Goal: Task Accomplishment & Management: Complete application form

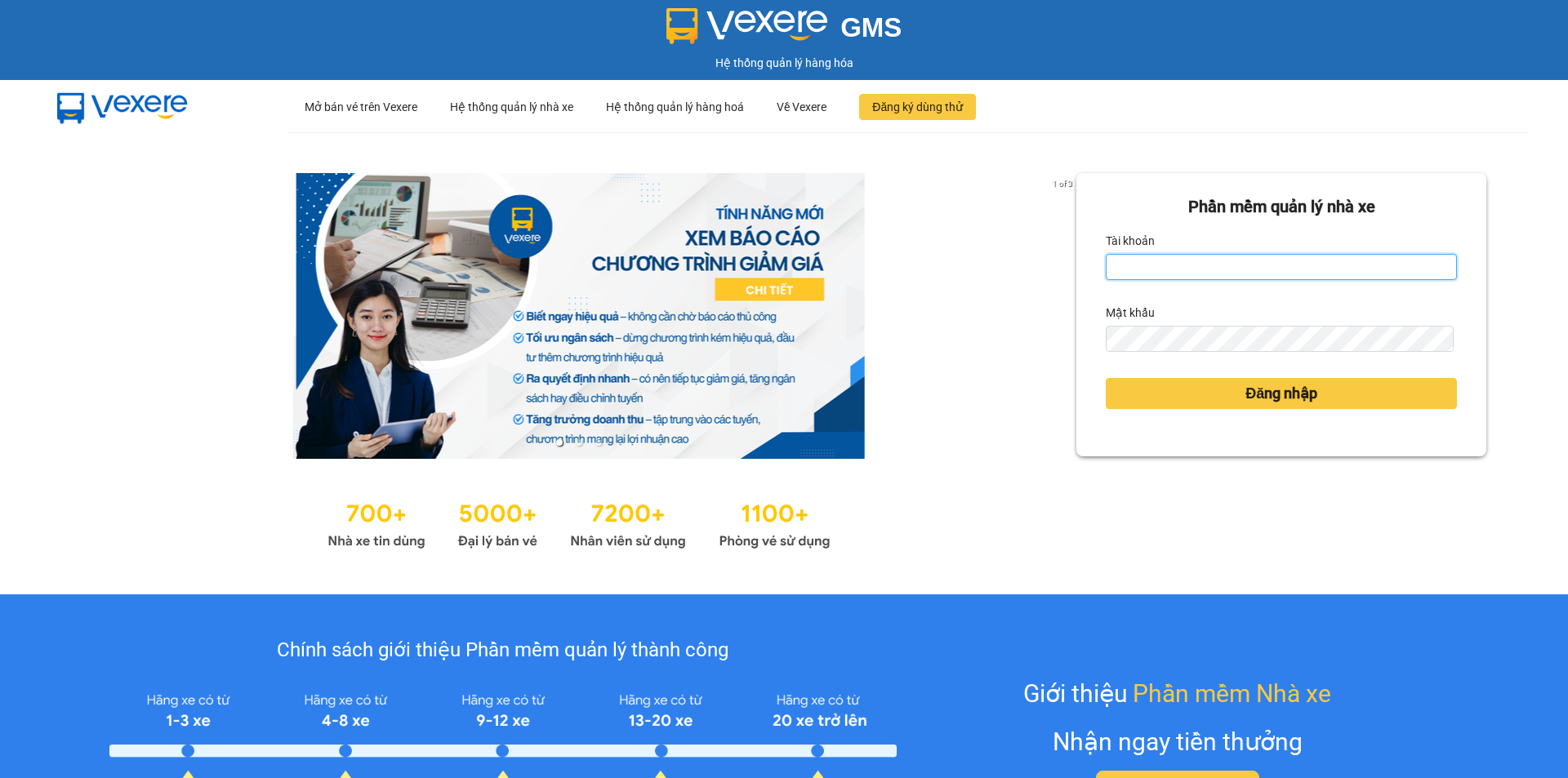
click at [1160, 273] on input "Tài khoản" at bounding box center [1281, 267] width 351 height 26
type input "yen0932249949.vinhquang"
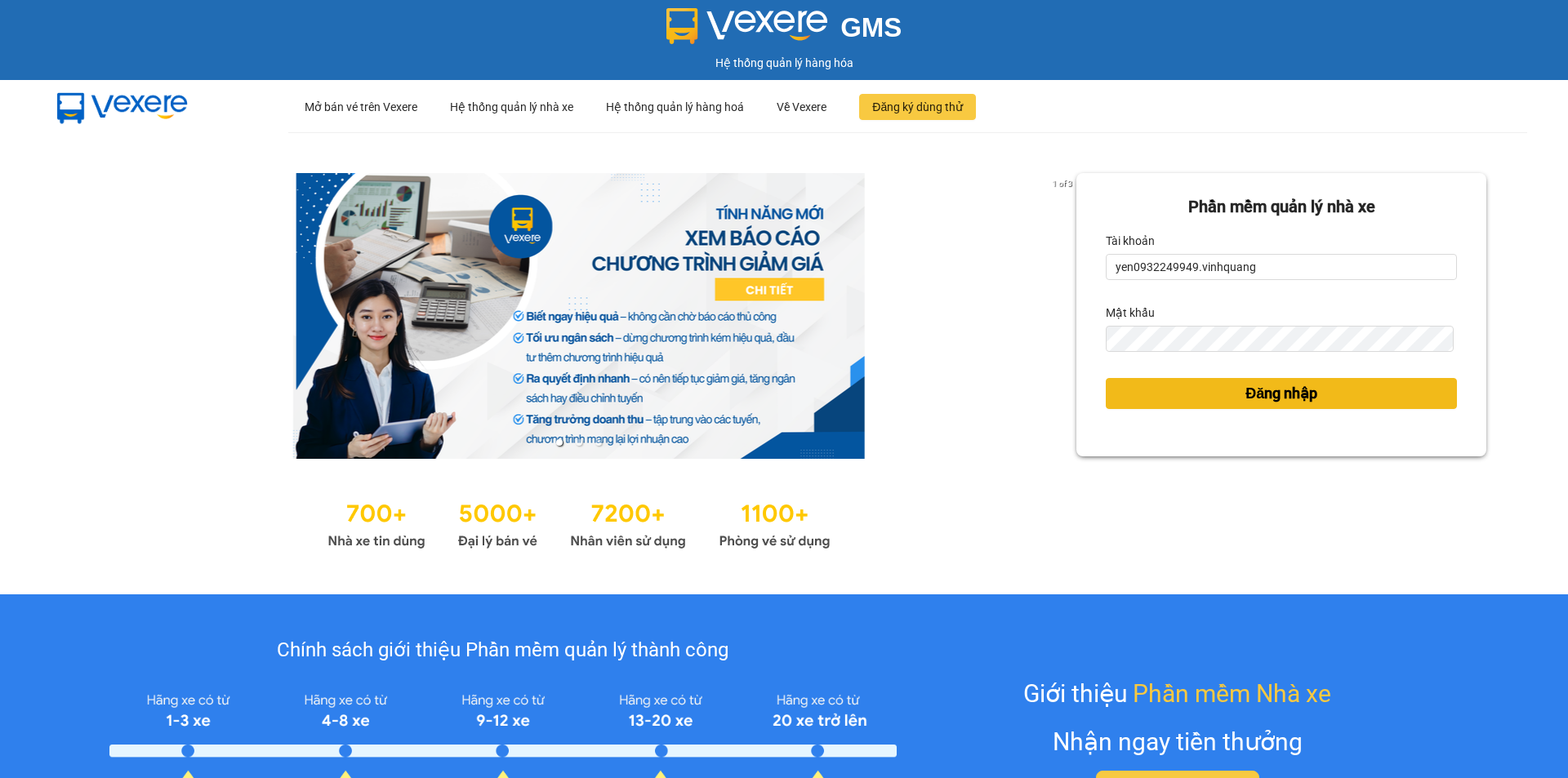
click at [1245, 388] on span "Đăng nhập" at bounding box center [1281, 393] width 72 height 23
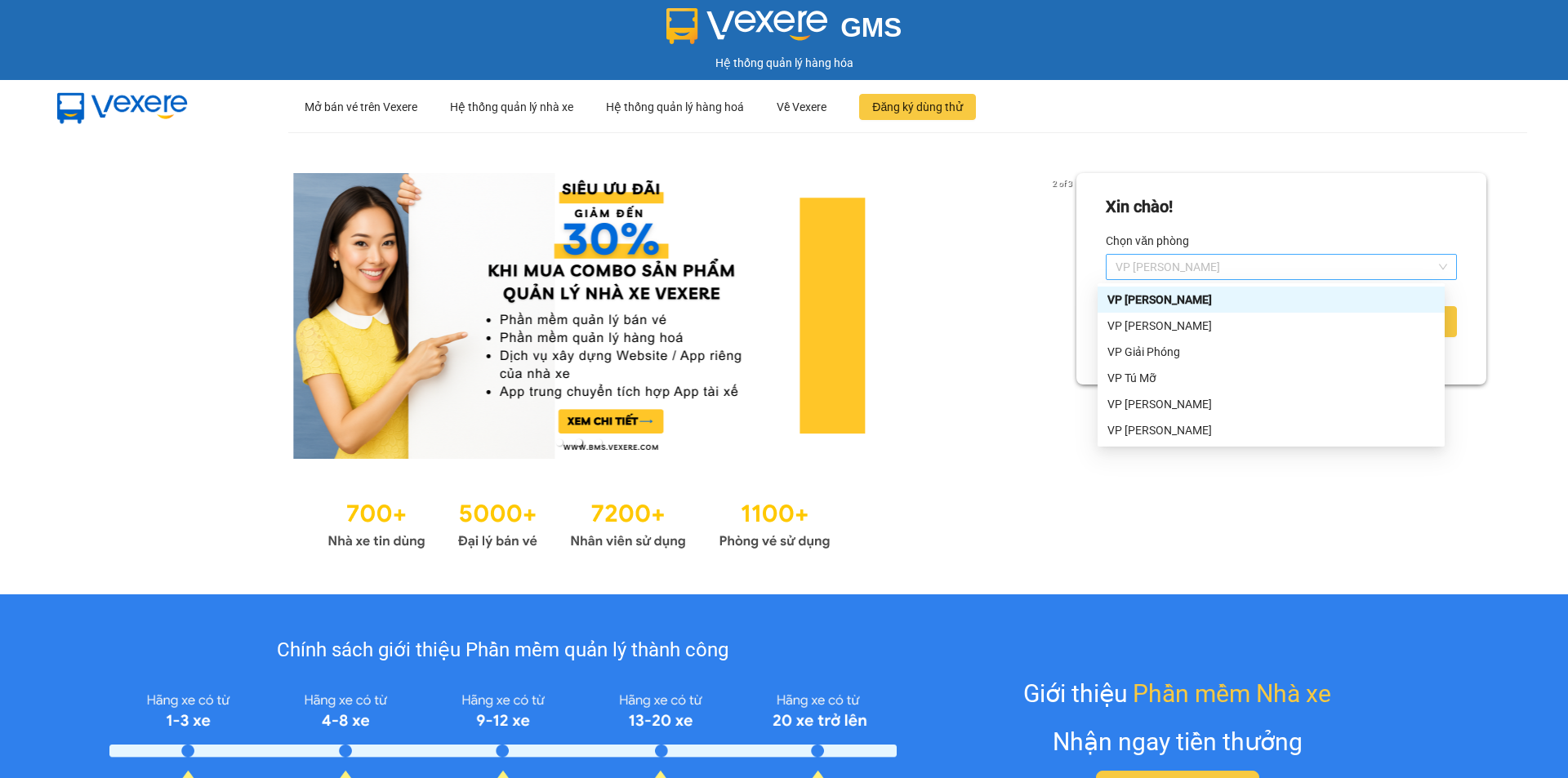
click at [1224, 264] on span "VP QUANG TRUNG" at bounding box center [1281, 267] width 331 height 25
click at [1204, 328] on div "VP LÊ HỒNG PHONG" at bounding box center [1271, 326] width 327 height 18
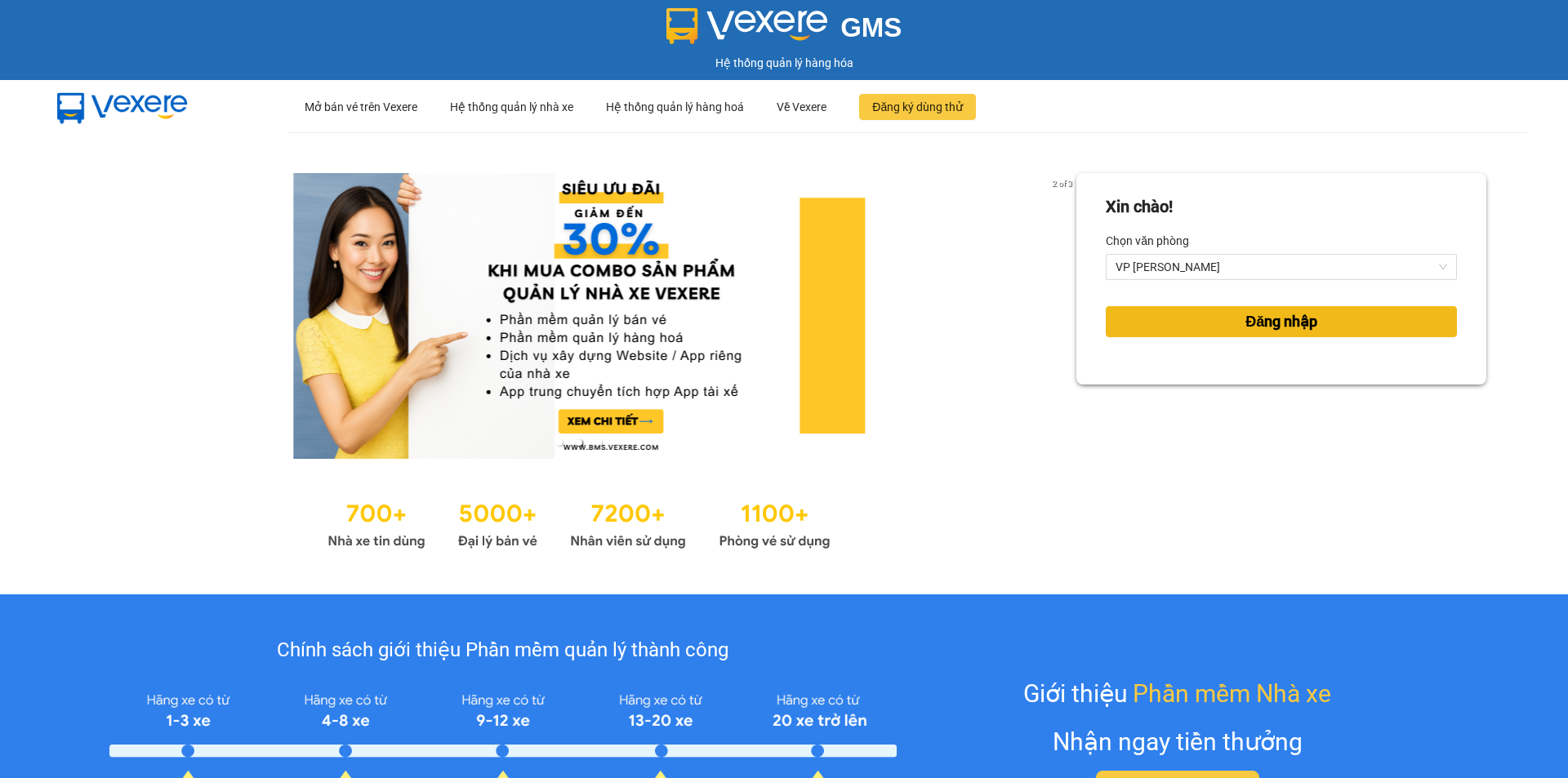
click at [1259, 324] on span "Đăng nhập" at bounding box center [1281, 321] width 72 height 23
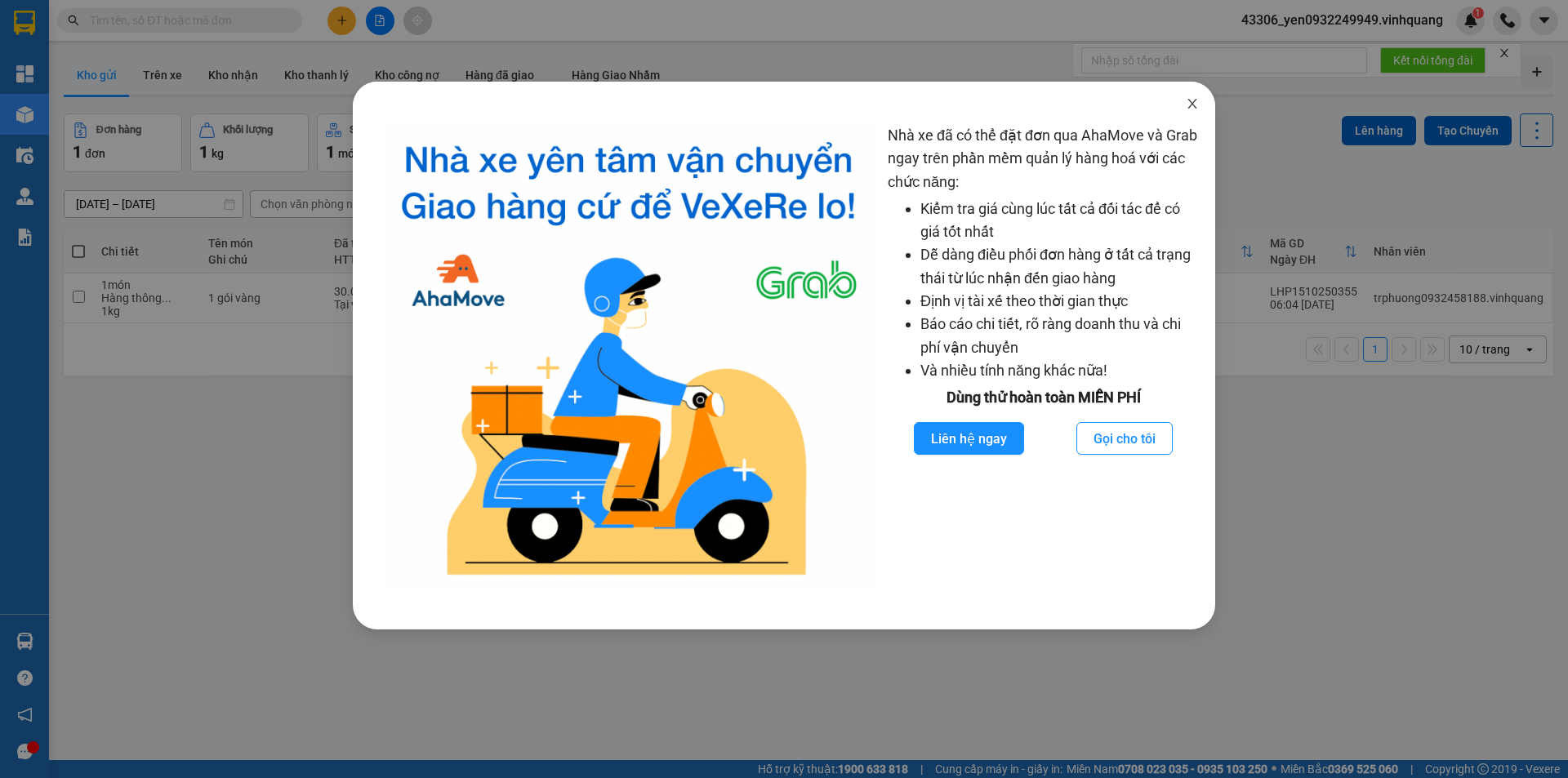
click at [1192, 100] on icon "close" at bounding box center [1191, 103] width 13 height 13
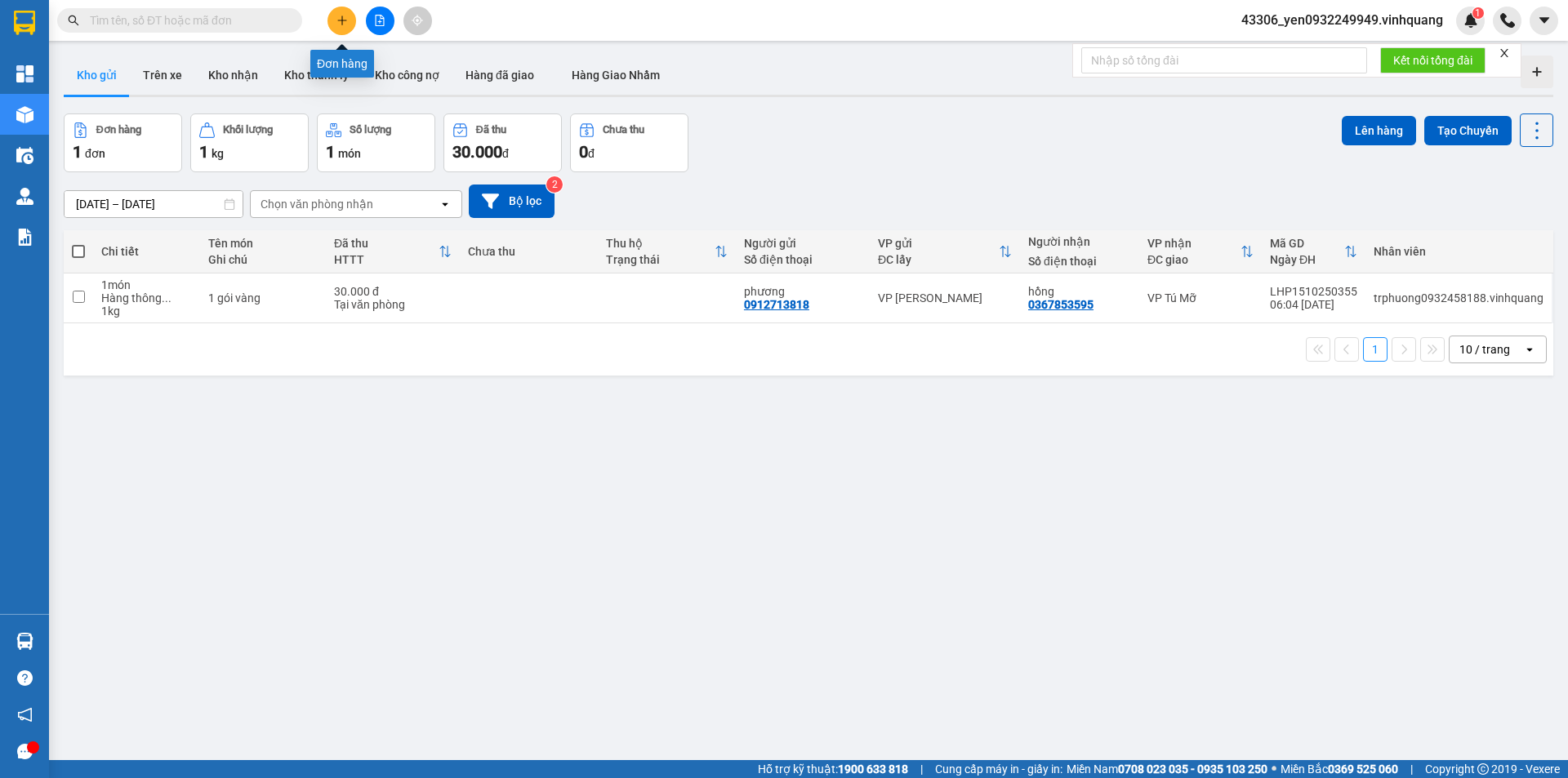
click at [343, 24] on icon "plus" at bounding box center [342, 20] width 11 height 11
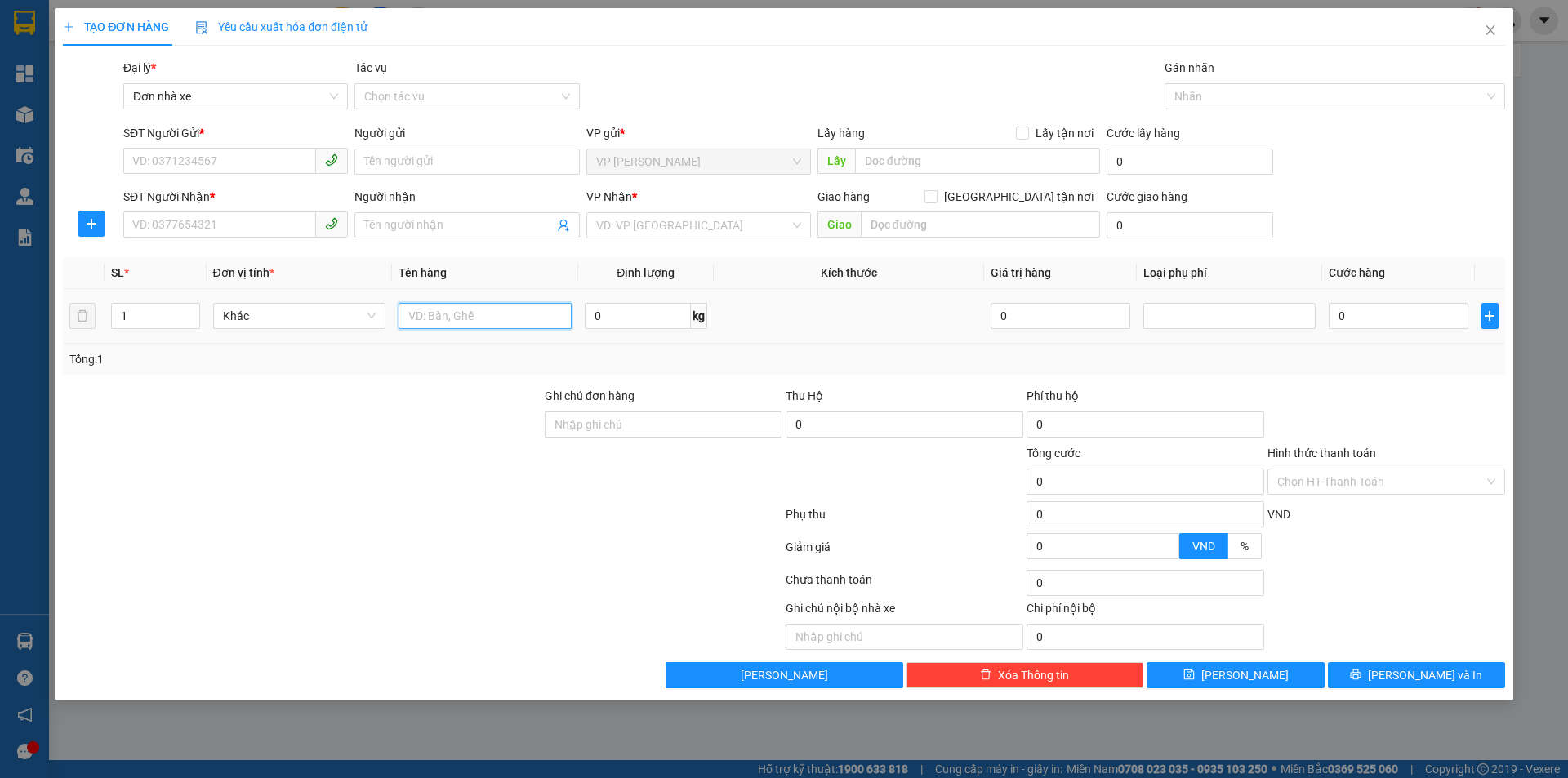
click at [457, 321] on input "text" at bounding box center [485, 315] width 173 height 26
type input "01 bocj trawngs vangf"
click at [609, 320] on input "0" at bounding box center [637, 315] width 107 height 26
type input "6"
click at [179, 158] on input "SĐT Người Gửi *" at bounding box center [220, 160] width 193 height 26
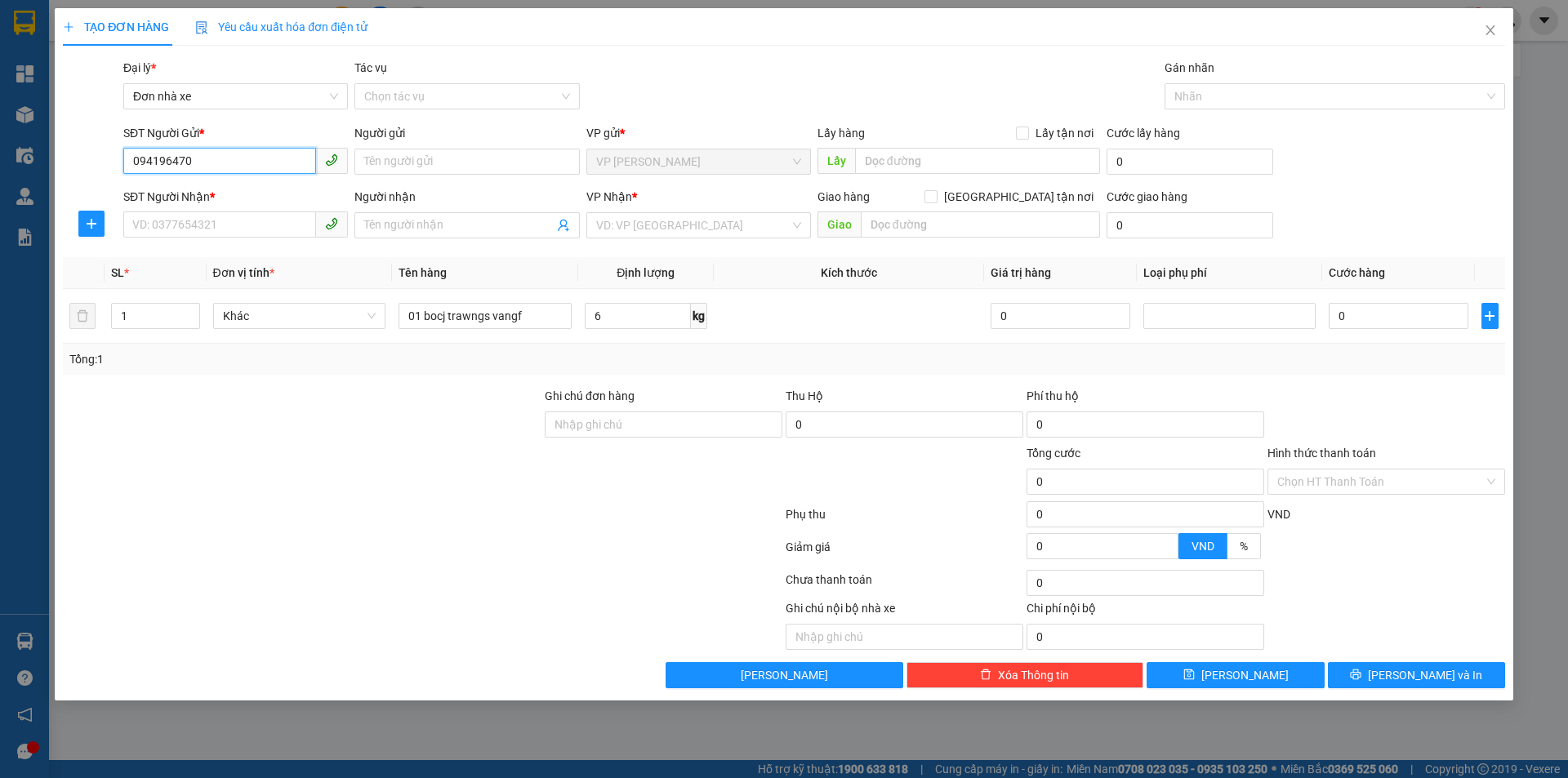
type input "0941964703"
click at [230, 196] on div "0941964703 - C SÂM" at bounding box center [235, 193] width 205 height 18
type input "C SÂM"
type input "0984385390"
type input "Nhung"
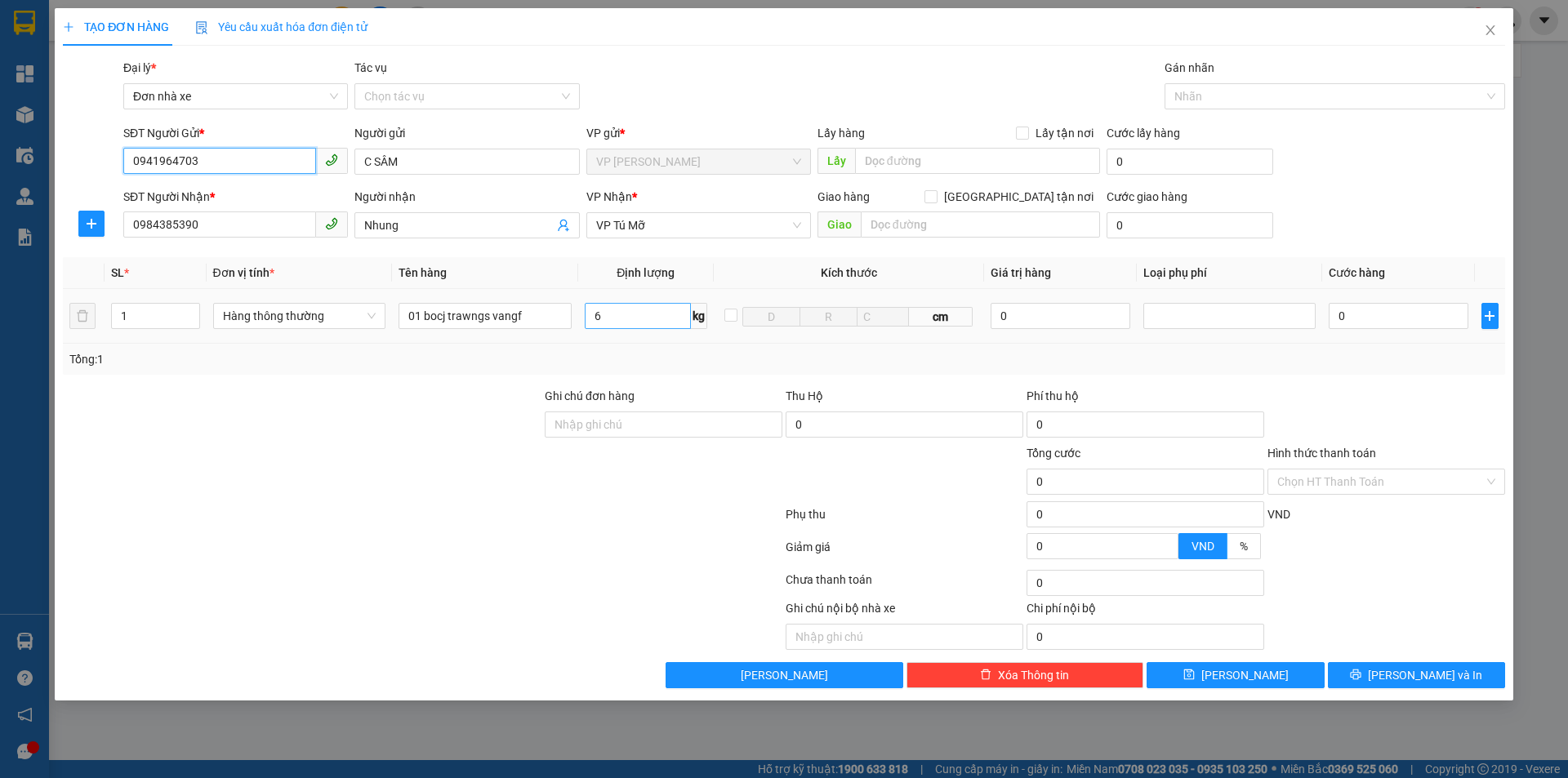
type input "0941964703"
click at [606, 316] on input "6" at bounding box center [637, 315] width 107 height 26
type input "5"
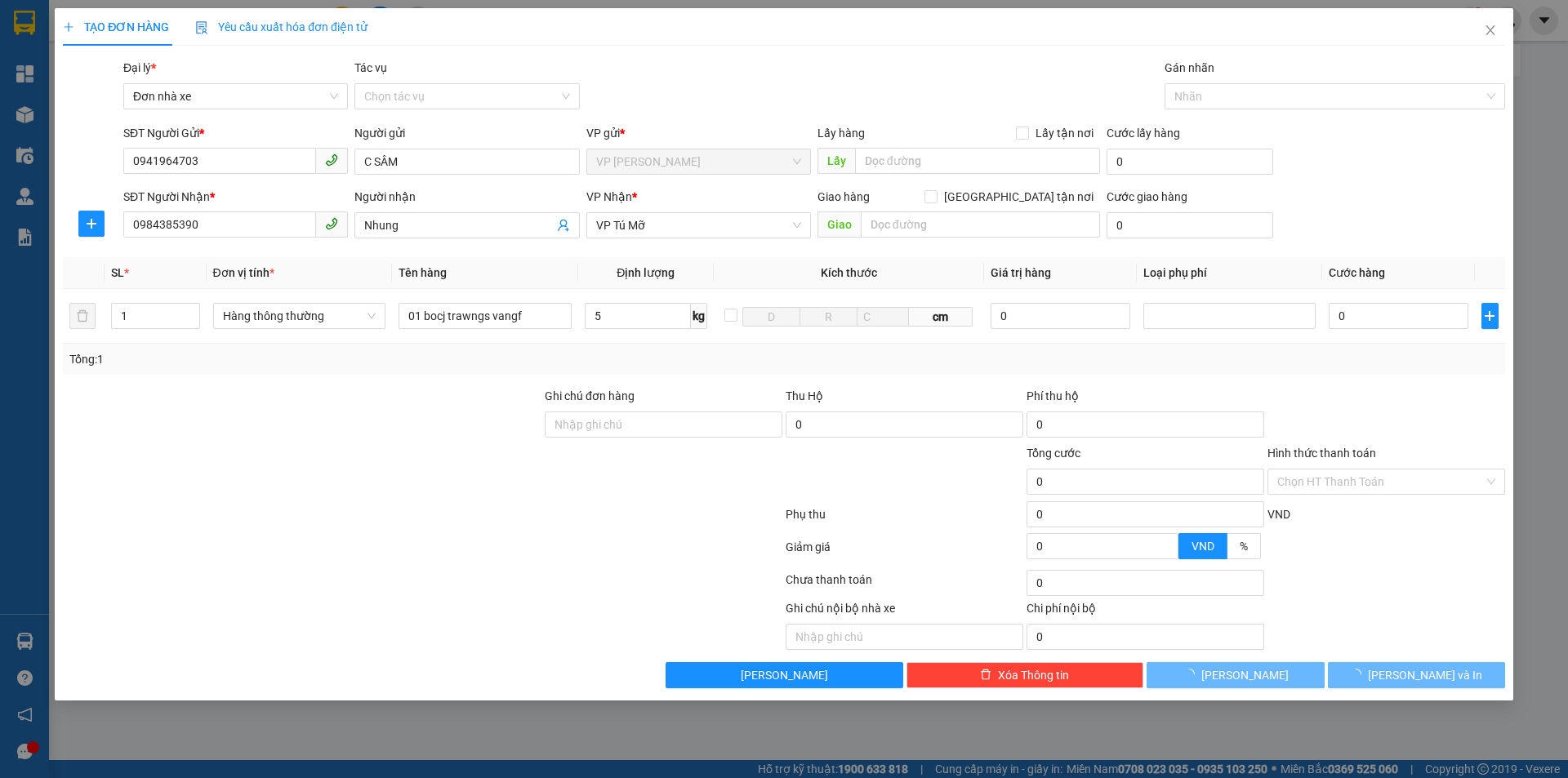
drag, startPoint x: 1413, startPoint y: 478, endPoint x: 1407, endPoint y: 511, distance: 33.5
click at [1413, 479] on input "Hình thức thanh toán" at bounding box center [1381, 481] width 206 height 25
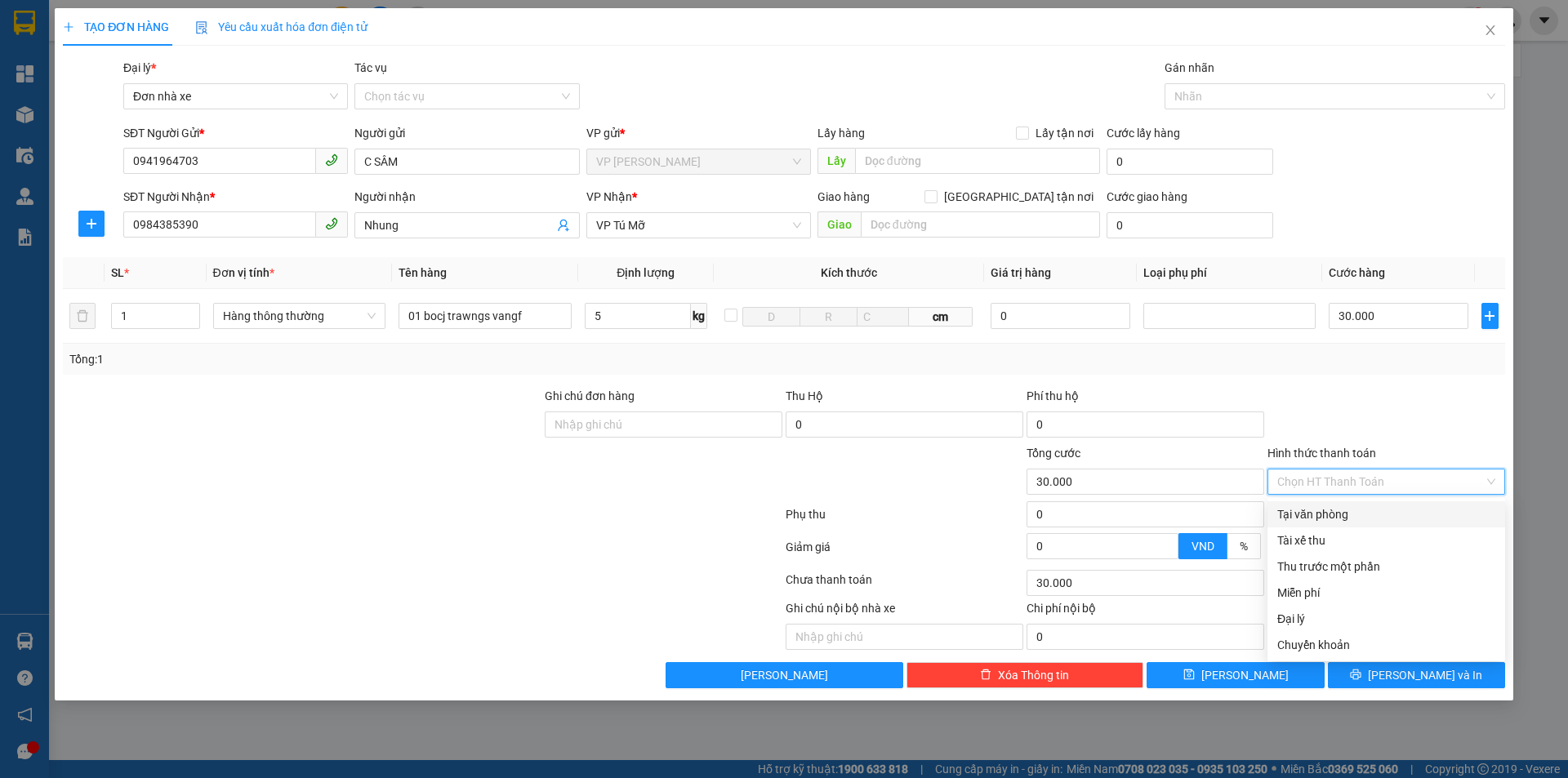
type input "30.000"
click at [1352, 517] on div "Tại văn phòng" at bounding box center [1386, 514] width 218 height 18
type input "0"
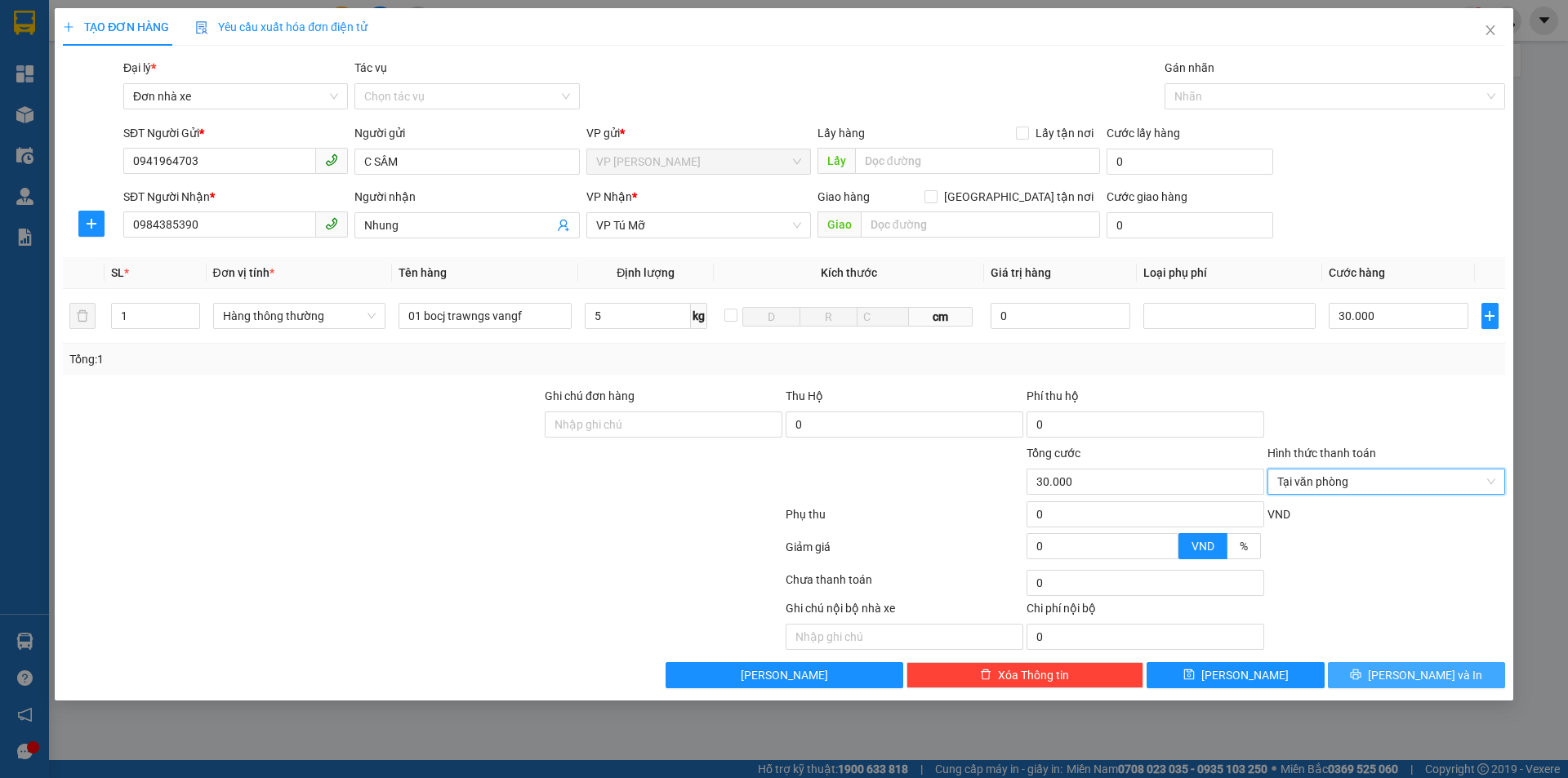
click at [1410, 671] on span "[PERSON_NAME] và In" at bounding box center [1425, 675] width 114 height 18
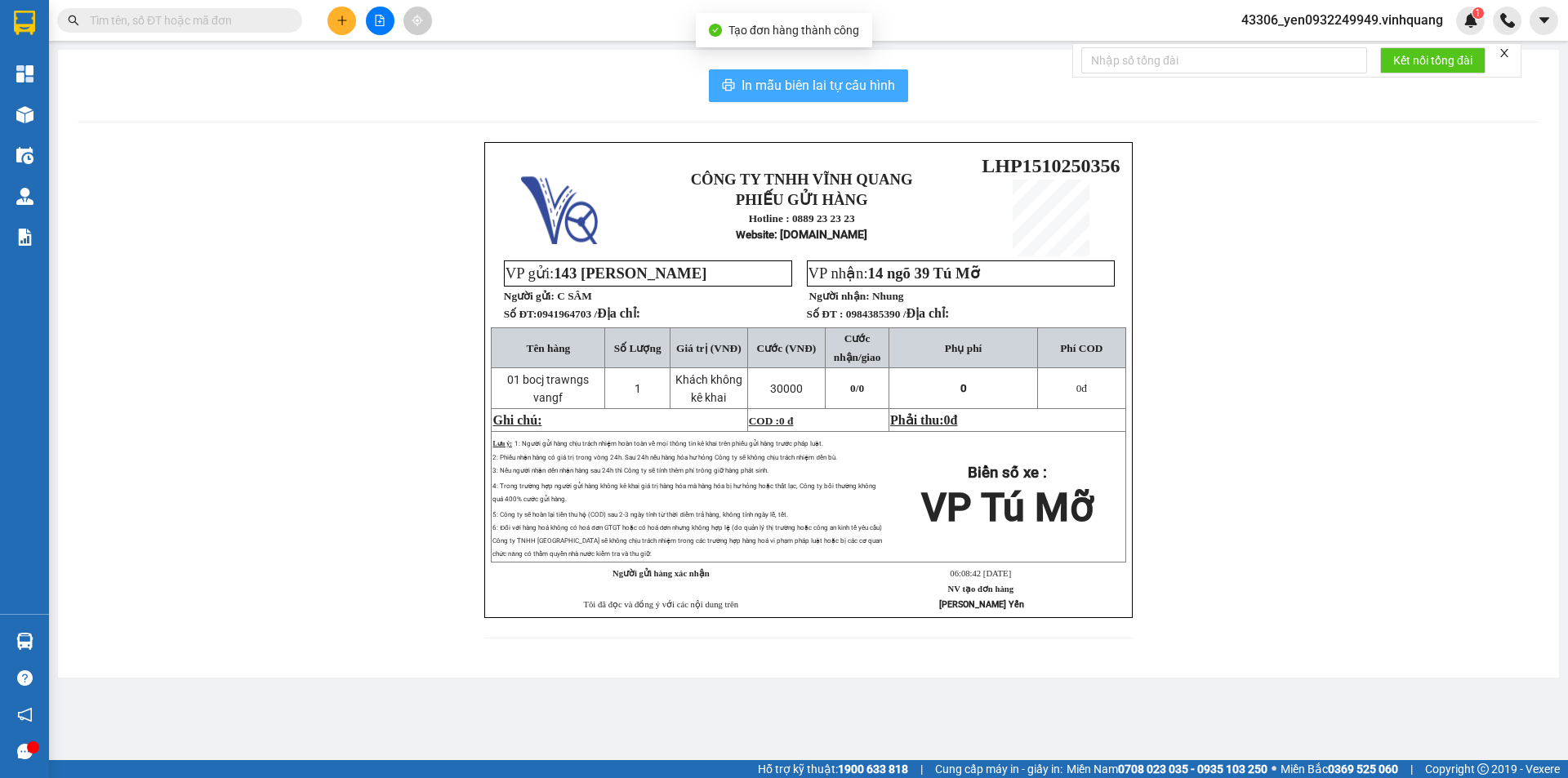
click at [793, 82] on span "In mẫu biên lai tự cấu hình" at bounding box center [818, 85] width 153 height 20
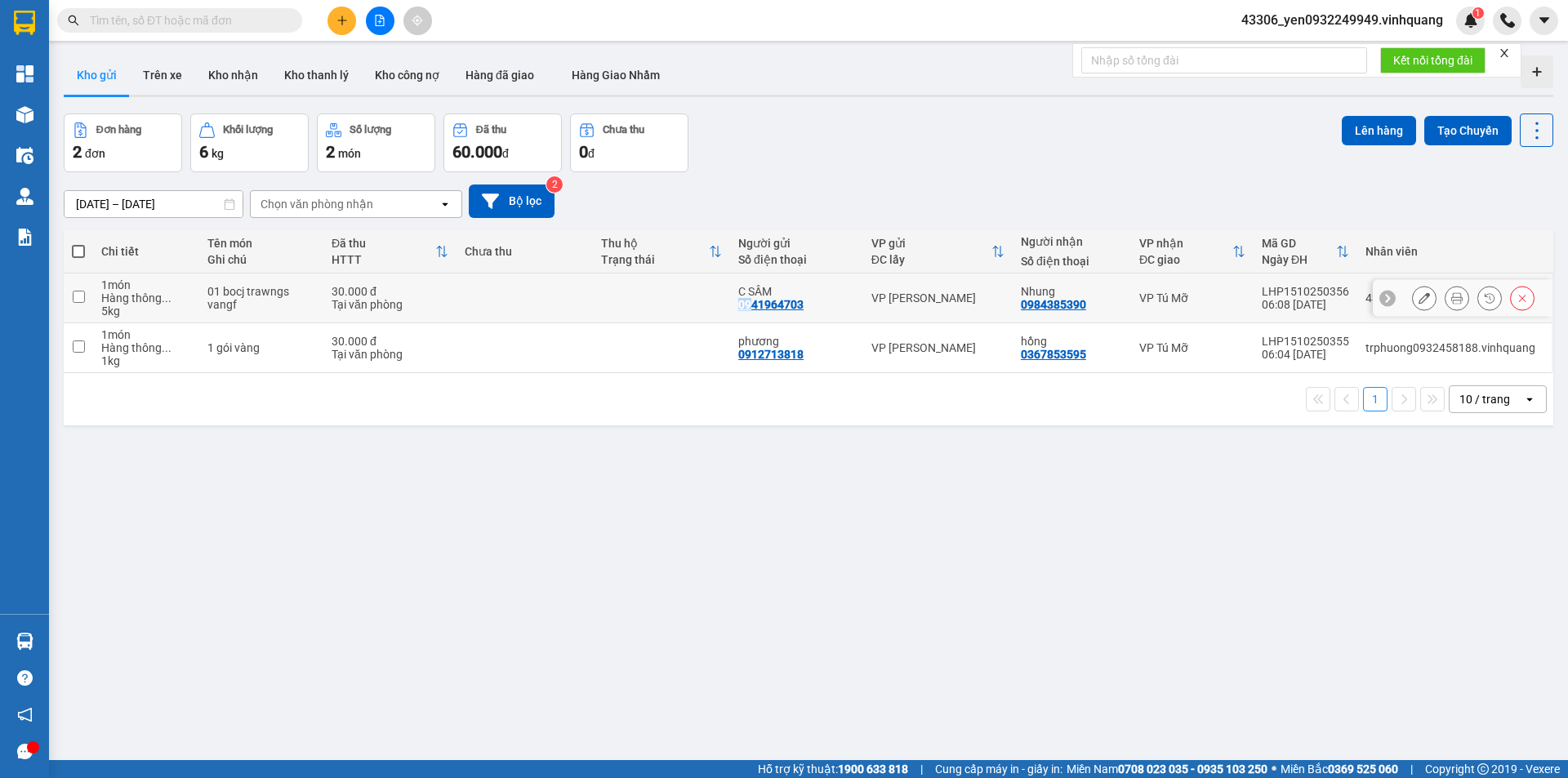
drag, startPoint x: 738, startPoint y: 308, endPoint x: 751, endPoint y: 308, distance: 13.0
click at [751, 308] on div "0941964703" at bounding box center [770, 304] width 66 height 13
click at [138, 16] on input "text" at bounding box center [186, 20] width 193 height 18
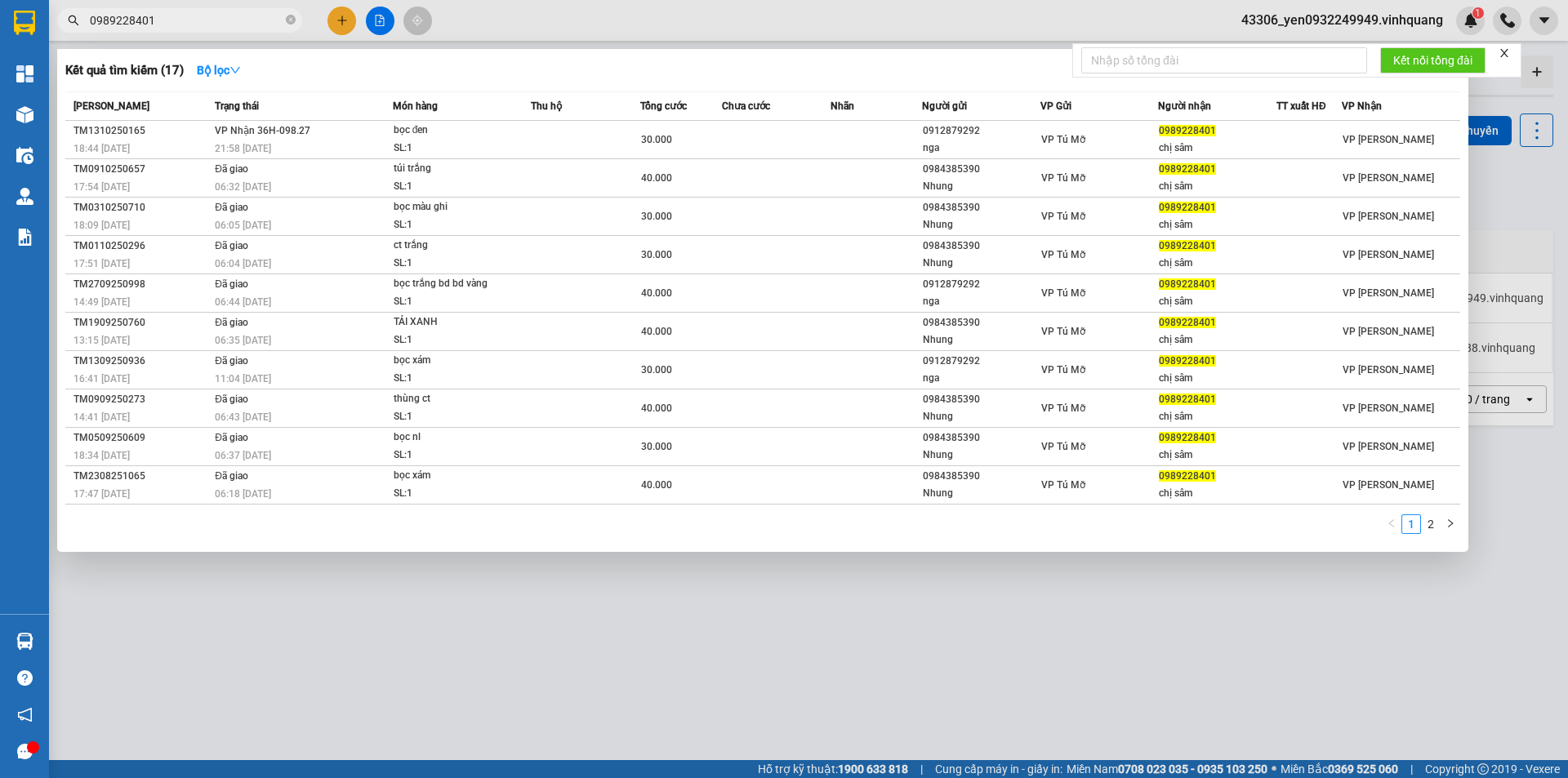
type input "0989228401"
click at [339, 31] on div at bounding box center [784, 389] width 1568 height 778
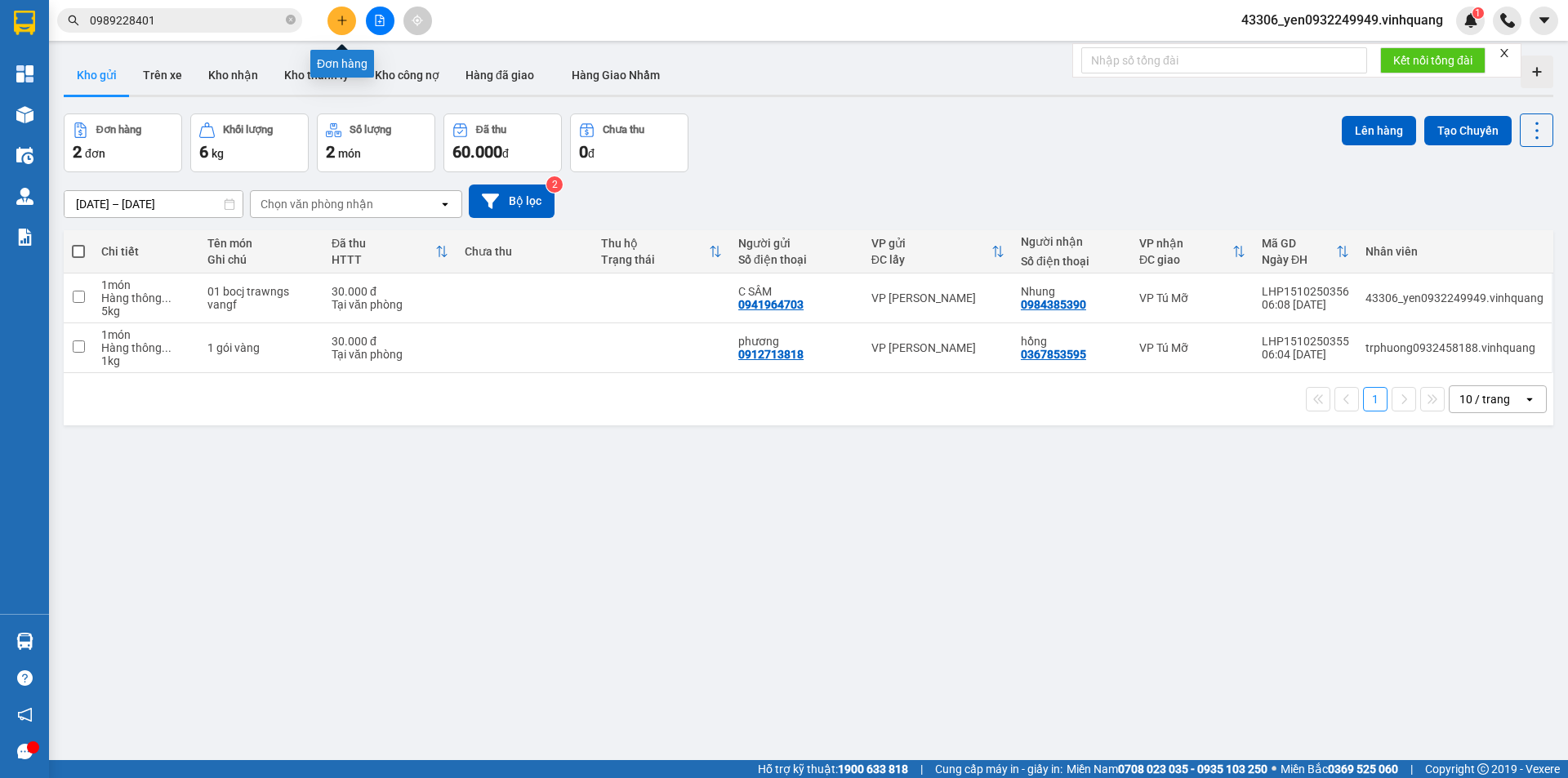
click at [337, 23] on icon "plus" at bounding box center [342, 20] width 11 height 11
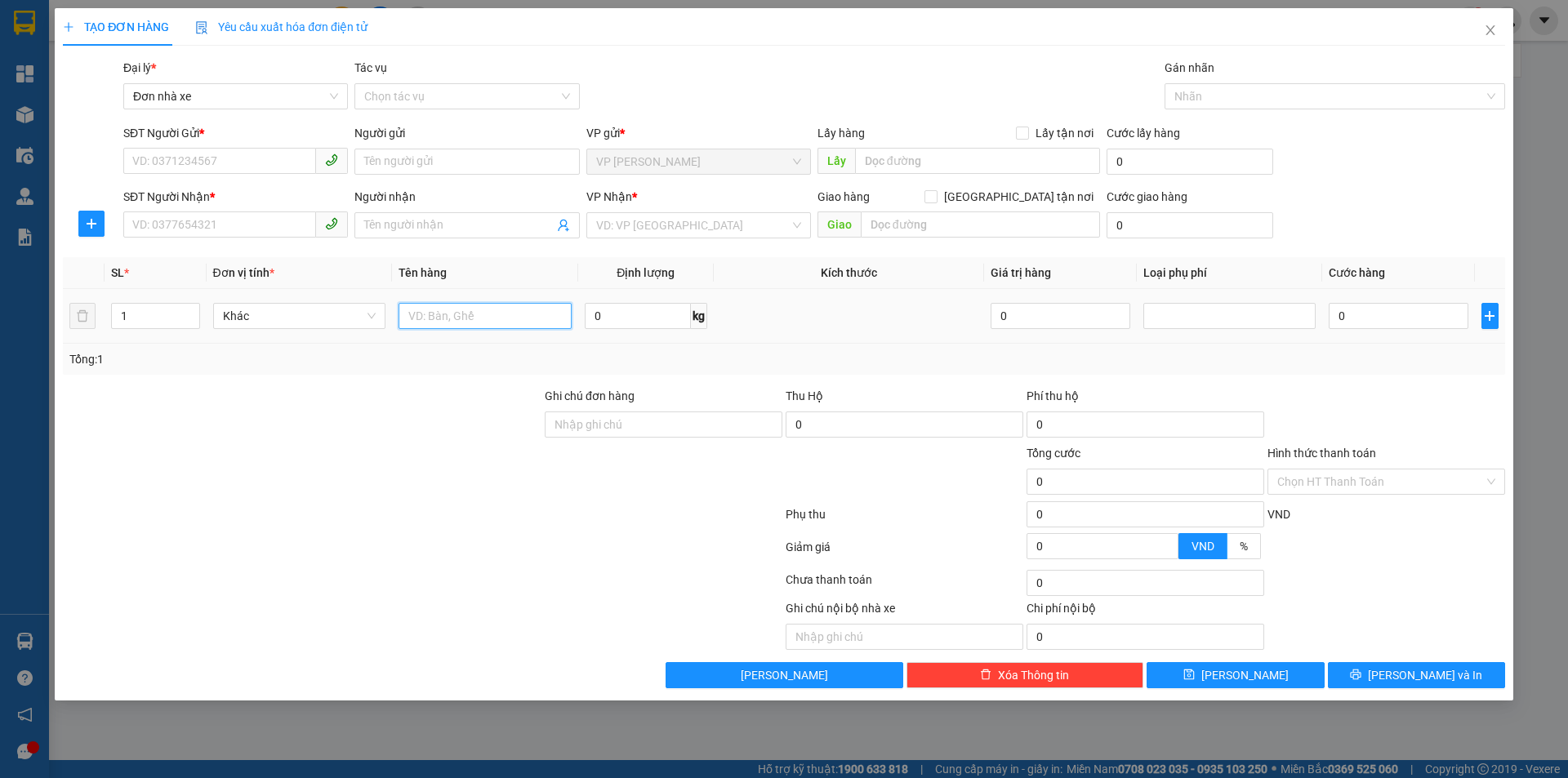
click at [447, 322] on input "text" at bounding box center [485, 315] width 173 height 26
type input "01 túi xanh"
click at [609, 317] on input "0" at bounding box center [637, 315] width 107 height 26
type input "1"
click at [171, 164] on input "SĐT Người Gửi *" at bounding box center [220, 160] width 193 height 26
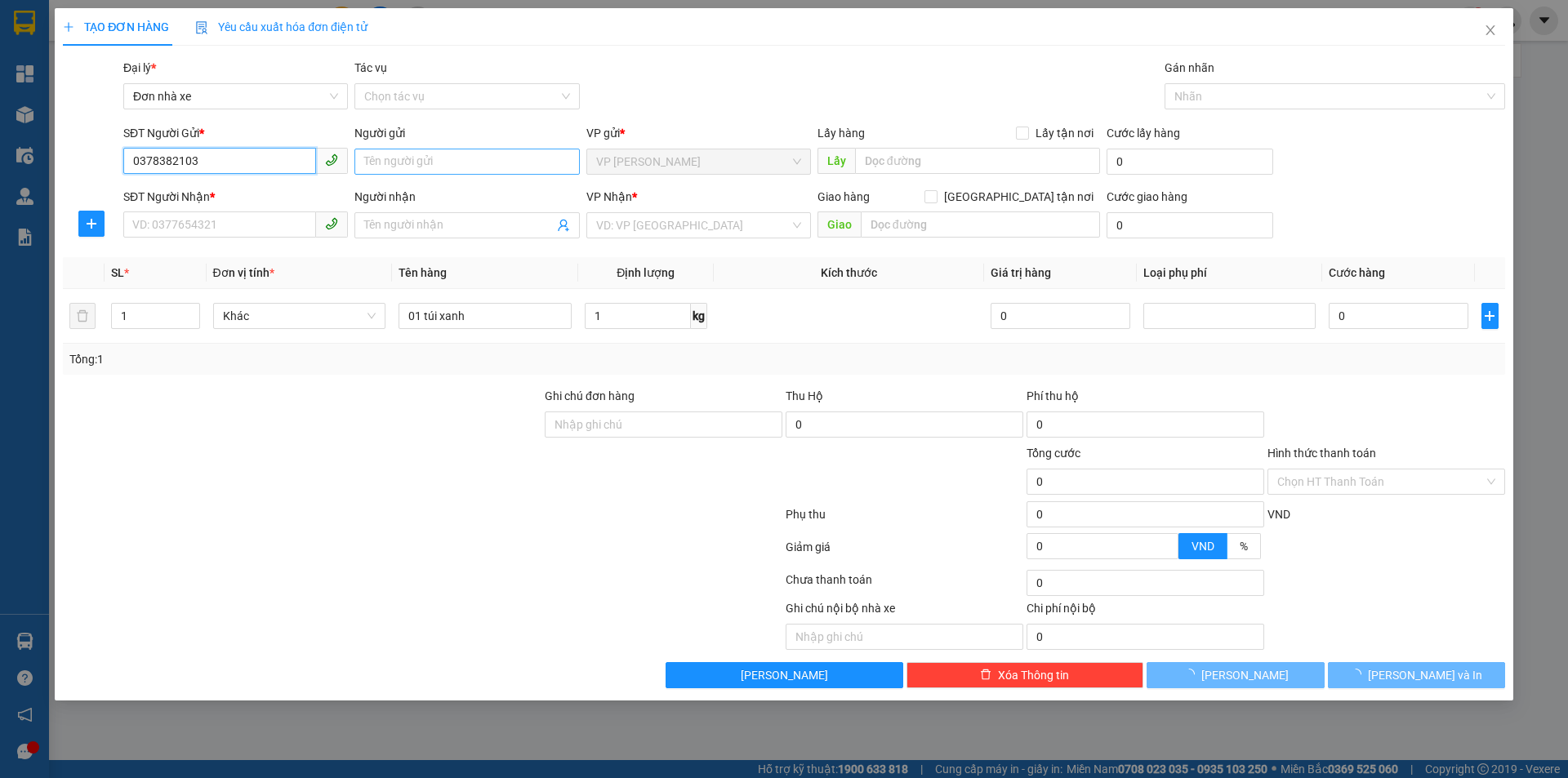
type input "0378382103"
click at [419, 169] on input "Người gửi" at bounding box center [466, 161] width 224 height 26
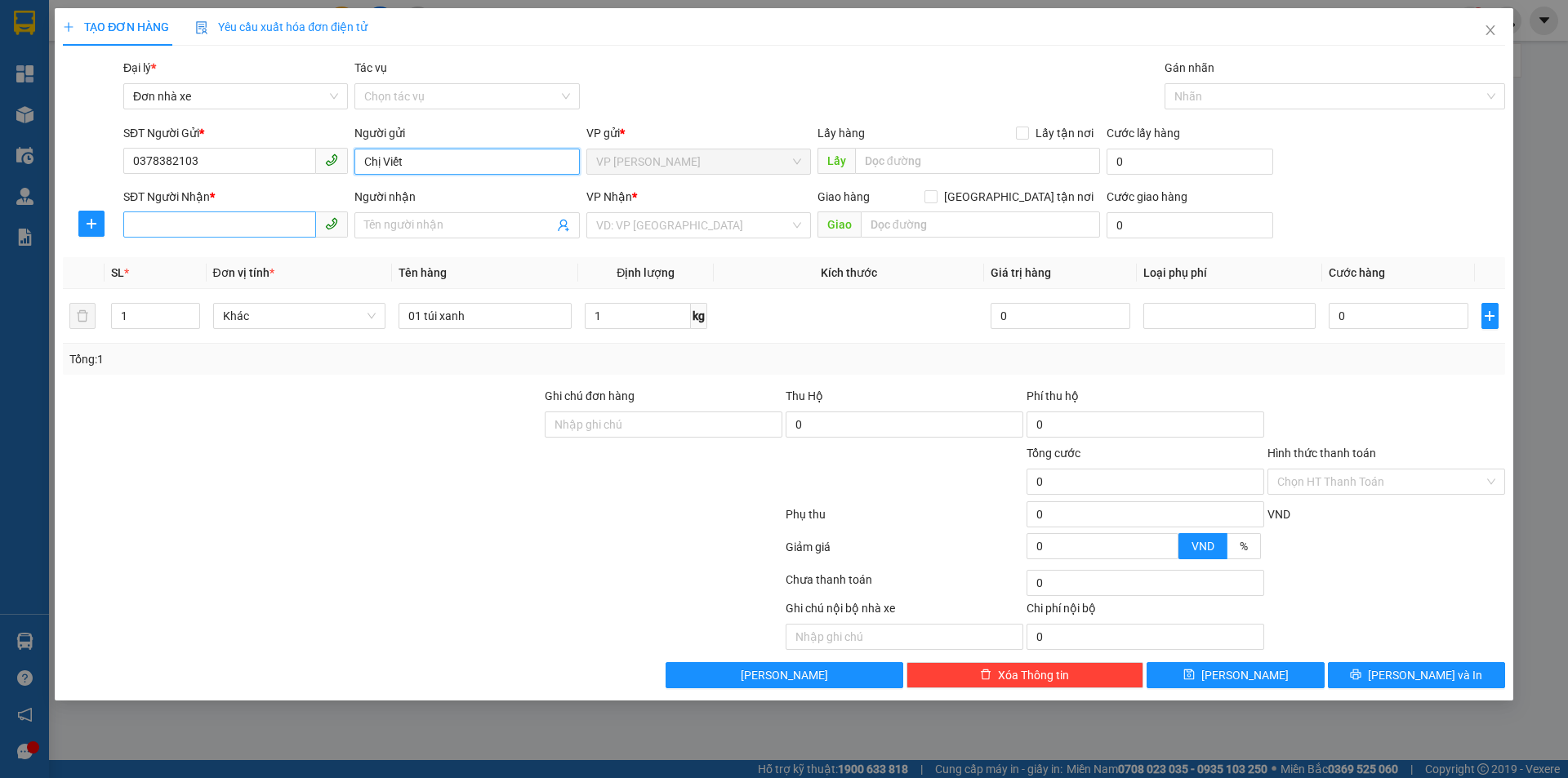
type input "Chị Viết"
click at [257, 229] on input "SĐT Người Nhận *" at bounding box center [220, 224] width 193 height 26
type input "0368075597"
click at [453, 231] on input "Người nhận" at bounding box center [458, 225] width 188 height 18
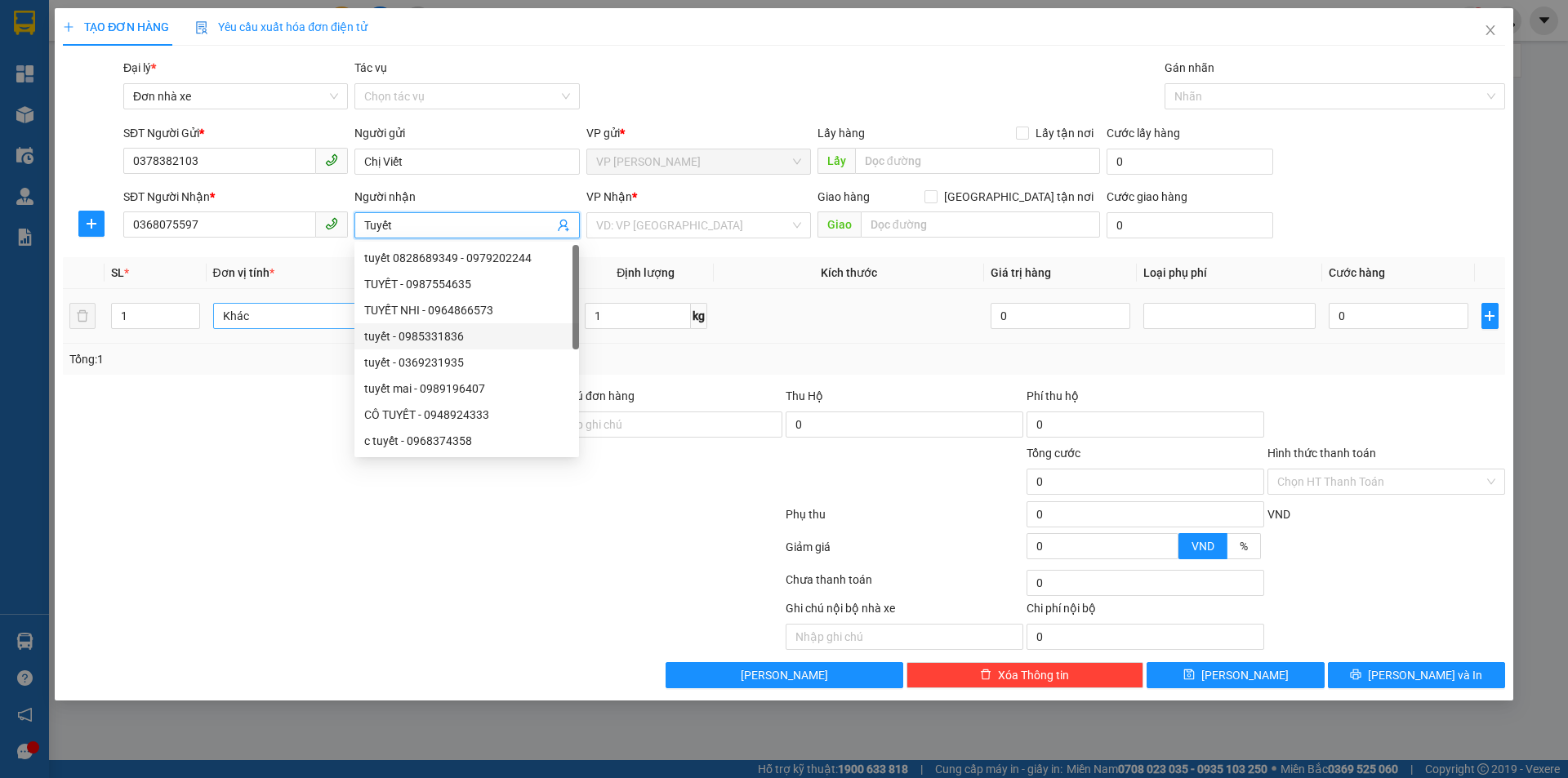
click at [303, 318] on span "Khác" at bounding box center [300, 315] width 153 height 25
type input "Tuyết"
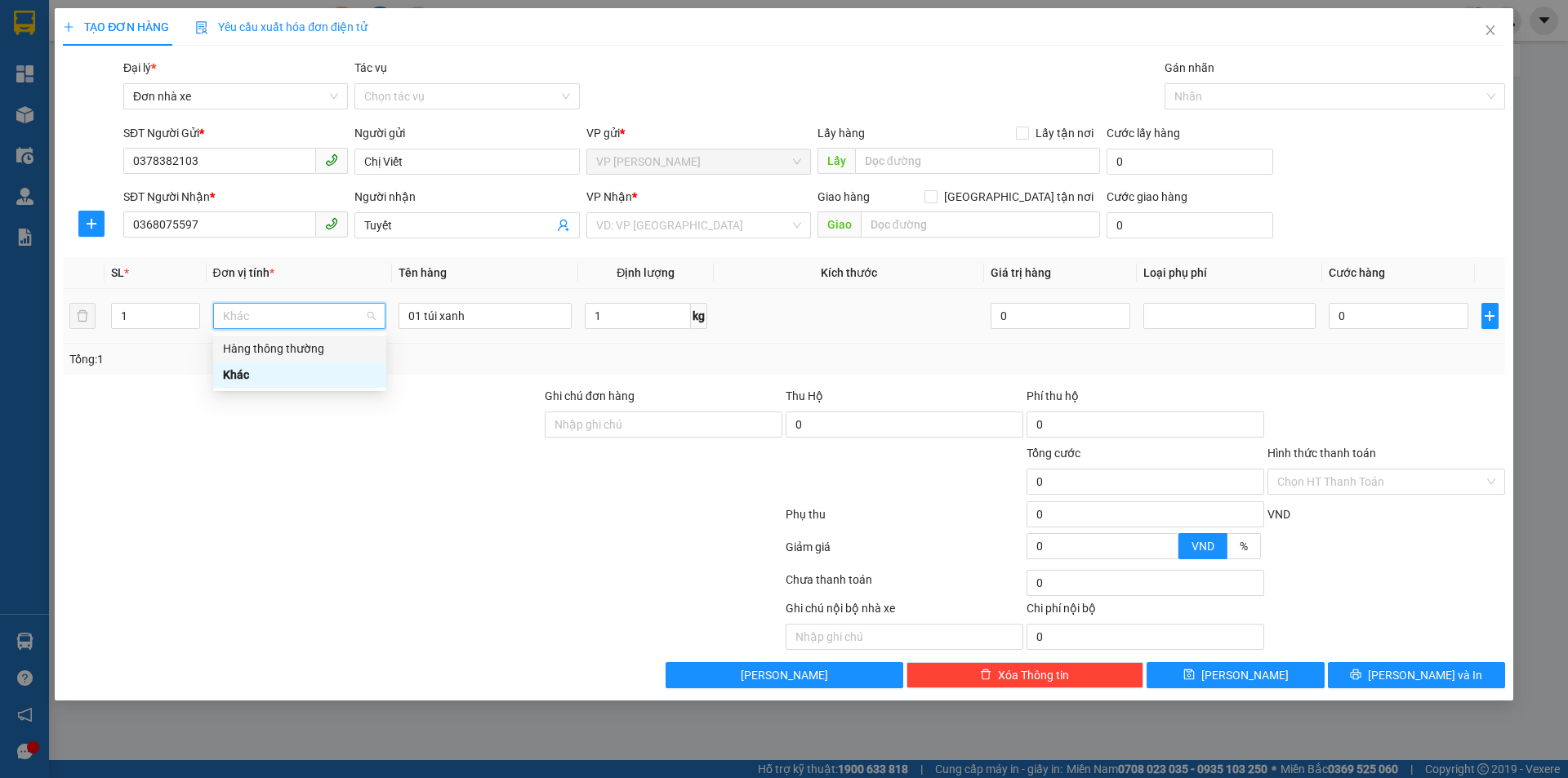
click at [285, 348] on div "Hàng thông thường" at bounding box center [300, 349] width 153 height 18
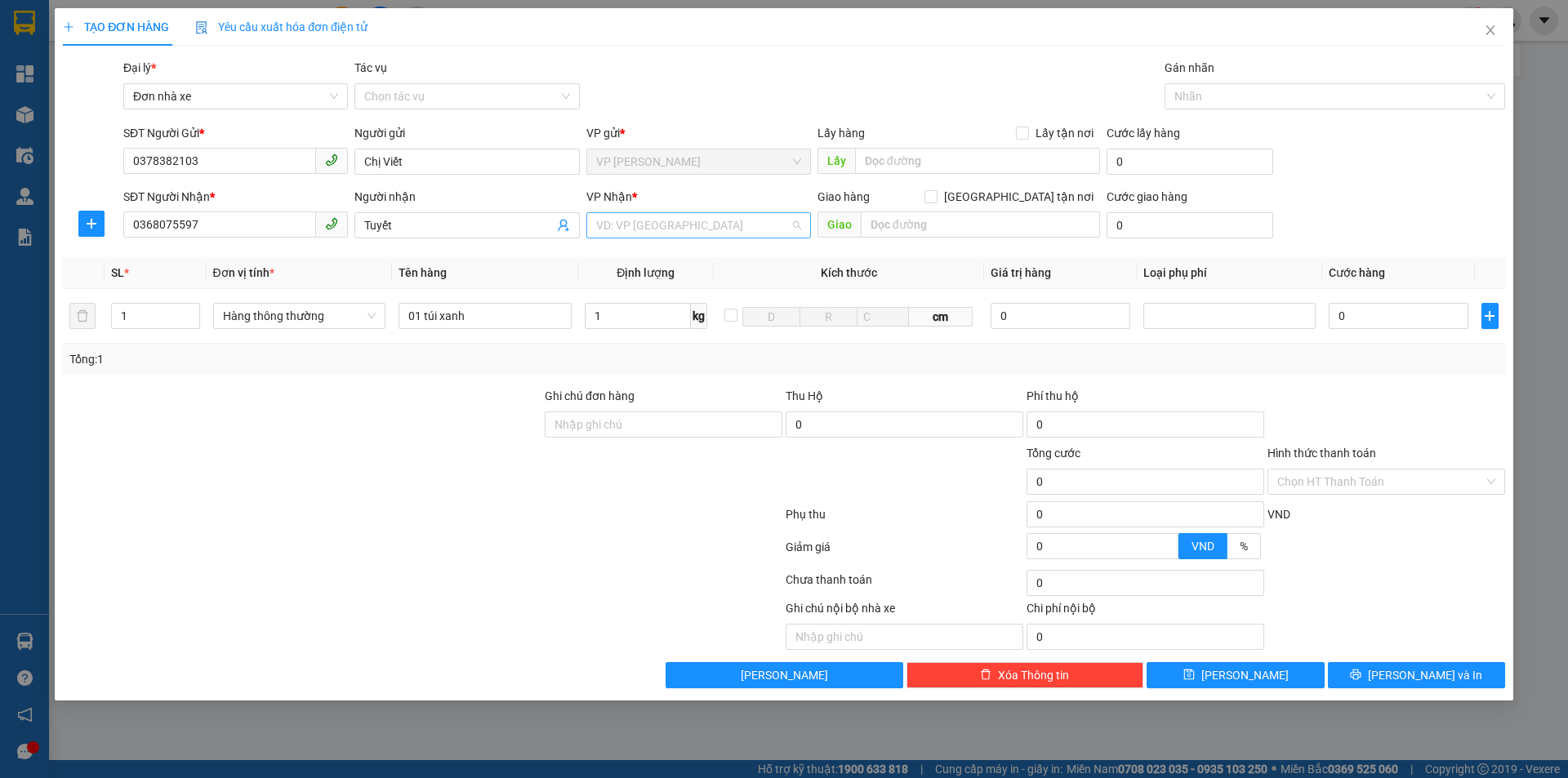
click at [741, 226] on input "search" at bounding box center [692, 225] width 193 height 25
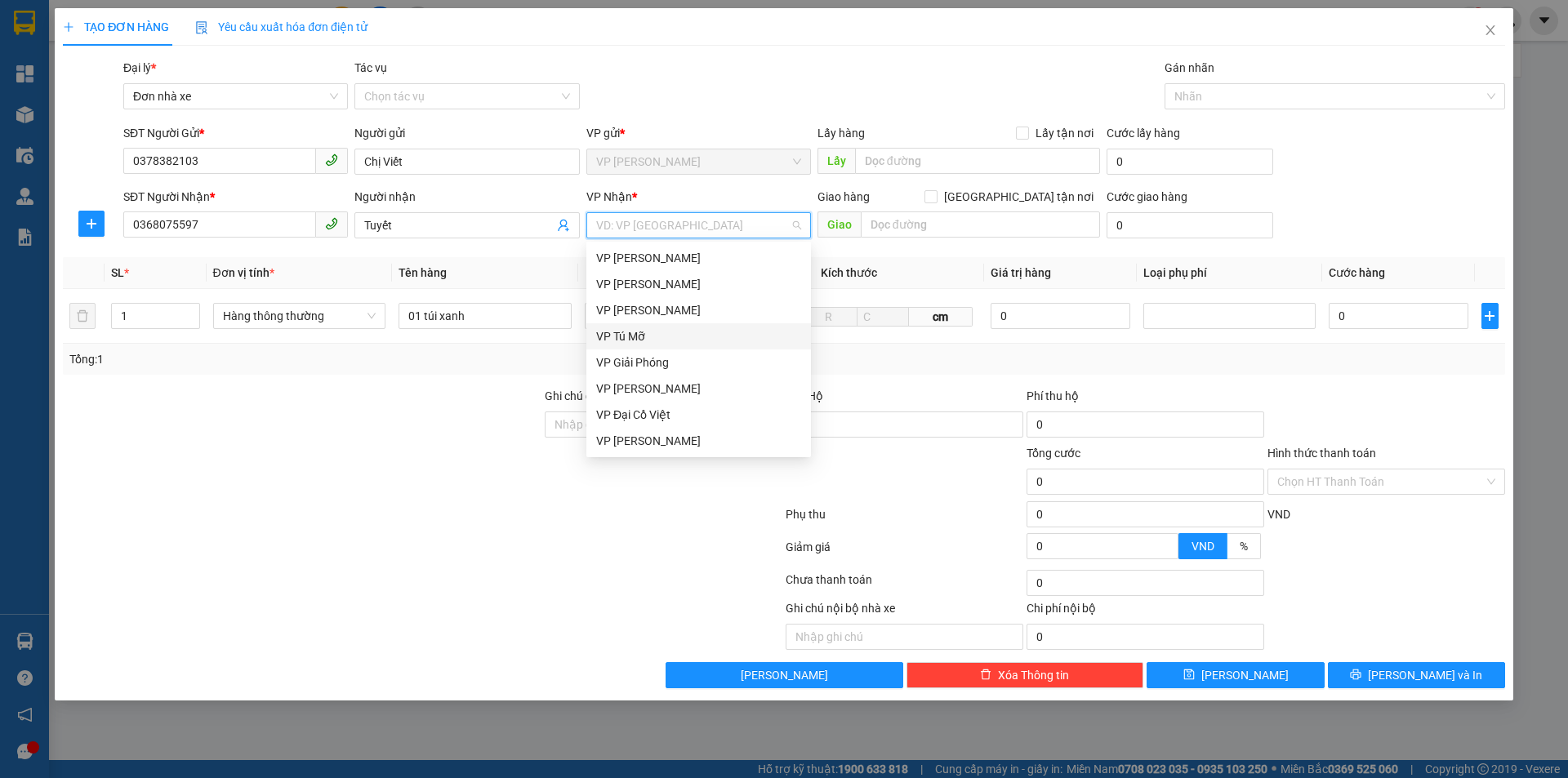
click at [624, 334] on div "VP Tú Mỡ" at bounding box center [698, 336] width 205 height 18
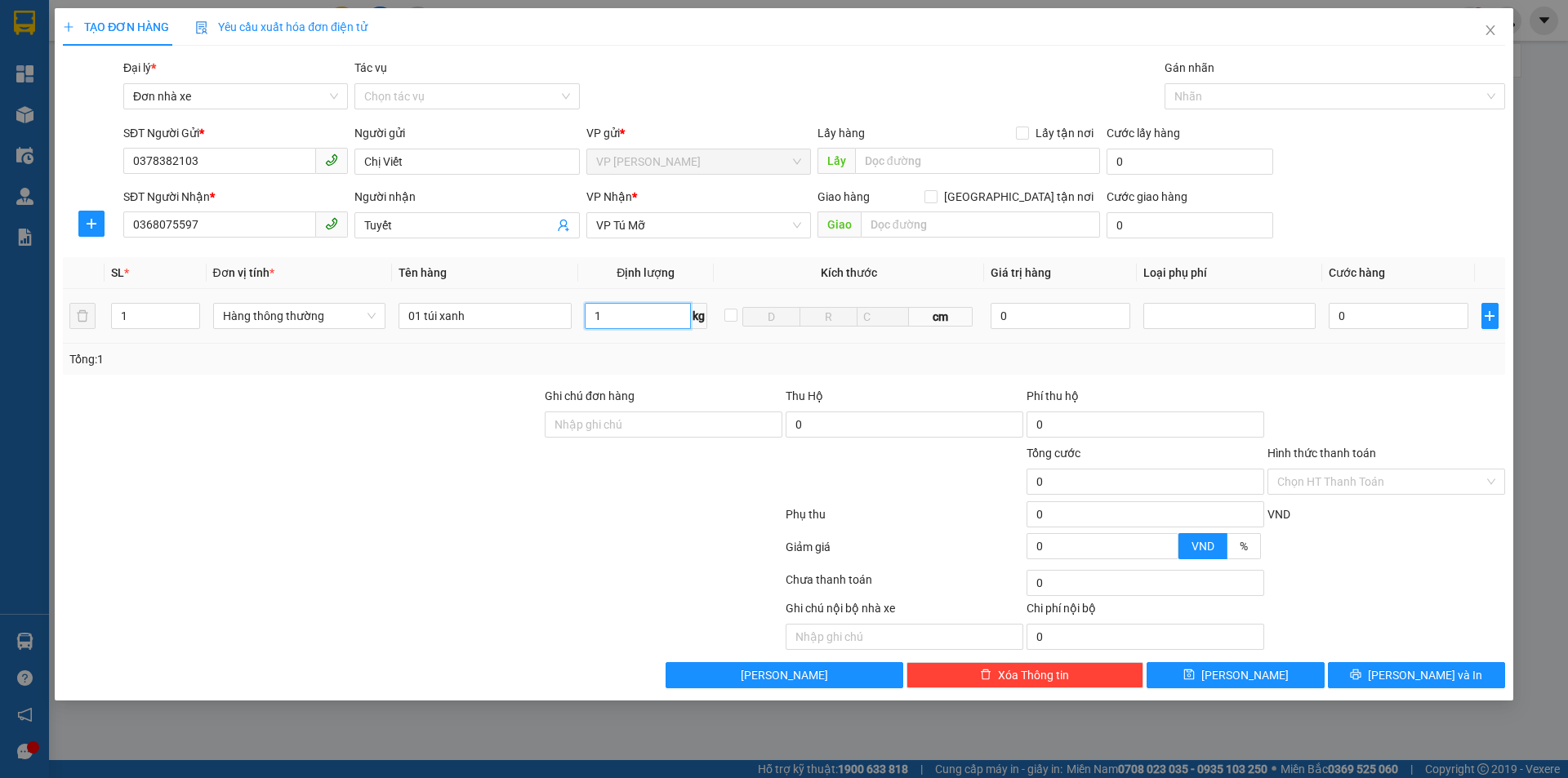
click at [608, 317] on input "1" at bounding box center [637, 315] width 107 height 26
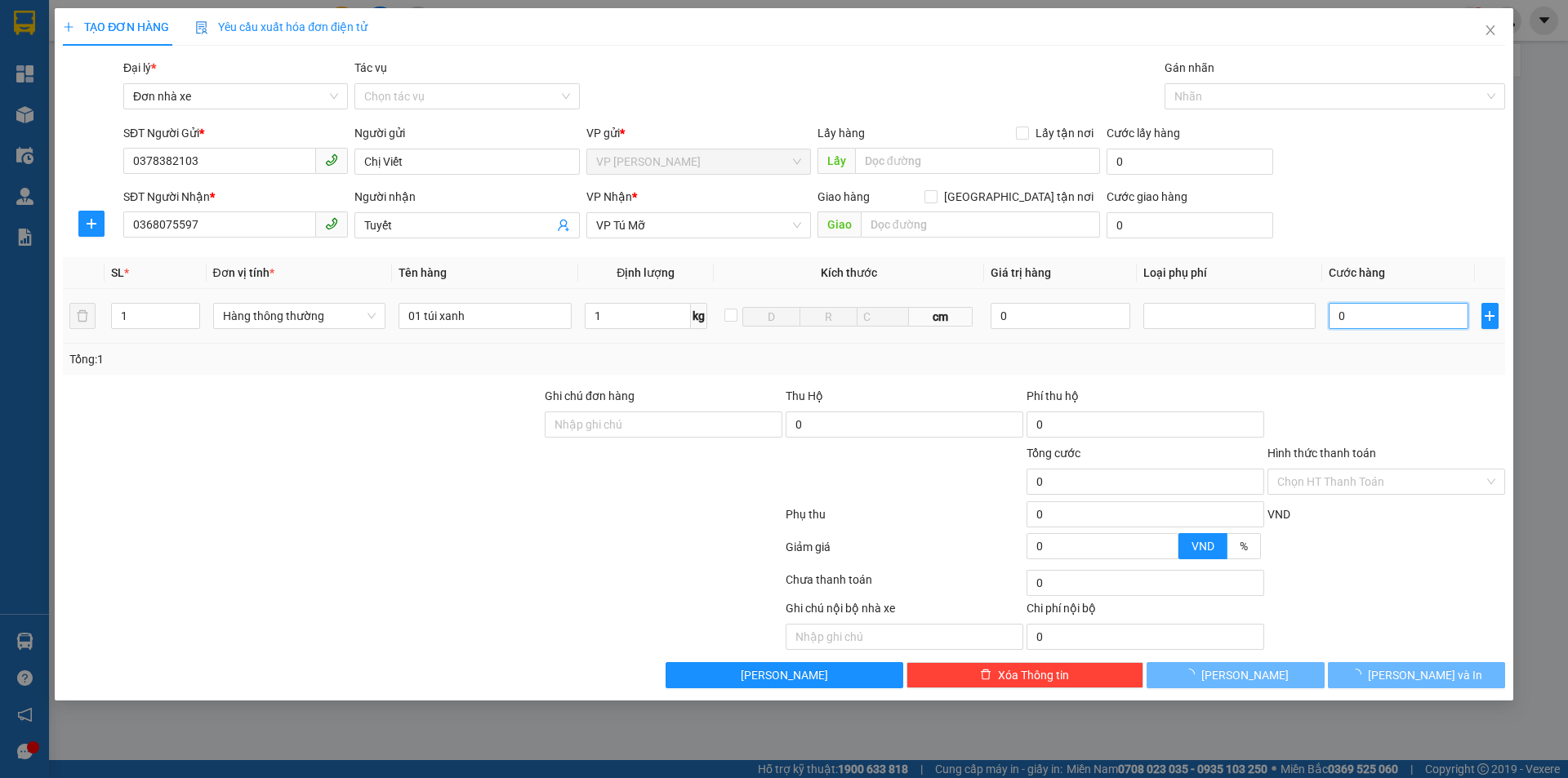
click at [1413, 318] on input "0" at bounding box center [1398, 315] width 139 height 26
type input "30.000"
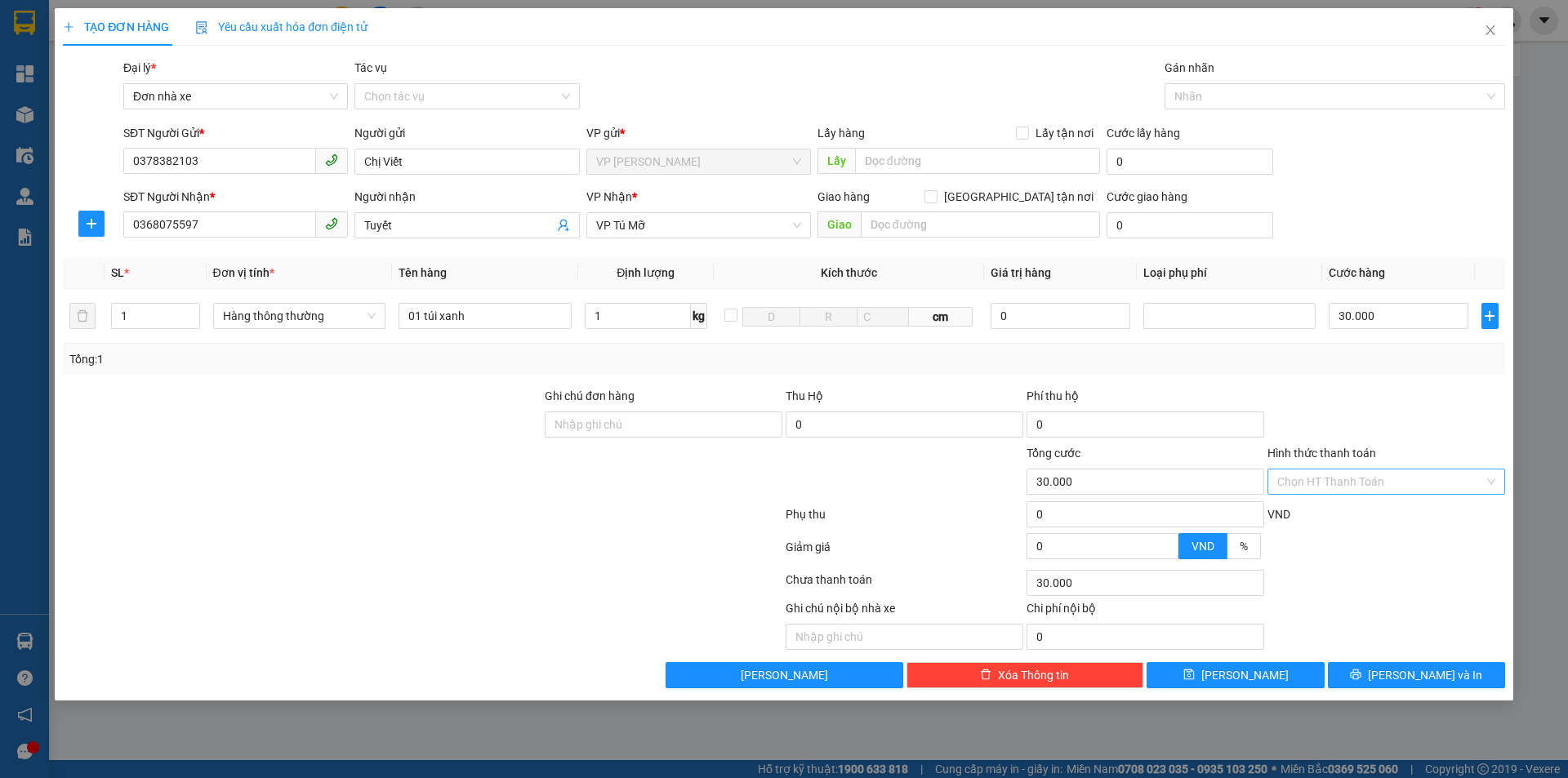
click at [1352, 475] on input "Hình thức thanh toán" at bounding box center [1381, 481] width 206 height 25
click at [1327, 516] on div "Tại văn phòng" at bounding box center [1386, 514] width 218 height 18
type input "0"
click at [1423, 670] on span "[PERSON_NAME] và In" at bounding box center [1425, 675] width 114 height 18
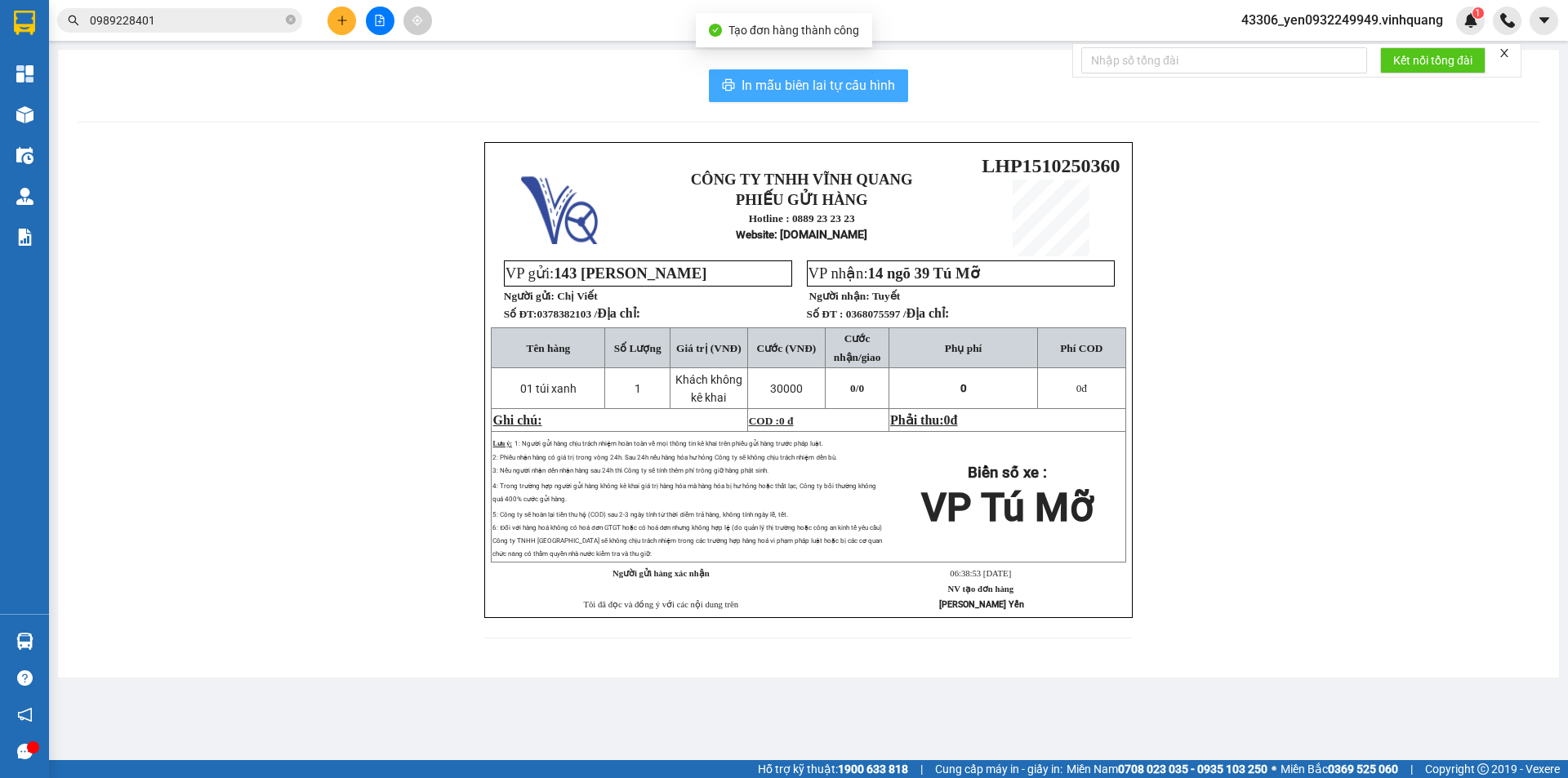
click at [819, 84] on span "In mẫu biên lai tự cấu hình" at bounding box center [818, 85] width 153 height 20
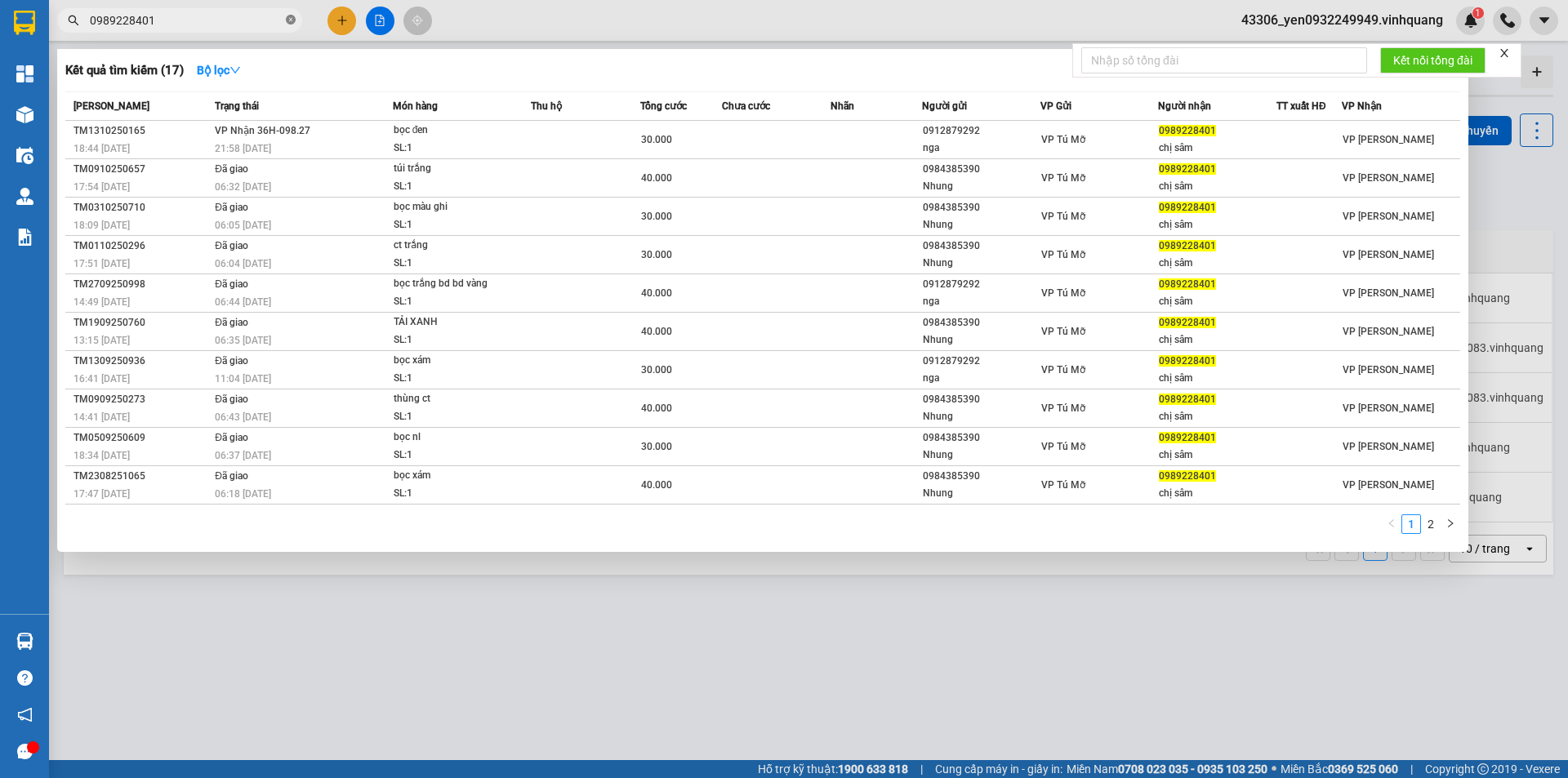
click at [288, 21] on icon "close-circle" at bounding box center [290, 19] width 9 height 9
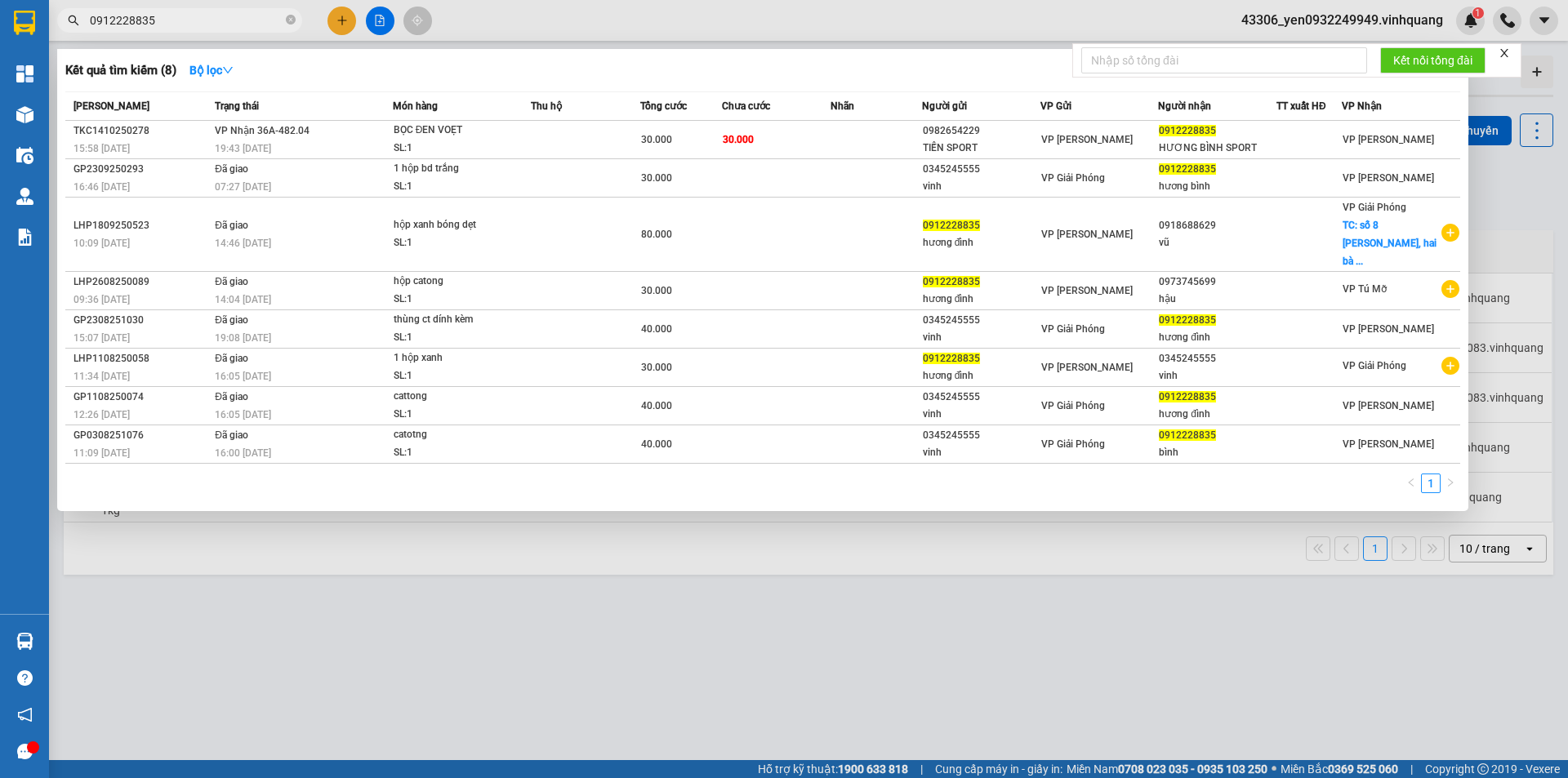
type input "0912228835"
click at [291, 23] on icon "close-circle" at bounding box center [290, 19] width 9 height 9
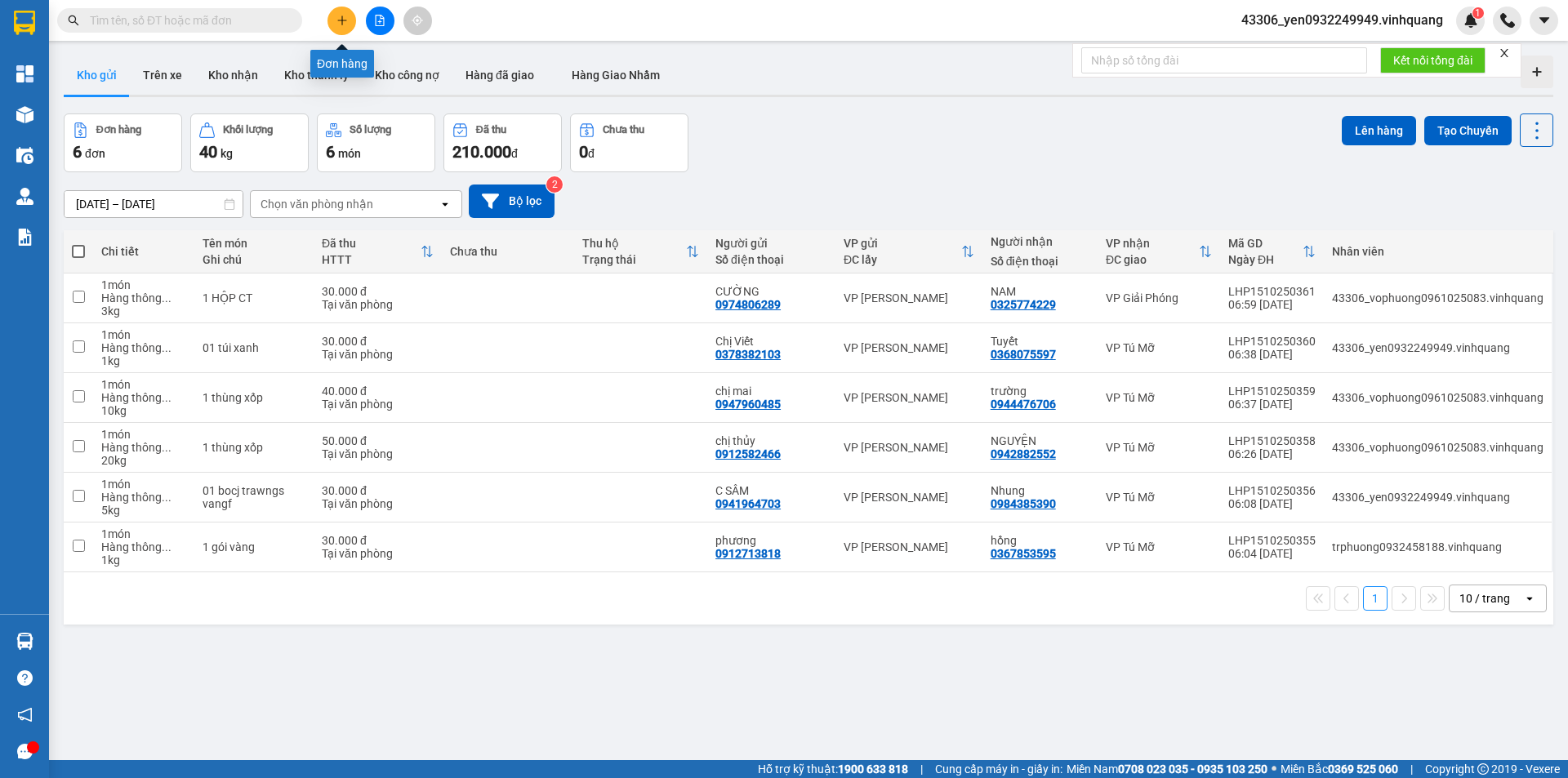
click at [343, 25] on icon "plus" at bounding box center [342, 20] width 11 height 11
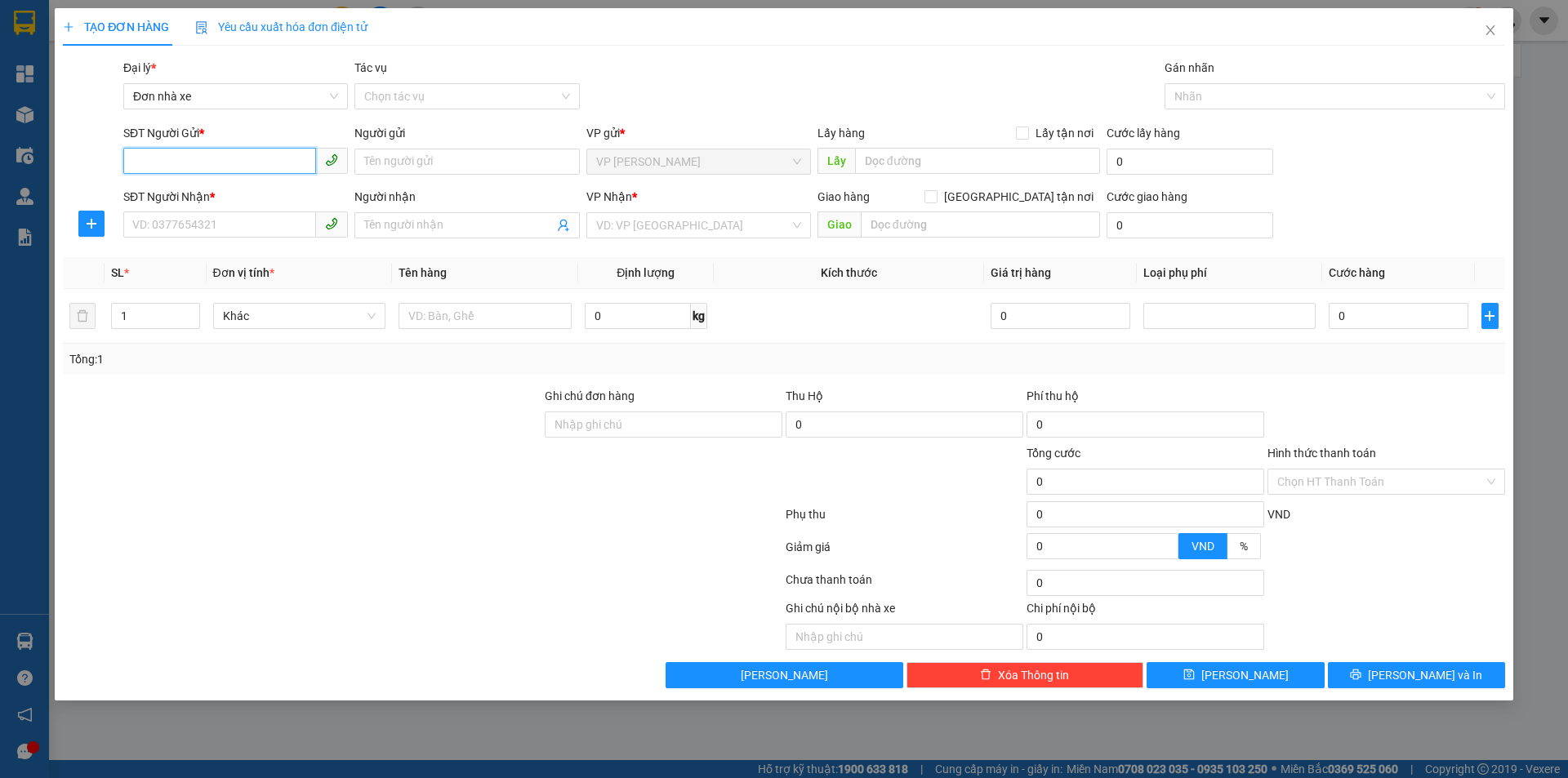
click at [236, 163] on input "SĐT Người Gửi *" at bounding box center [220, 160] width 193 height 26
type input "0912786127"
click at [392, 163] on input "Người gửi" at bounding box center [466, 161] width 224 height 26
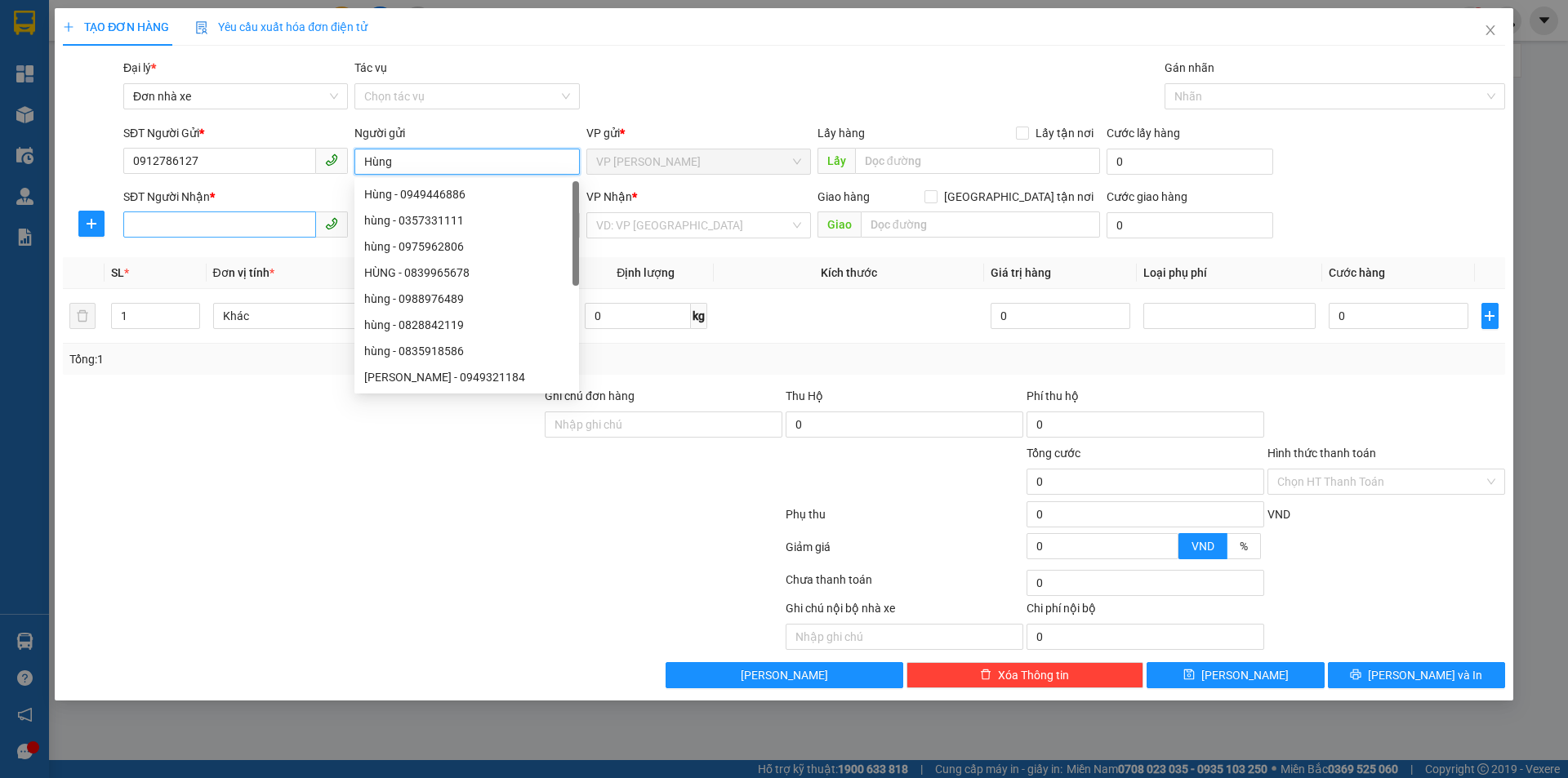
type input "Hùng"
click at [246, 225] on input "SĐT Người Nhận *" at bounding box center [220, 224] width 193 height 26
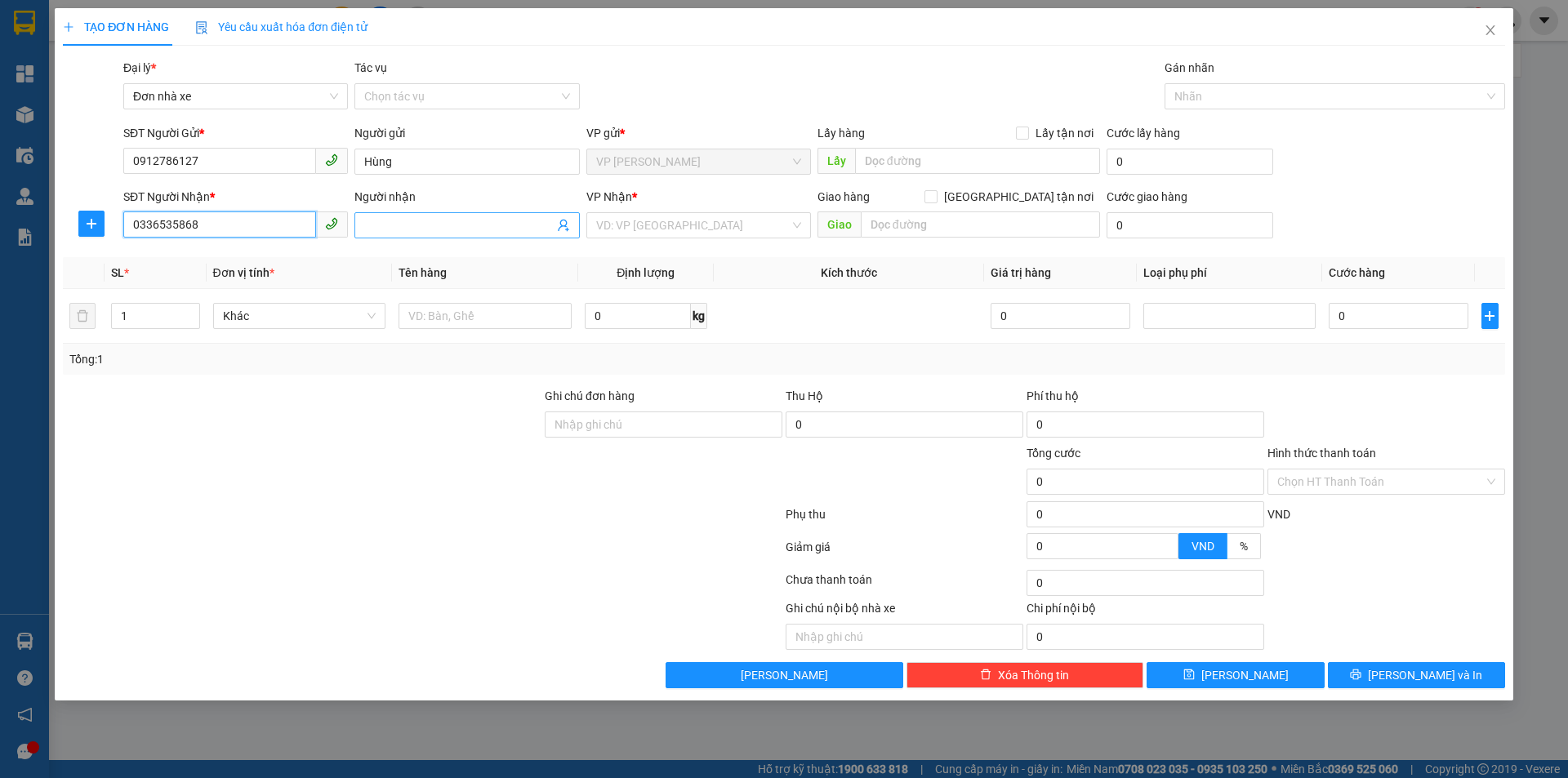
type input "0336535868"
click at [390, 230] on input "Người nhận" at bounding box center [458, 225] width 188 height 18
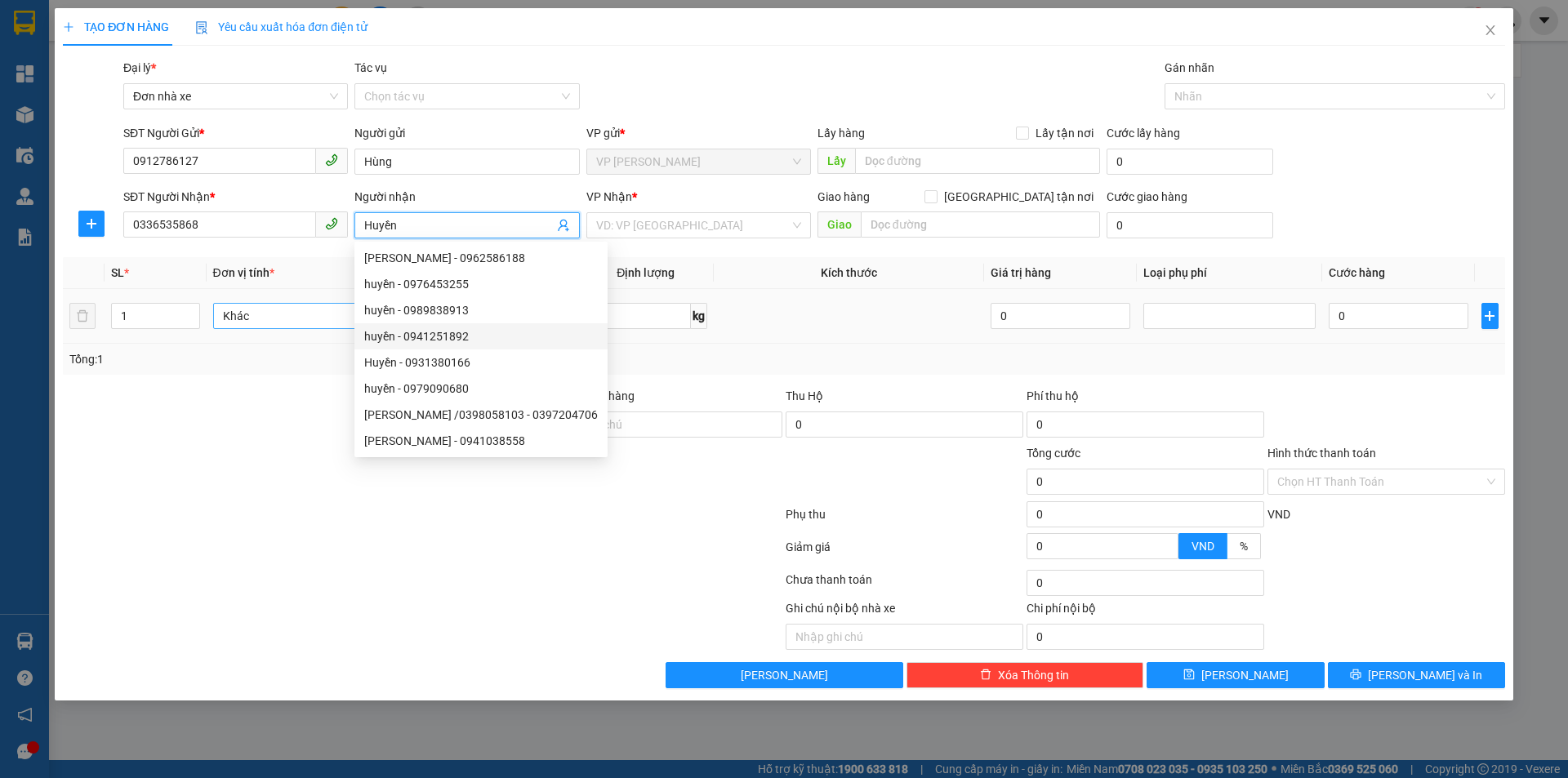
click at [320, 318] on span "Khác" at bounding box center [300, 315] width 153 height 25
type input "Huyền"
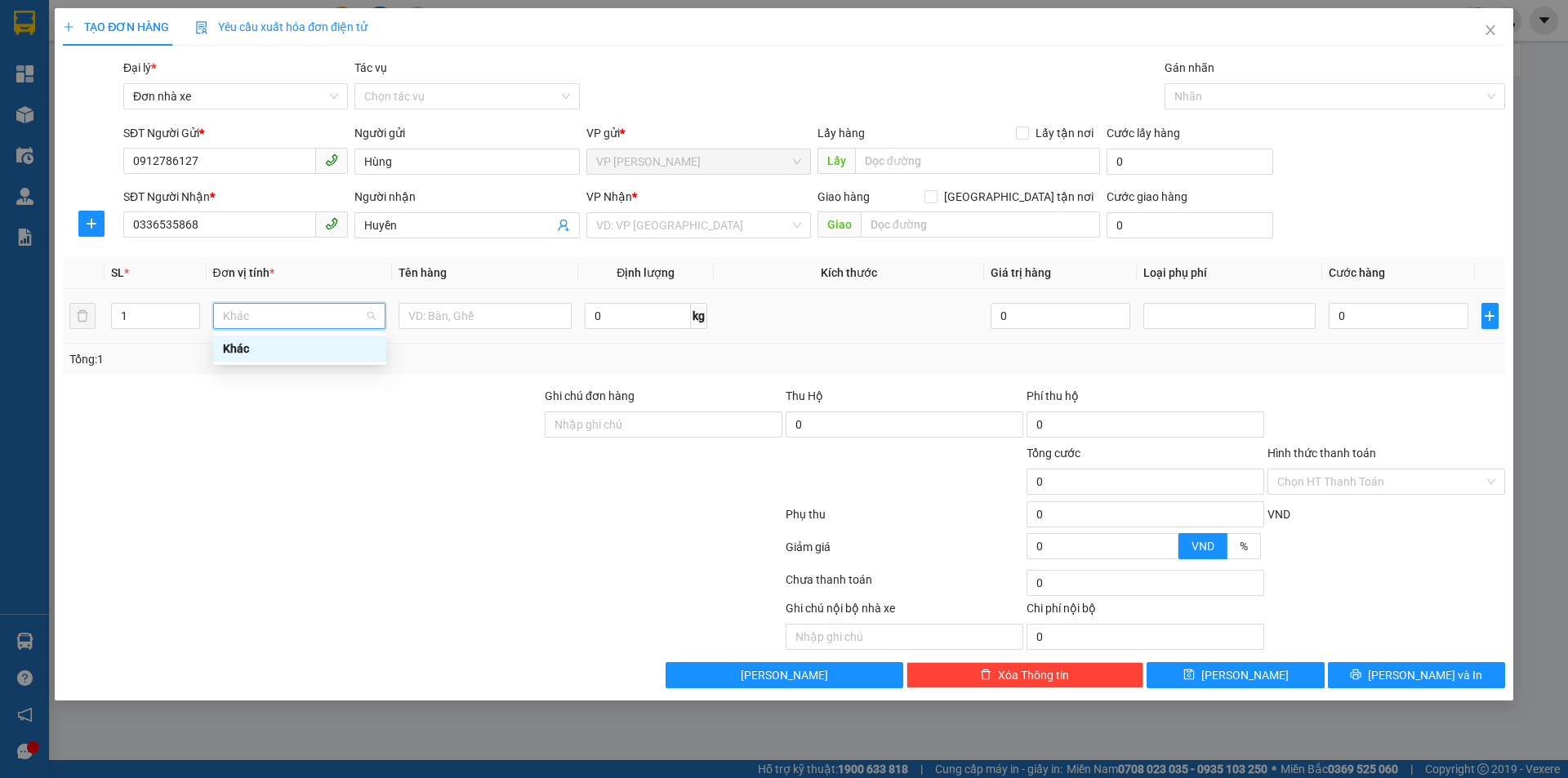
click at [303, 314] on span "Khác" at bounding box center [300, 315] width 153 height 25
click at [469, 318] on input "text" at bounding box center [485, 315] width 173 height 26
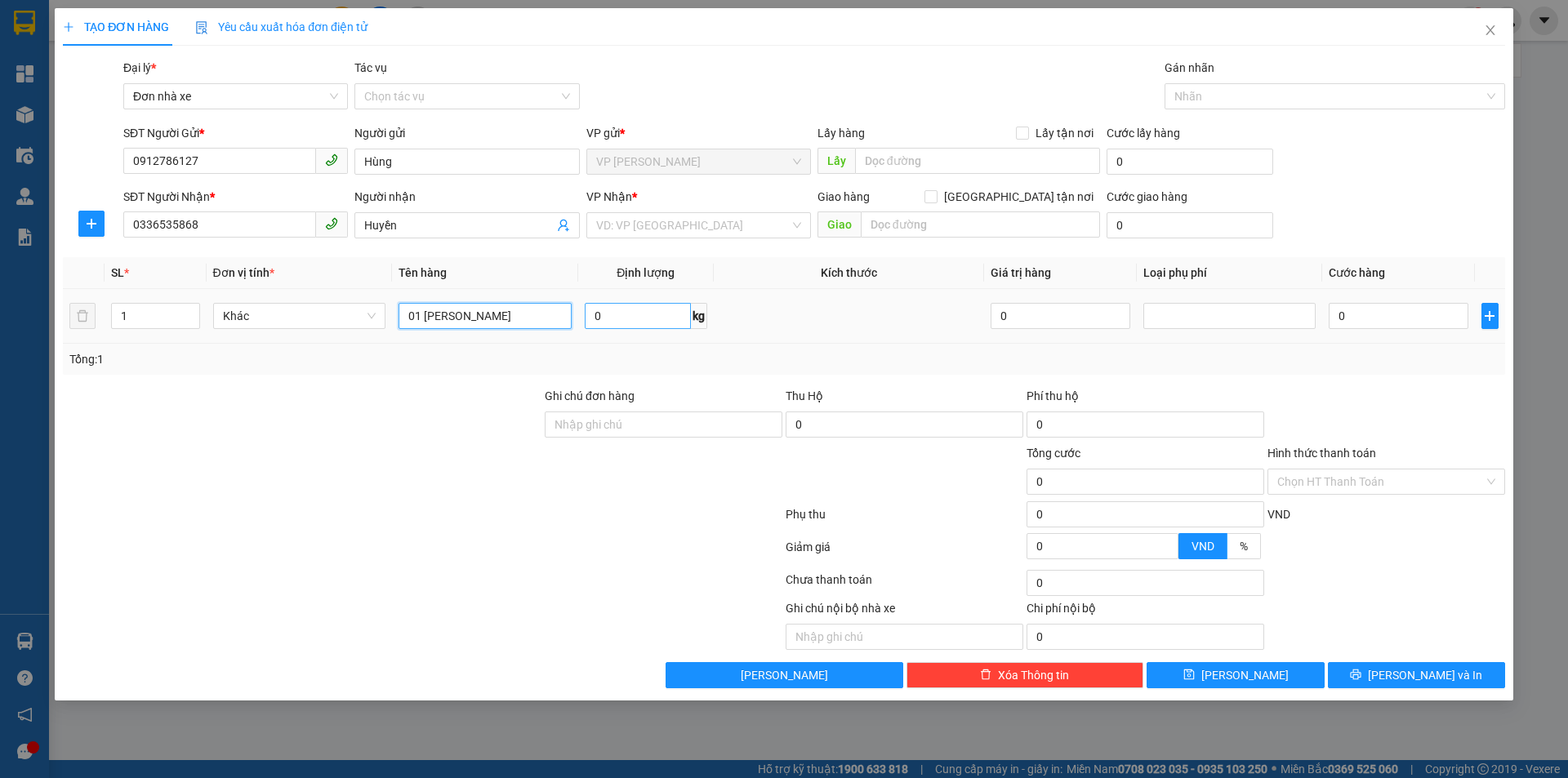
type input "01 [PERSON_NAME]"
click at [604, 322] on input "0" at bounding box center [637, 315] width 107 height 26
type input "9"
click at [688, 224] on input "search" at bounding box center [692, 225] width 193 height 25
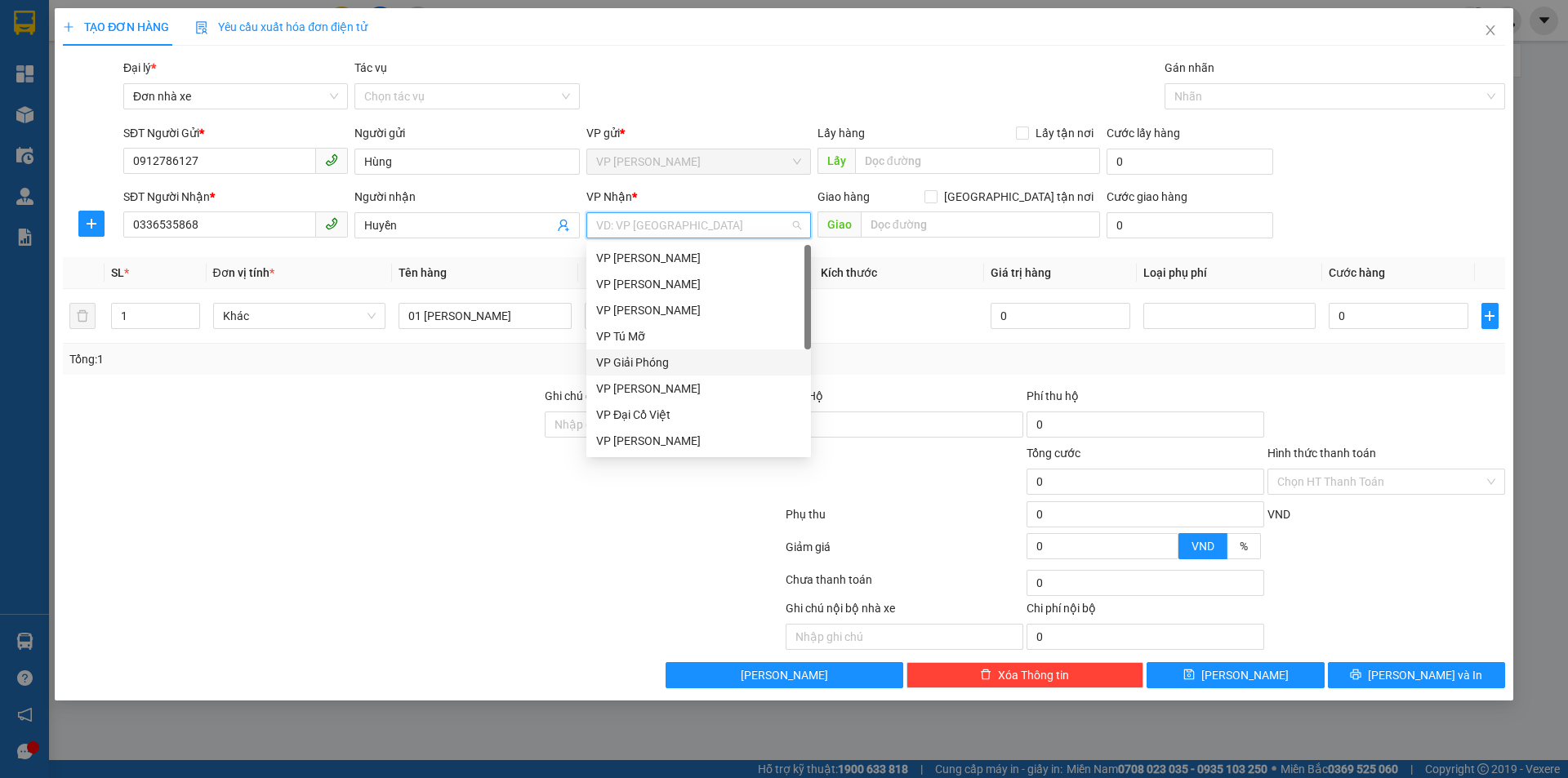
click at [678, 367] on div "VP Giải Phóng" at bounding box center [698, 362] width 205 height 18
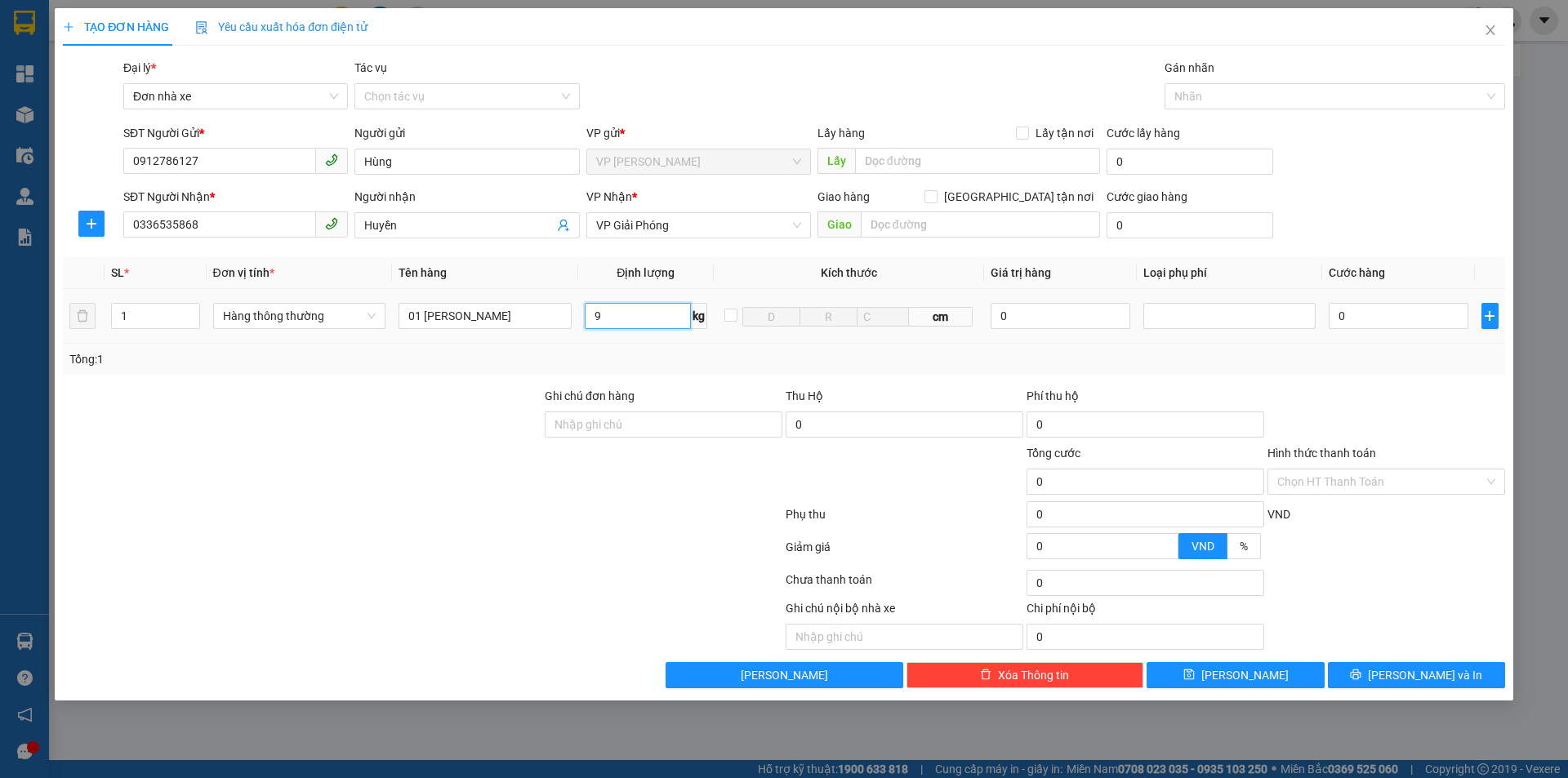
click at [605, 319] on input "9" at bounding box center [637, 315] width 107 height 26
click at [1206, 326] on div at bounding box center [1229, 315] width 173 height 26
type input "40.000"
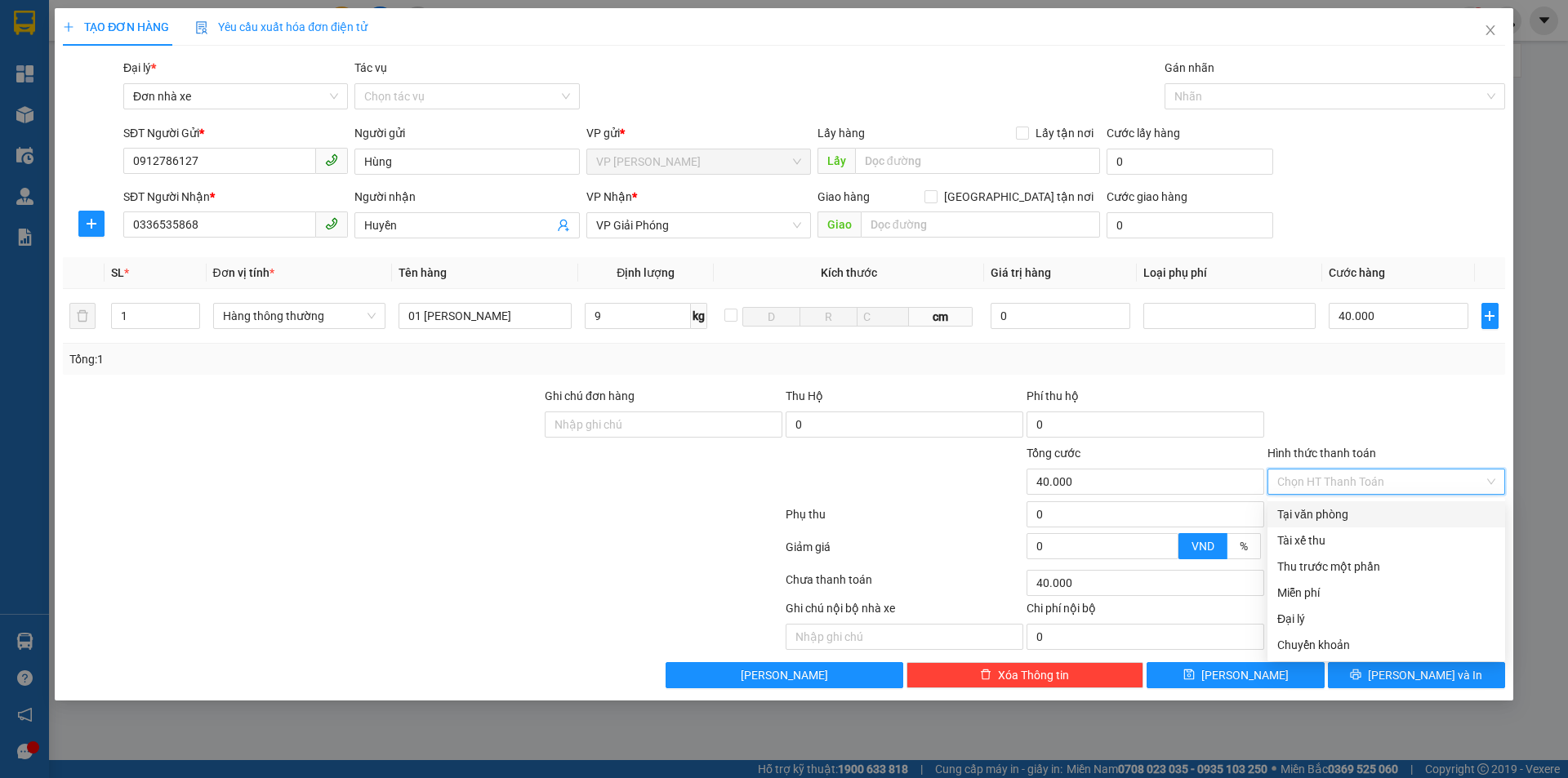
click at [1381, 471] on input "Hình thức thanh toán" at bounding box center [1381, 481] width 206 height 25
click at [1362, 509] on div "Tại văn phòng" at bounding box center [1386, 514] width 218 height 18
type input "0"
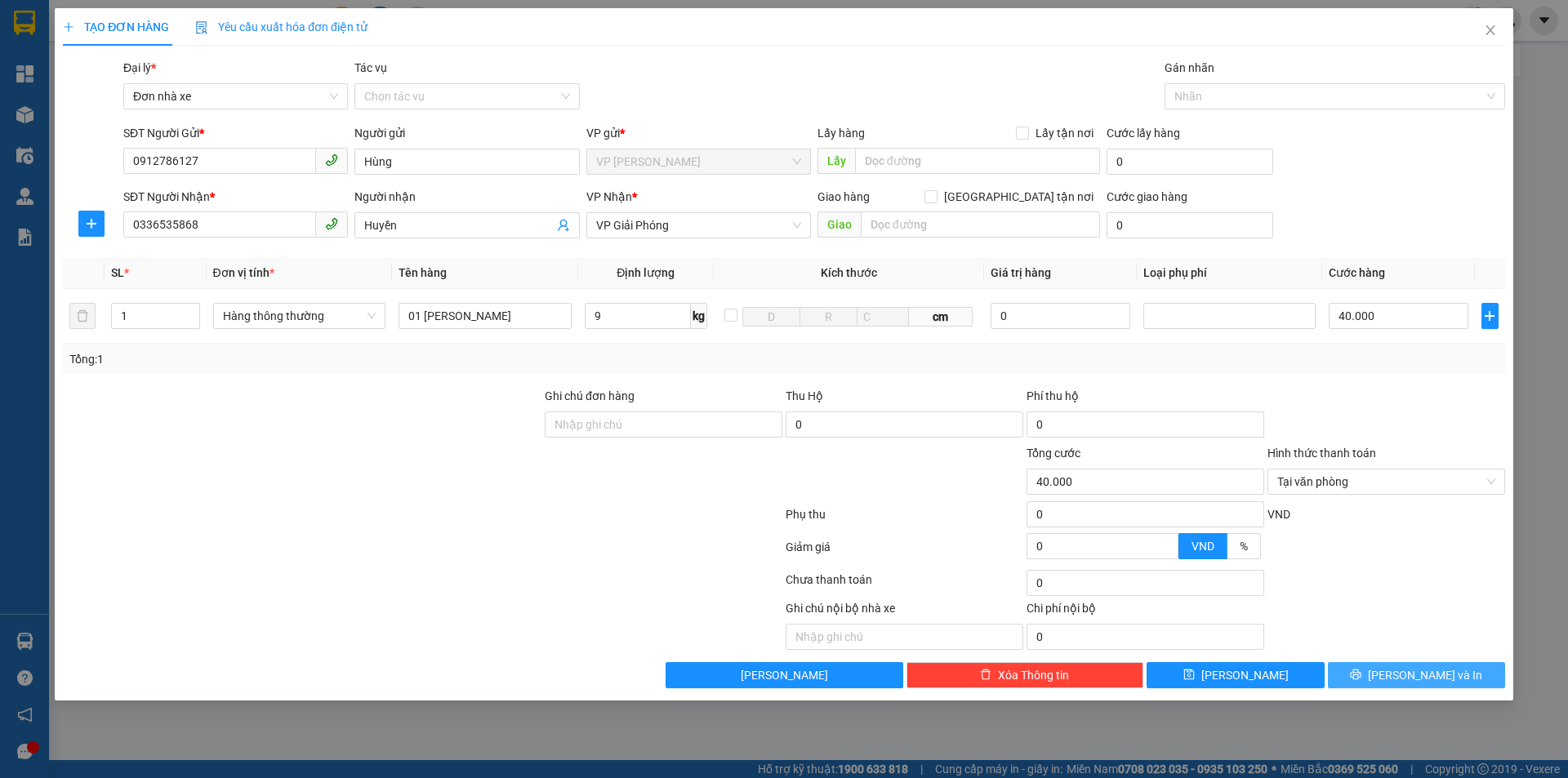
click at [1412, 685] on button "[PERSON_NAME] và In" at bounding box center [1416, 675] width 177 height 26
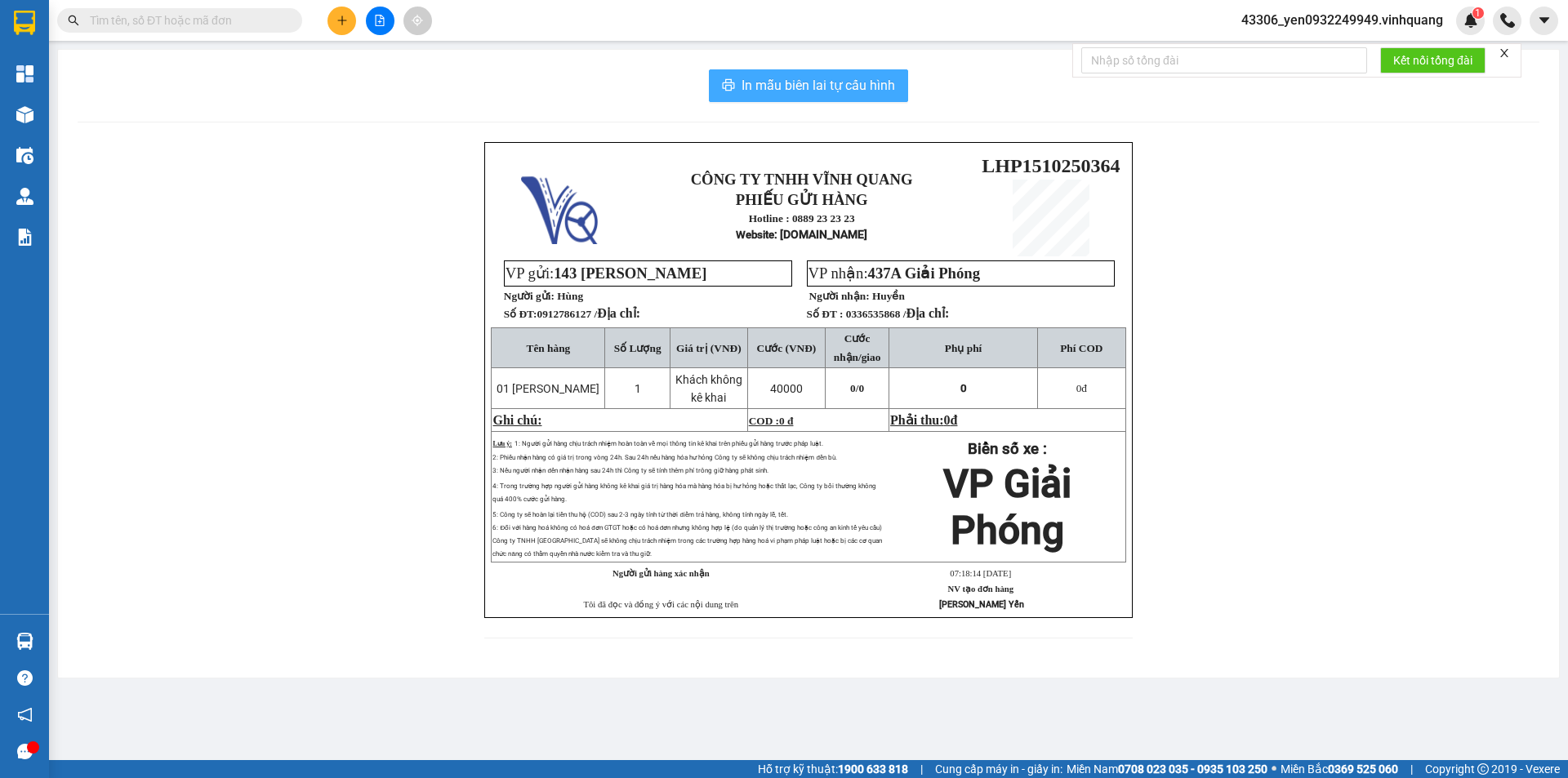
click at [811, 83] on span "In mẫu biên lai tự cấu hình" at bounding box center [818, 85] width 153 height 20
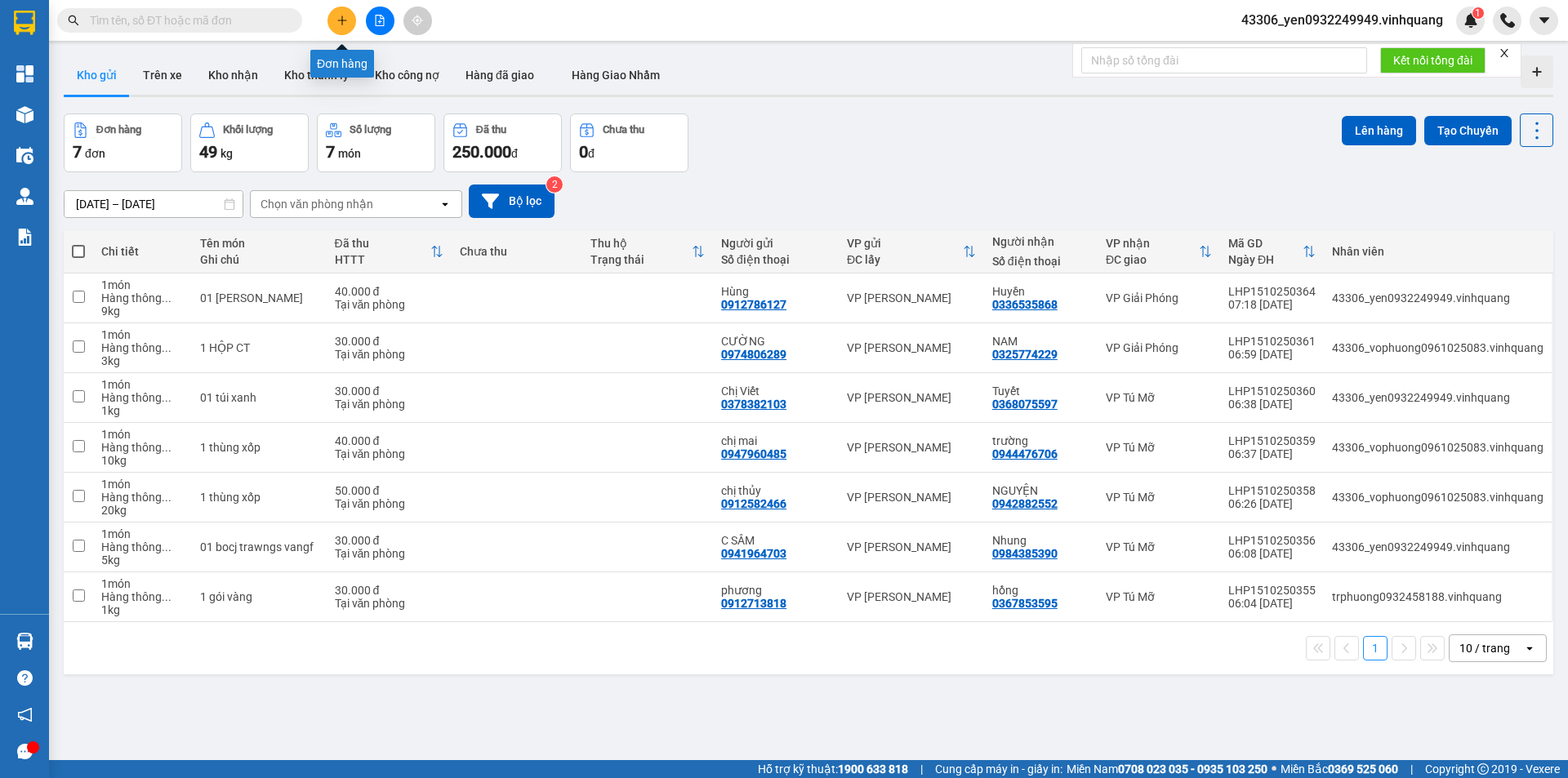
click at [343, 14] on button at bounding box center [342, 21] width 29 height 29
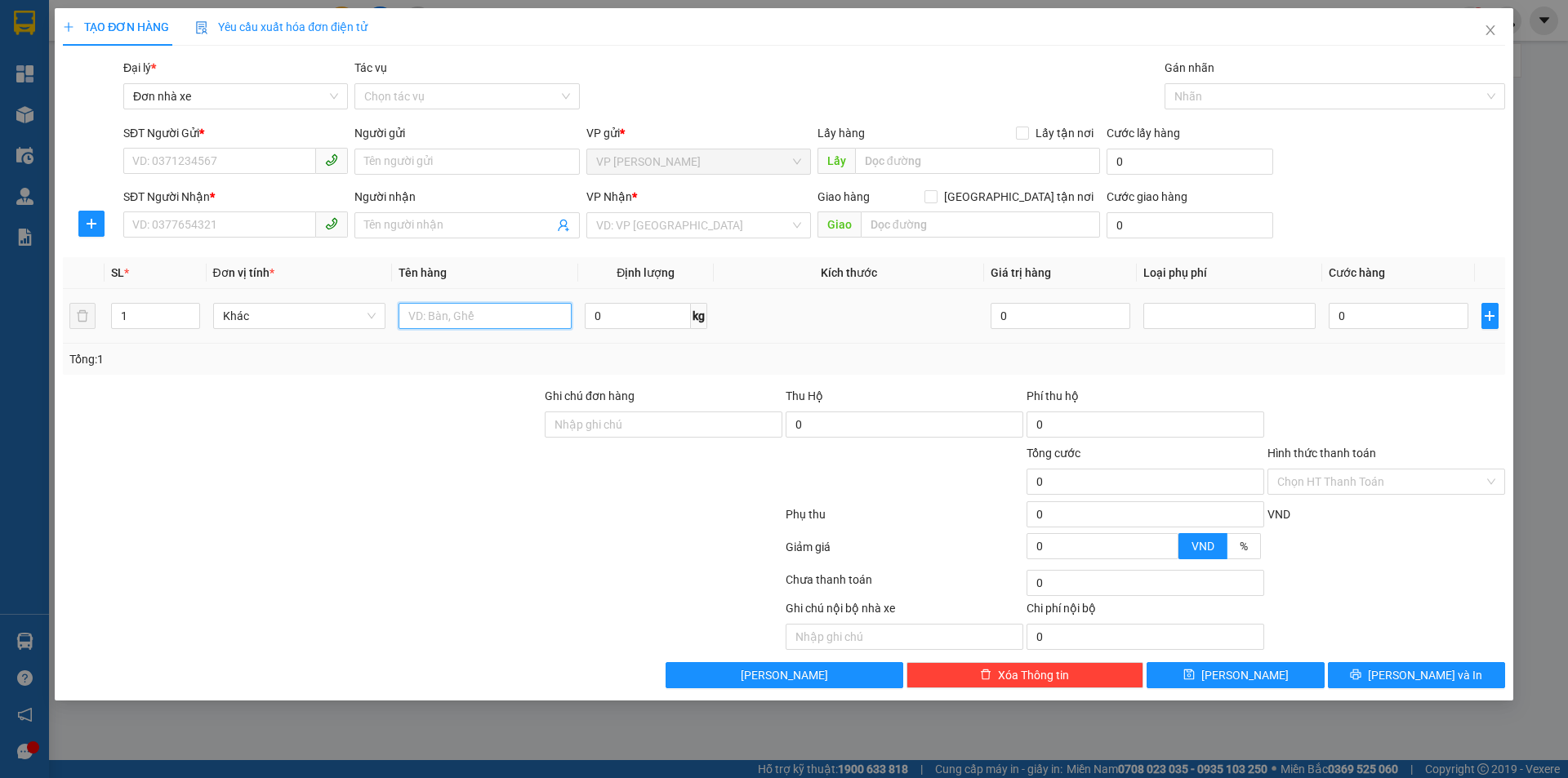
click at [464, 319] on input "text" at bounding box center [485, 315] width 173 height 26
type input "01 hộp catton"
click at [659, 232] on input "search" at bounding box center [692, 225] width 193 height 25
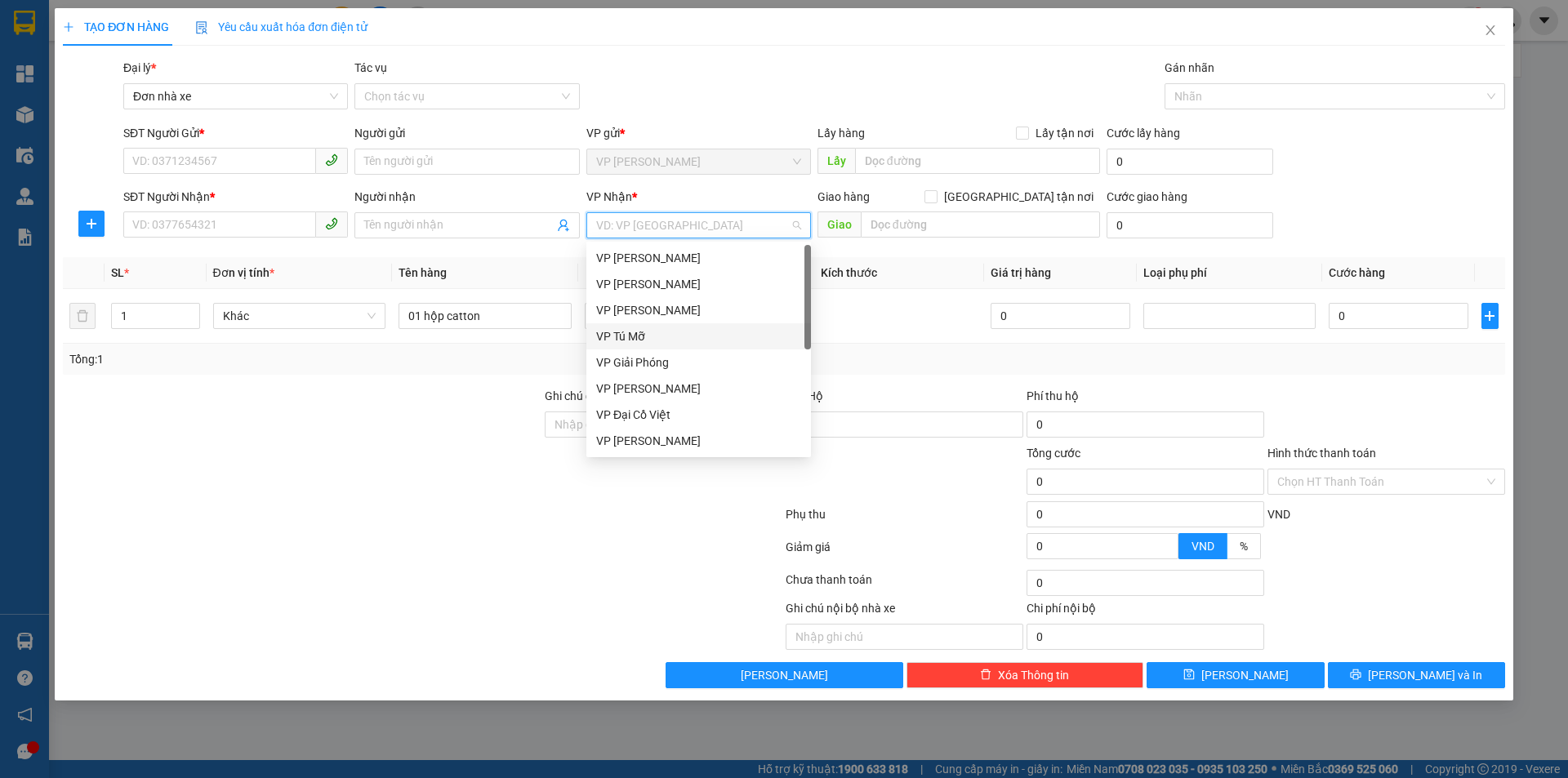
click at [660, 329] on div "VP Tú Mỡ" at bounding box center [698, 336] width 205 height 18
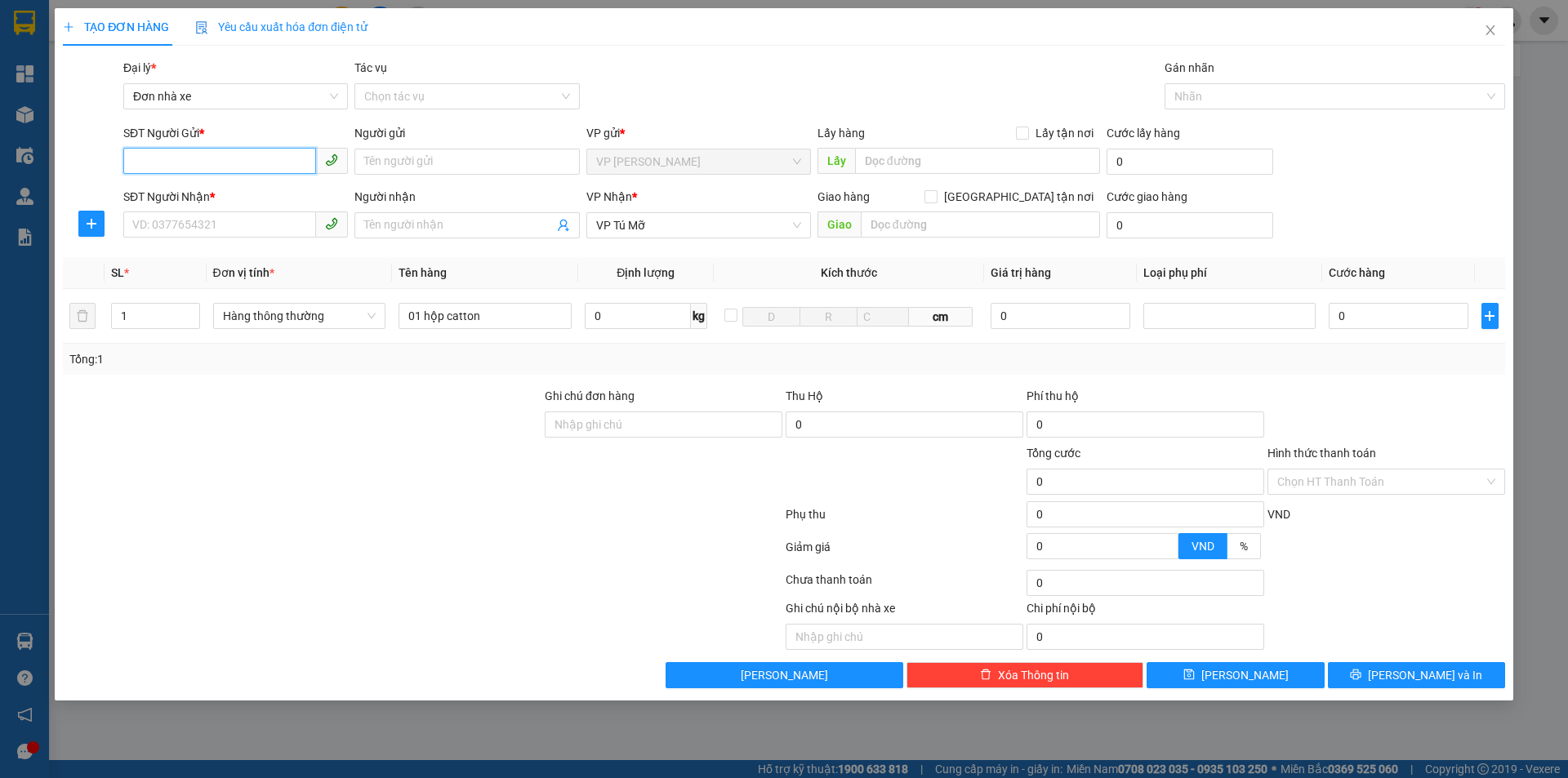
click at [205, 164] on input "SĐT Người Gửi *" at bounding box center [220, 160] width 193 height 26
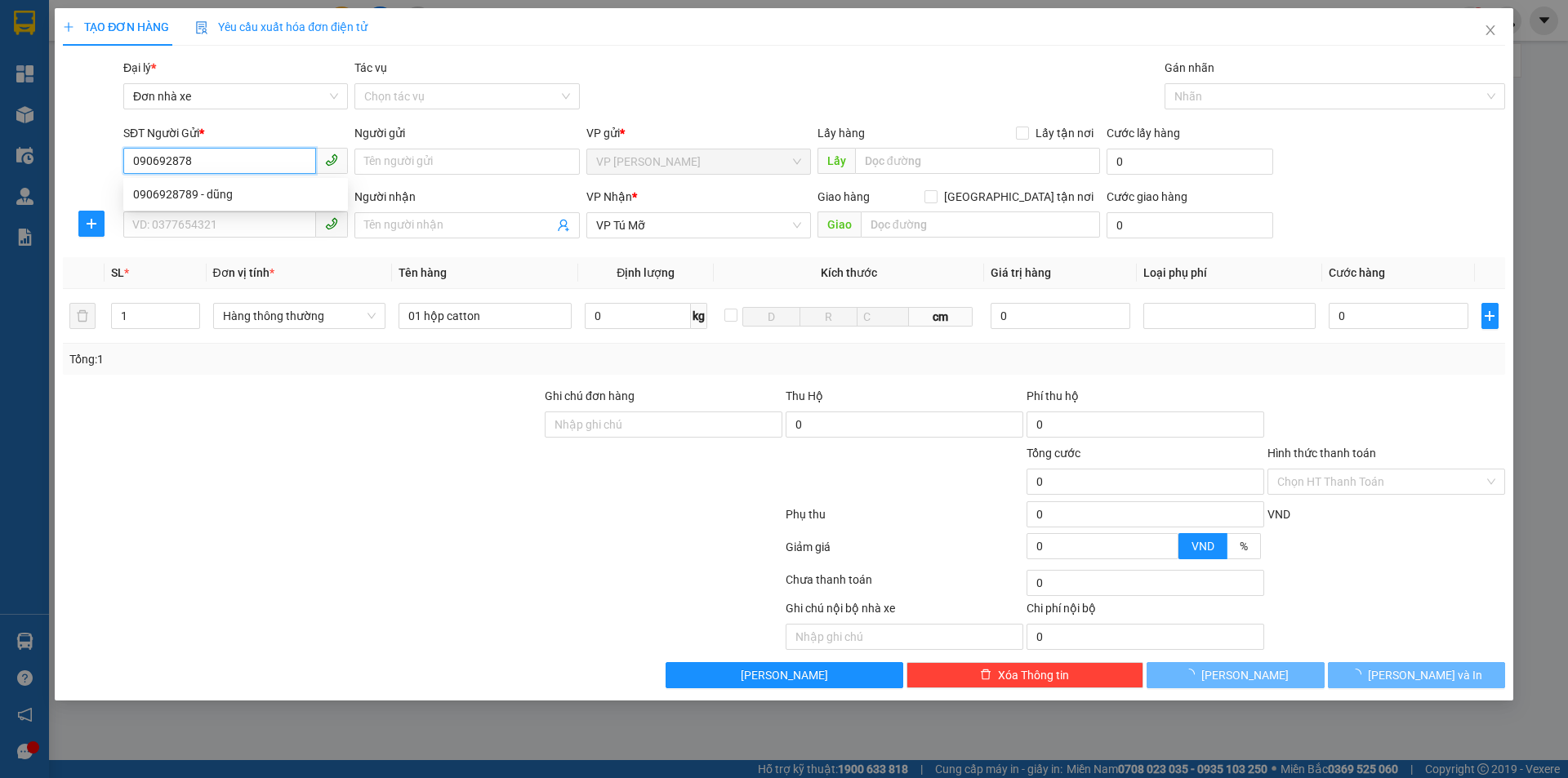
type input "0906928789"
click at [207, 196] on div "0906928789 - dũng" at bounding box center [235, 193] width 205 height 18
type input "dũng"
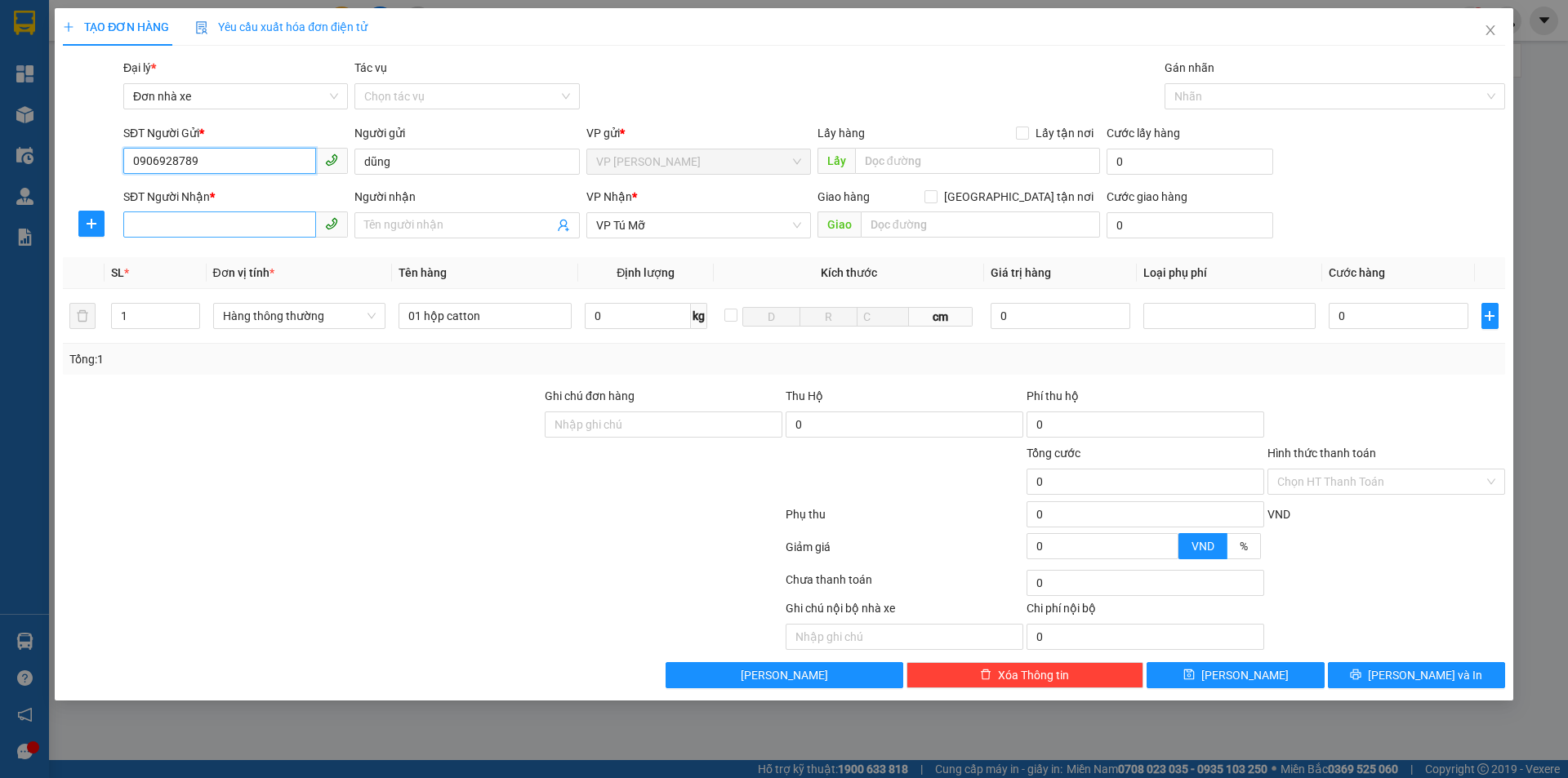
type input "0906928789"
click at [202, 227] on input "SĐT Người Nhận *" at bounding box center [220, 224] width 193 height 26
type input "0982266821"
click at [391, 227] on input "Người nhận" at bounding box center [458, 225] width 188 height 18
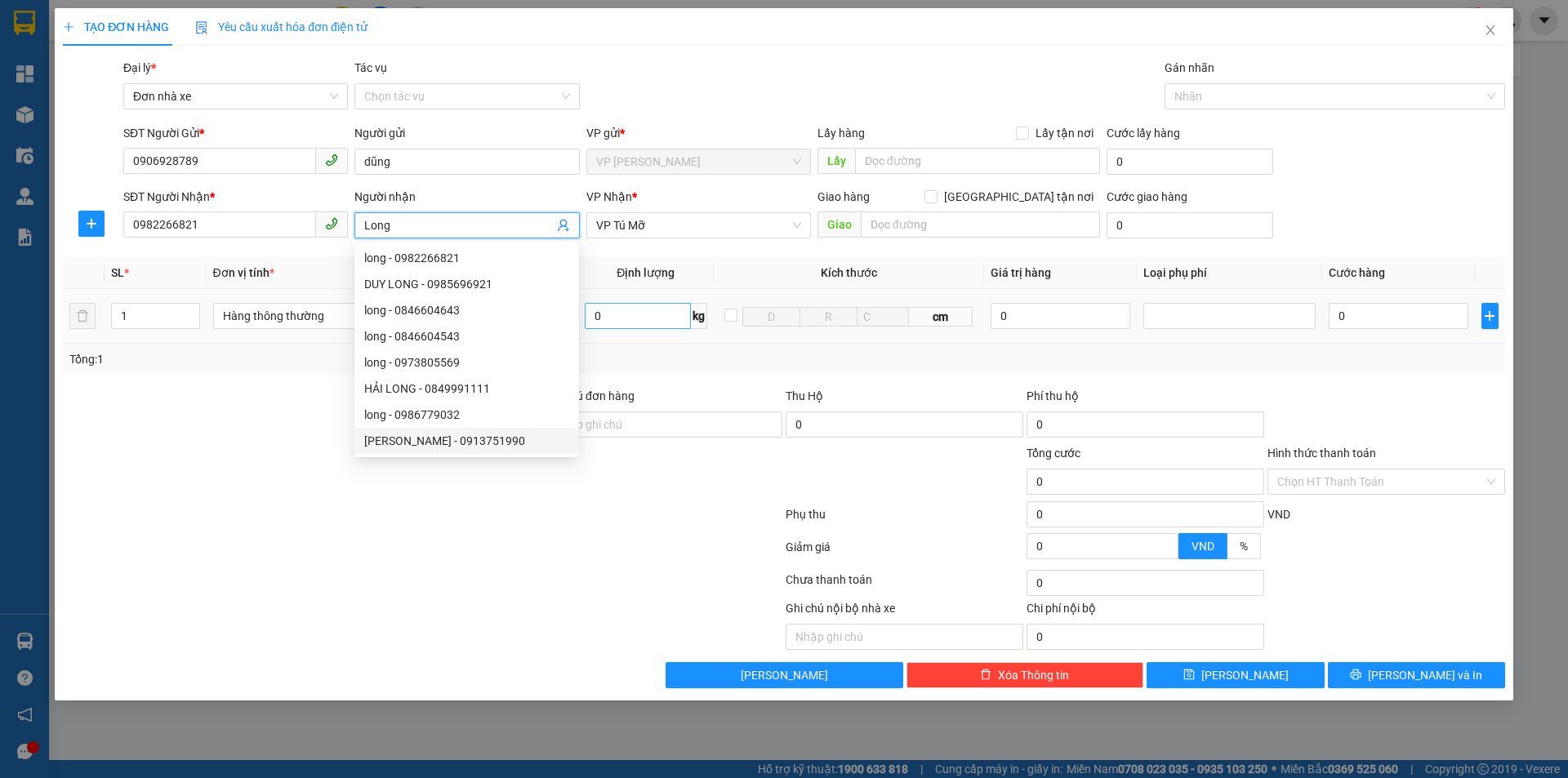
type input "Long"
click at [606, 320] on input "0" at bounding box center [637, 315] width 107 height 26
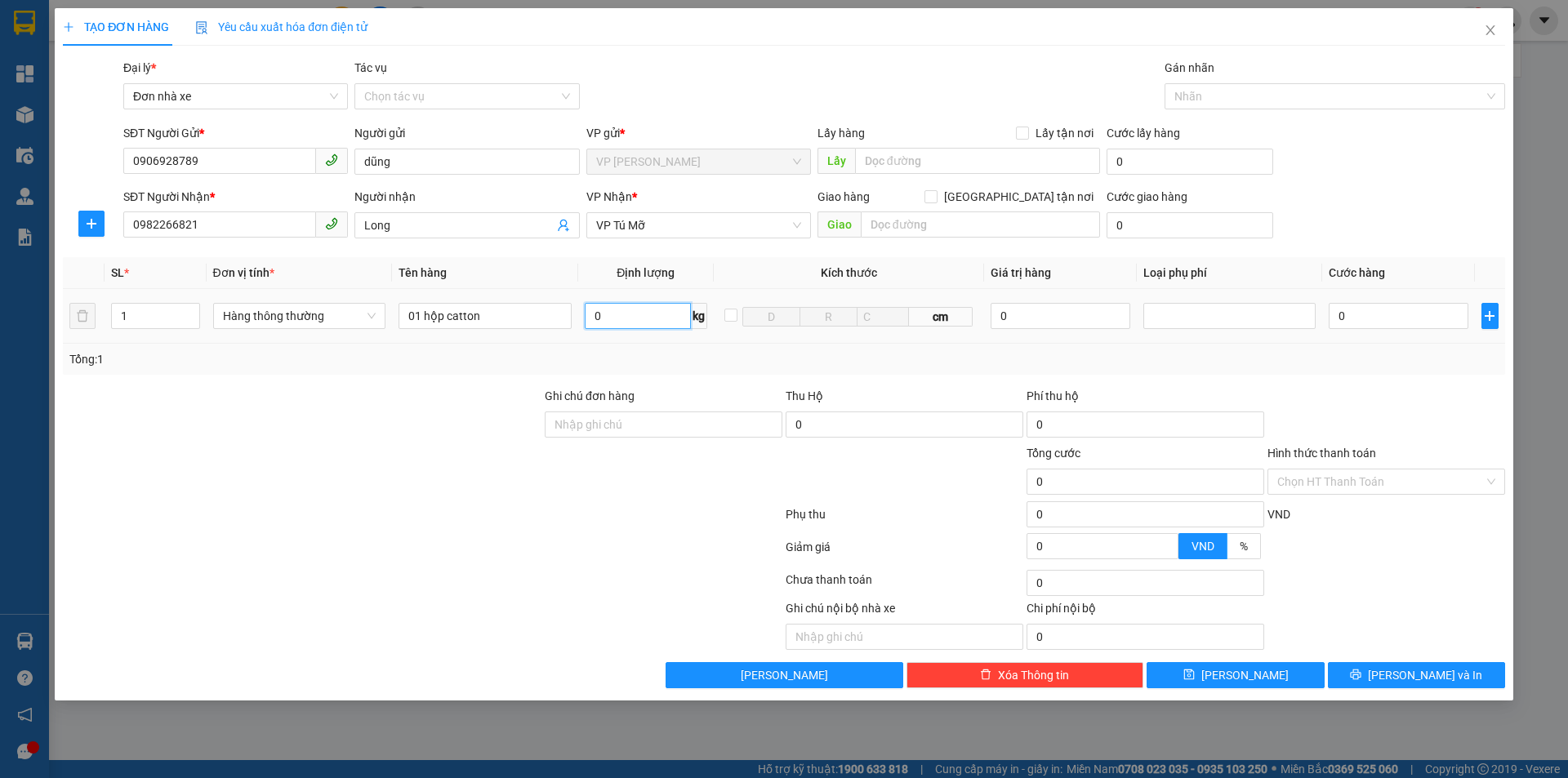
type input "1"
type input "6"
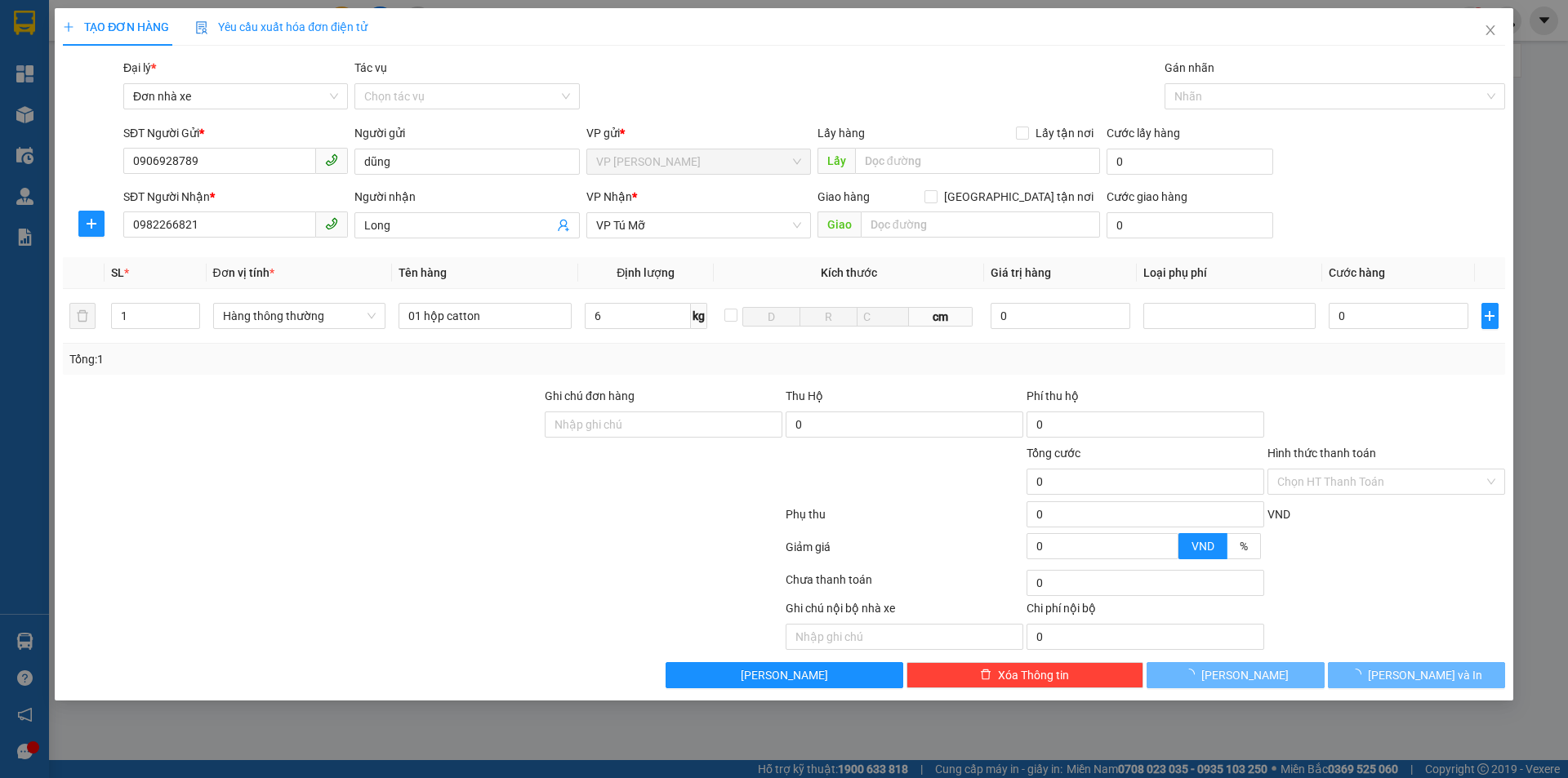
click at [1416, 412] on div at bounding box center [1386, 415] width 241 height 57
type input "40.000"
click at [1414, 677] on span "[PERSON_NAME] và In" at bounding box center [1425, 675] width 114 height 18
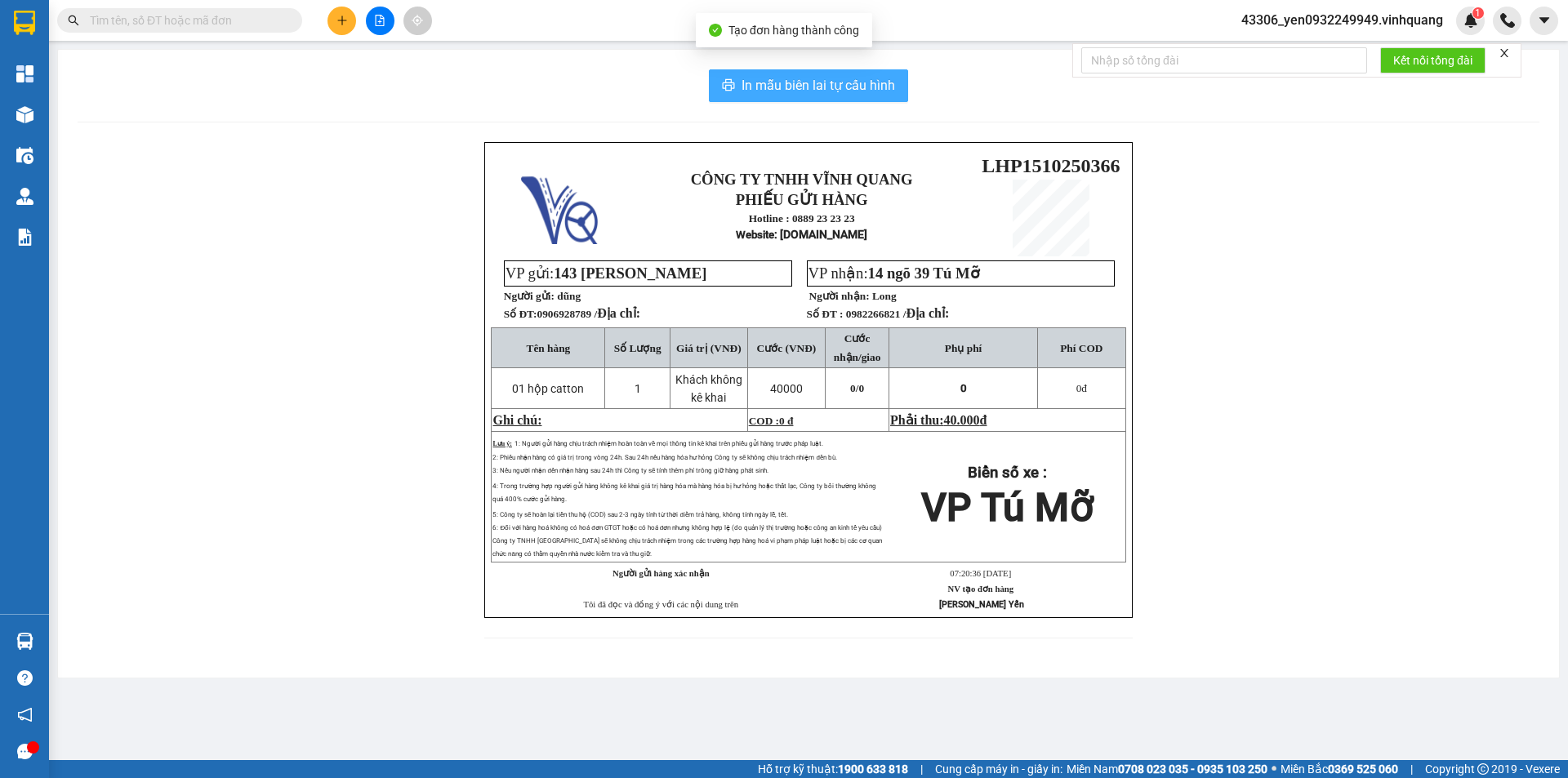
click at [856, 78] on span "In mẫu biên lai tự cấu hình" at bounding box center [818, 85] width 153 height 20
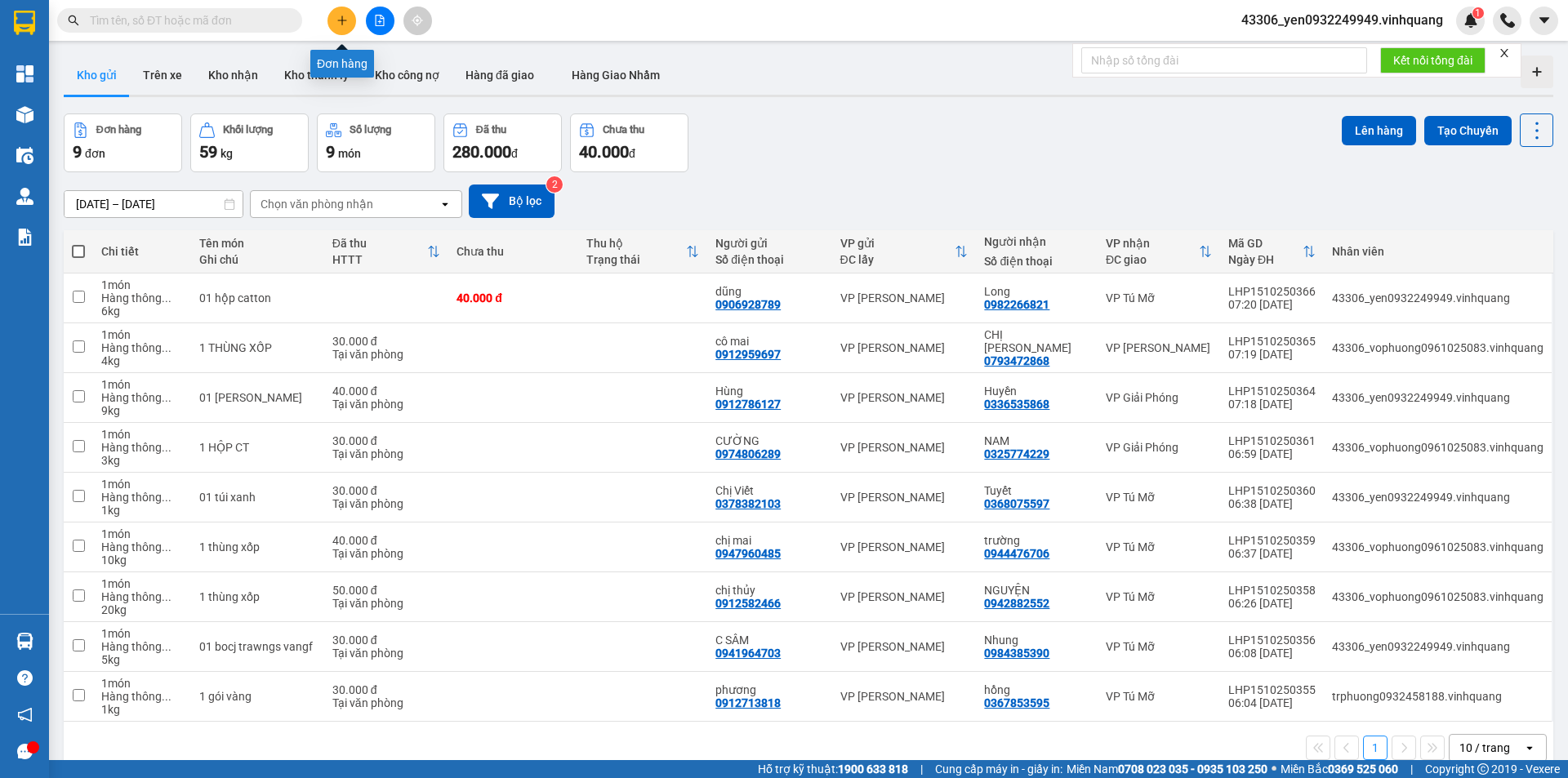
click at [339, 18] on icon "plus" at bounding box center [342, 20] width 11 height 11
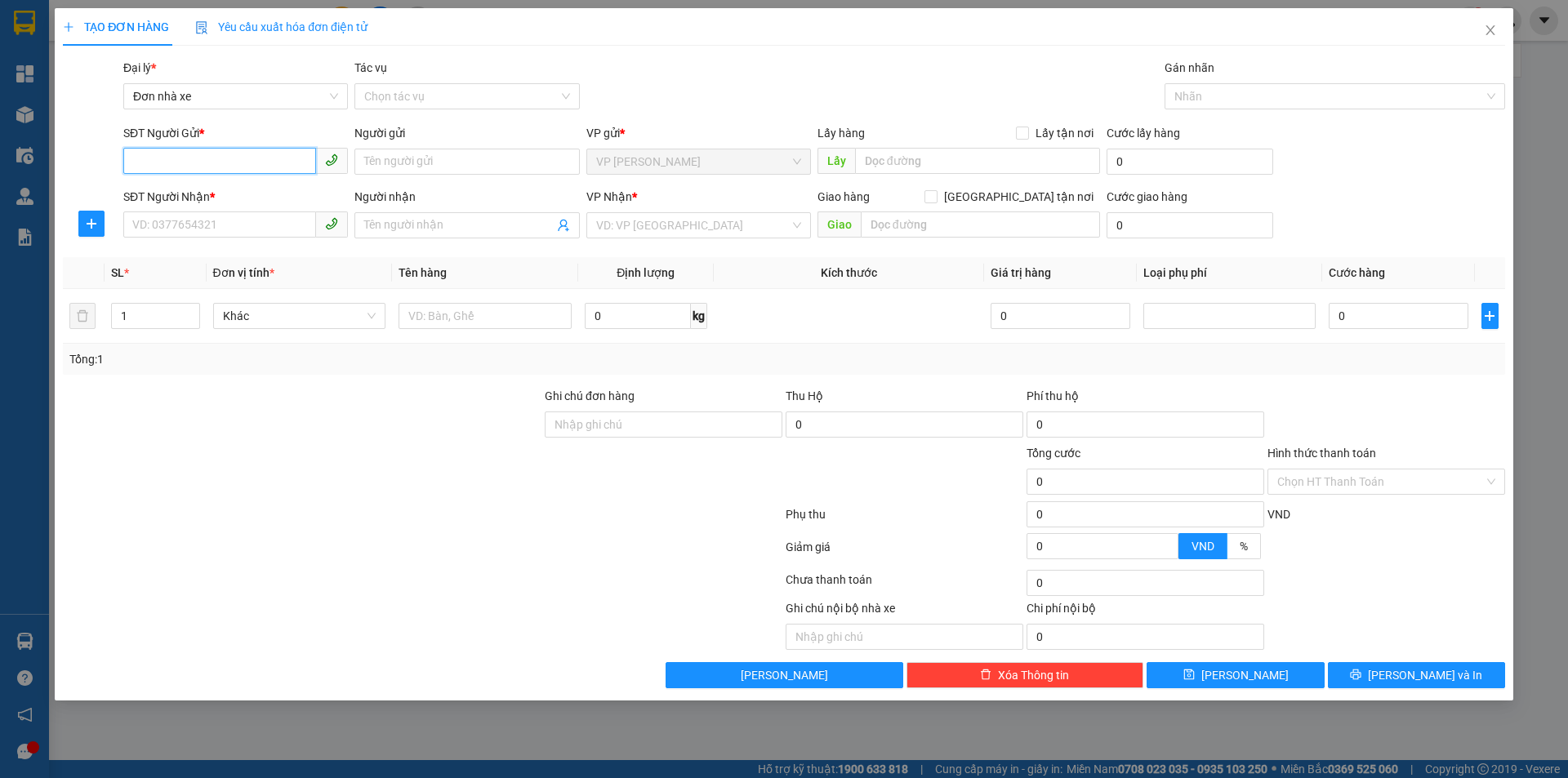
click at [220, 169] on input "SĐT Người Gửi *" at bounding box center [220, 160] width 193 height 26
type input "0946210789"
click at [253, 200] on div "0946210789 - chị [PERSON_NAME]" at bounding box center [235, 193] width 205 height 18
type input "chị [PERSON_NAME]"
type input "0327535369"
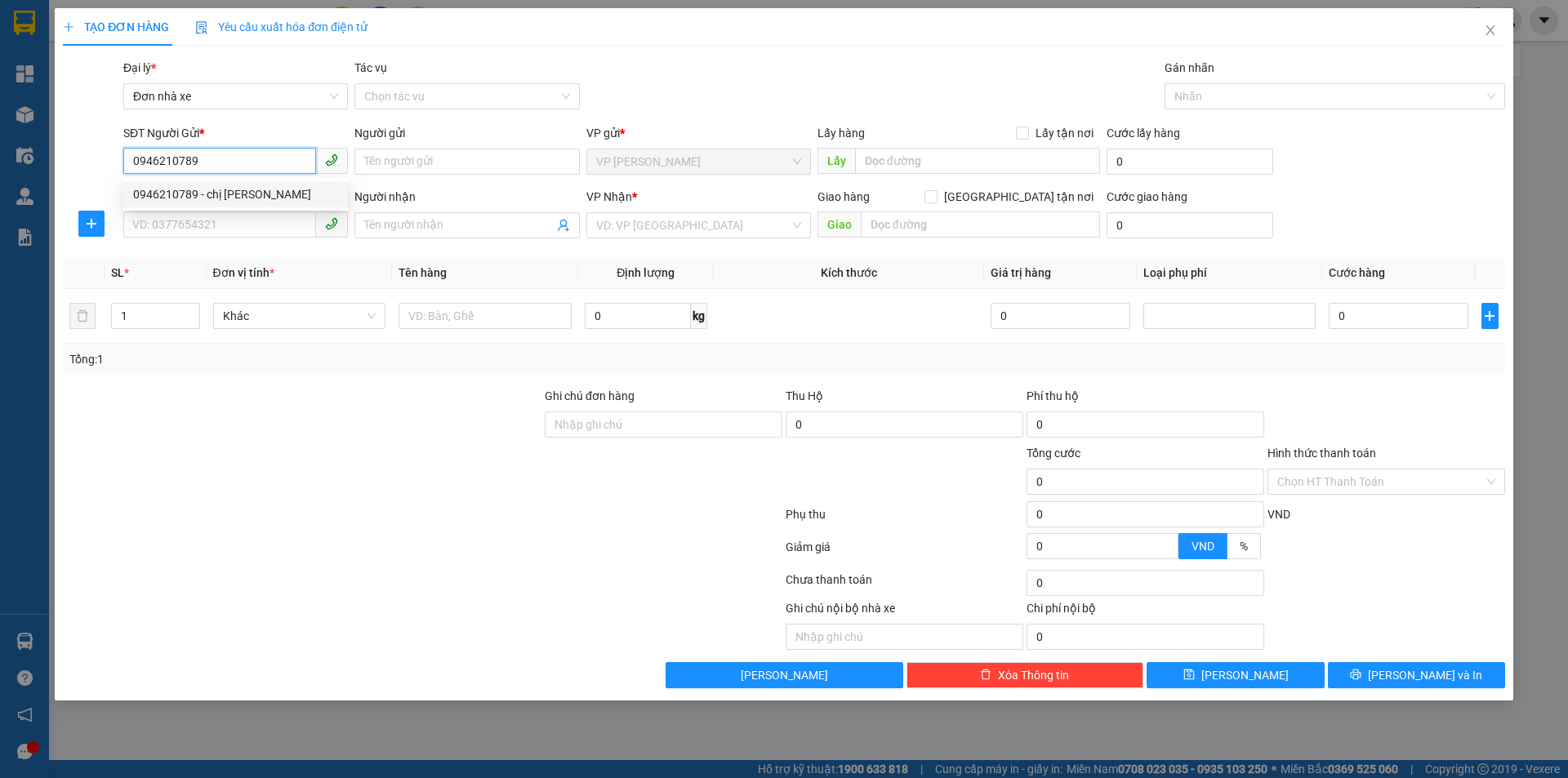
type input "anh huy"
checkbox input "true"
type input "số 21 ngách 39 ngõ 27 võ chí công"
type input "50.000"
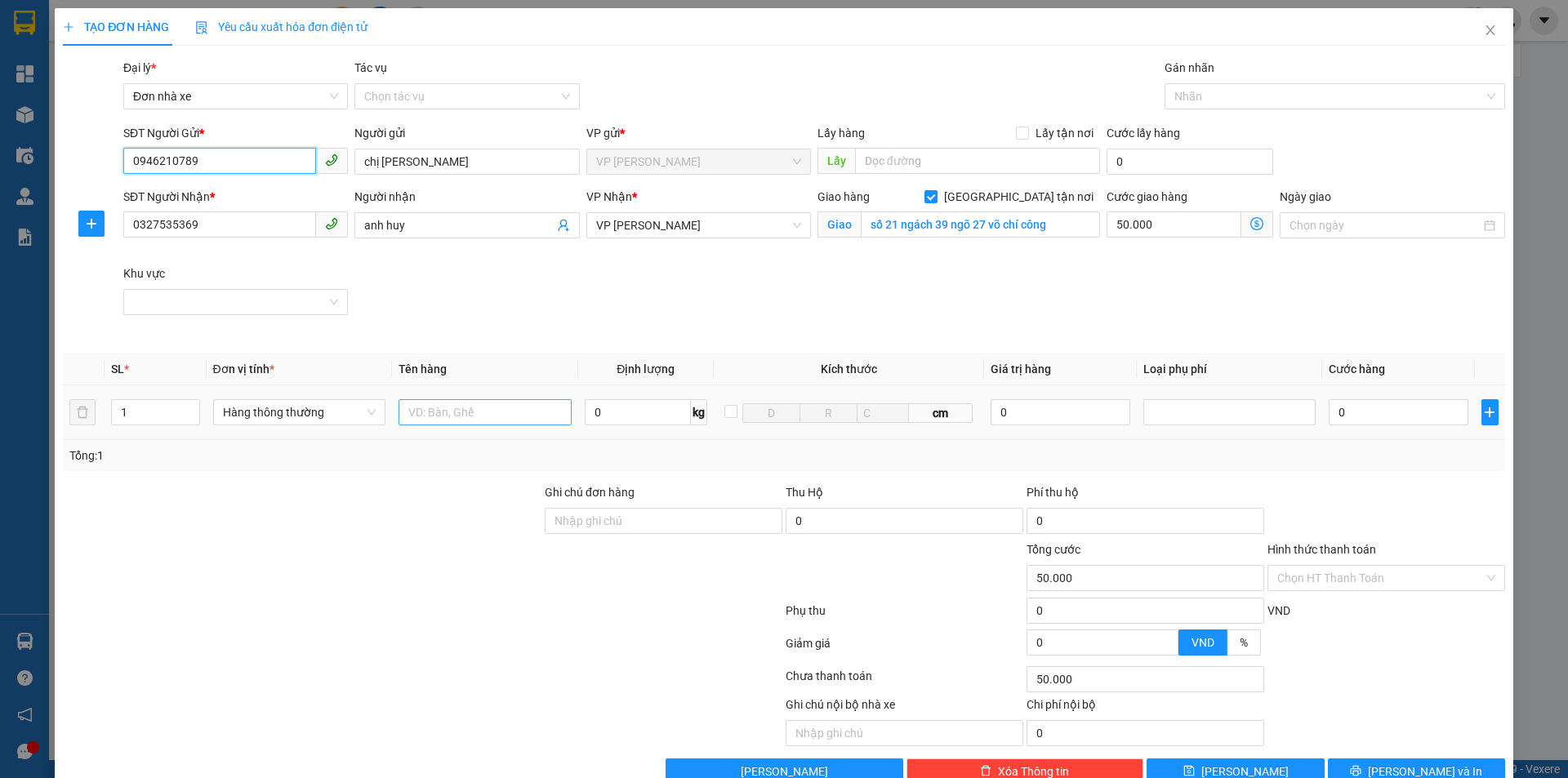
type input "0946210789"
click at [498, 413] on input "text" at bounding box center [485, 412] width 173 height 26
type input "01 xốp trắng đính kèm 01 túi giấy"
click at [597, 418] on input "0" at bounding box center [637, 412] width 107 height 26
type input "9"
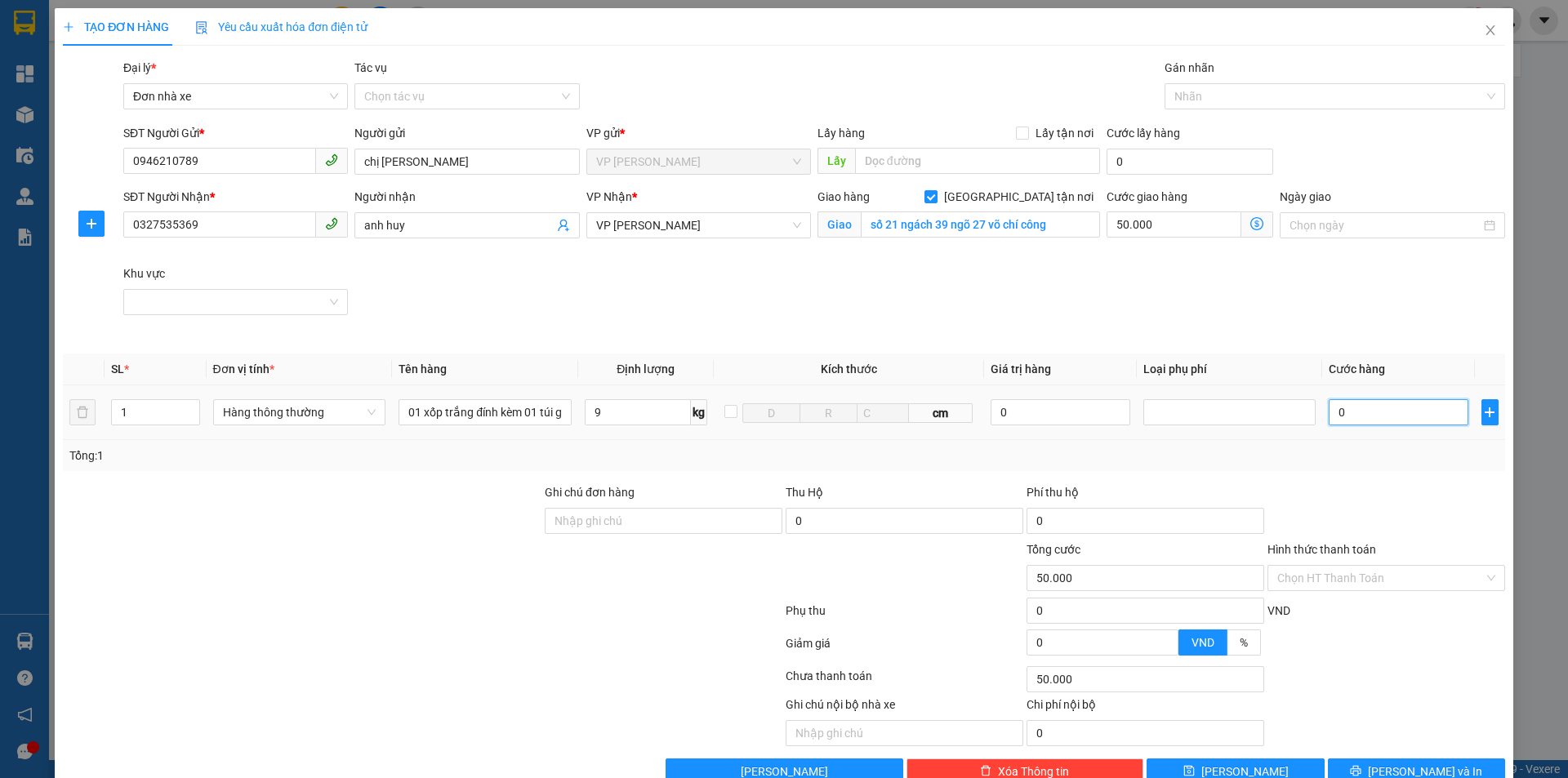
click at [1389, 415] on input "0" at bounding box center [1398, 412] width 139 height 26
type input "40.000"
type input "90.000"
click at [1250, 224] on icon "dollar-circle" at bounding box center [1256, 223] width 13 height 13
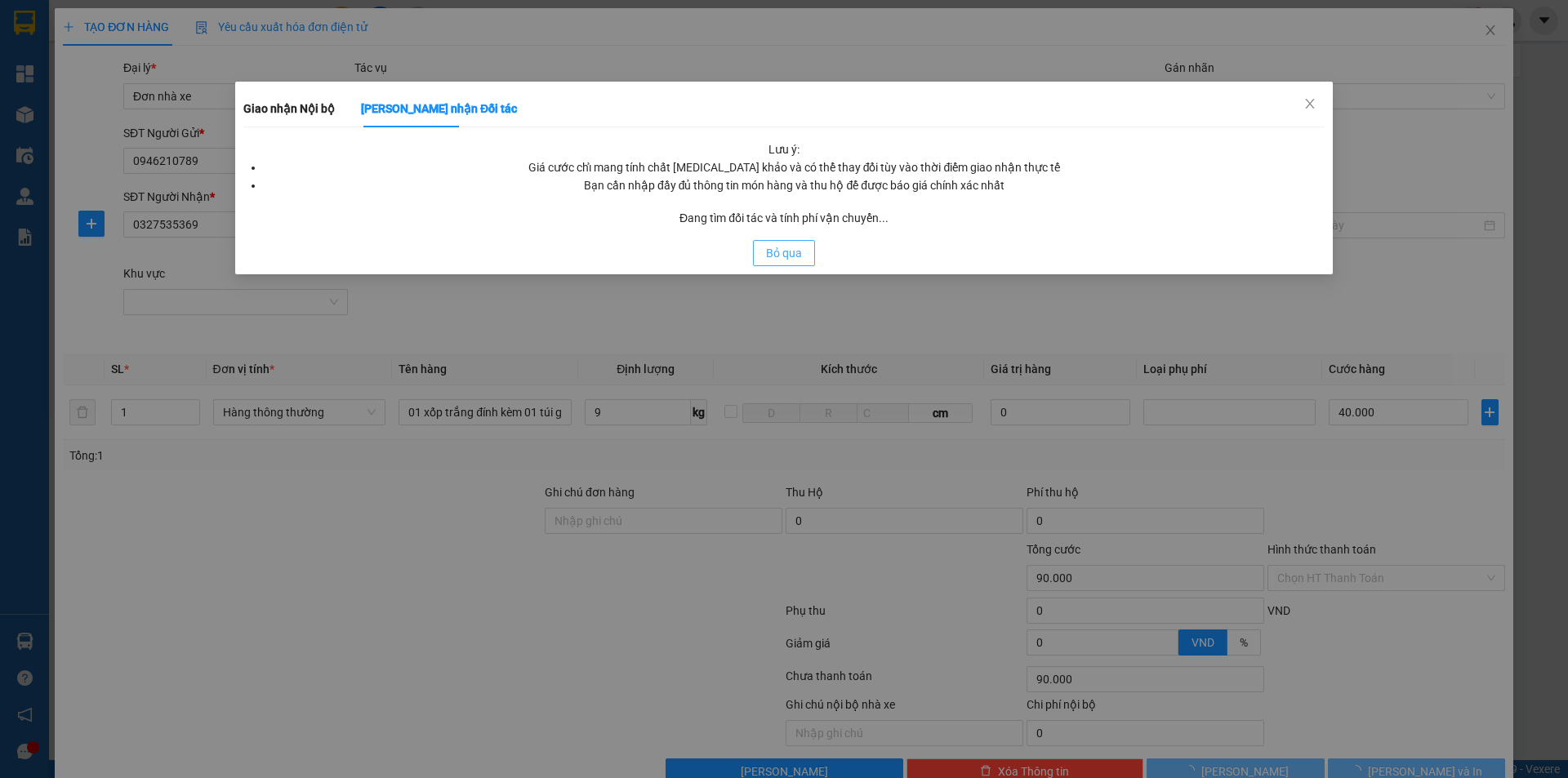
click at [793, 250] on span "Bỏ qua" at bounding box center [784, 252] width 36 height 18
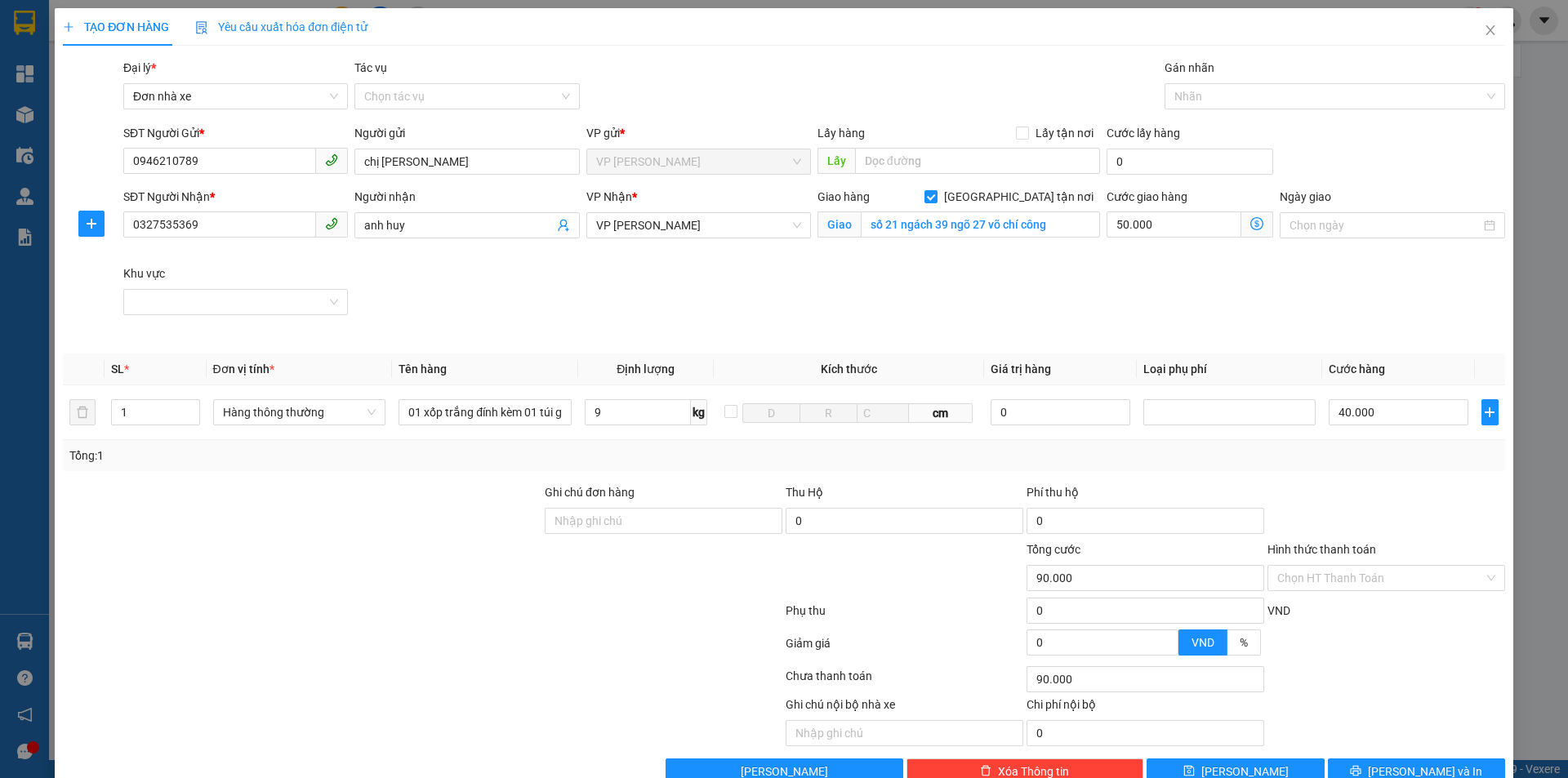
click at [1250, 225] on icon "dollar-circle" at bounding box center [1256, 223] width 13 height 13
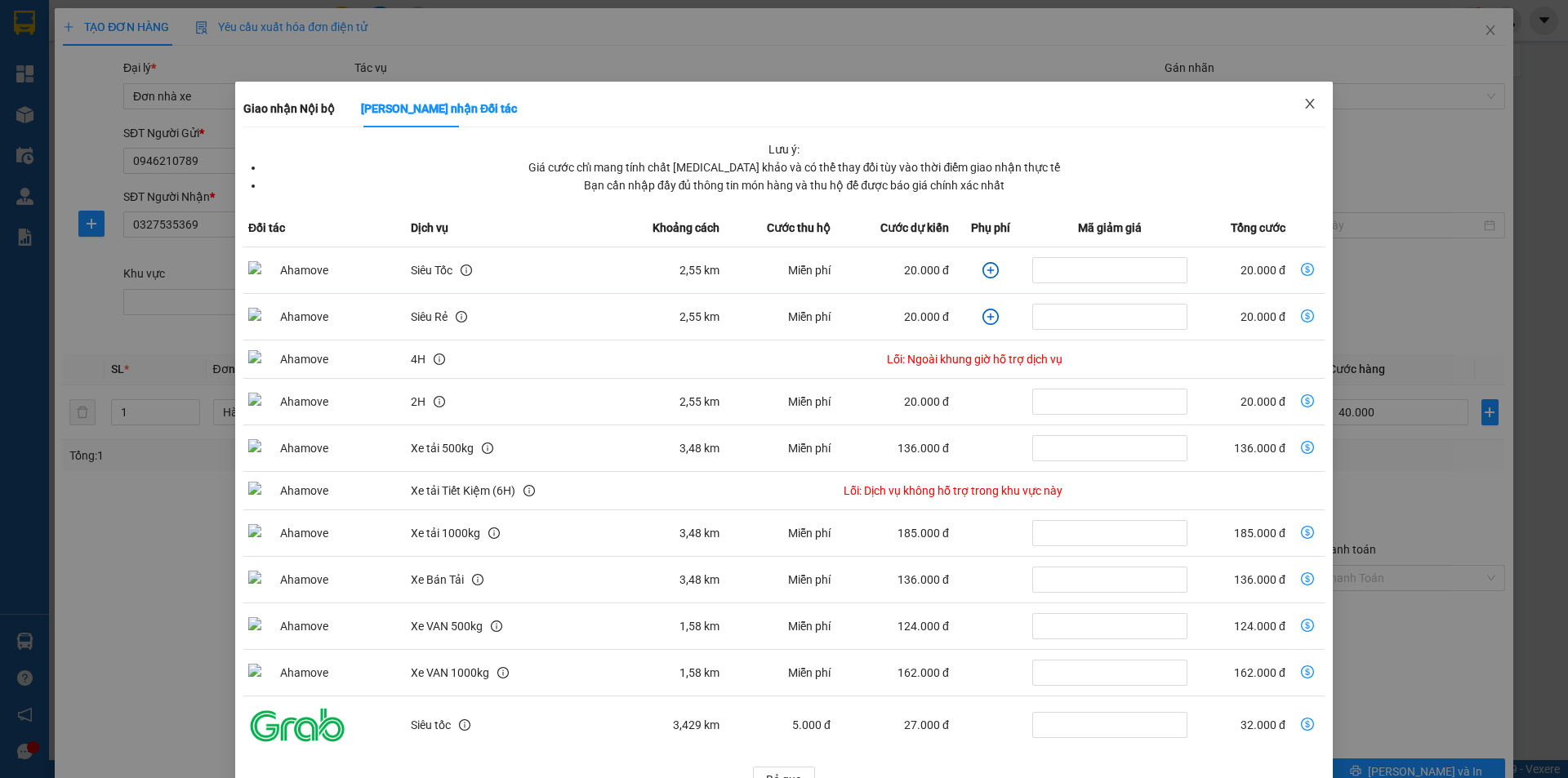
click at [1303, 104] on icon "close" at bounding box center [1309, 103] width 13 height 13
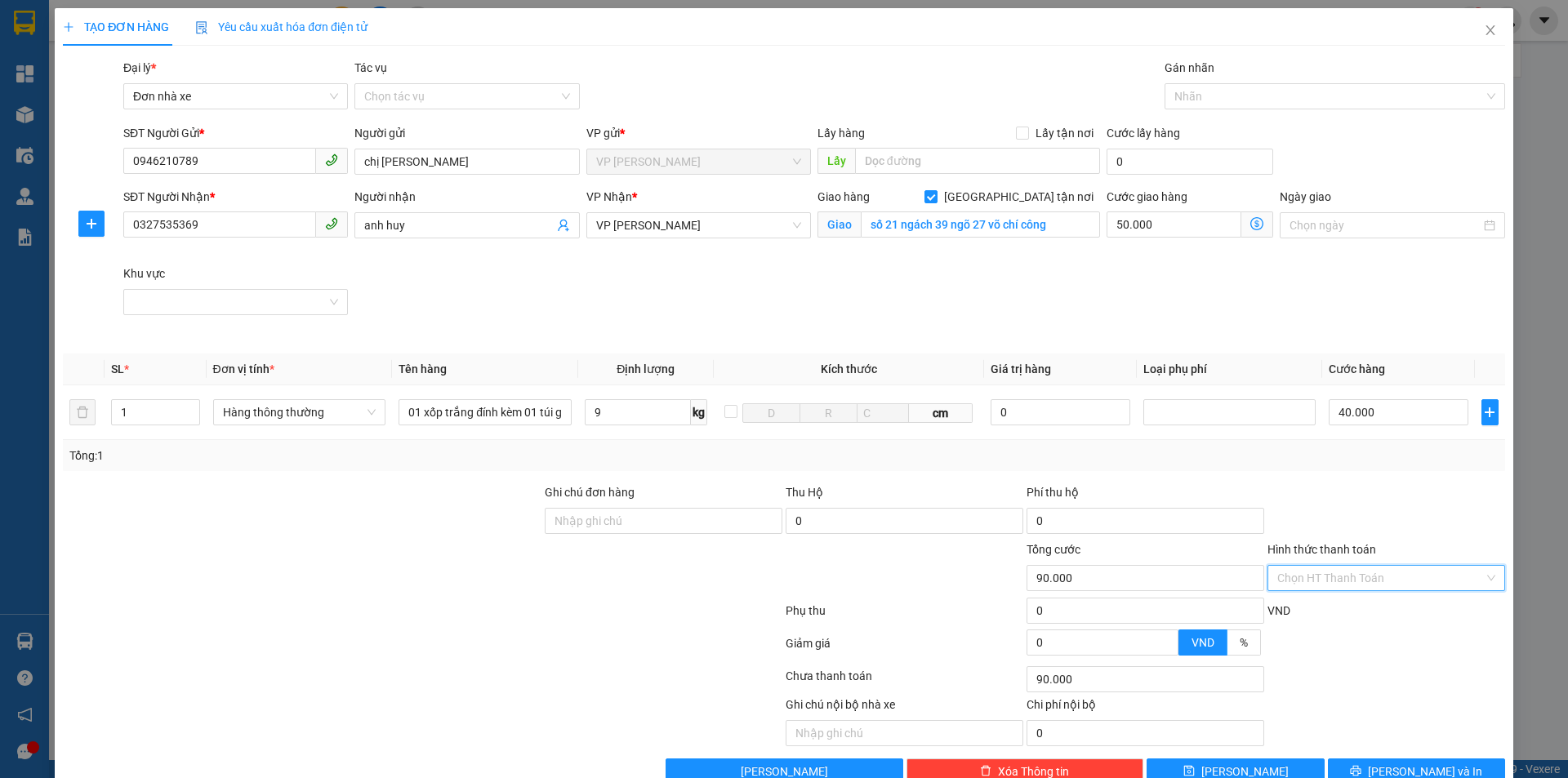
click at [1371, 576] on input "Hình thức thanh toán" at bounding box center [1381, 578] width 206 height 25
click at [1325, 614] on div "Tại văn phòng" at bounding box center [1376, 610] width 216 height 18
type input "0"
click at [1394, 763] on span "[PERSON_NAME] và In" at bounding box center [1425, 771] width 114 height 18
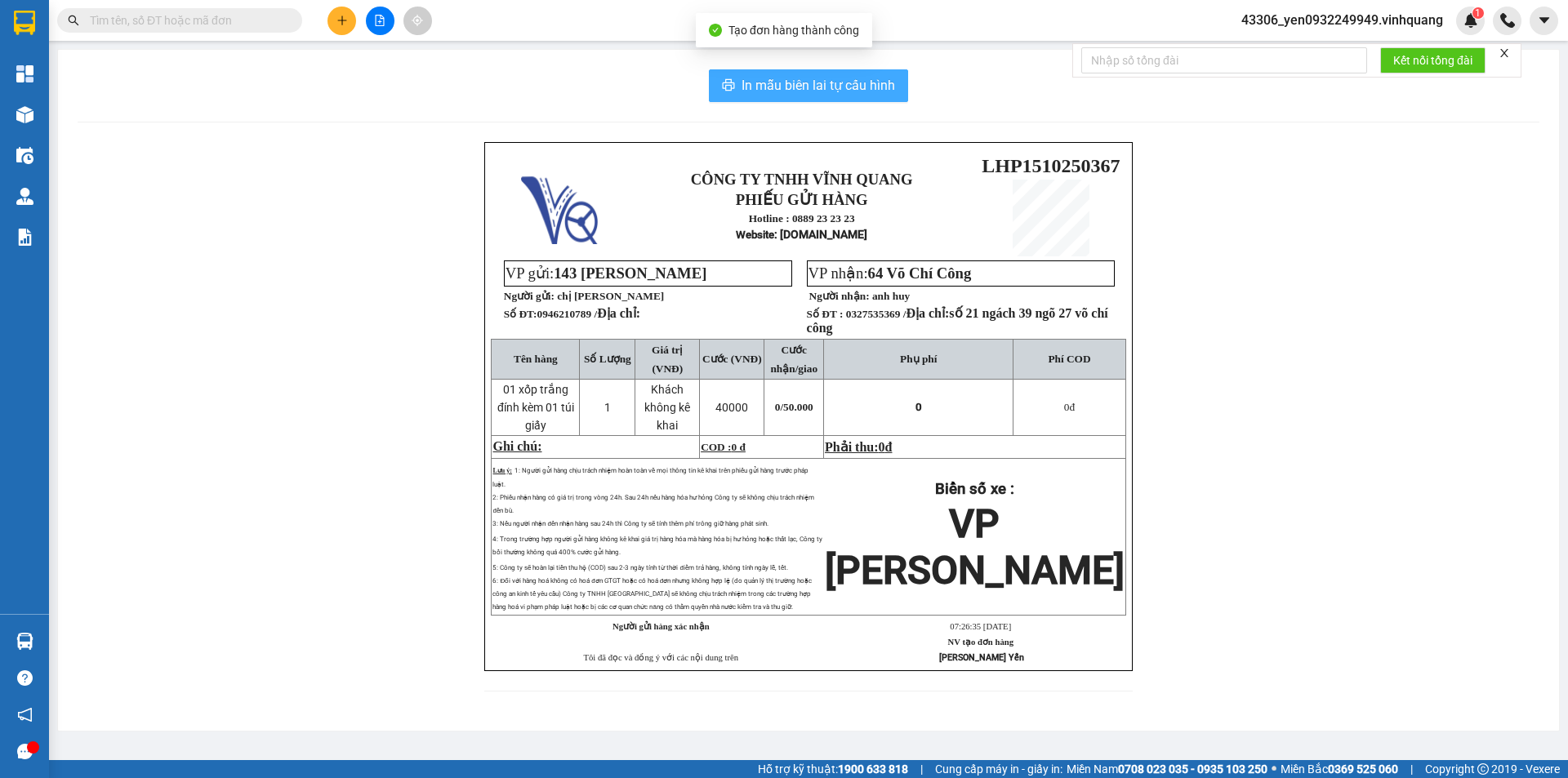
click at [852, 91] on span "In mẫu biên lai tự cấu hình" at bounding box center [818, 85] width 153 height 20
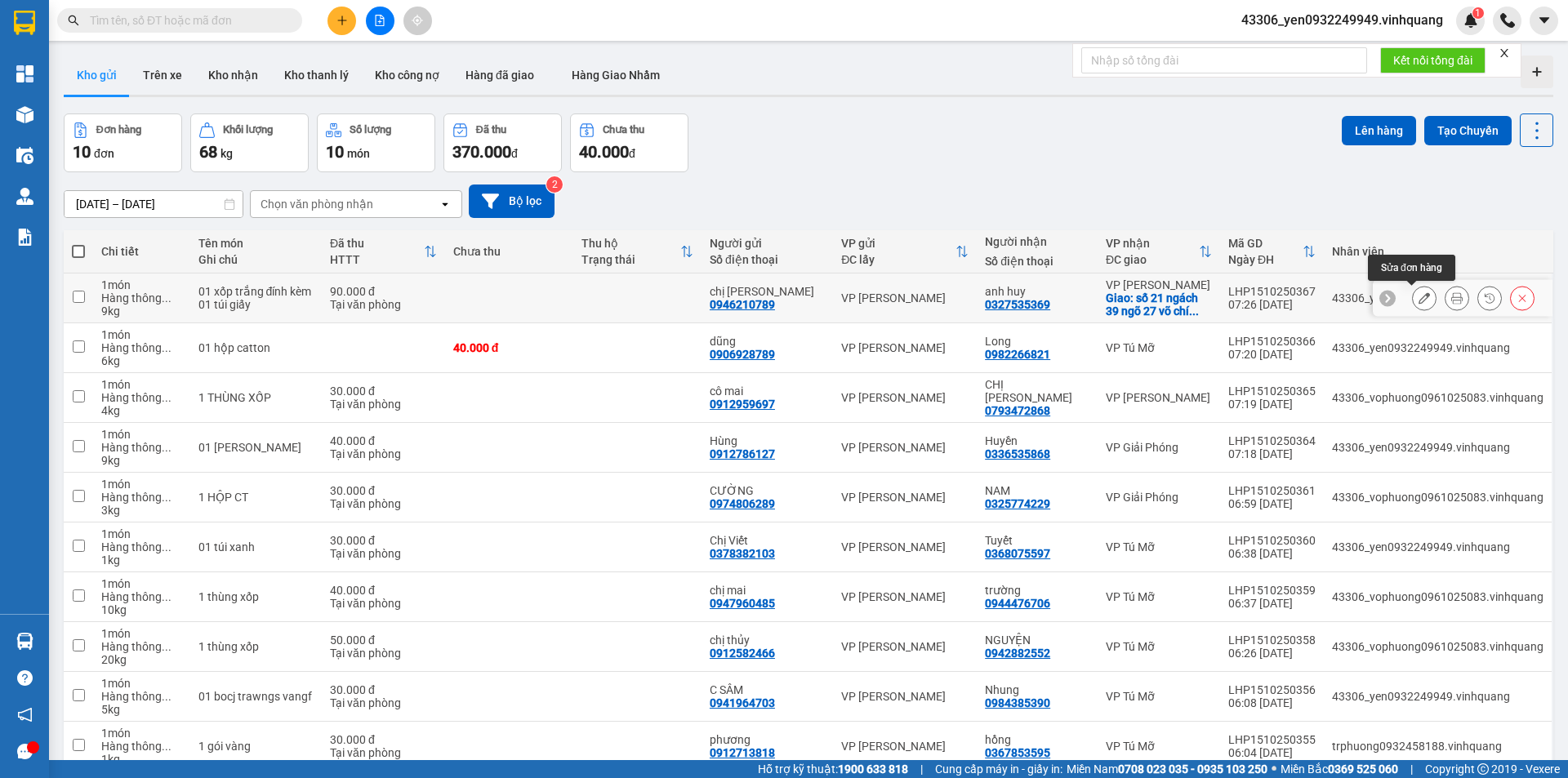
click at [1418, 301] on icon at bounding box center [1423, 297] width 11 height 11
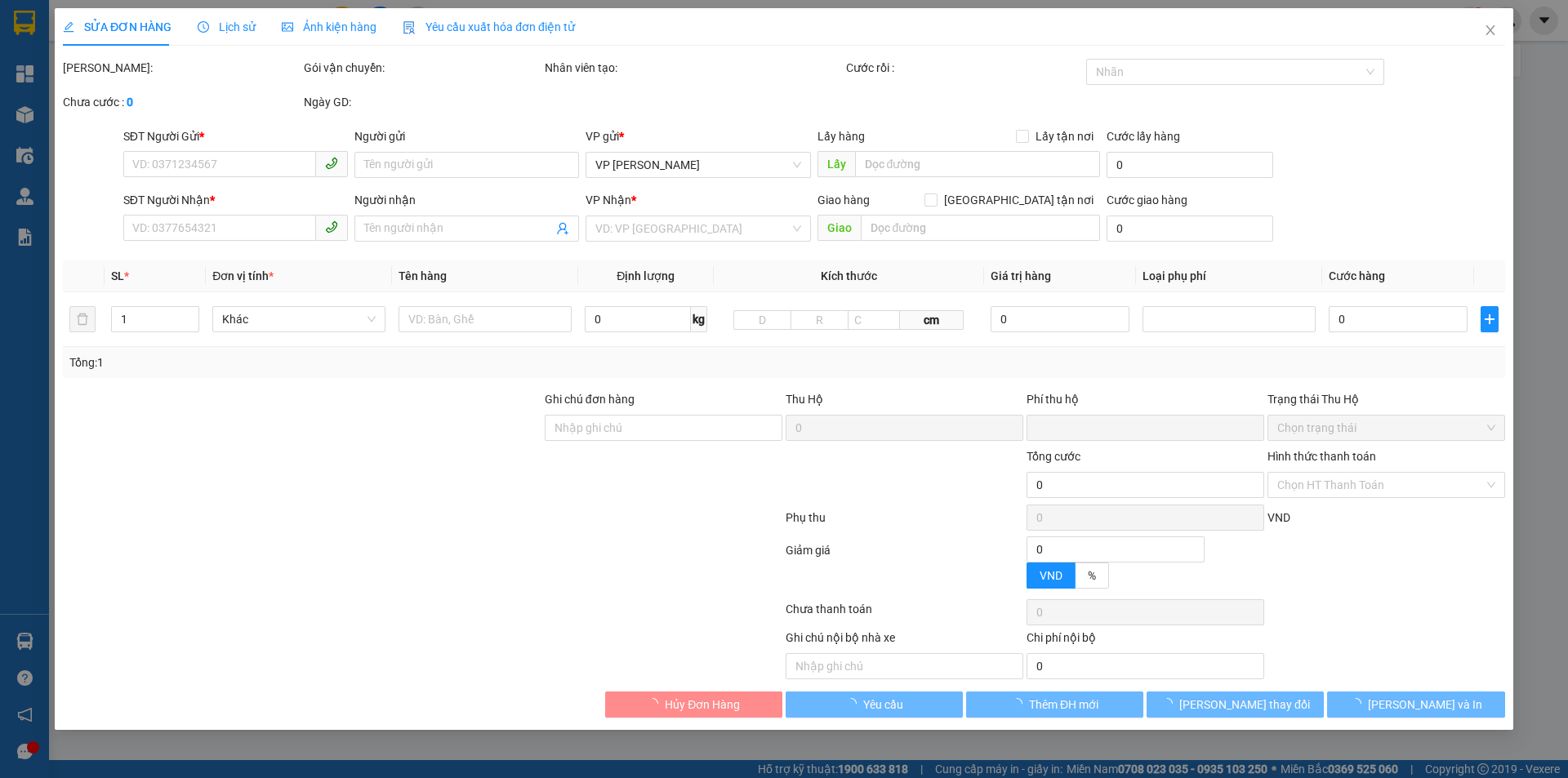
type input "0946210789"
type input "chị [PERSON_NAME]"
type input "0327535369"
type input "anh huy"
checkbox input "true"
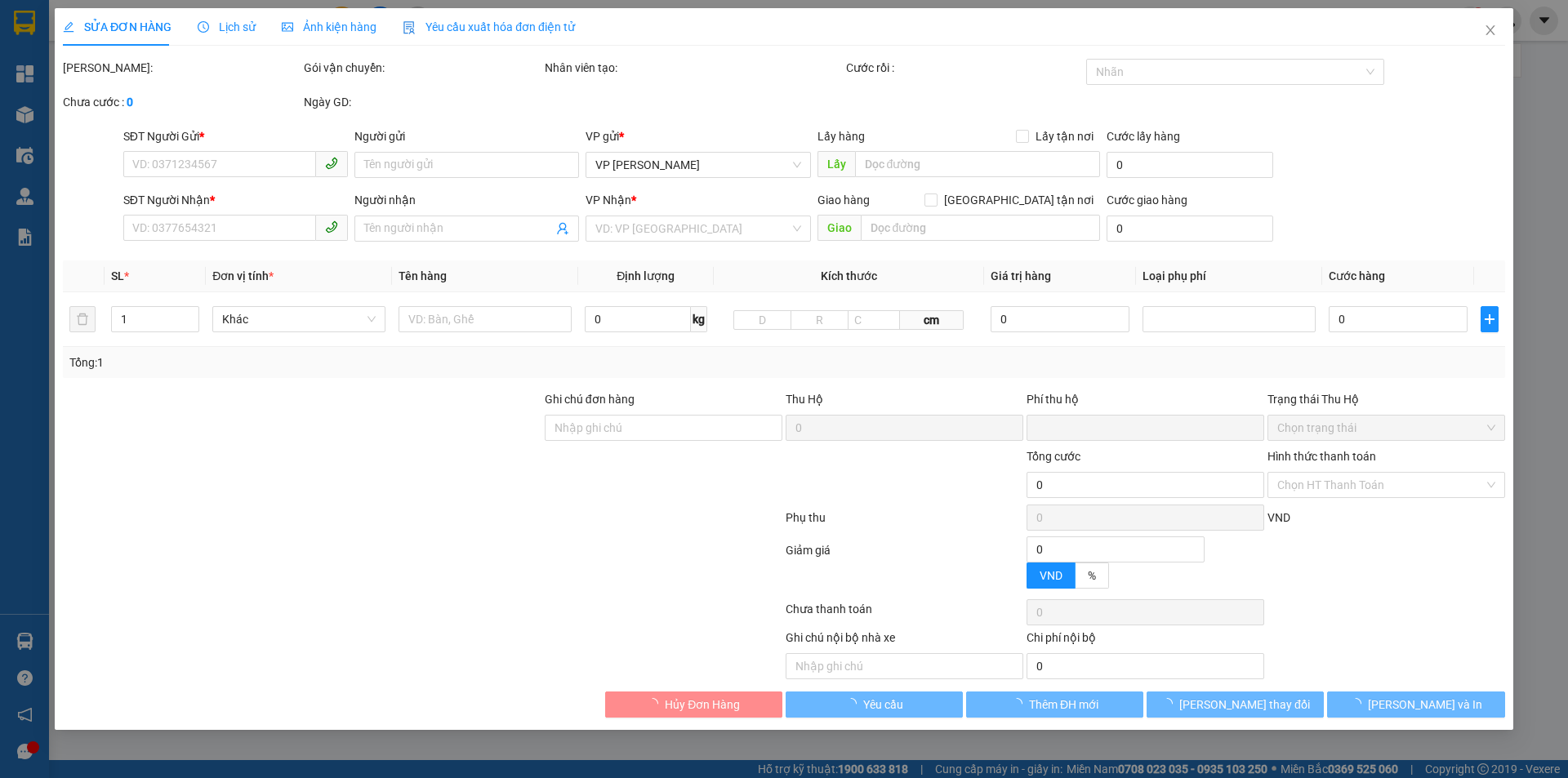
type input "số 21 ngách 39 ngõ 27 võ chí công"
type input "0"
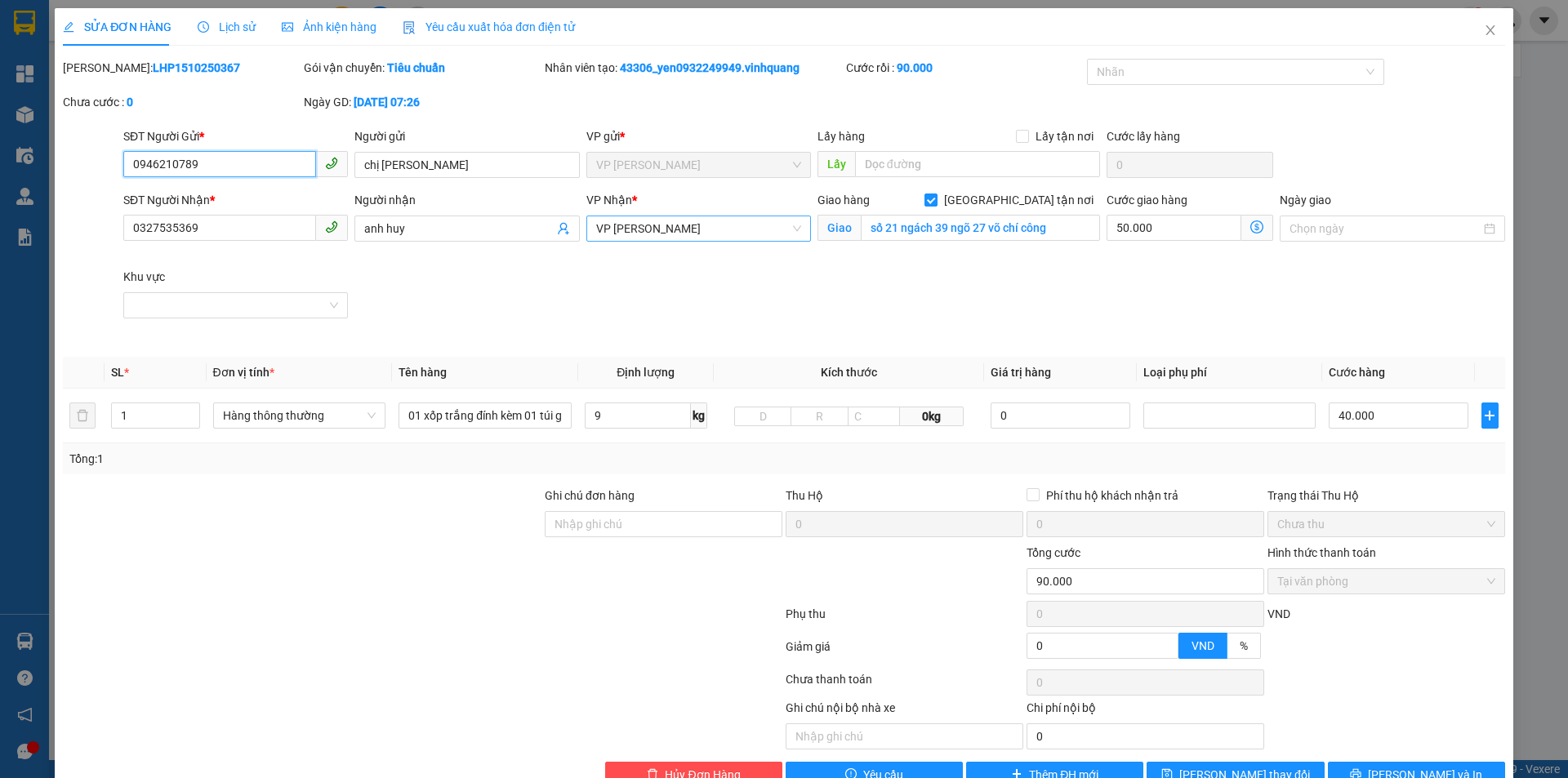
click at [790, 229] on span "VP [PERSON_NAME]" at bounding box center [698, 228] width 205 height 25
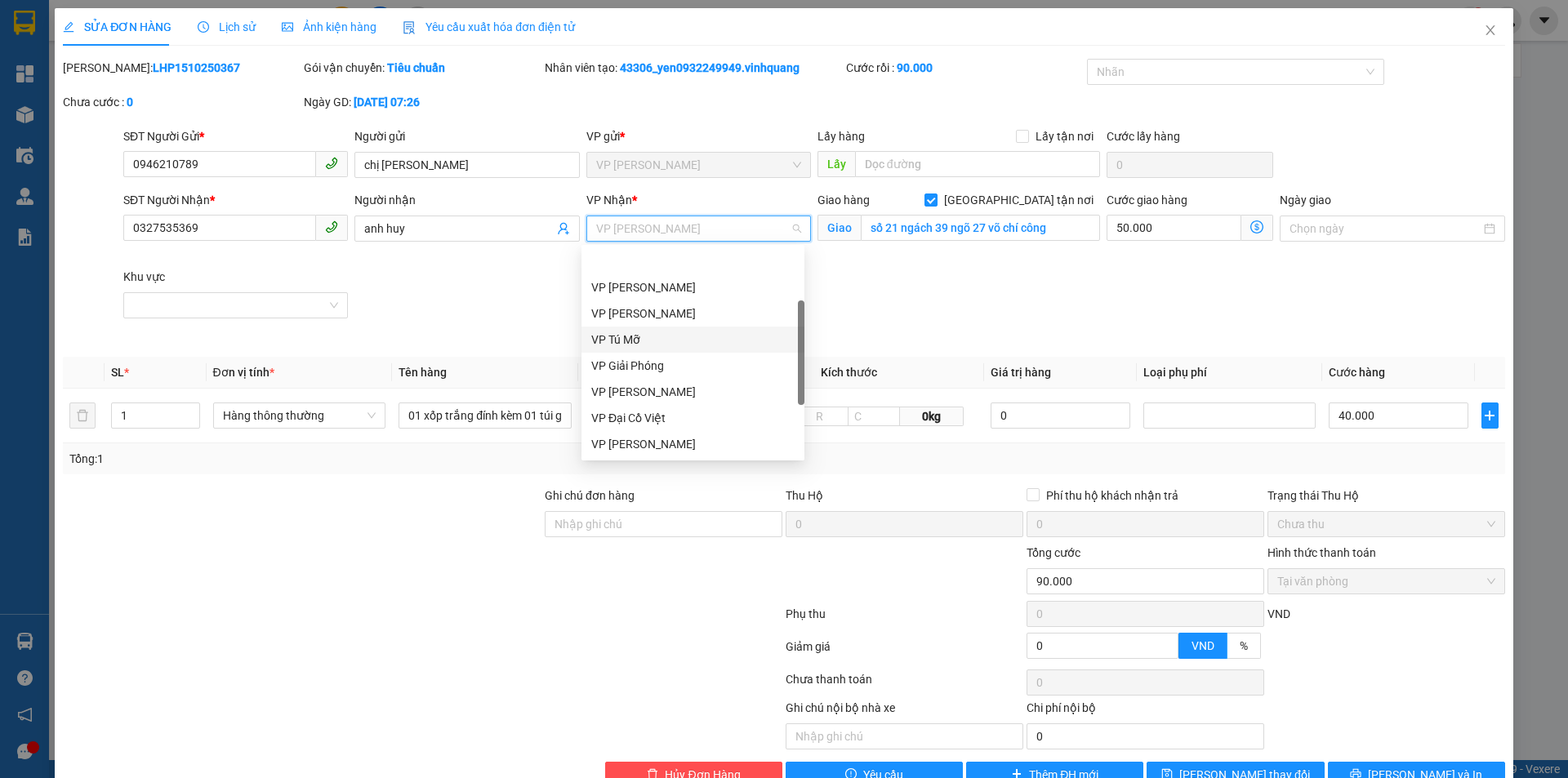
click at [684, 331] on div "VP Tú Mỡ" at bounding box center [693, 339] width 204 height 18
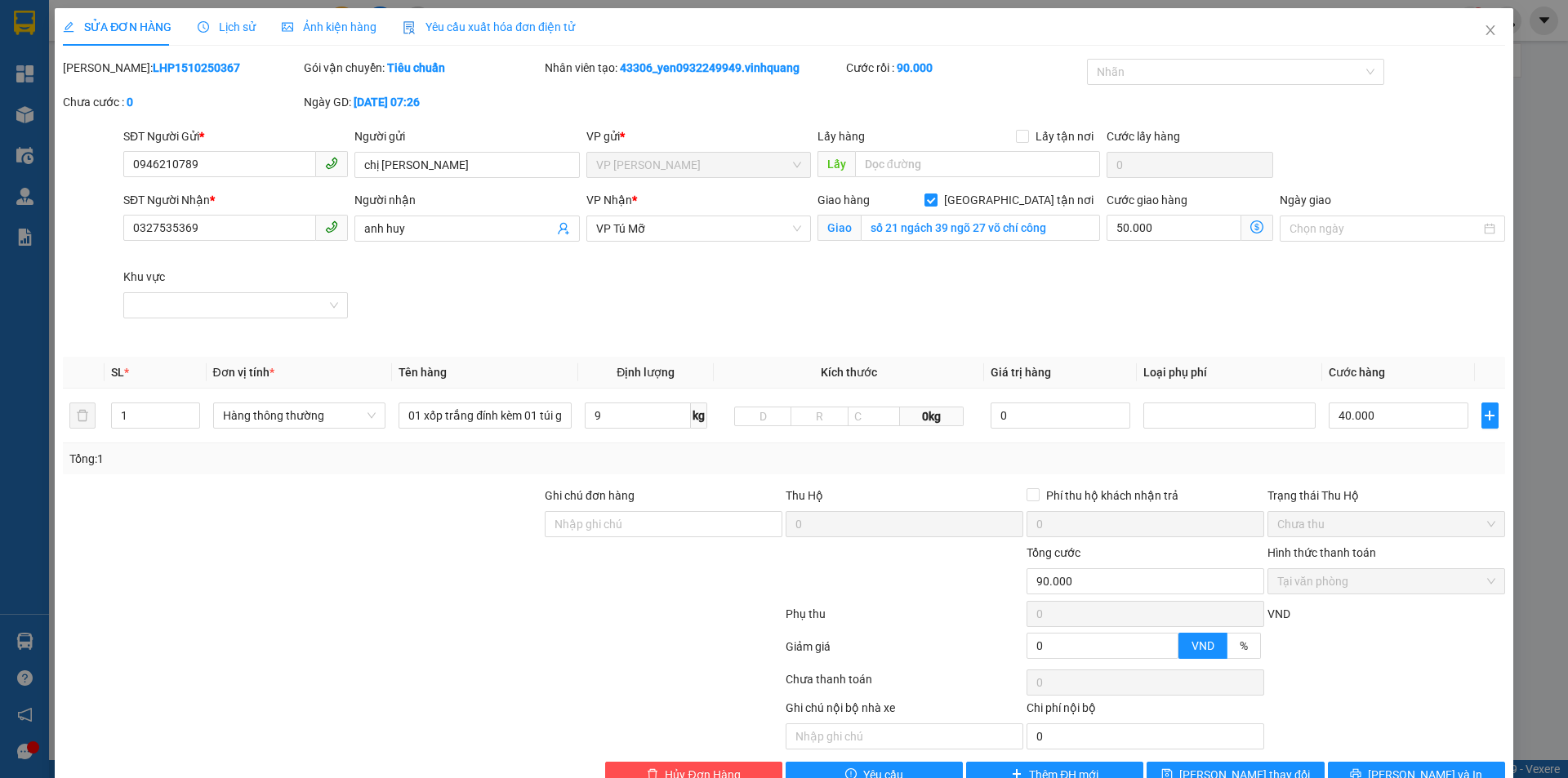
click at [1250, 227] on icon "dollar-circle" at bounding box center [1256, 227] width 13 height 13
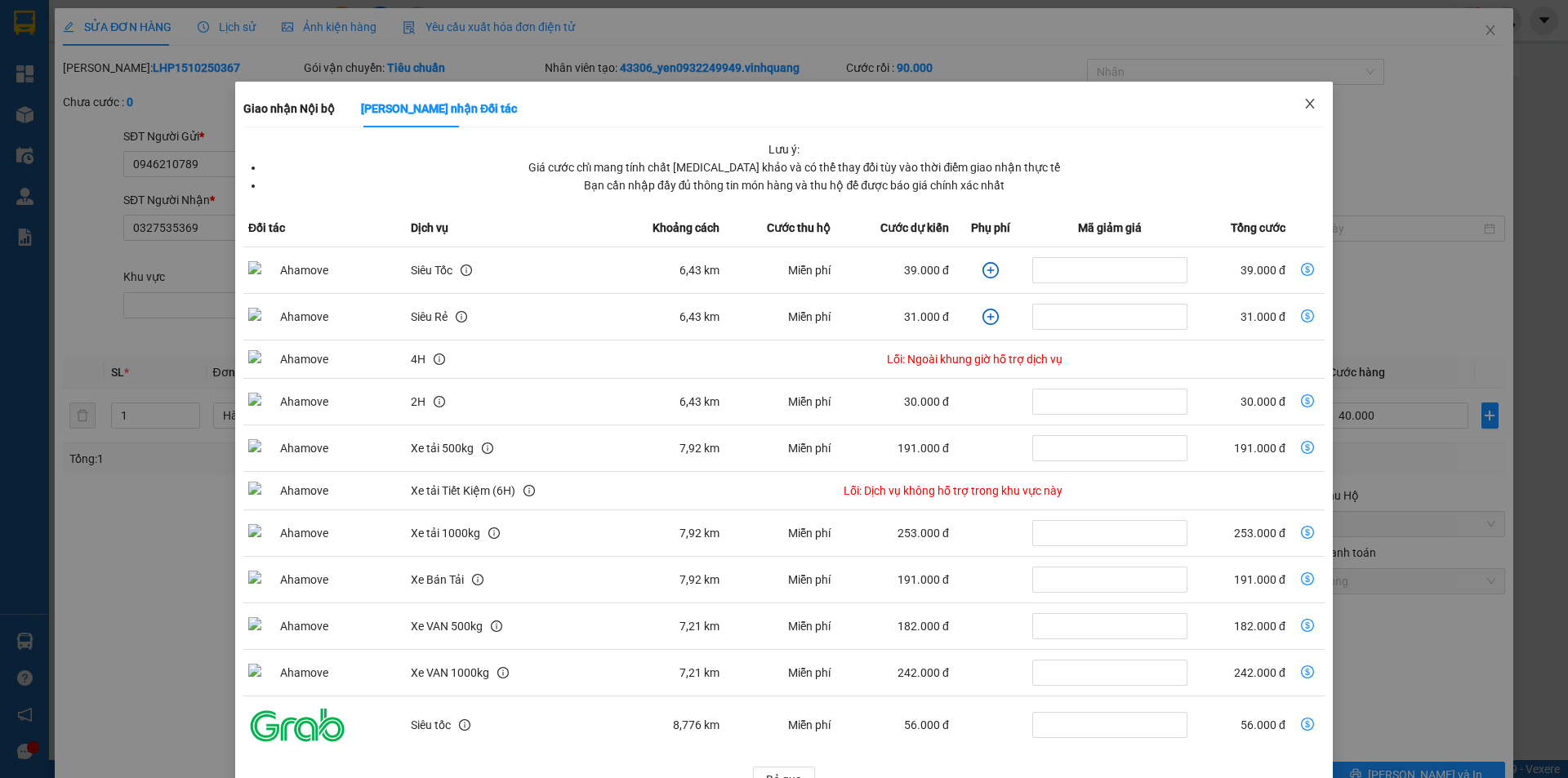
click at [1305, 106] on icon "close" at bounding box center [1309, 103] width 9 height 9
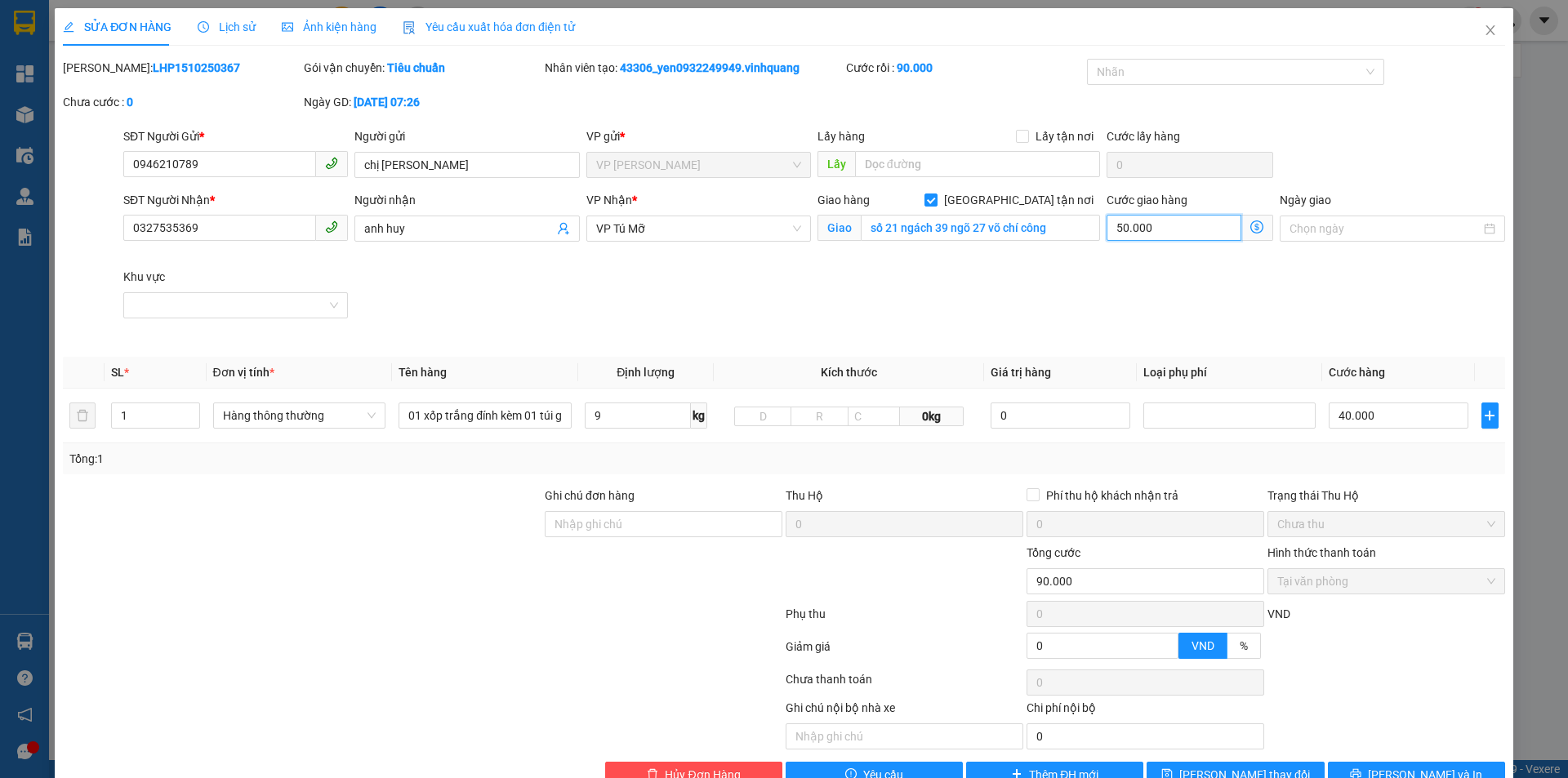
click at [1119, 228] on input "50.000" at bounding box center [1173, 228] width 135 height 26
type input "40.006"
type input "-49.994"
type input "6"
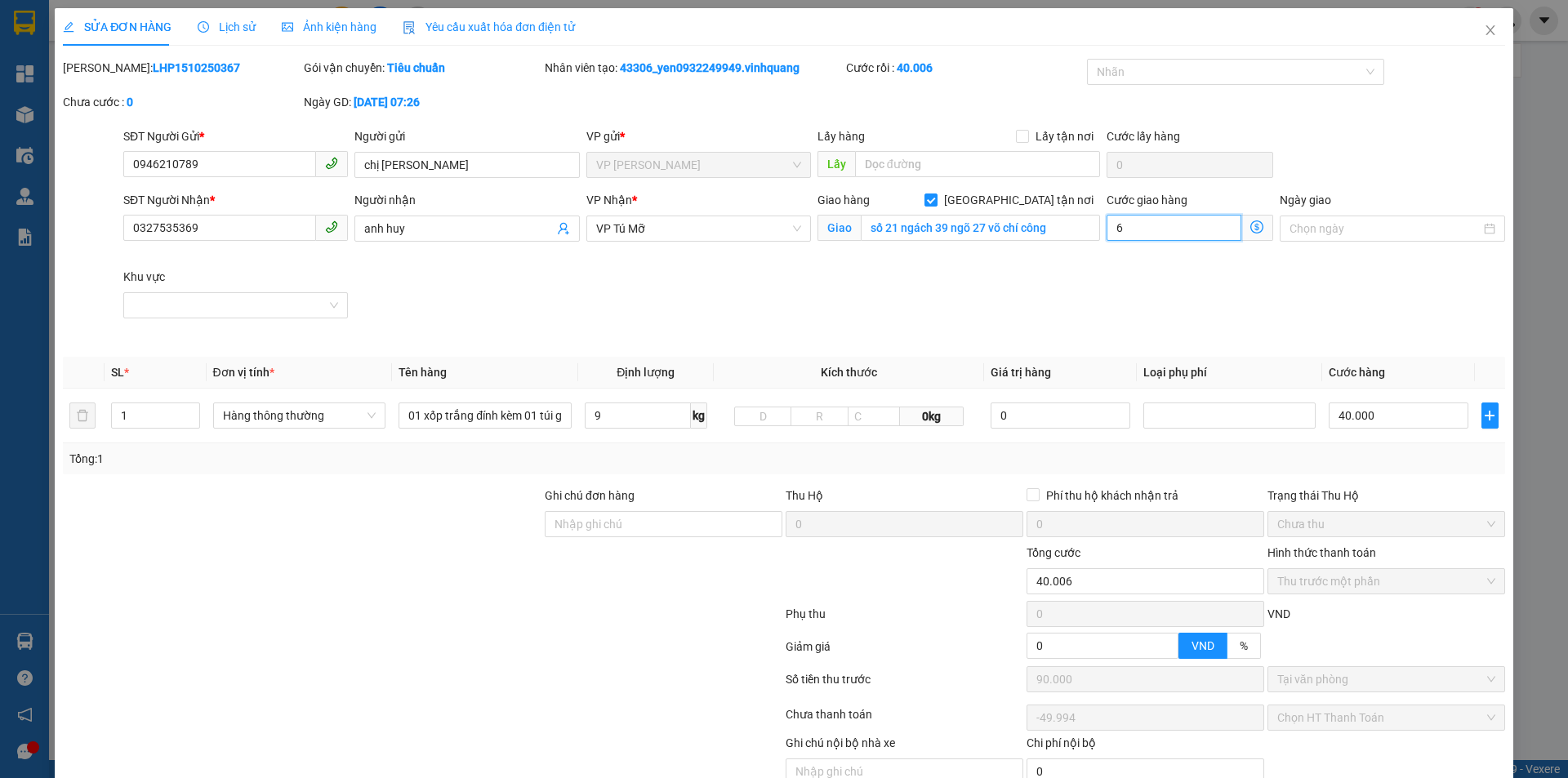
type input "40.060"
type input "-49.940"
type input "60"
type input "40.600"
type input "-49.400"
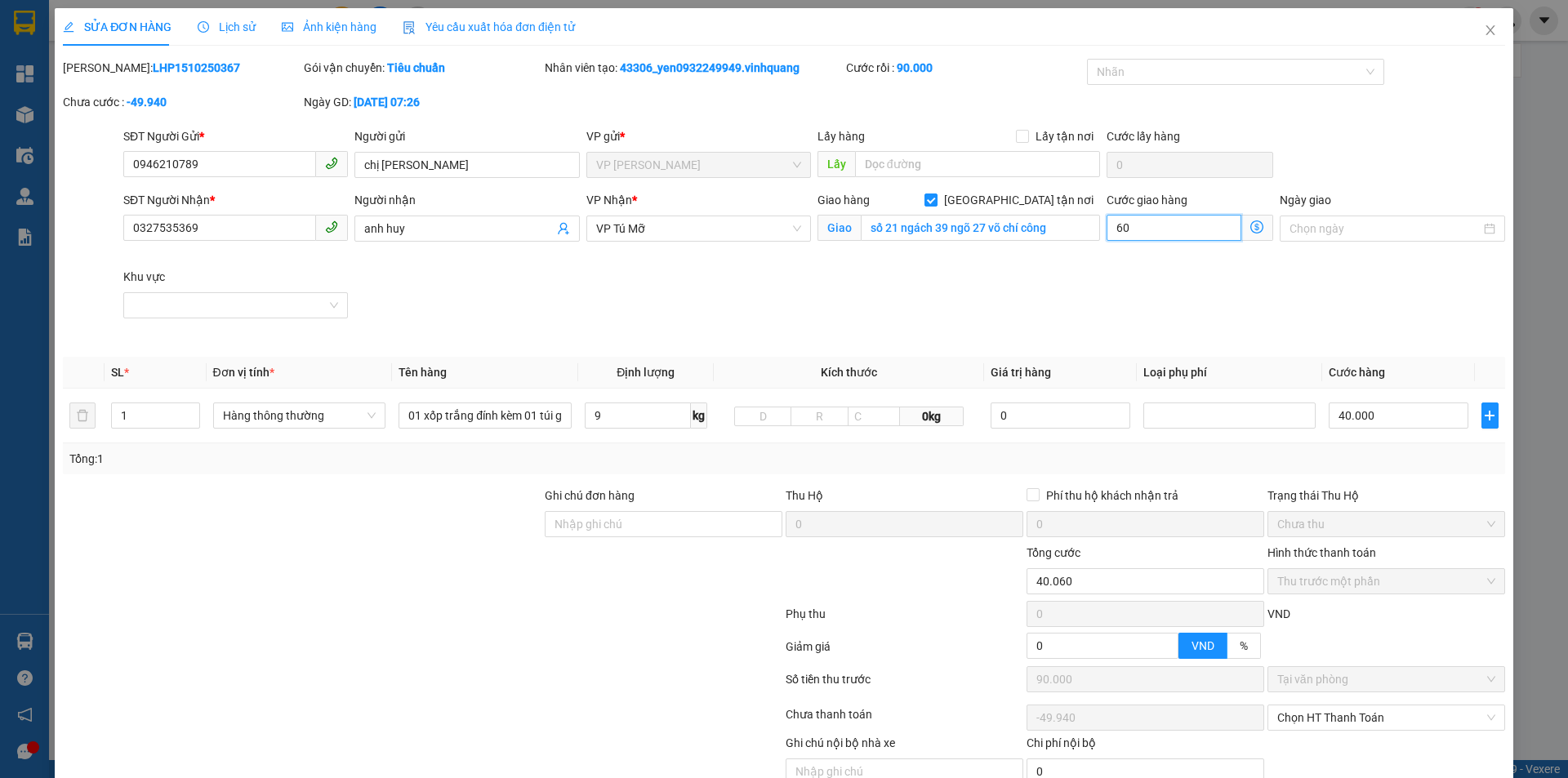
type input "600"
type input "46.000"
type input "-44.000"
type input "6.000"
type input "100.000"
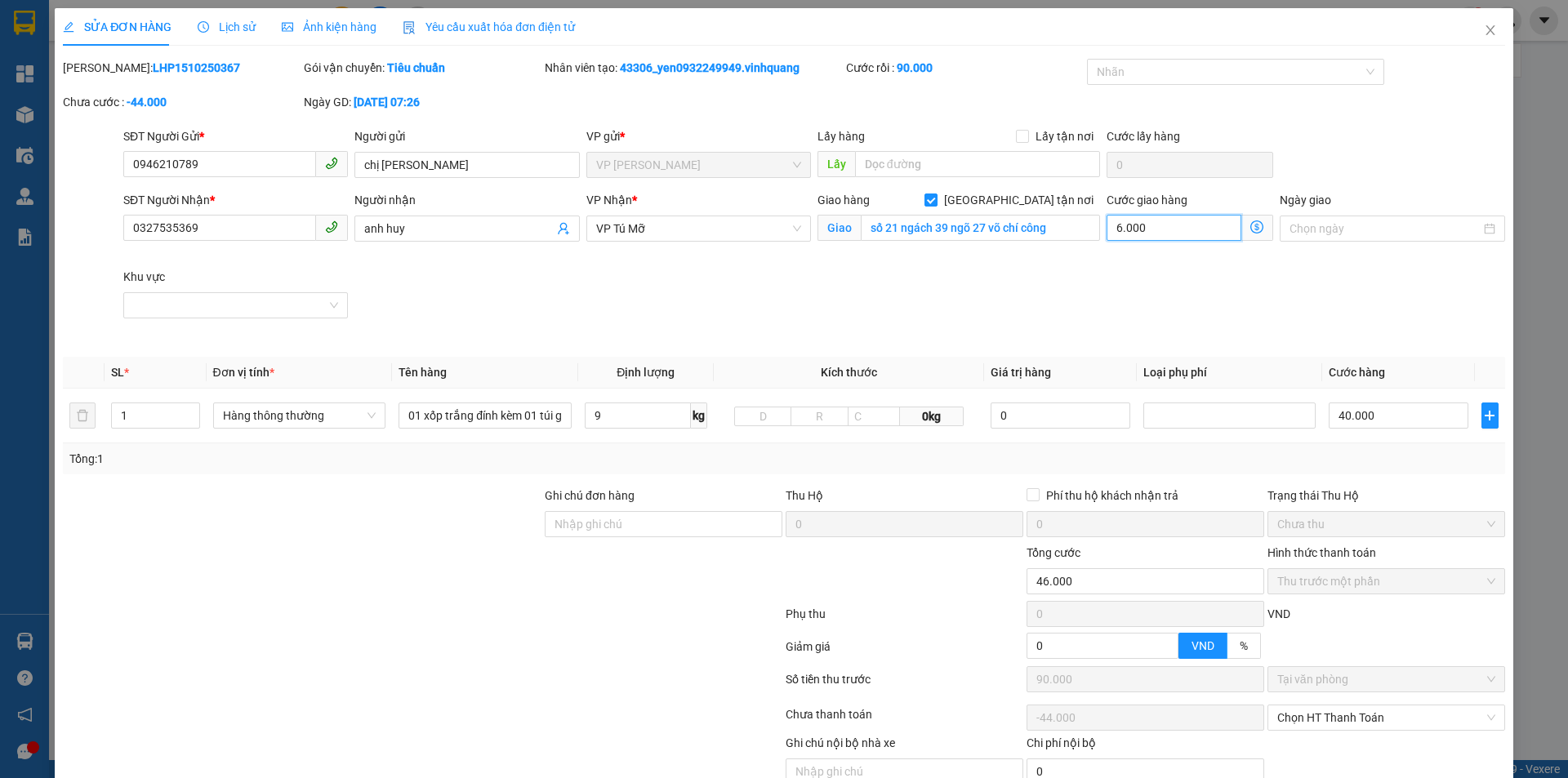
type input "10.000"
type input "60.000"
click at [1443, 303] on div "SĐT Người Nhận * 0327535369 Người nhận anh huy VP Nhận * VP Tú Mỡ Giao hàng Gia…" at bounding box center [814, 268] width 1388 height 153
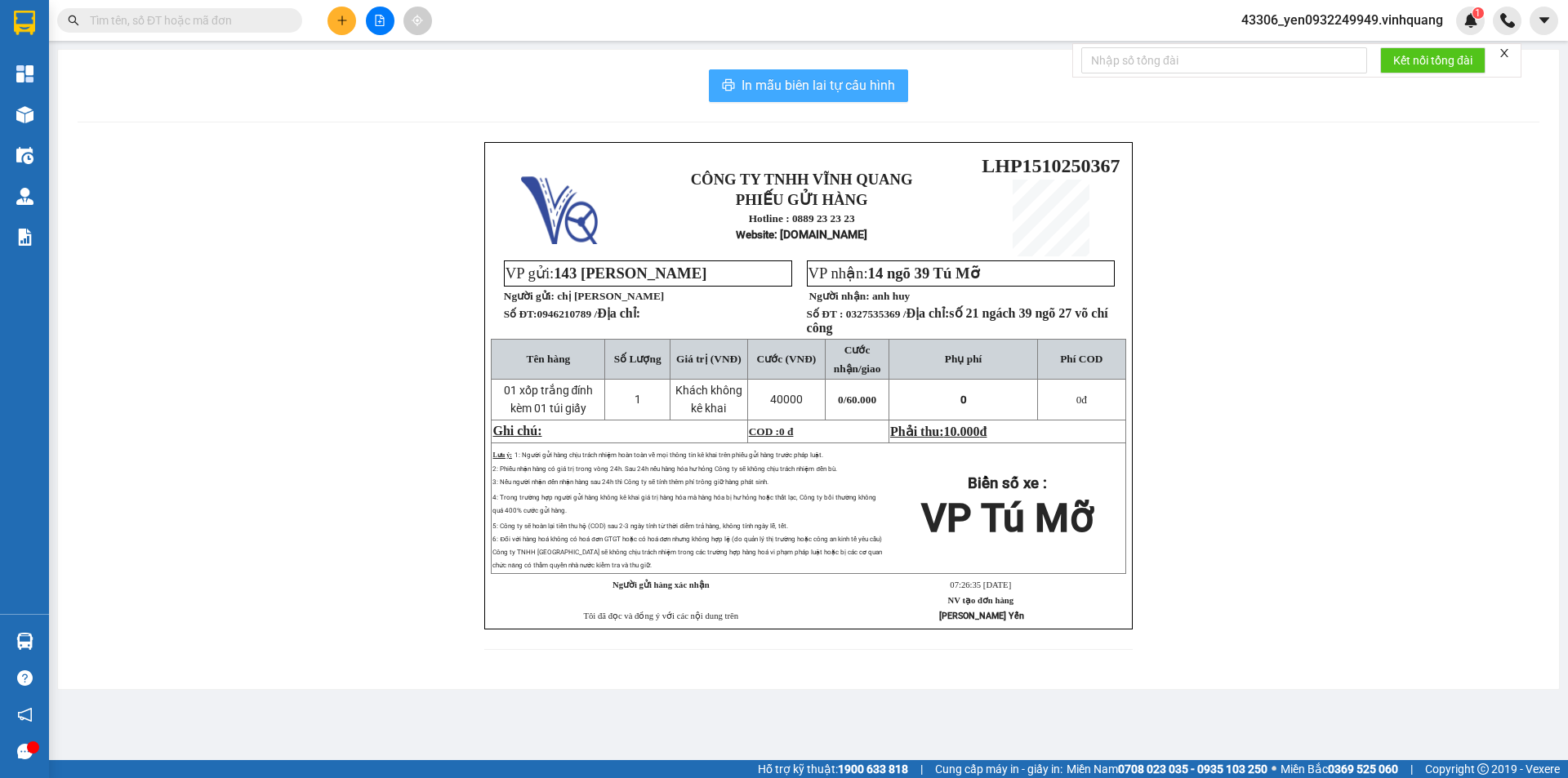
click at [818, 85] on span "In mẫu biên lai tự cấu hình" at bounding box center [818, 85] width 153 height 20
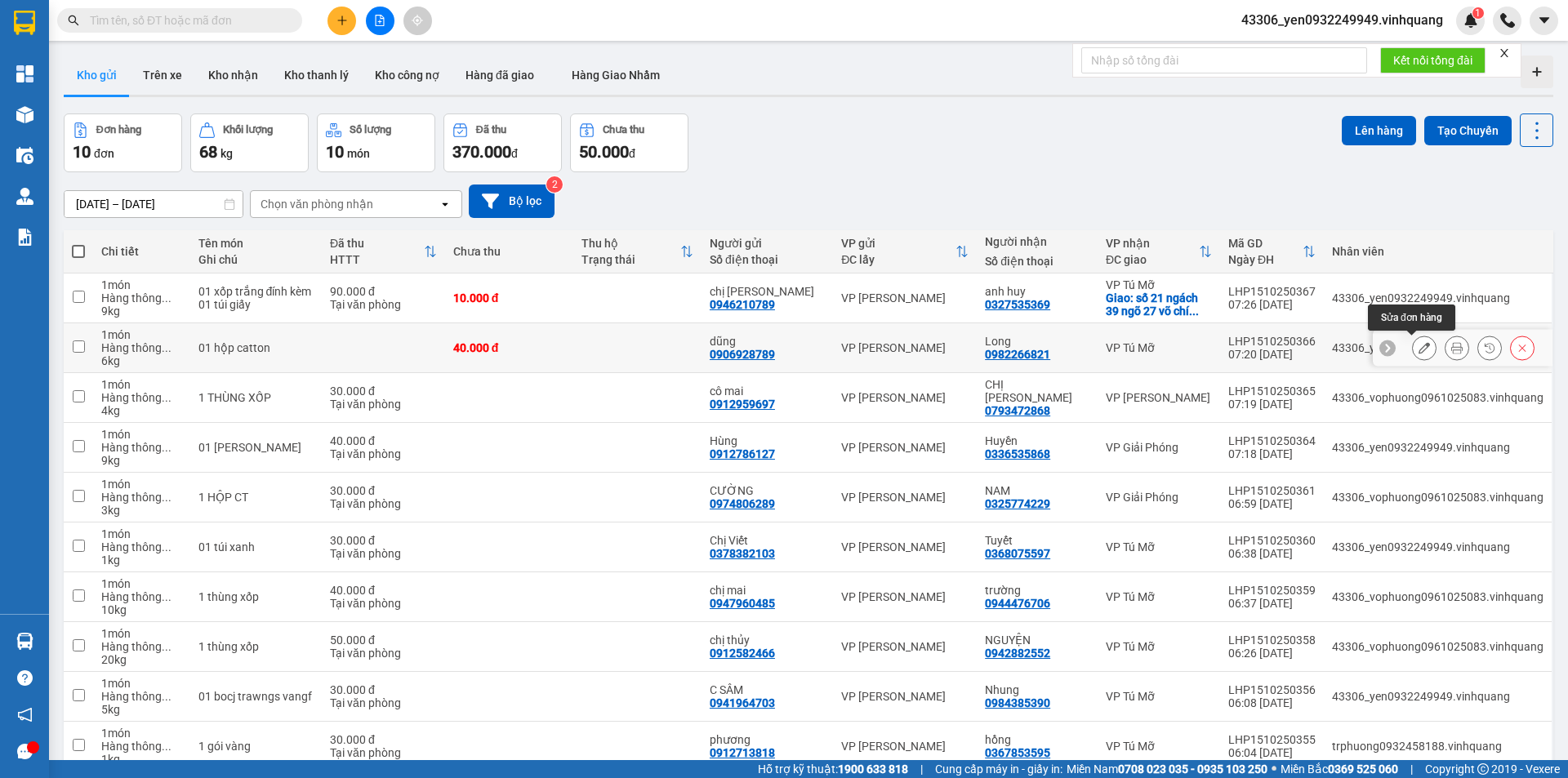
click at [1418, 349] on icon at bounding box center [1423, 347] width 11 height 11
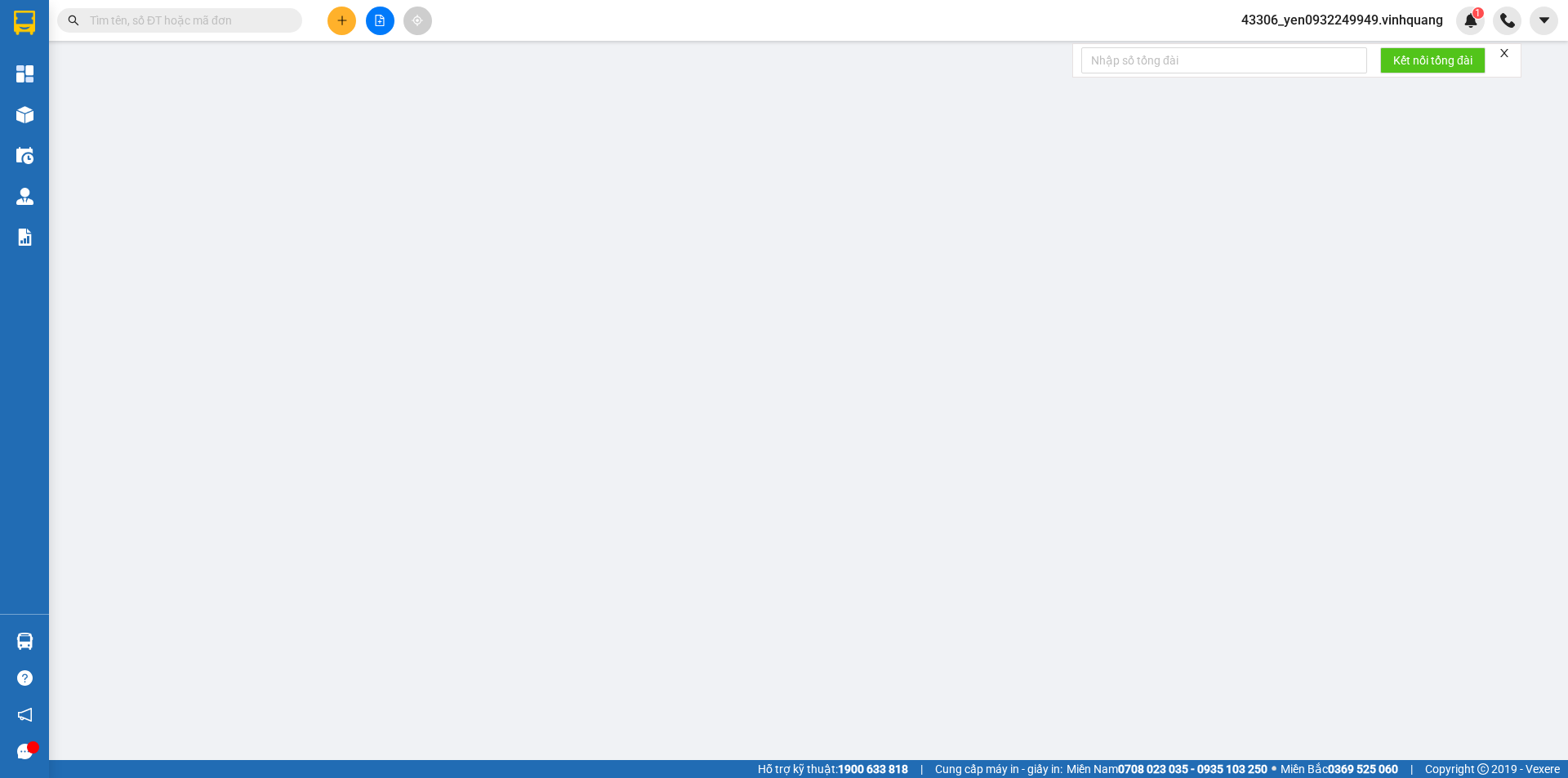
type input "0906928789"
type input "dũng"
type input "0982266821"
type input "Long"
type input "0"
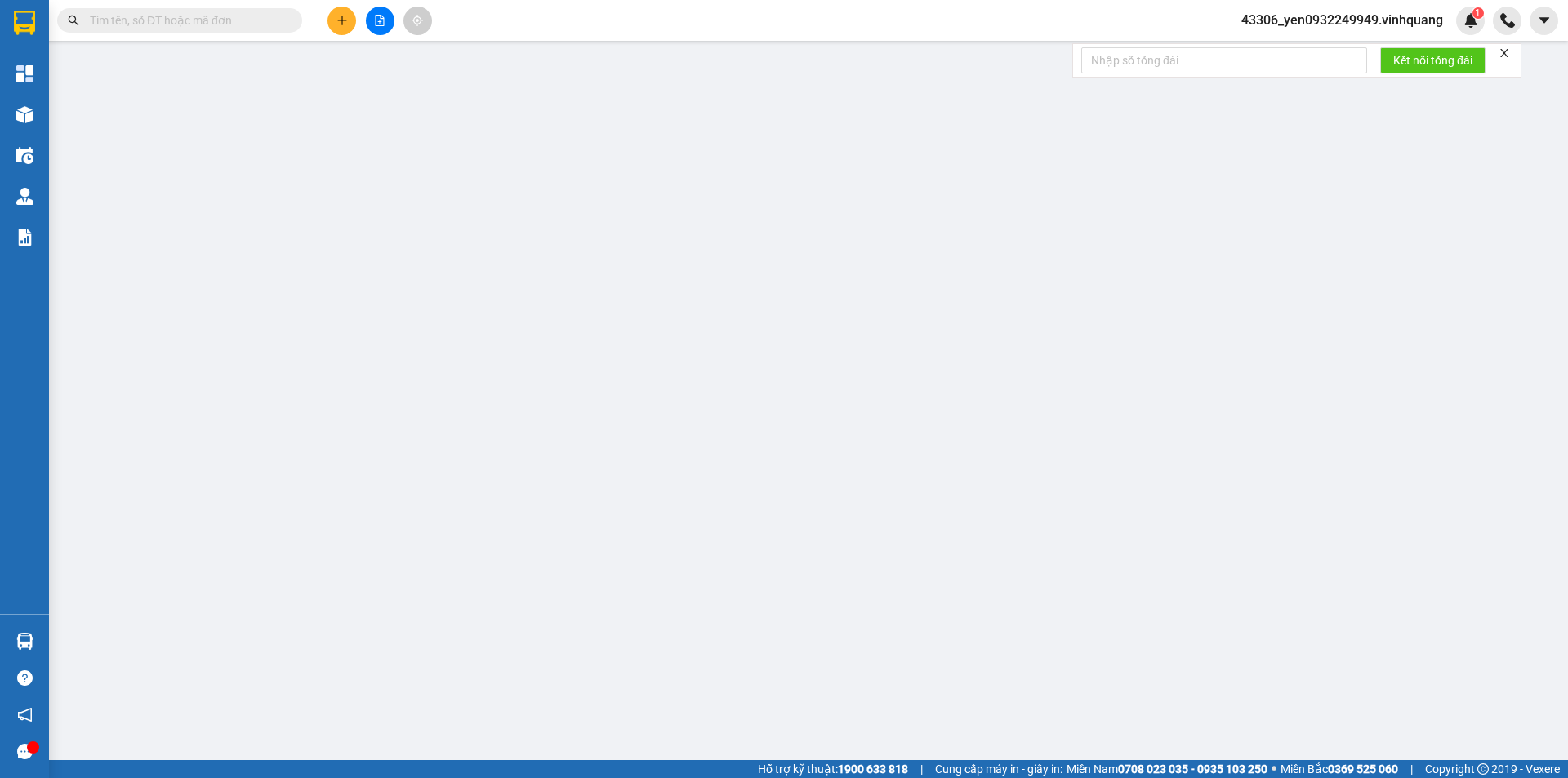
type input "40.000"
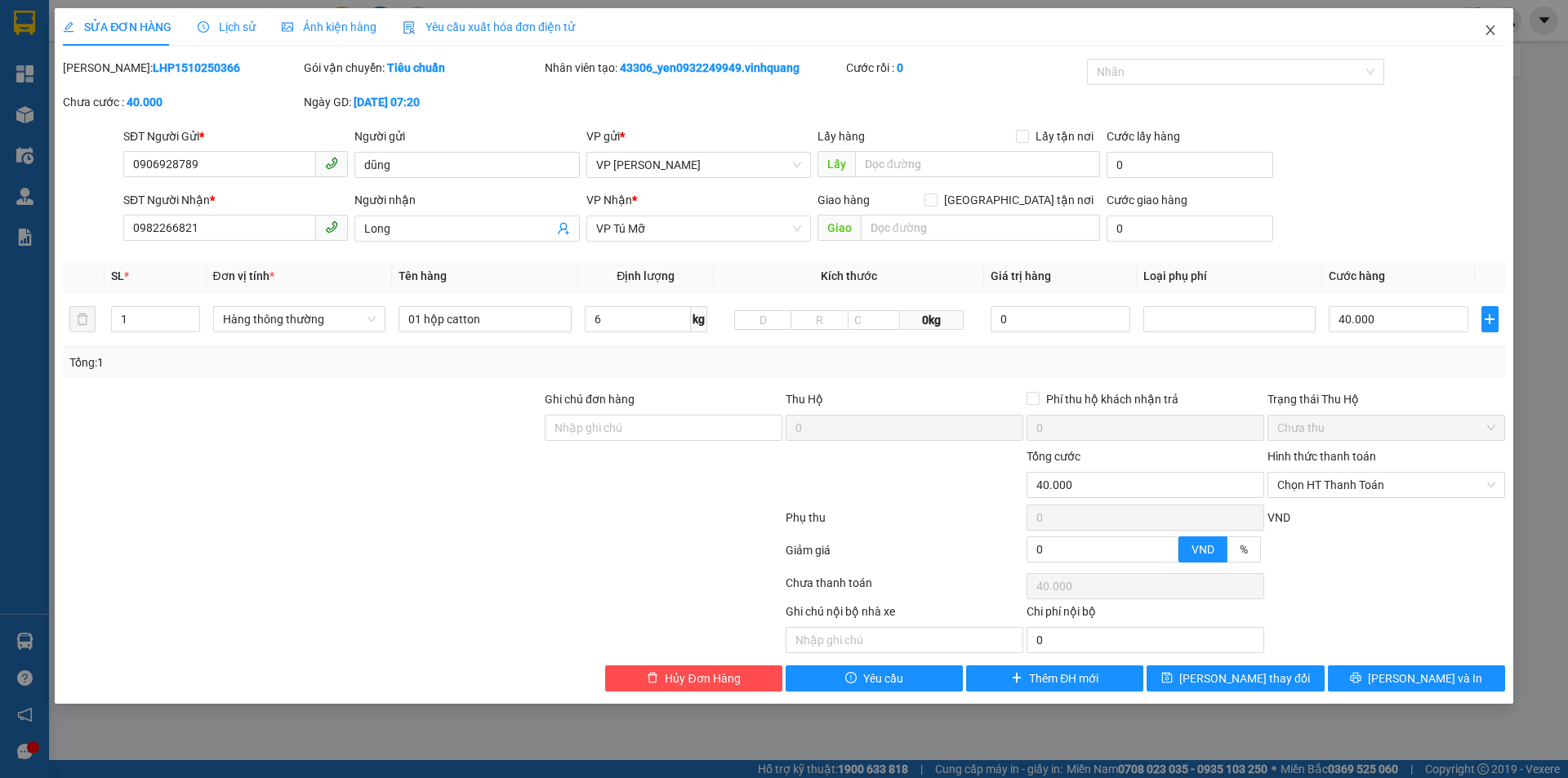
click at [1492, 30] on icon "close" at bounding box center [1490, 30] width 13 height 13
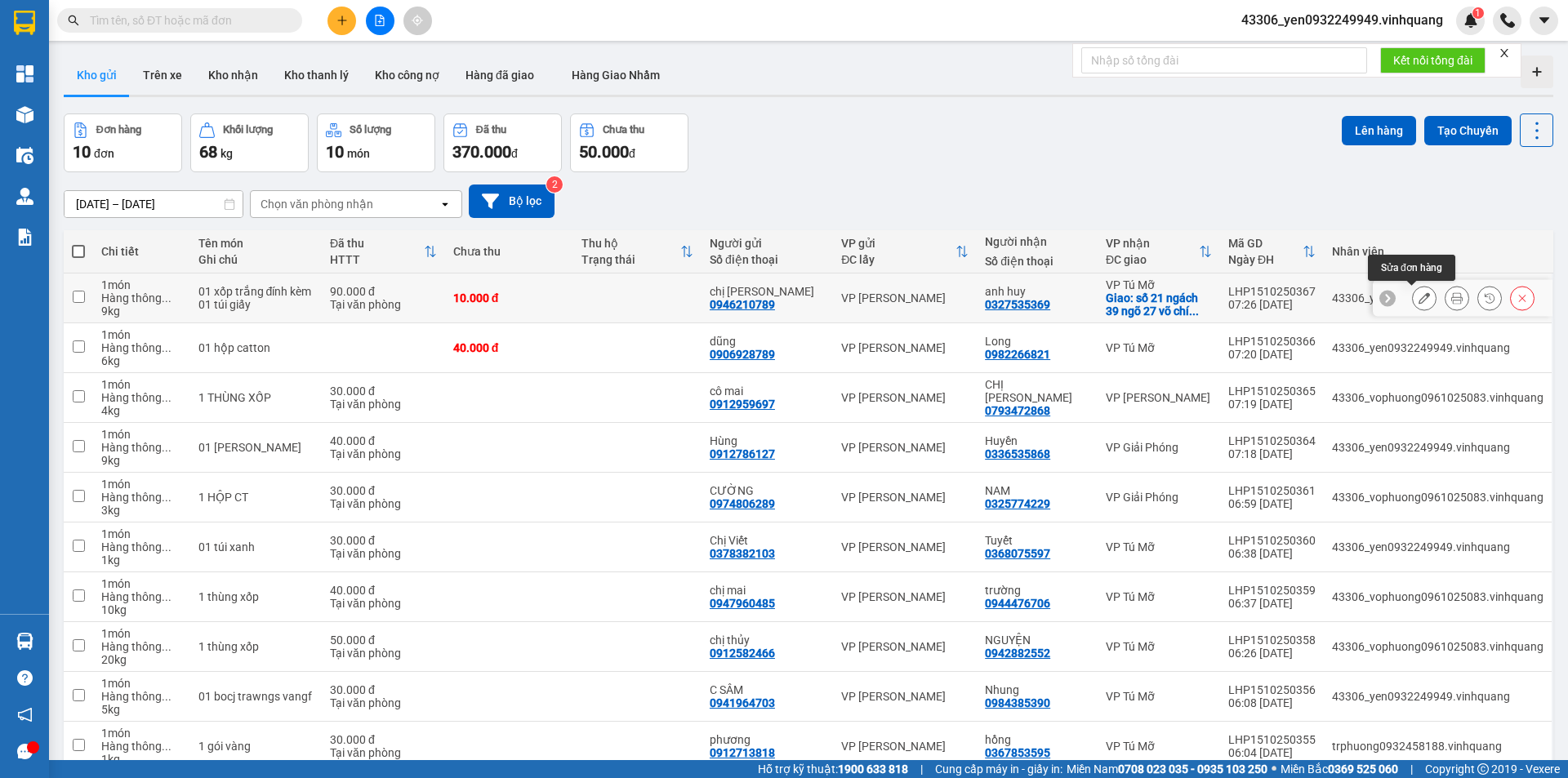
click at [1418, 299] on icon at bounding box center [1423, 297] width 11 height 11
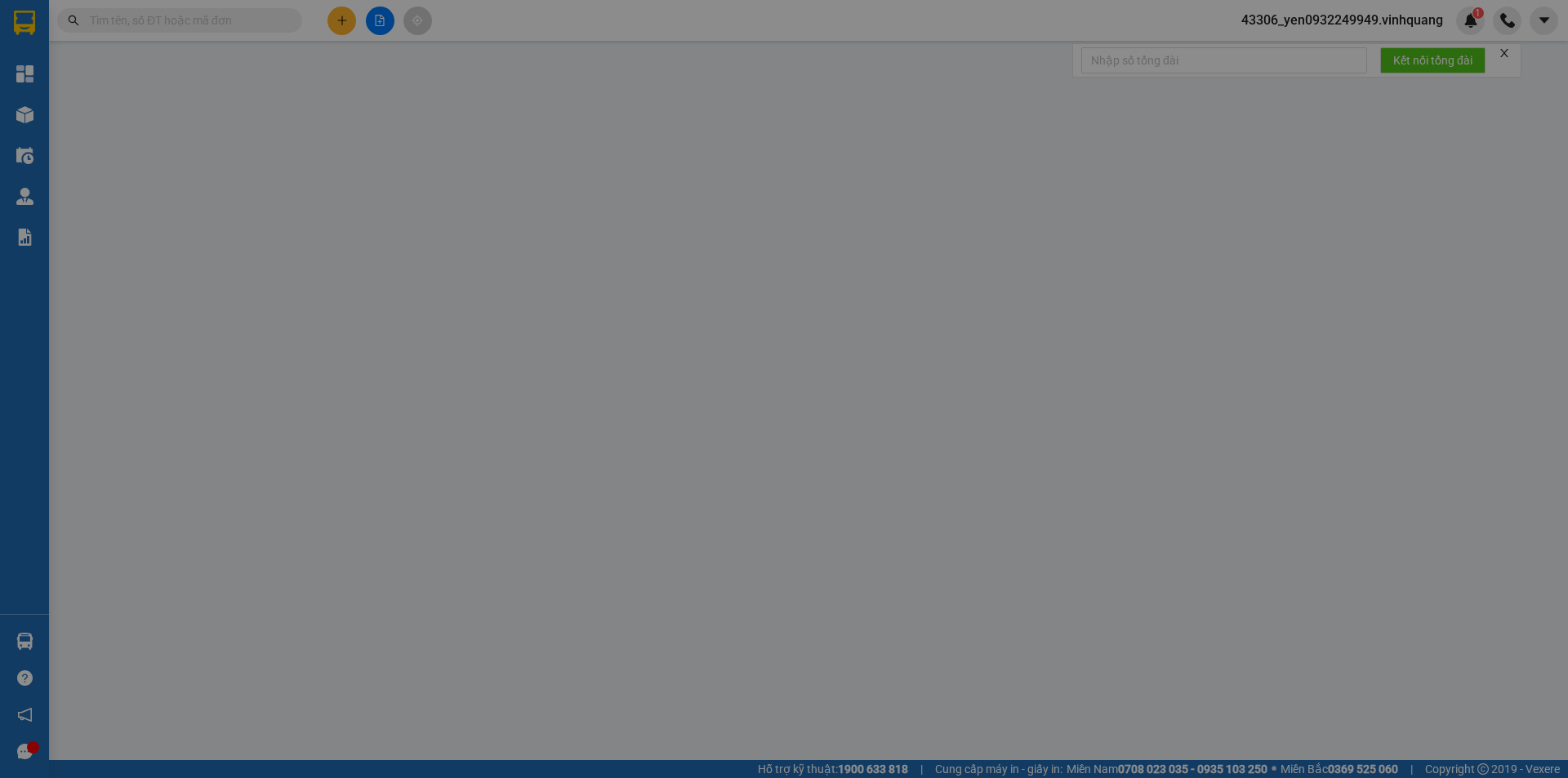
type input "0946210789"
type input "chị [PERSON_NAME]"
type input "0327535369"
type input "anh huy"
checkbox input "true"
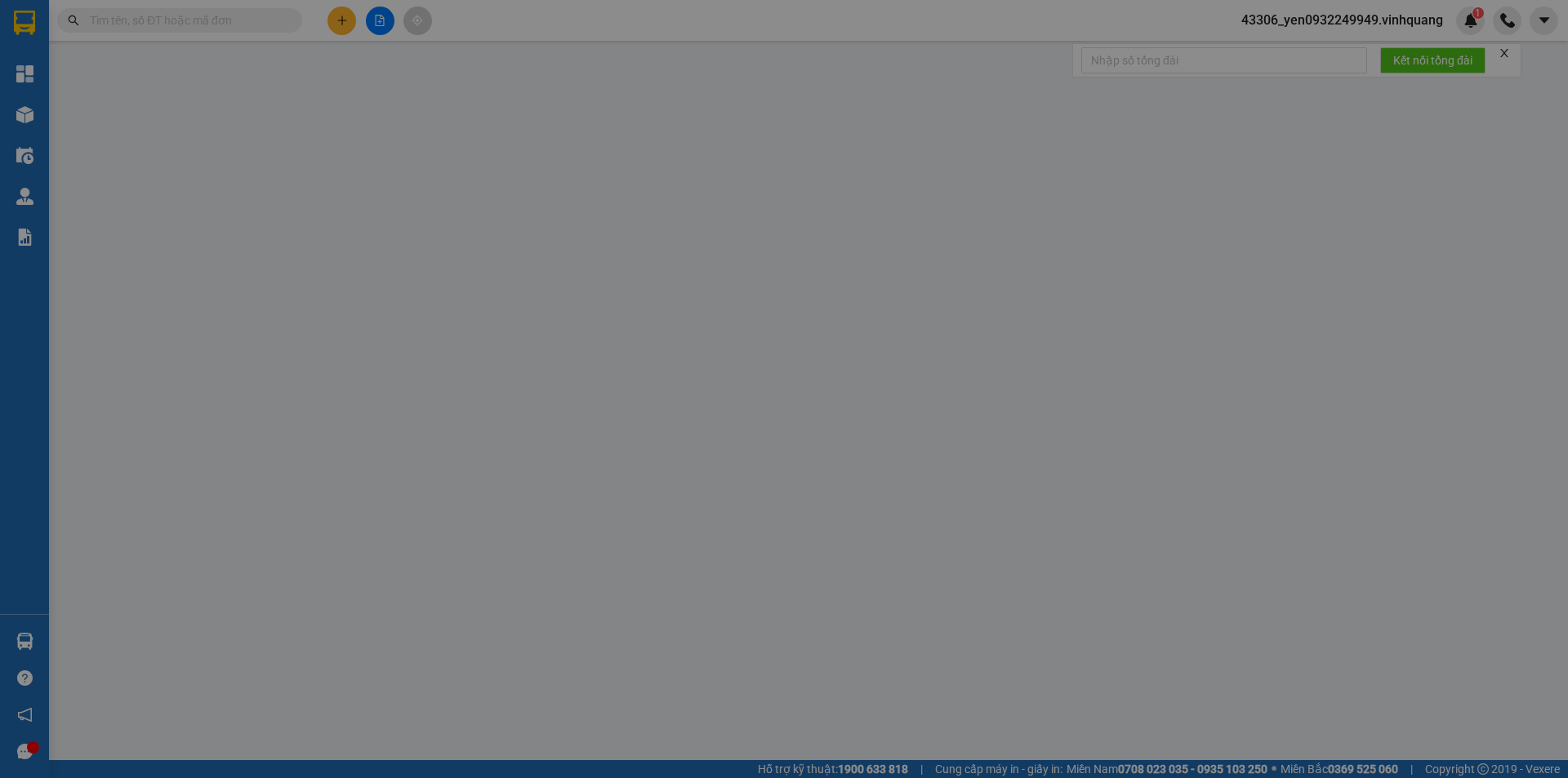
type input "số 21 ngách 39 ngõ 27 võ chí công"
type input "0"
type input "100.000"
type input "90.000"
type input "10.000"
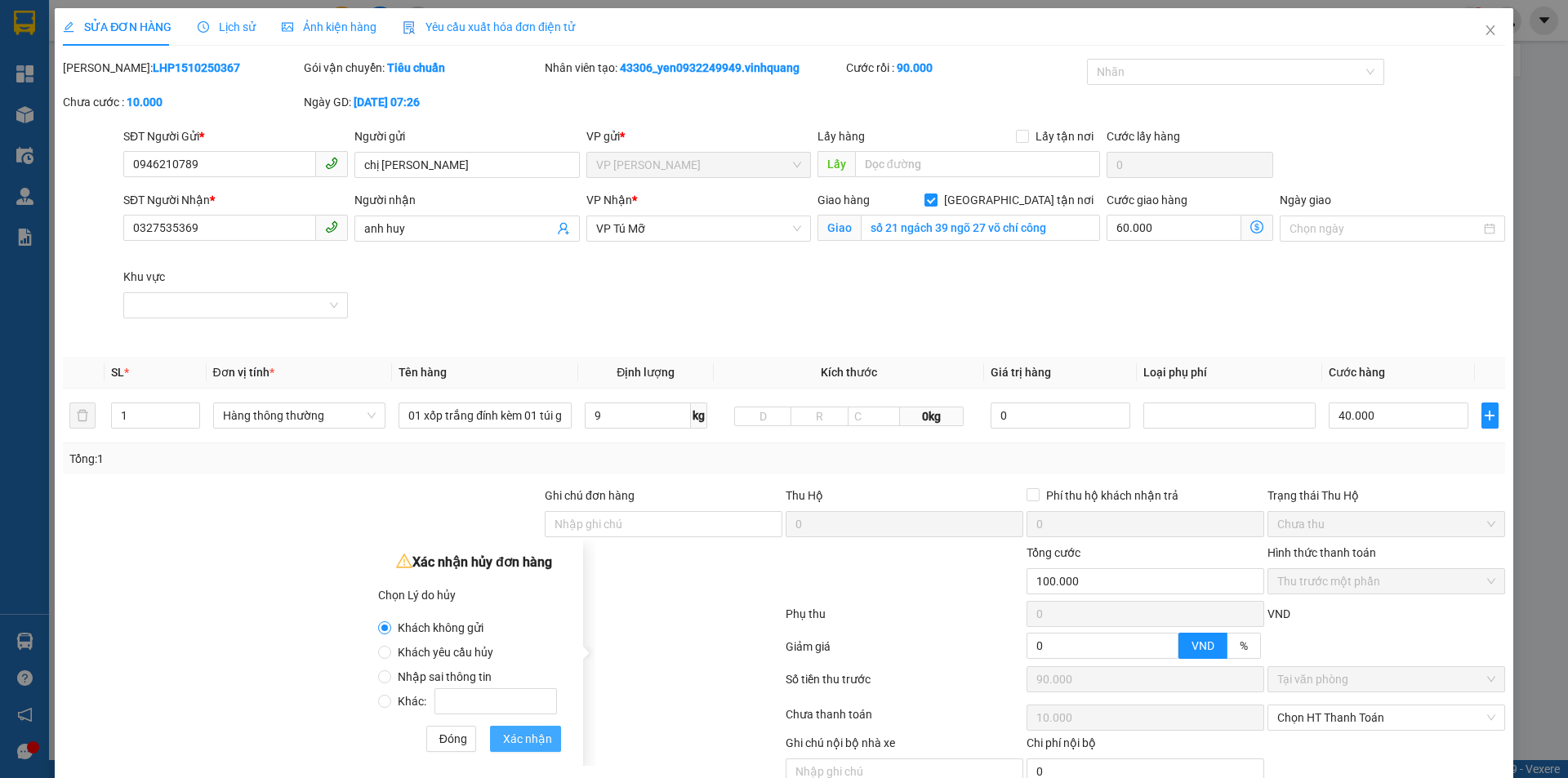
click at [527, 739] on span "Xác nhận" at bounding box center [527, 739] width 49 height 18
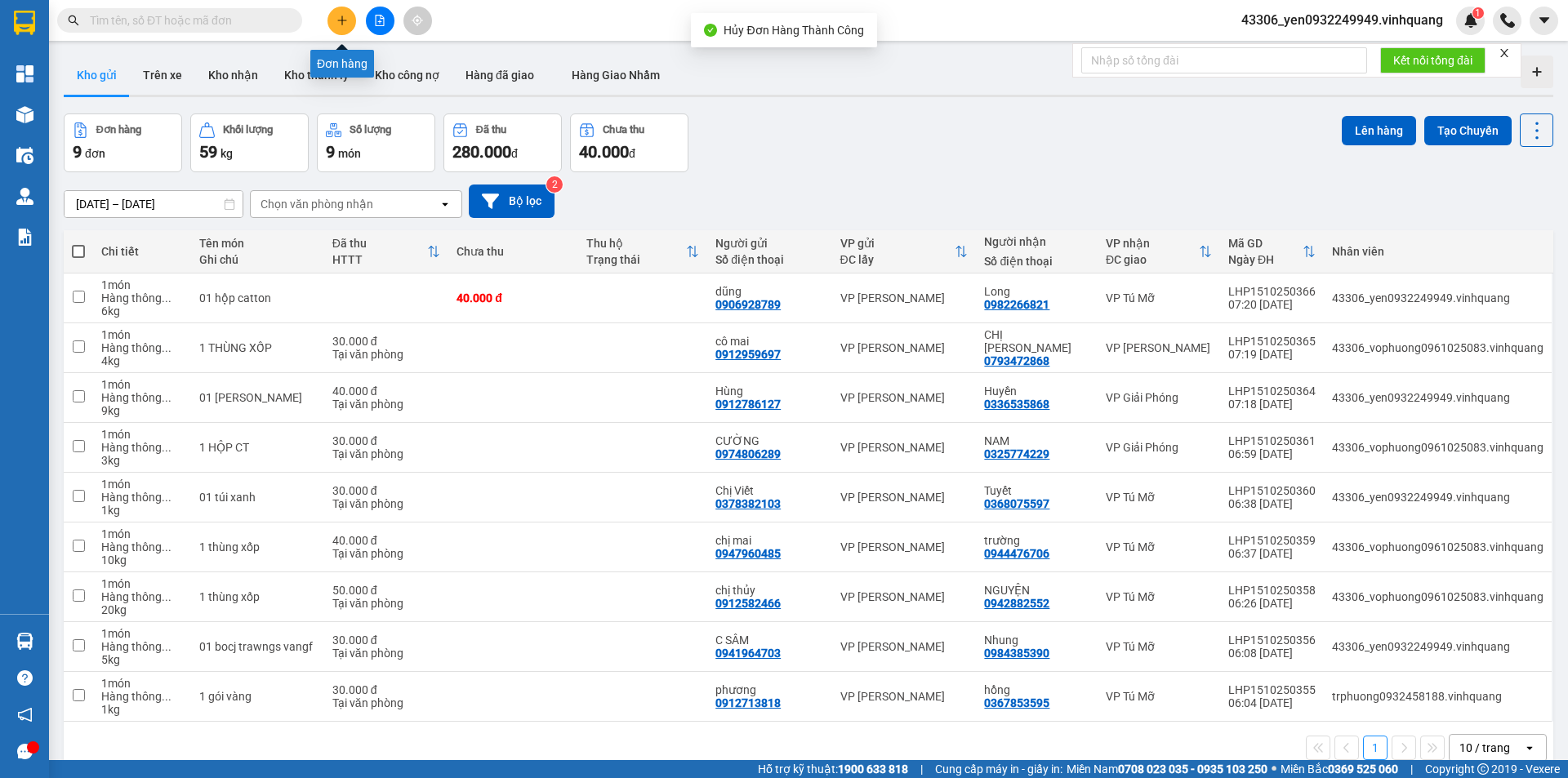
click at [343, 24] on icon "plus" at bounding box center [342, 20] width 11 height 11
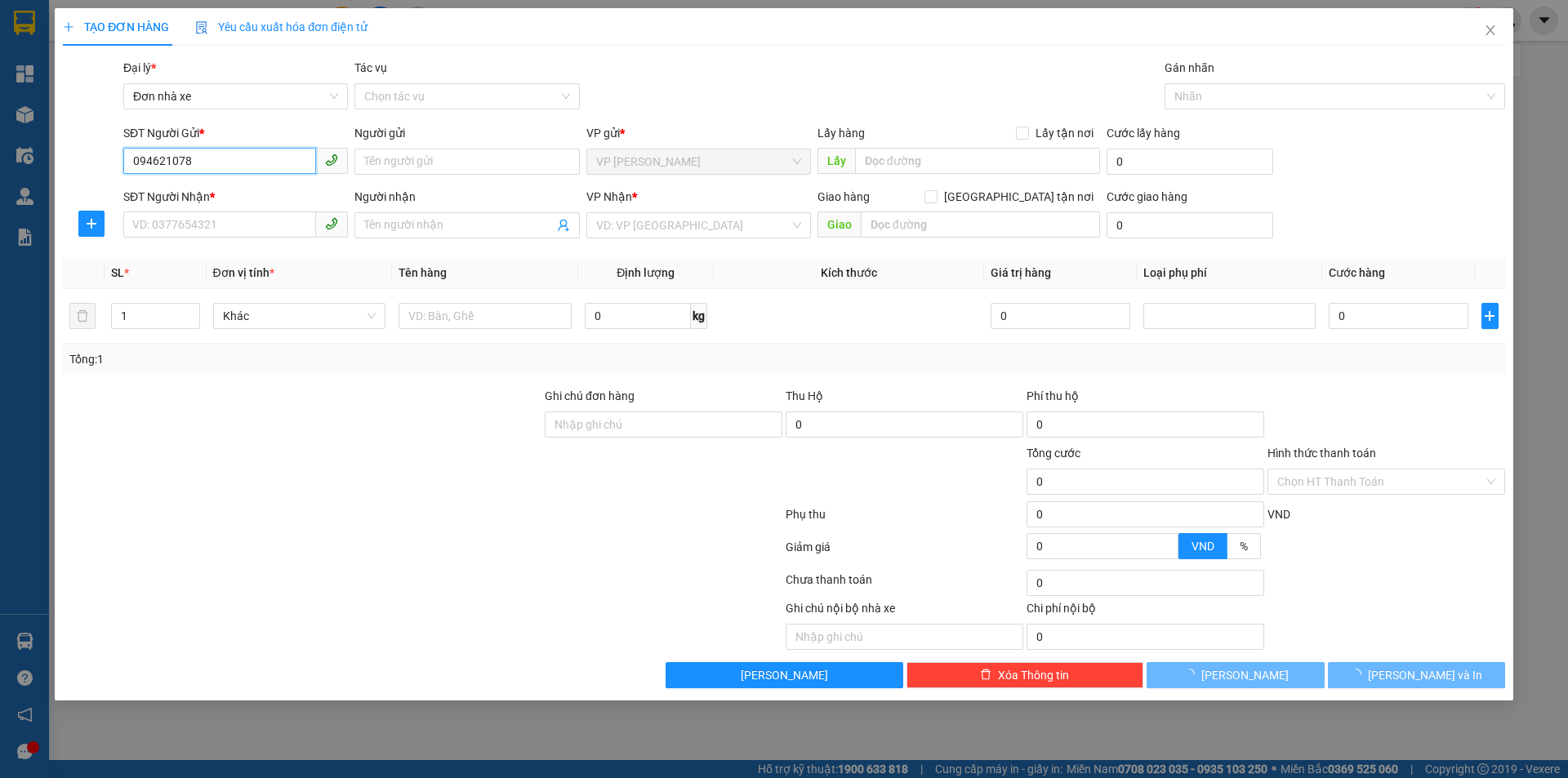
type input "0946210789"
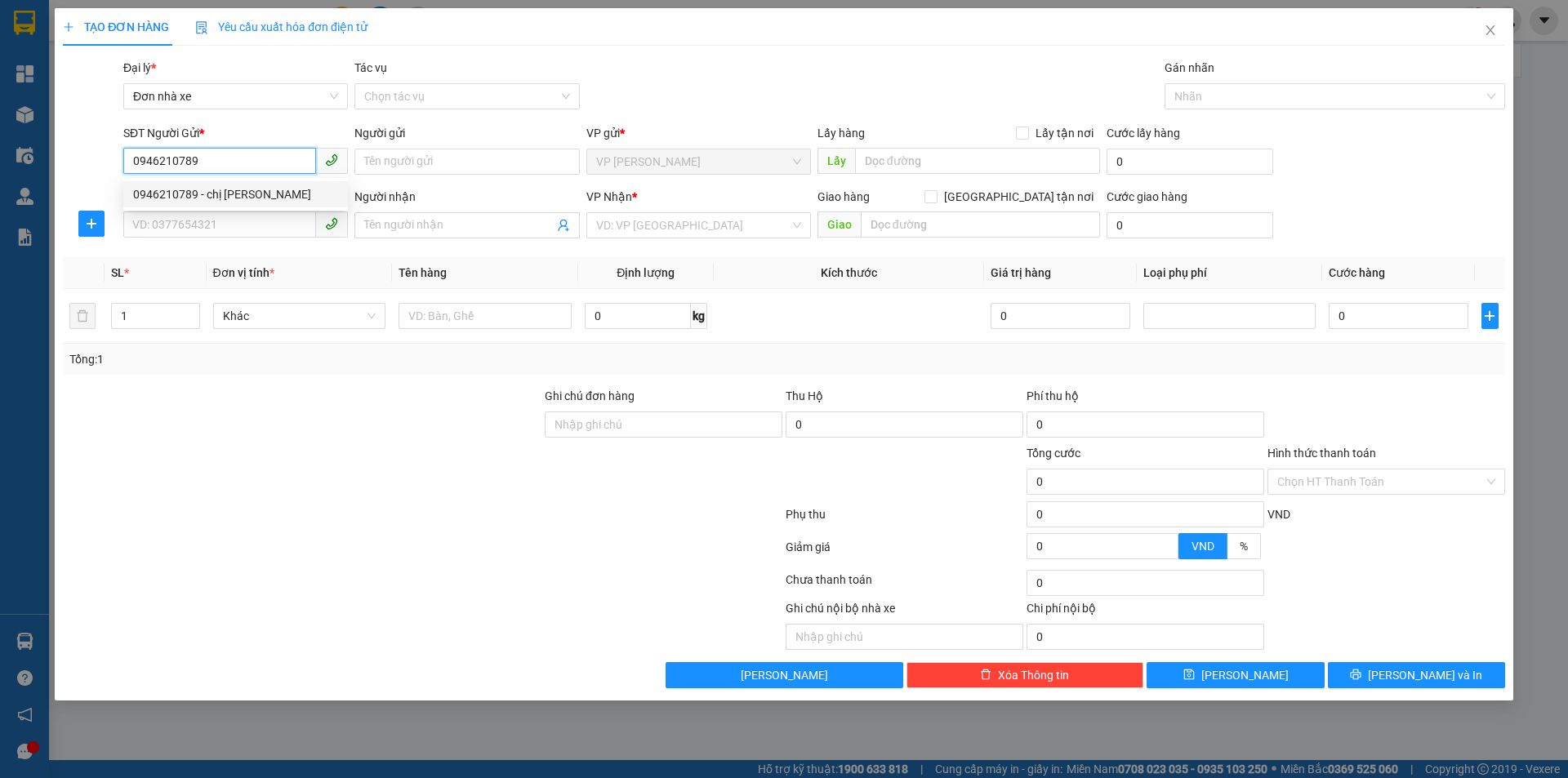
click at [228, 187] on div "0946210789 - chị [PERSON_NAME]" at bounding box center [235, 193] width 205 height 18
type input "chị [PERSON_NAME]"
type input "0327535369"
type input "anh huy"
checkbox input "true"
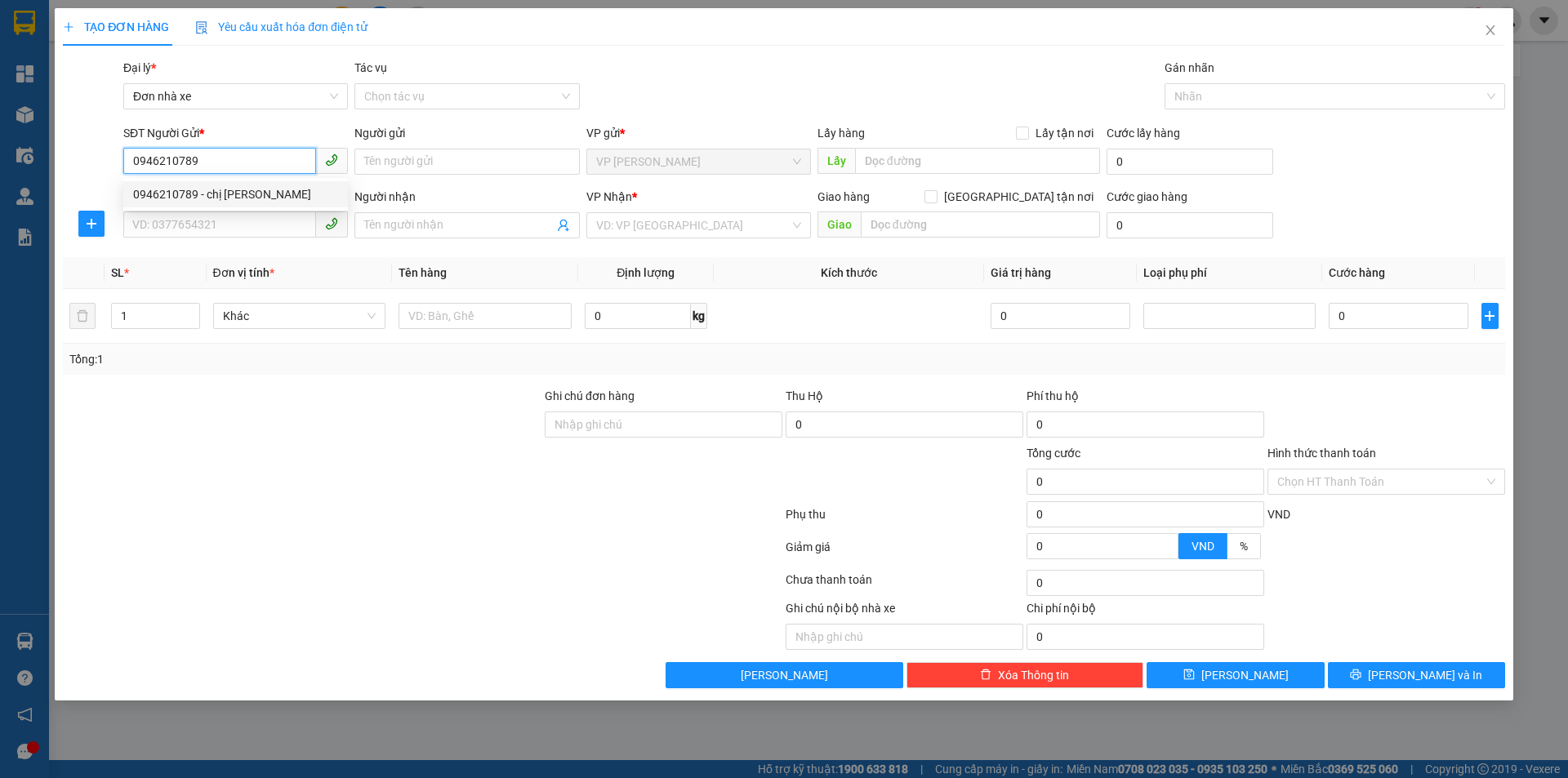
type input "số 21 ngách 39 ngõ 27 võ chí công"
type input "50.000"
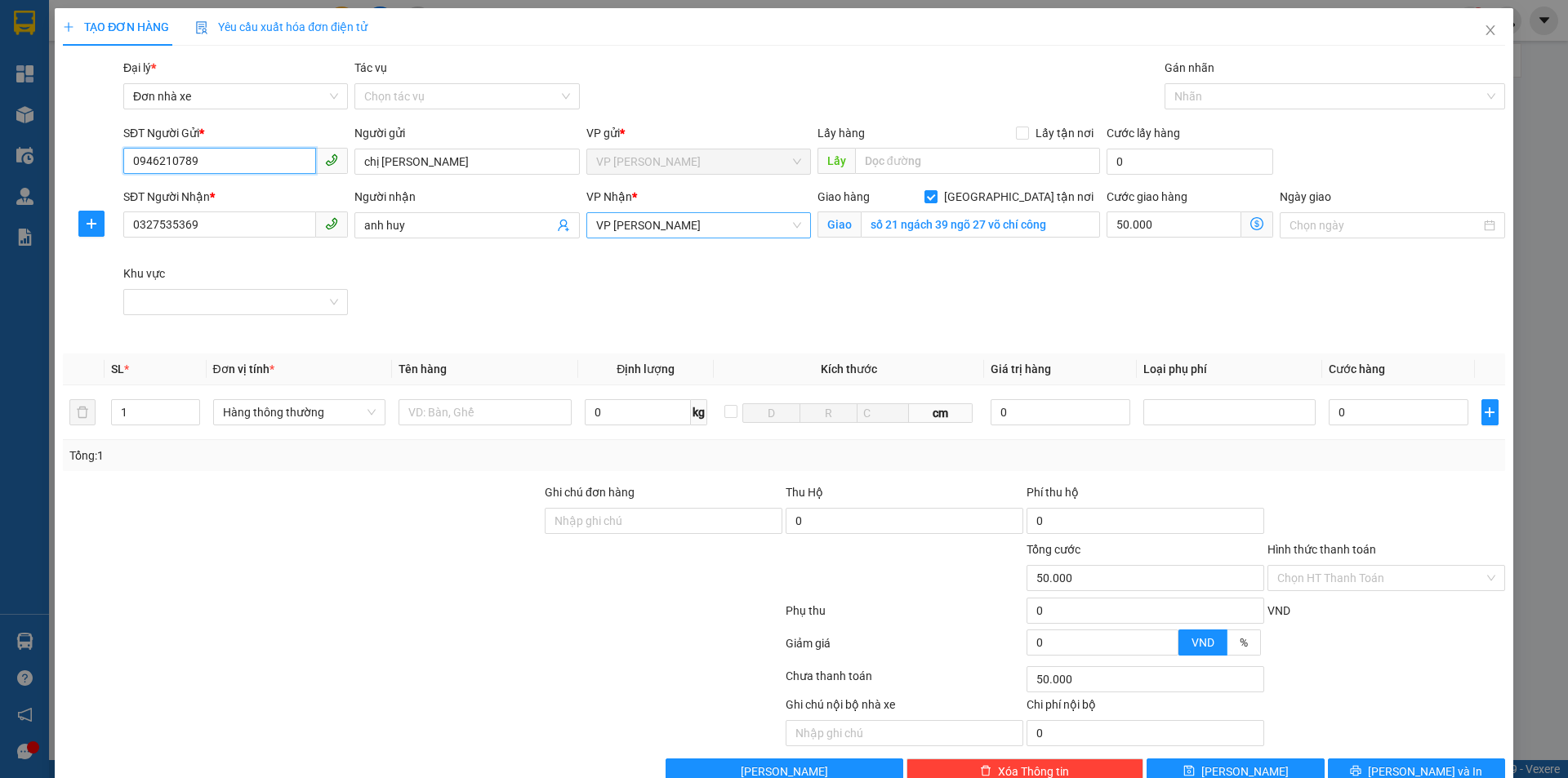
click at [768, 223] on span "VP [PERSON_NAME]" at bounding box center [698, 225] width 205 height 25
type input "0946210789"
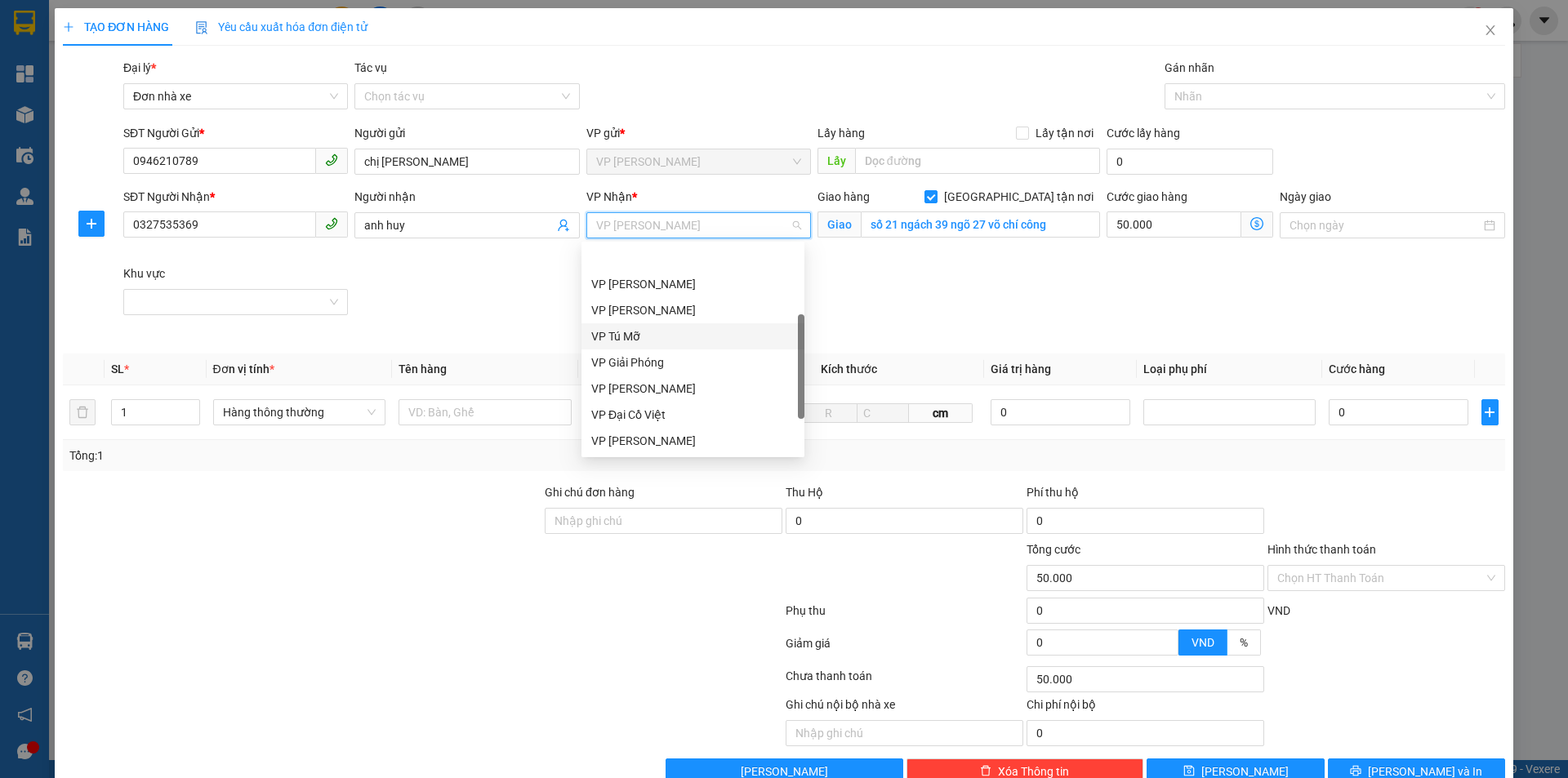
click at [692, 327] on div "VP Tú Mỡ" at bounding box center [693, 336] width 204 height 18
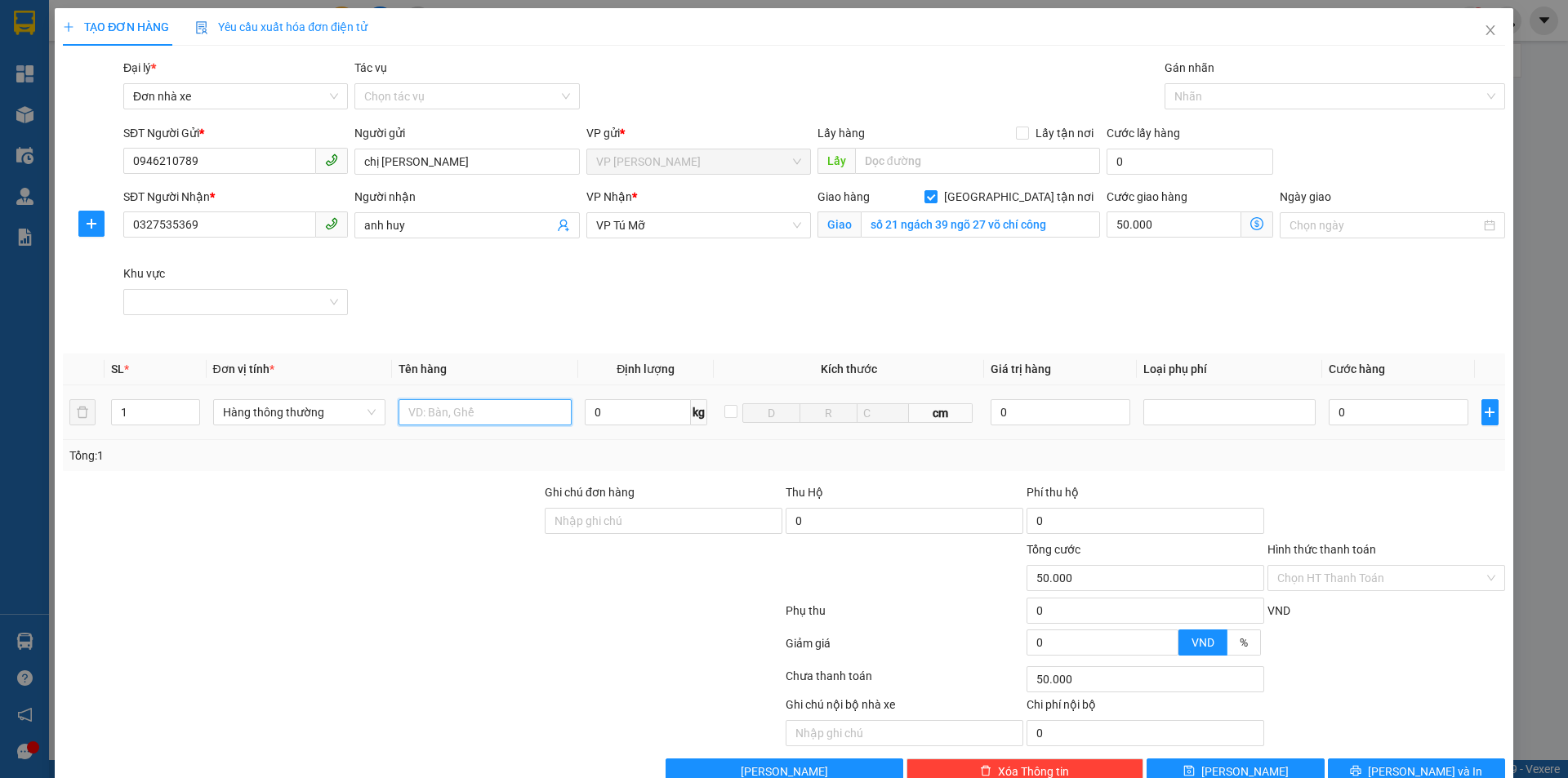
click at [488, 416] on input "text" at bounding box center [485, 412] width 173 height 26
type input "01 xốp trắng đính kèm 01 túi giấy"
click at [605, 411] on input "0" at bounding box center [637, 412] width 107 height 26
type input "9"
click at [1381, 579] on input "Hình thức thanh toán" at bounding box center [1381, 578] width 206 height 25
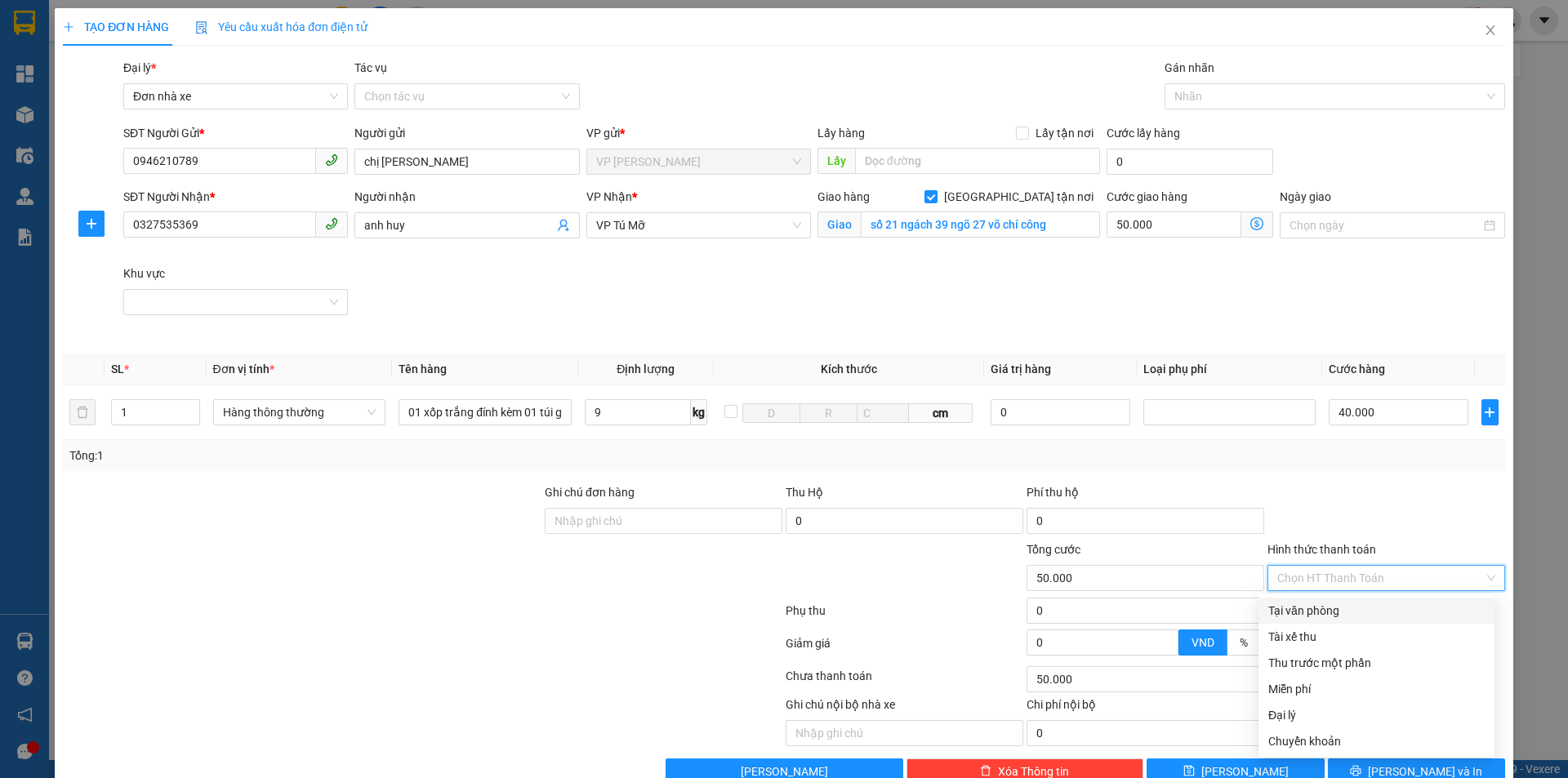
type input "40.000"
type input "90.000"
click at [1317, 614] on div "Tại văn phòng" at bounding box center [1376, 610] width 216 height 18
type input "0"
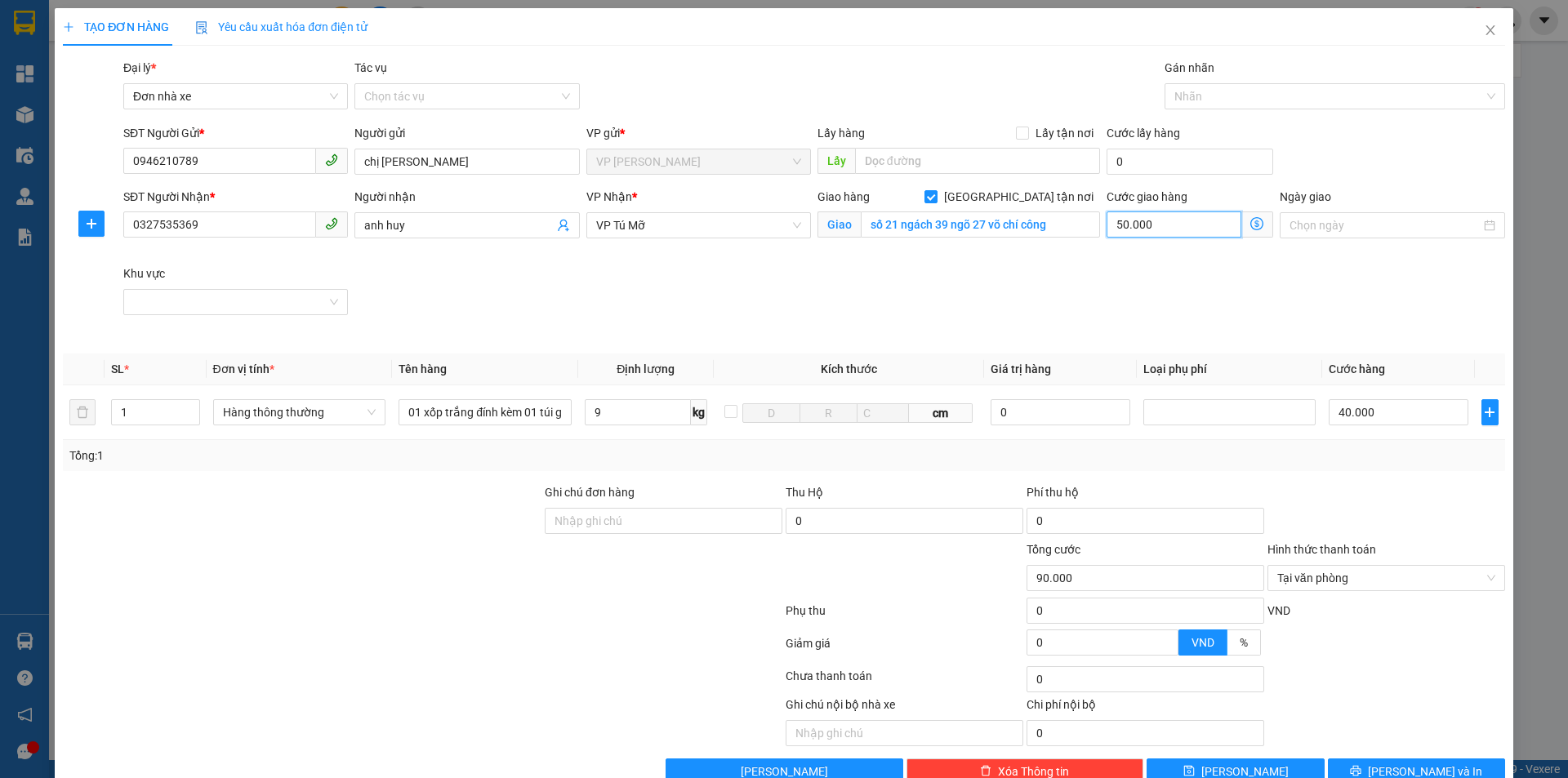
click at [1145, 211] on input "50.000" at bounding box center [1173, 224] width 135 height 26
type input "40.006"
type input "6"
type input "40.060"
type input "60"
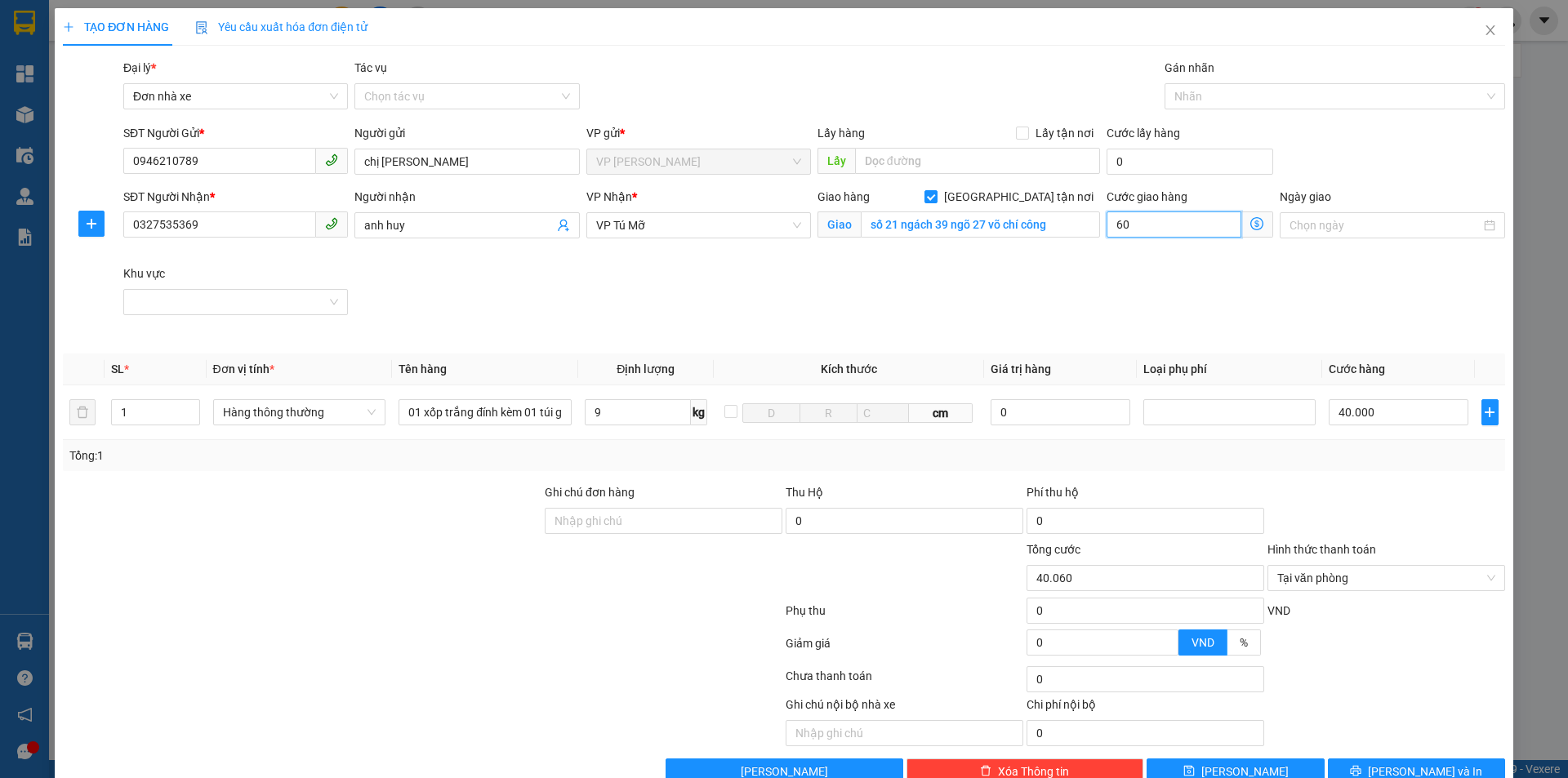
type input "40.600"
type input "6.000"
type input "100.000"
type input "60.000"
click at [1395, 763] on span "[PERSON_NAME] và In" at bounding box center [1425, 771] width 114 height 18
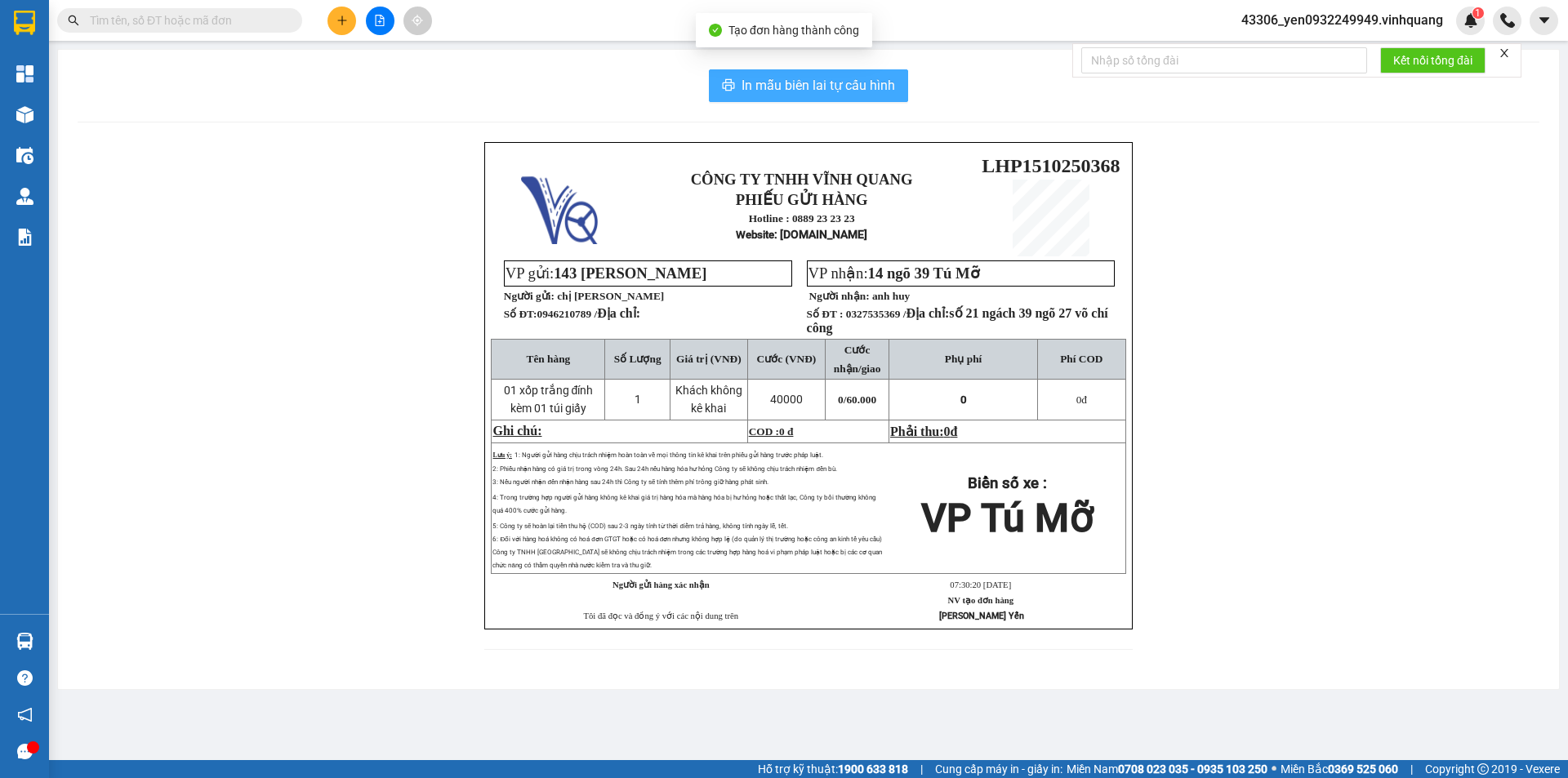
click at [825, 77] on span "In mẫu biên lai tự cấu hình" at bounding box center [818, 85] width 153 height 20
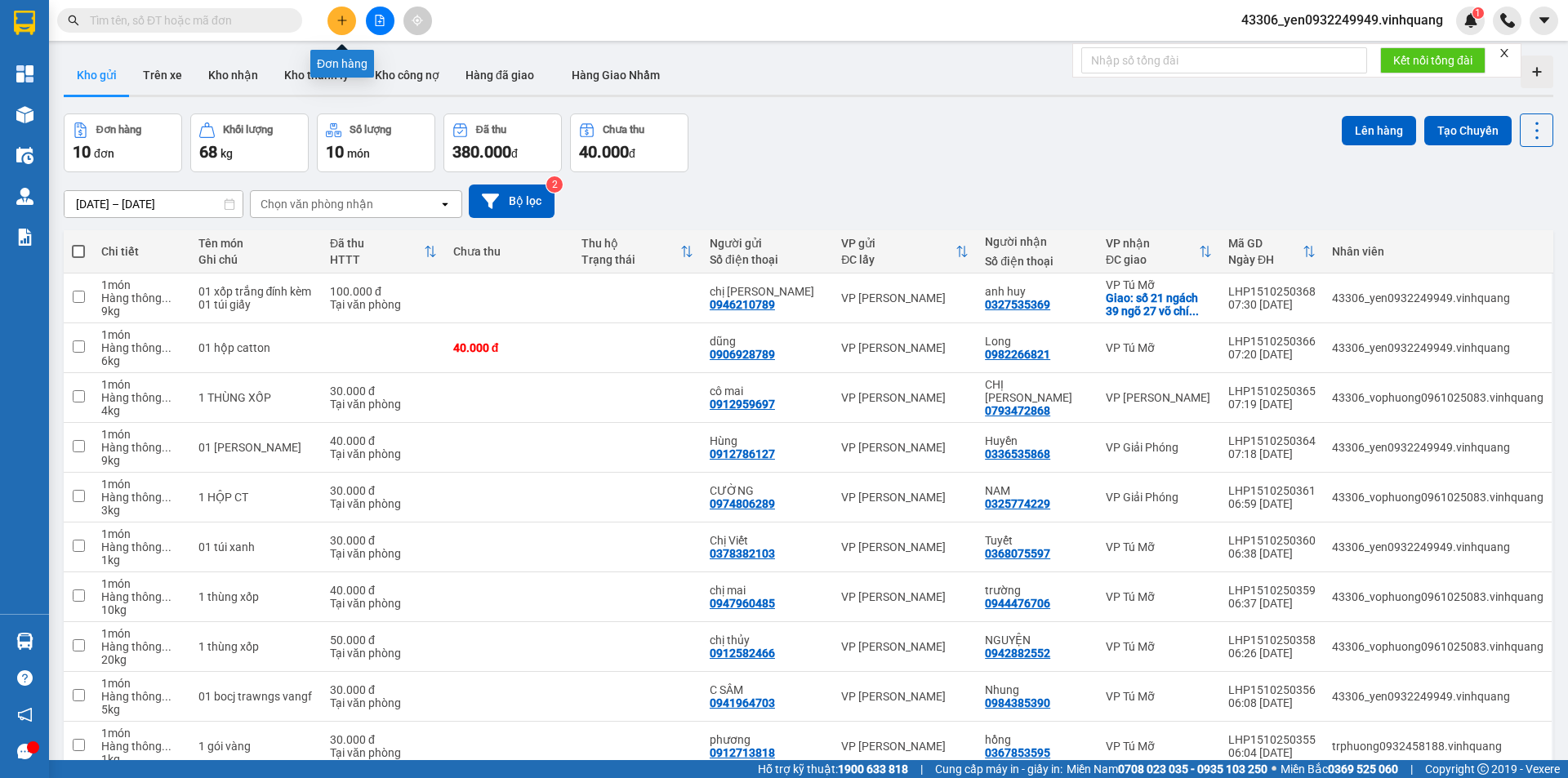
click at [337, 20] on icon "plus" at bounding box center [342, 20] width 11 height 11
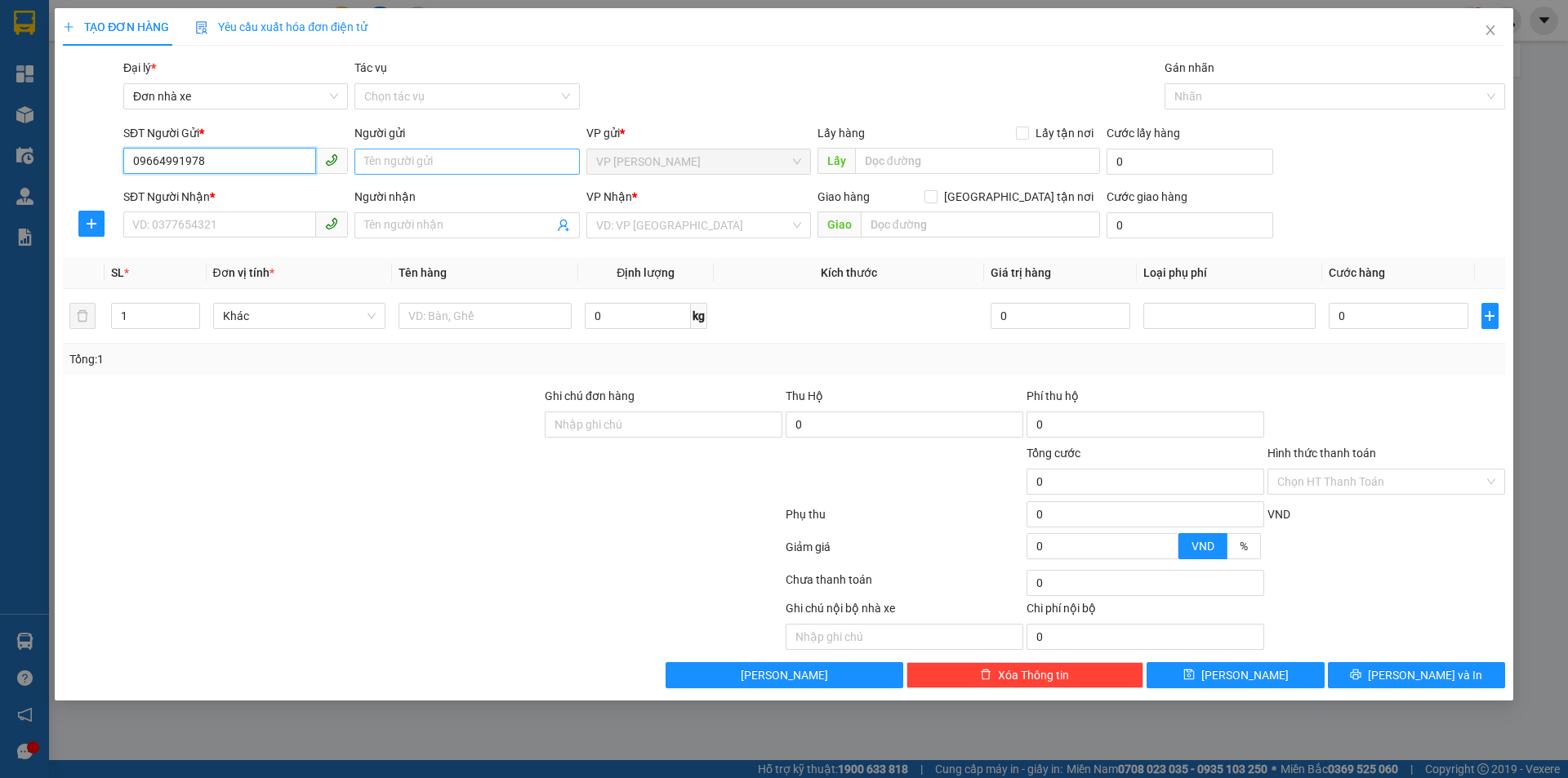
type input "09664991978"
click at [408, 167] on input "Người gửi" at bounding box center [466, 161] width 224 height 26
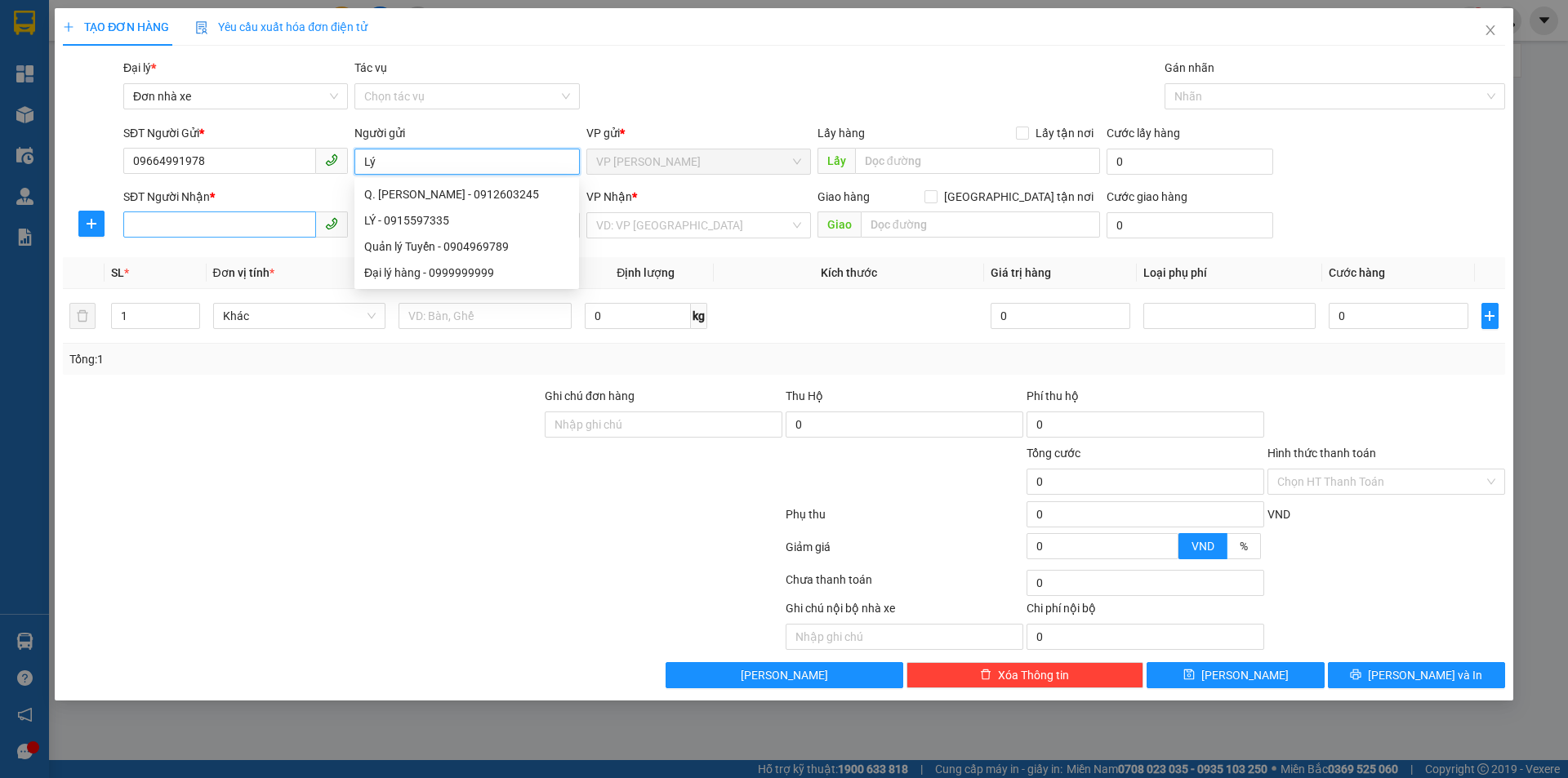
type input "Lý"
click at [233, 222] on input "SĐT Người Nhận *" at bounding box center [220, 224] width 193 height 26
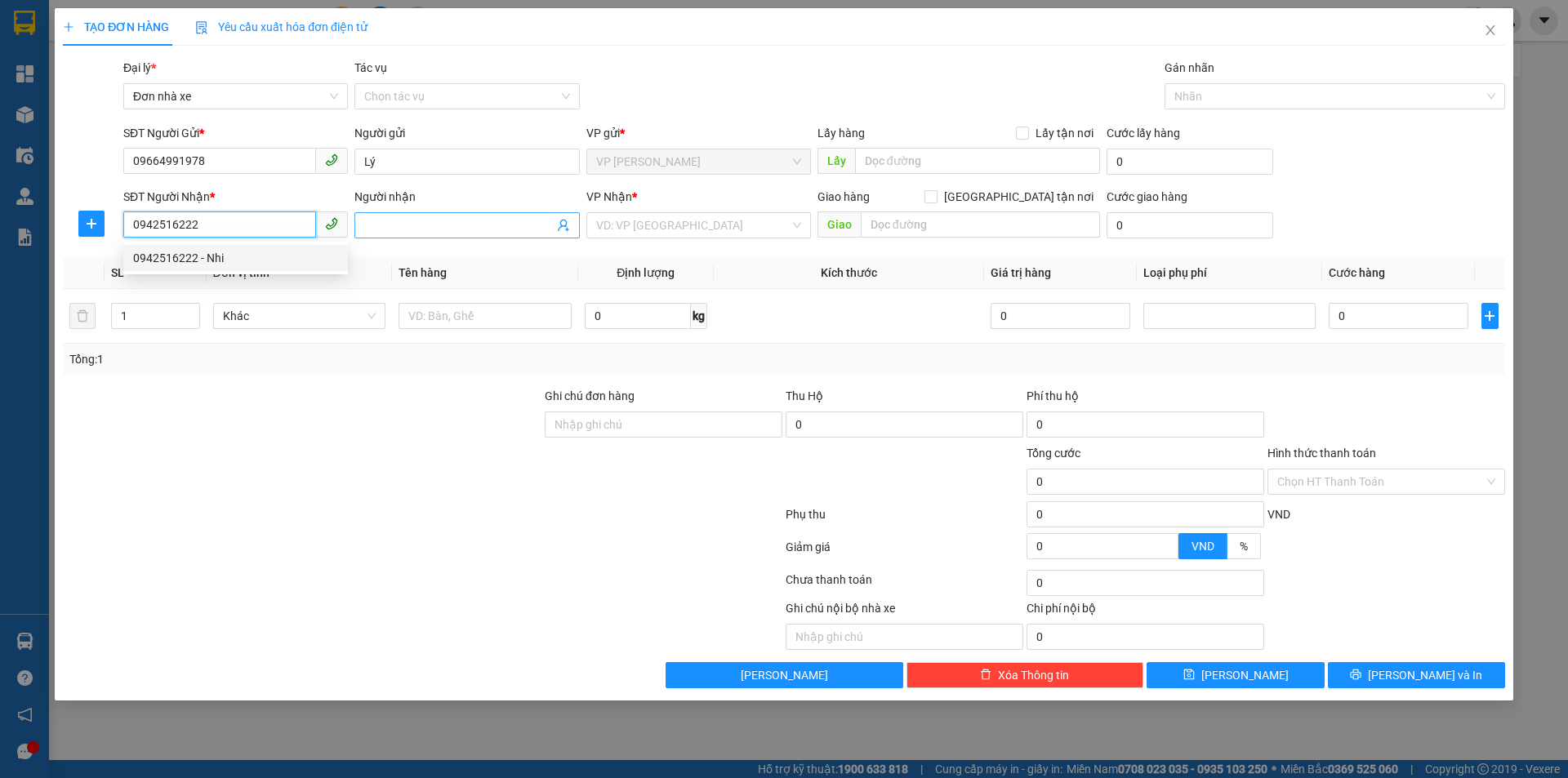
type input "0942516222"
click at [418, 229] on input "Người nhận" at bounding box center [458, 225] width 188 height 18
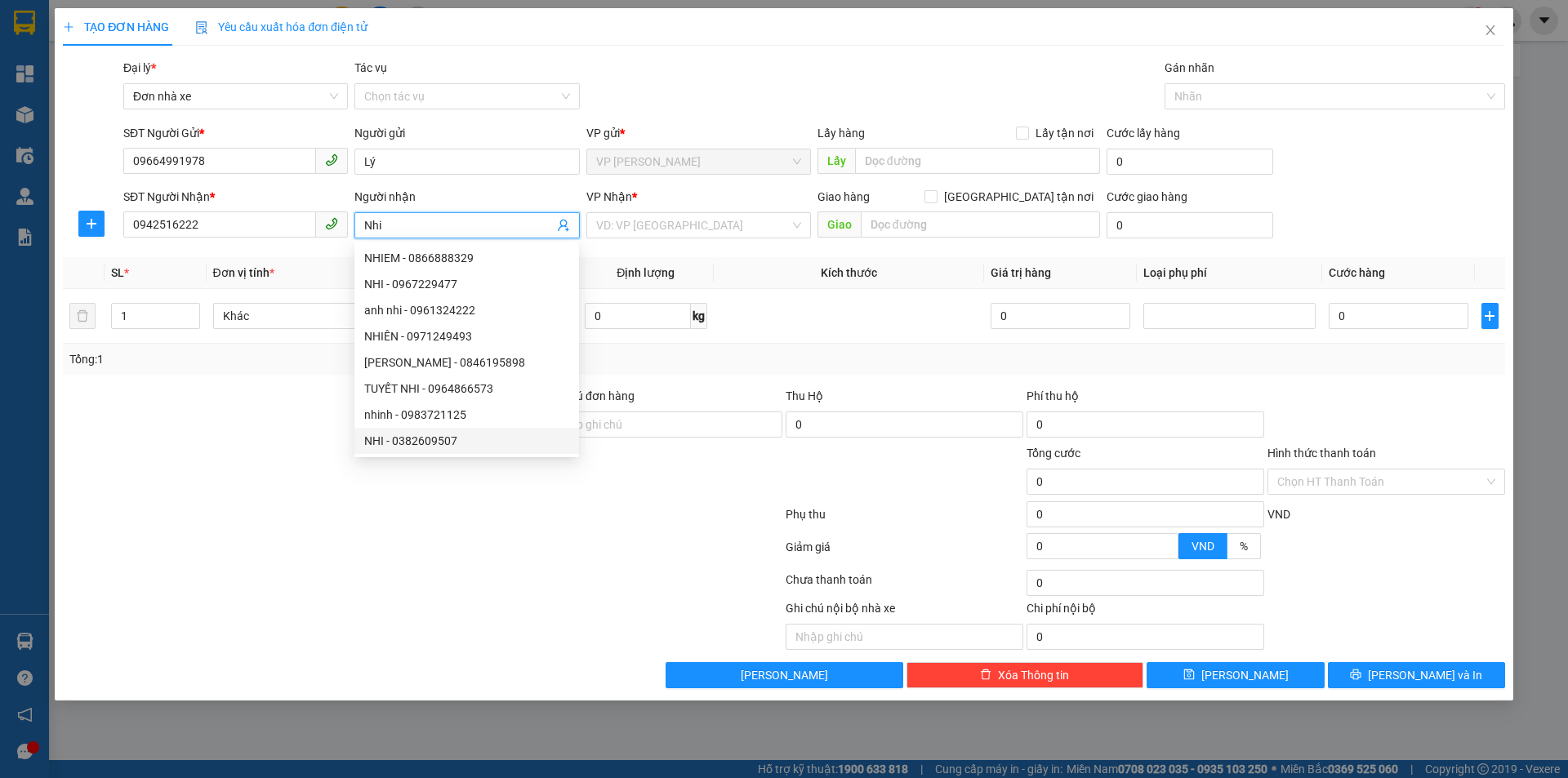
type input "Nhi"
click at [260, 446] on div at bounding box center [302, 472] width 481 height 57
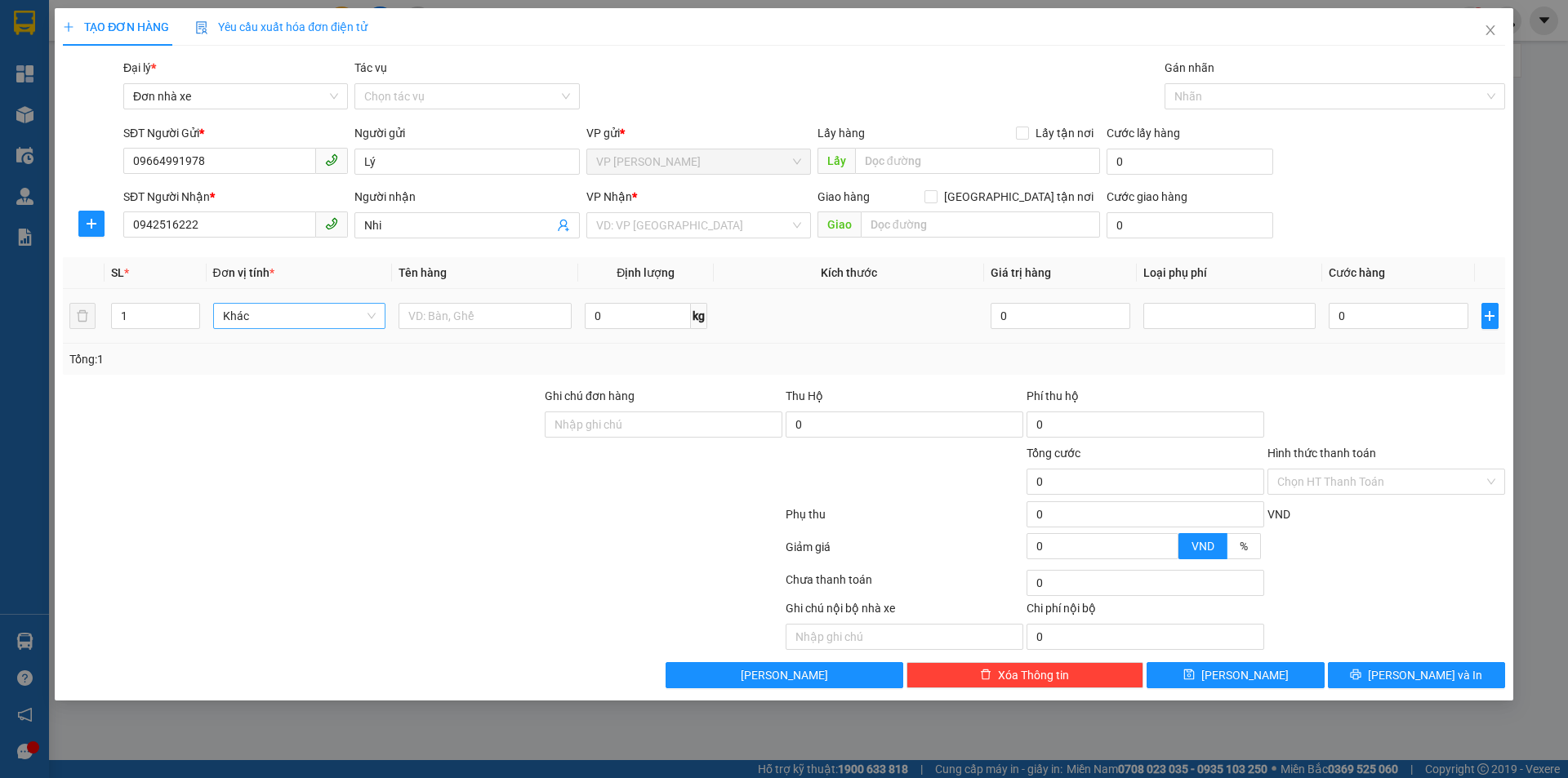
click at [301, 320] on span "Khác" at bounding box center [300, 315] width 153 height 25
click at [288, 347] on div "Hàng thông thường" at bounding box center [300, 349] width 153 height 18
click at [501, 320] on input "text" at bounding box center [485, 315] width 173 height 26
type input "01 [PERSON_NAME]"
click at [774, 233] on input "search" at bounding box center [692, 225] width 193 height 25
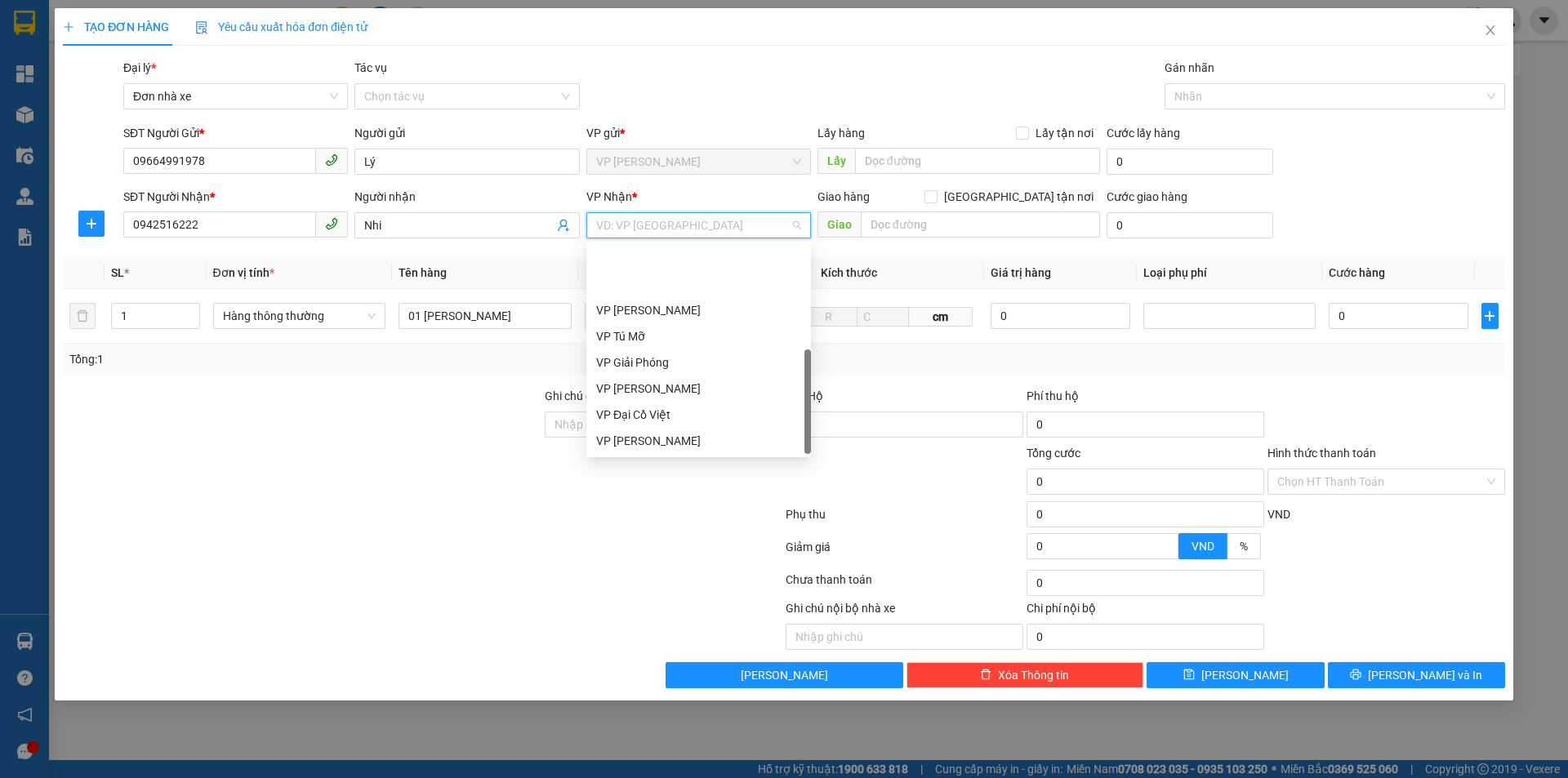
click at [693, 484] on div "VP [PERSON_NAME]" at bounding box center [698, 493] width 205 height 18
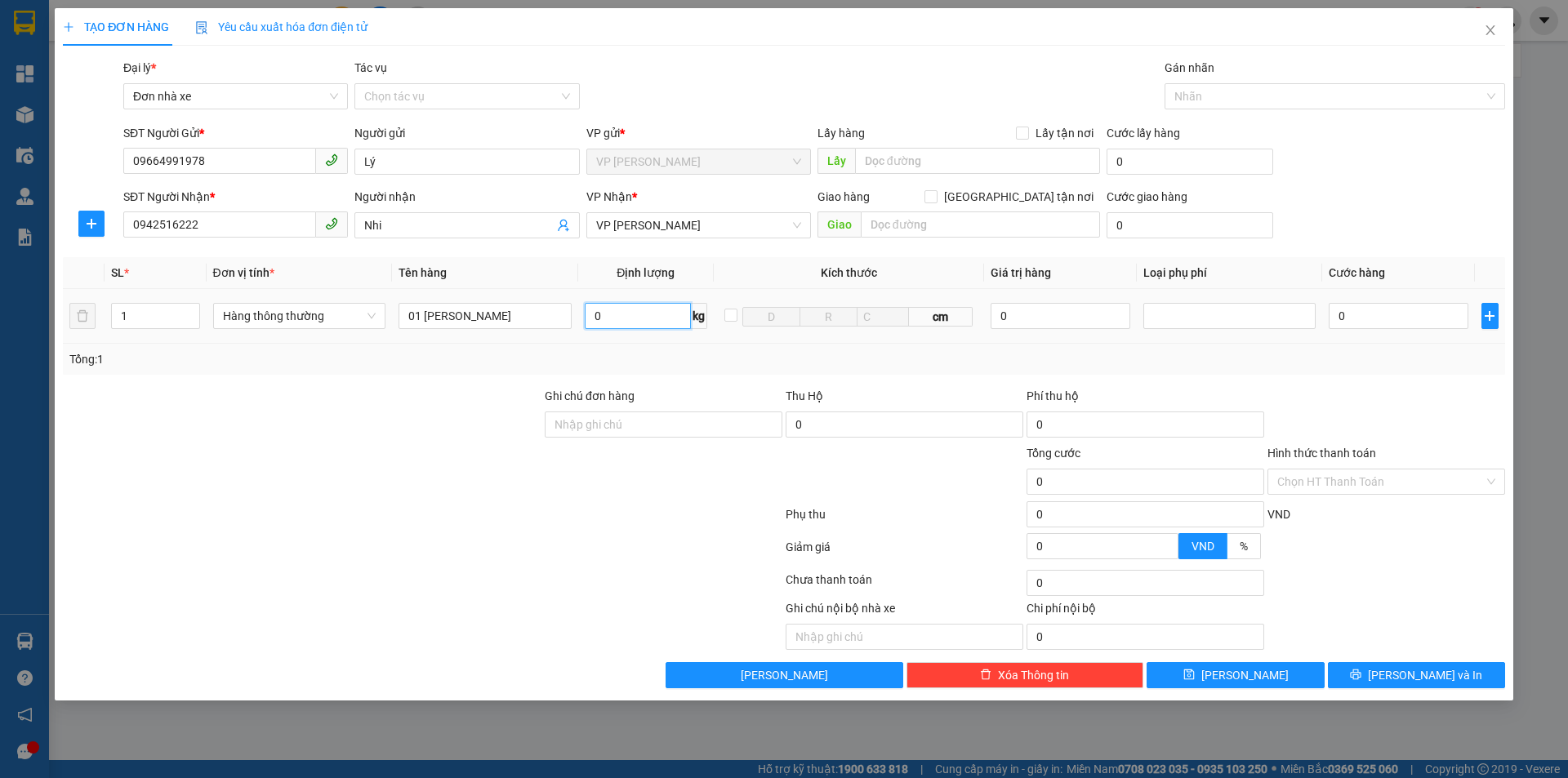
click at [615, 310] on input "0" at bounding box center [637, 315] width 107 height 26
type input "9"
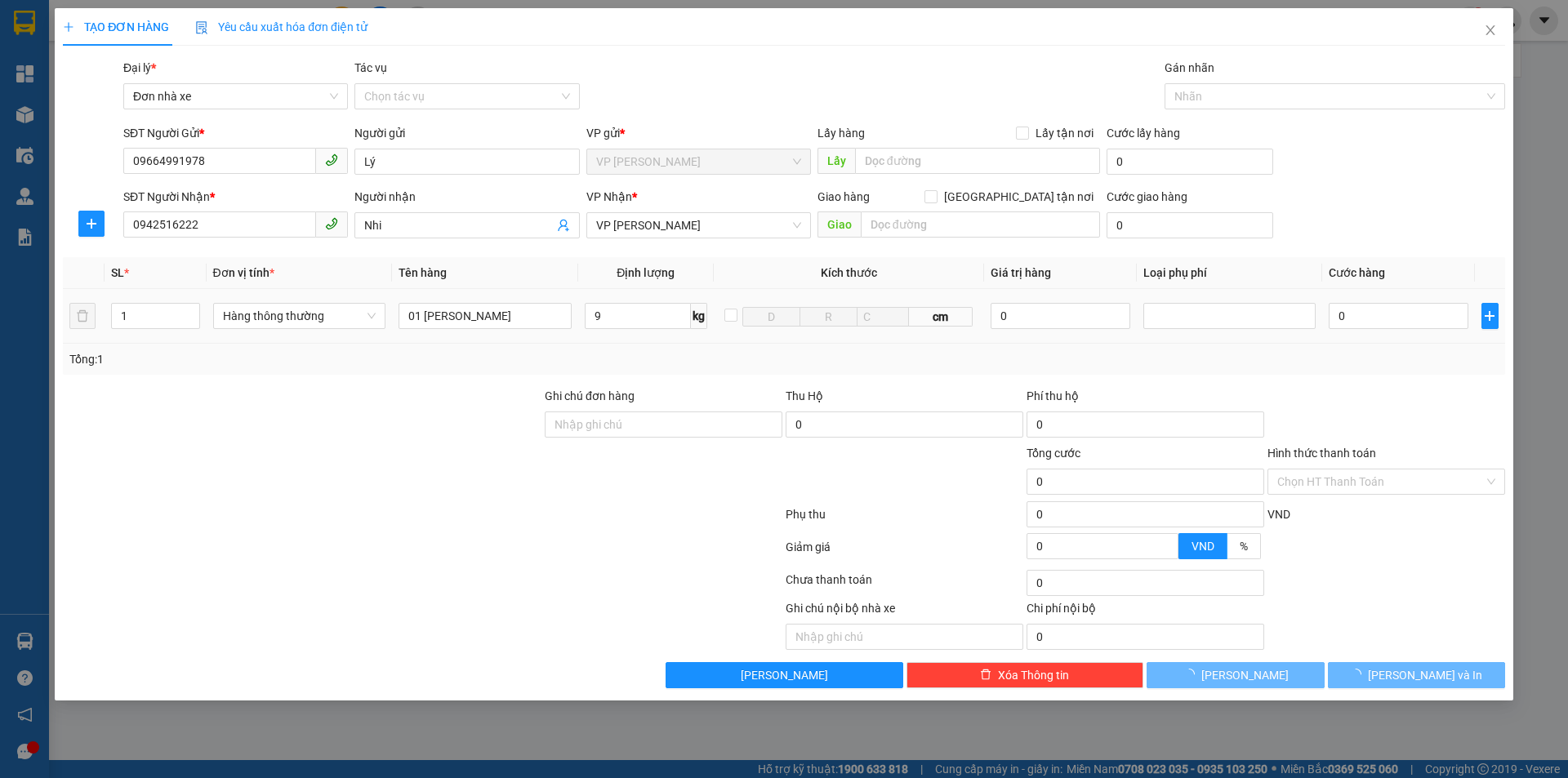
click at [1415, 300] on div "0" at bounding box center [1398, 316] width 139 height 32
type input "40.000"
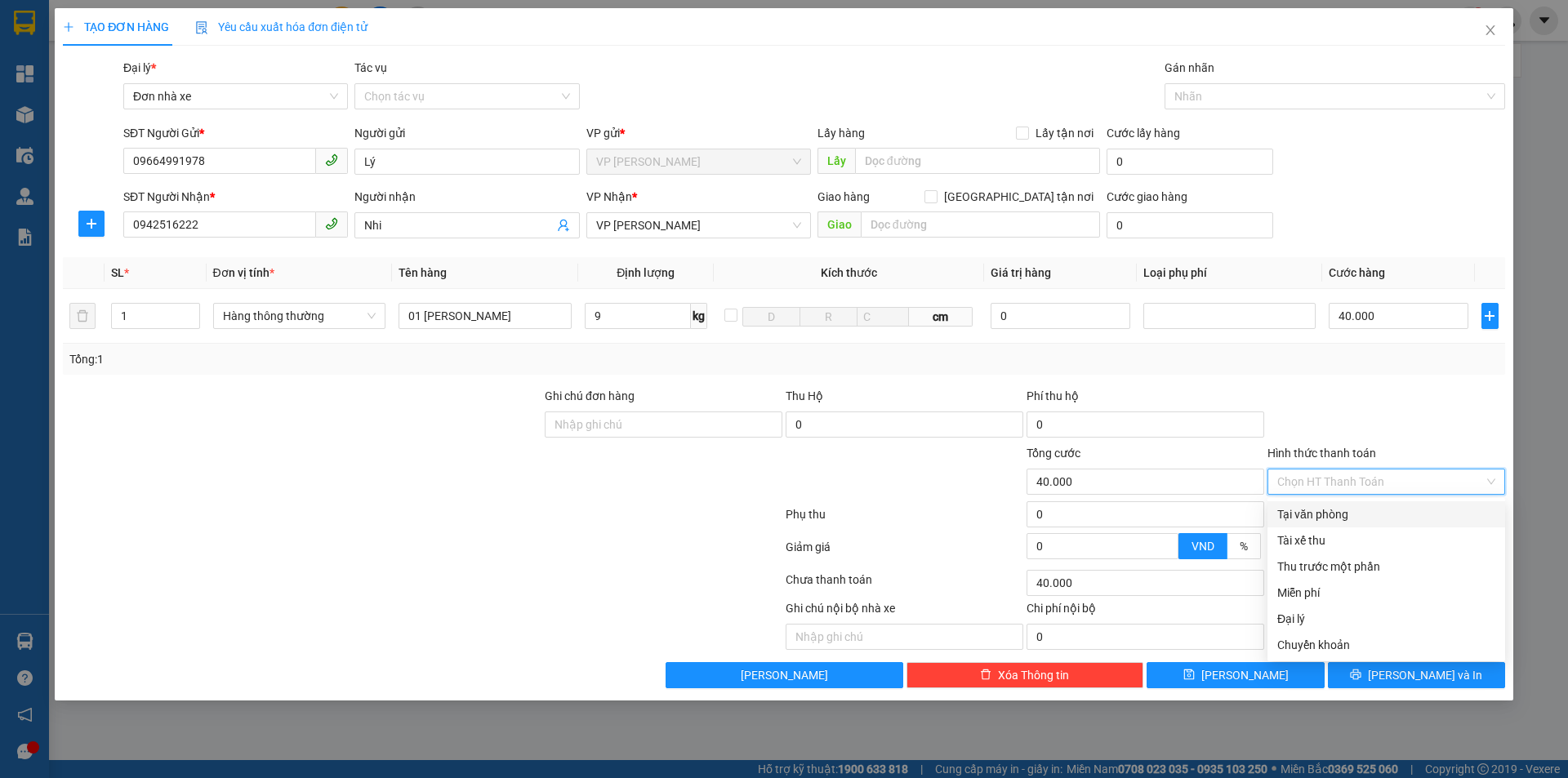
click at [1392, 483] on input "Hình thức thanh toán" at bounding box center [1381, 481] width 206 height 25
click at [1375, 506] on div "Tại văn phòng" at bounding box center [1386, 514] width 218 height 18
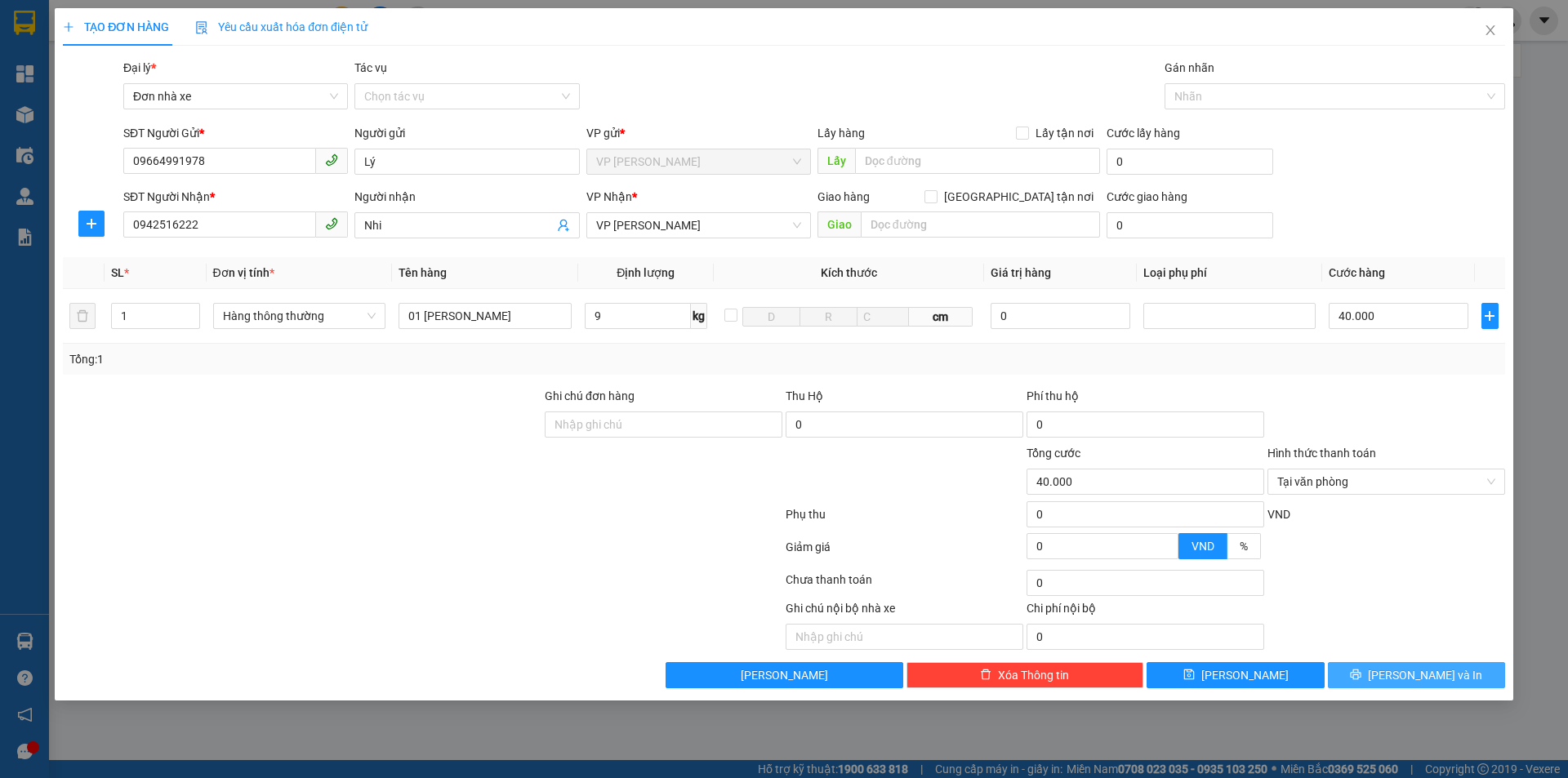
click at [1421, 680] on span "[PERSON_NAME] và In" at bounding box center [1425, 675] width 114 height 18
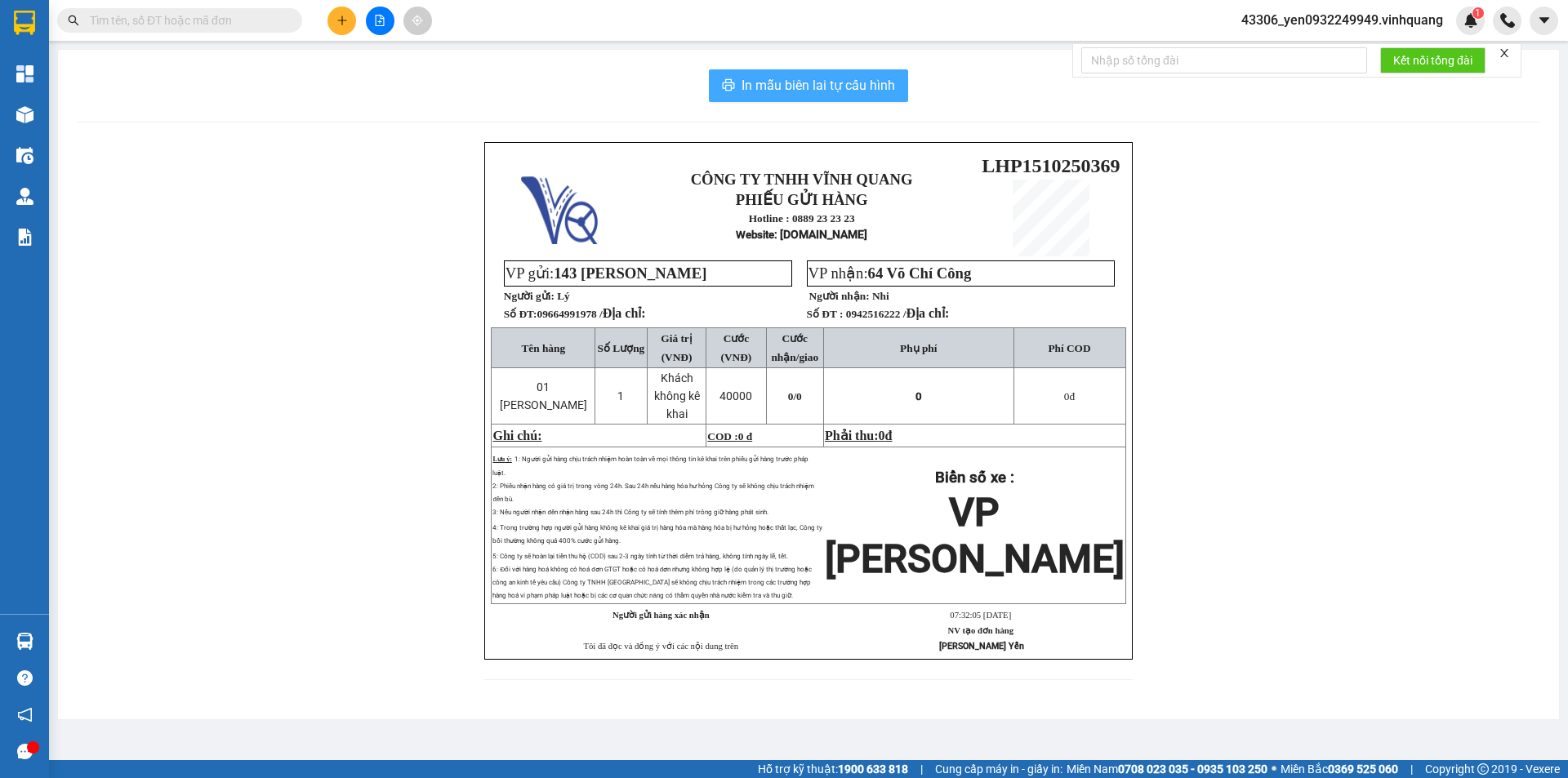
click at [781, 87] on span "In mẫu biên lai tự cấu hình" at bounding box center [818, 85] width 153 height 20
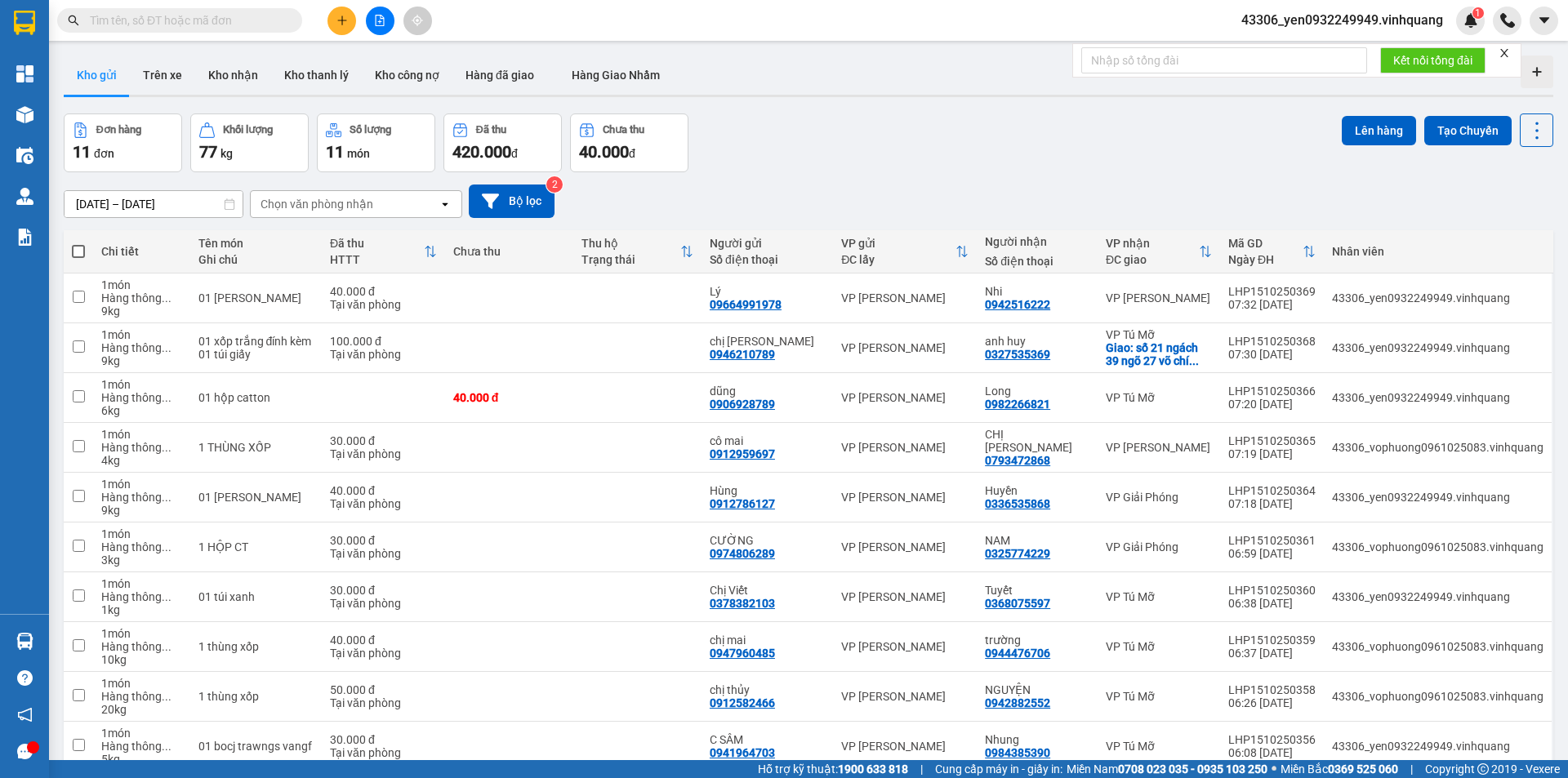
click at [187, 9] on span at bounding box center [179, 20] width 245 height 25
click at [185, 29] on span at bounding box center [179, 20] width 245 height 25
click at [185, 30] on span at bounding box center [179, 20] width 245 height 25
click at [116, 19] on input "text" at bounding box center [186, 20] width 193 height 18
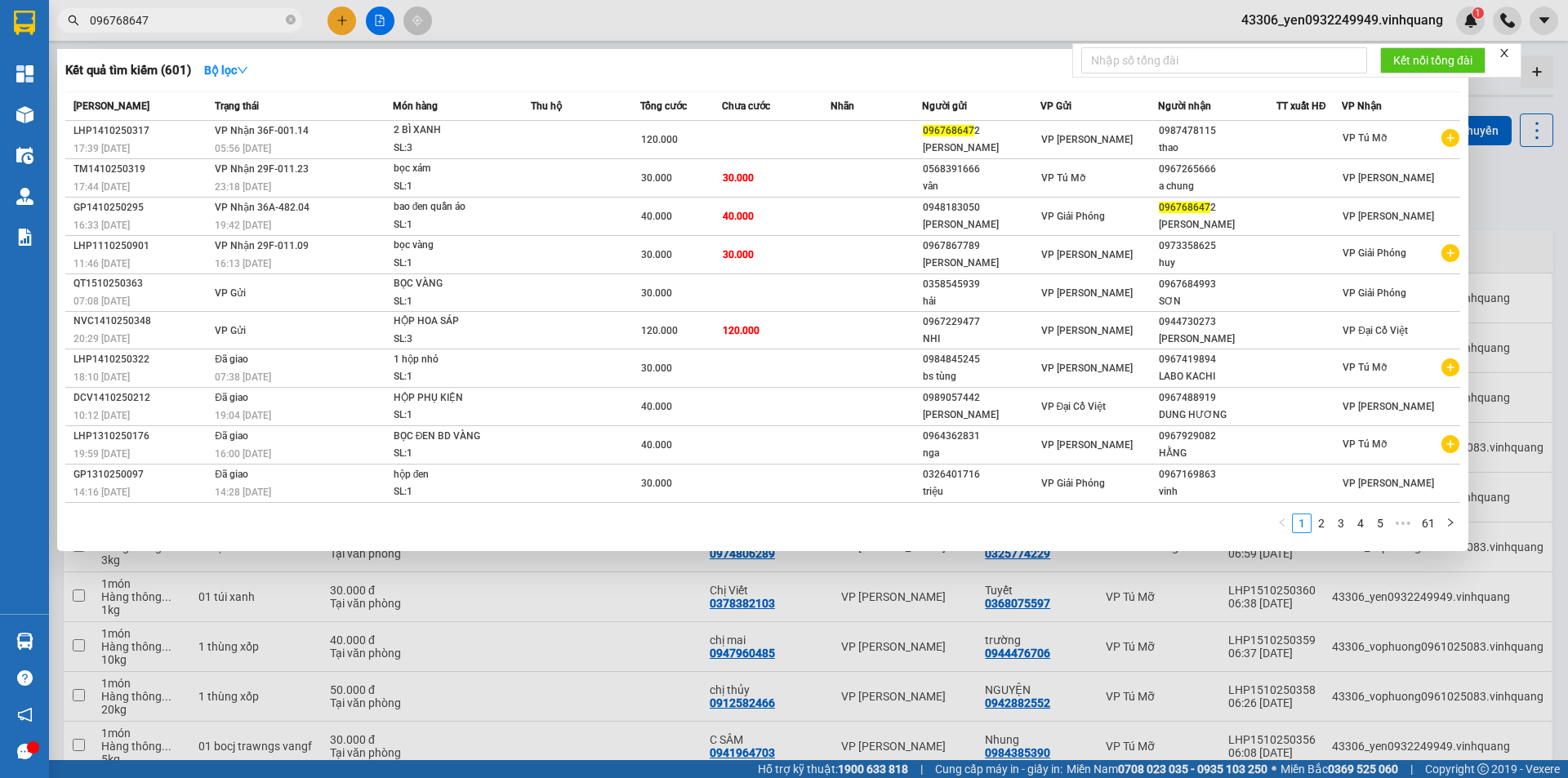
type input "0967686472"
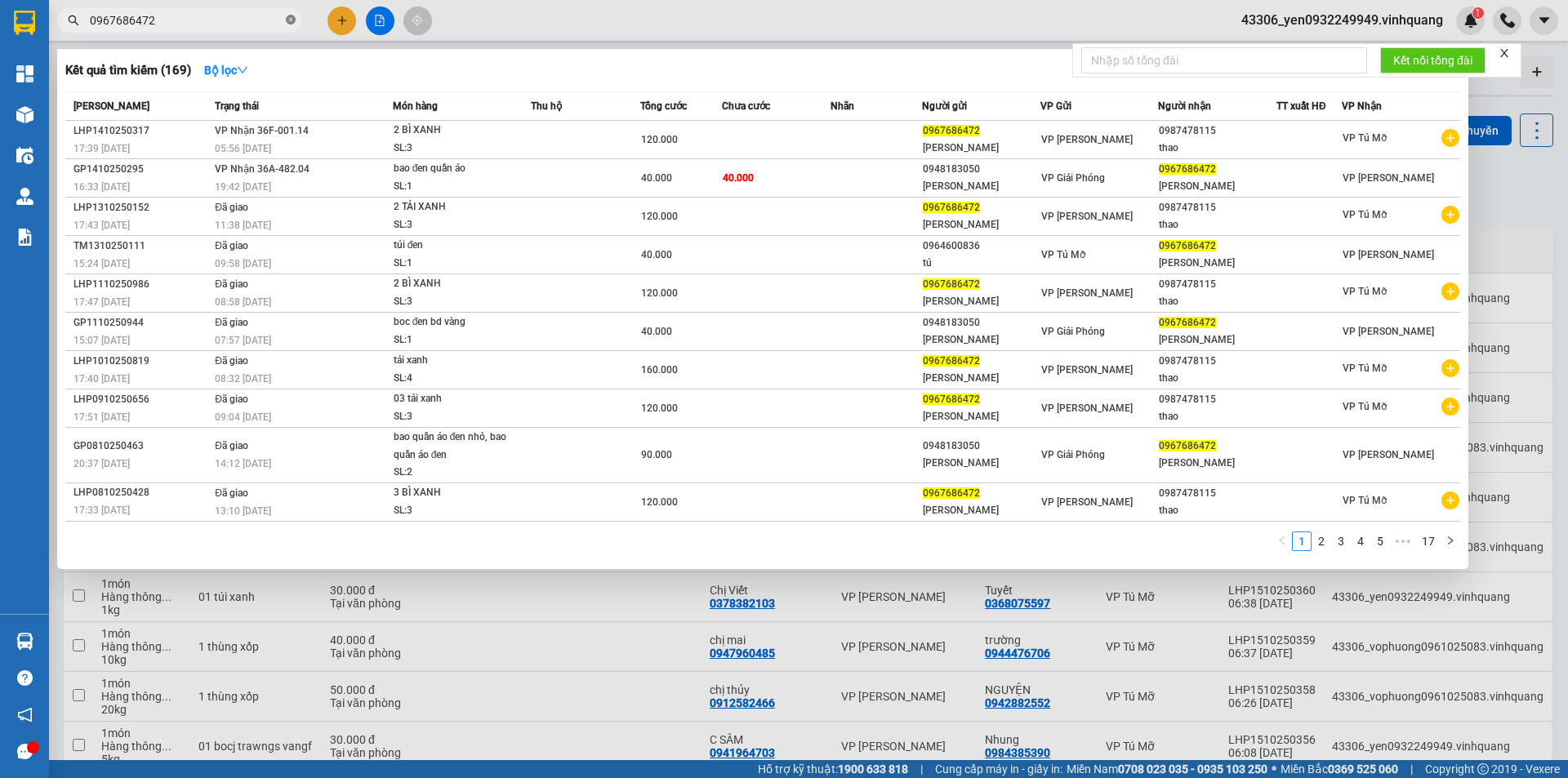
click at [291, 21] on icon "close-circle" at bounding box center [290, 19] width 9 height 9
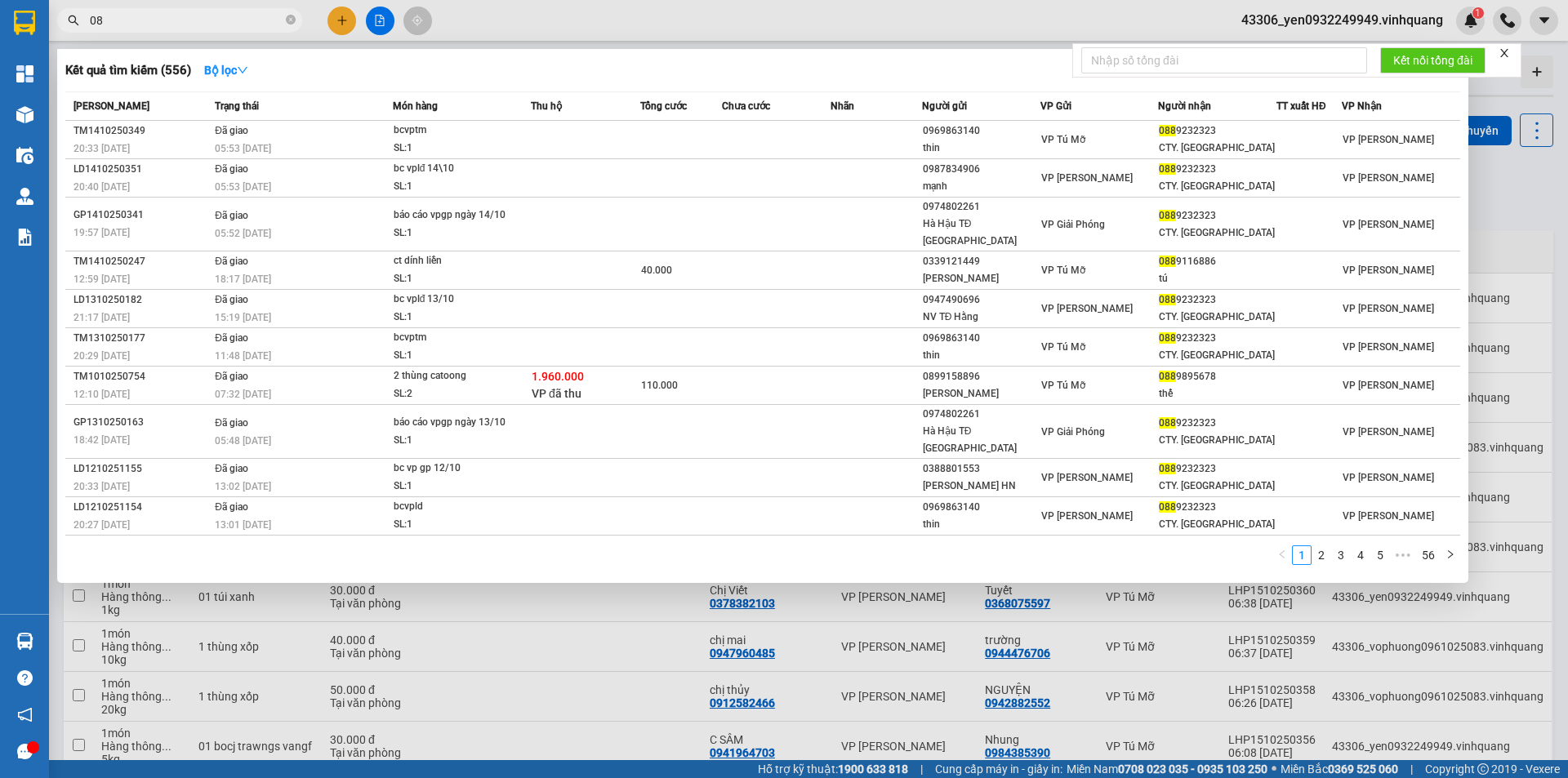
type input "0"
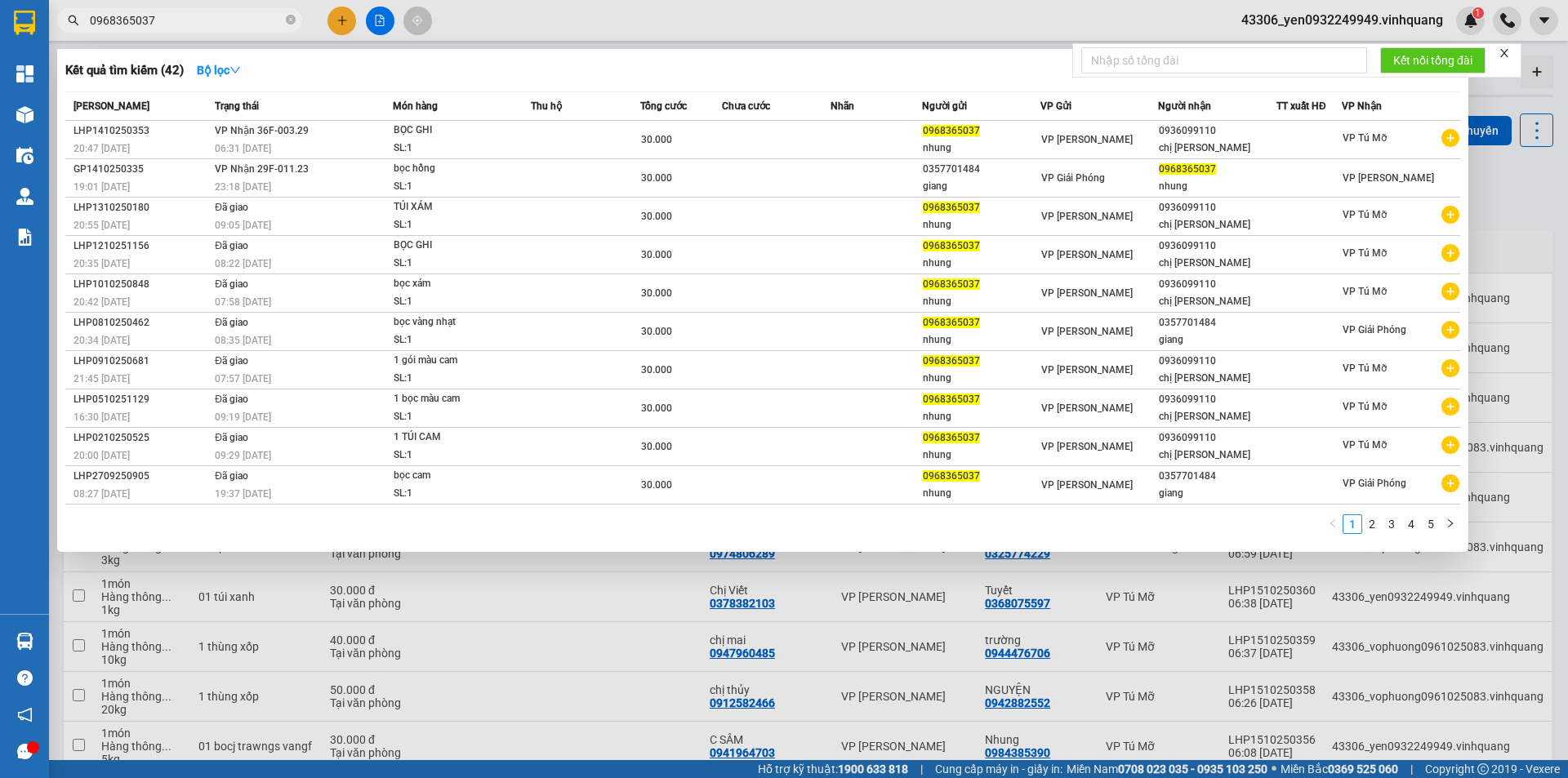
type input "0968365037"
click at [606, 621] on div at bounding box center [784, 389] width 1568 height 778
click at [287, 17] on icon "close-circle" at bounding box center [290, 19] width 9 height 9
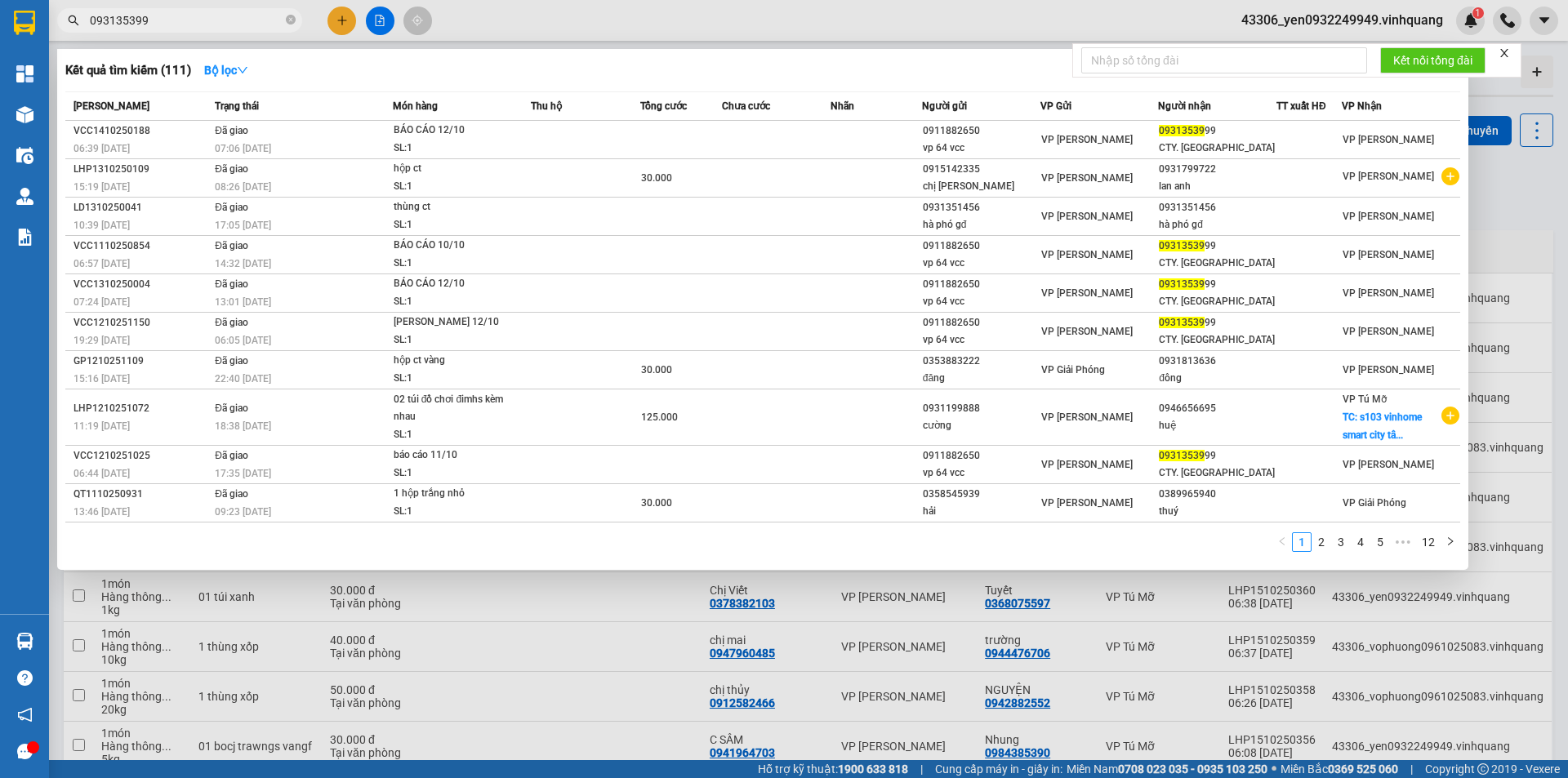
type input "0931353999"
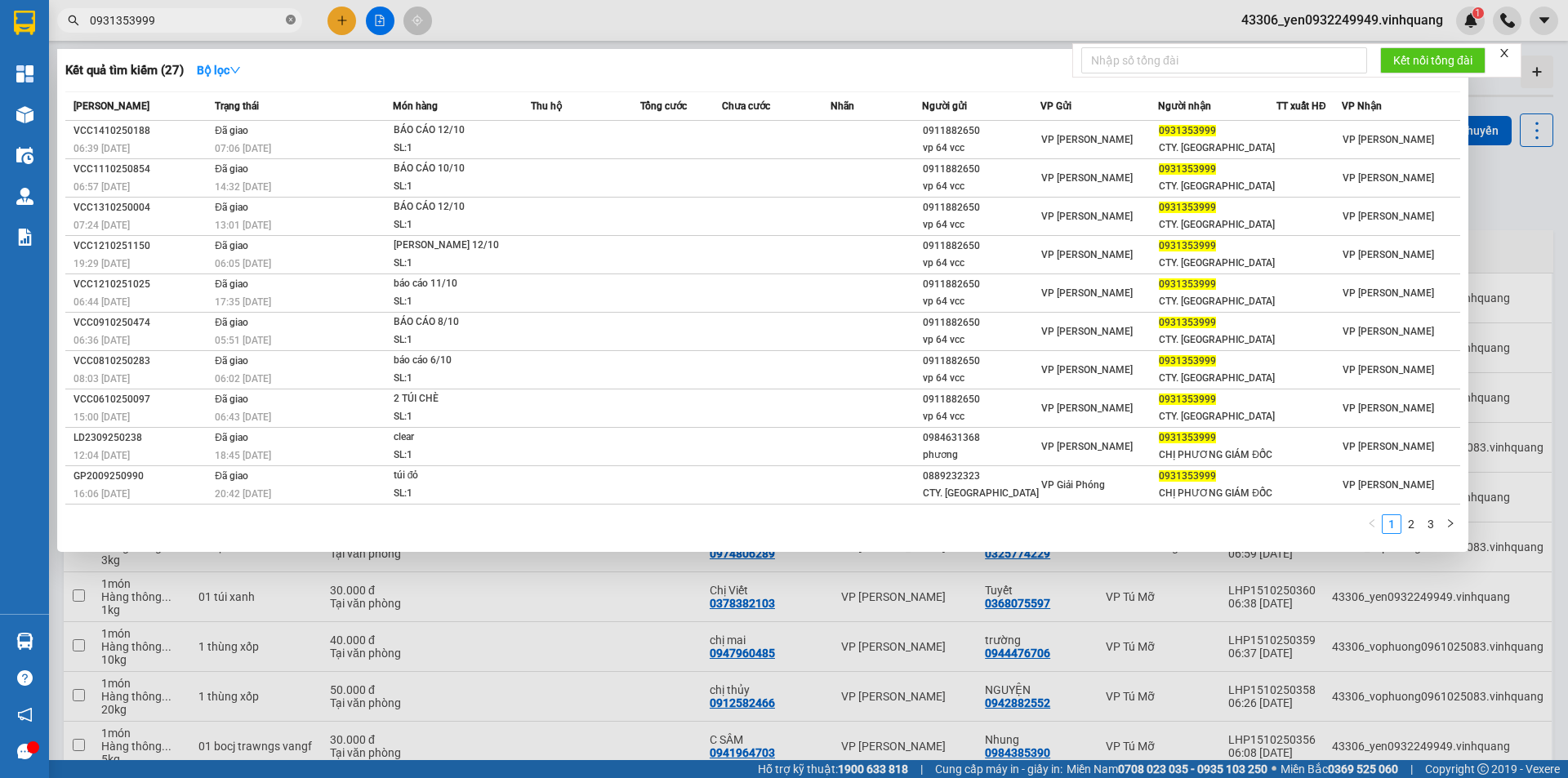
click at [285, 19] on icon "close-circle" at bounding box center [290, 19] width 9 height 9
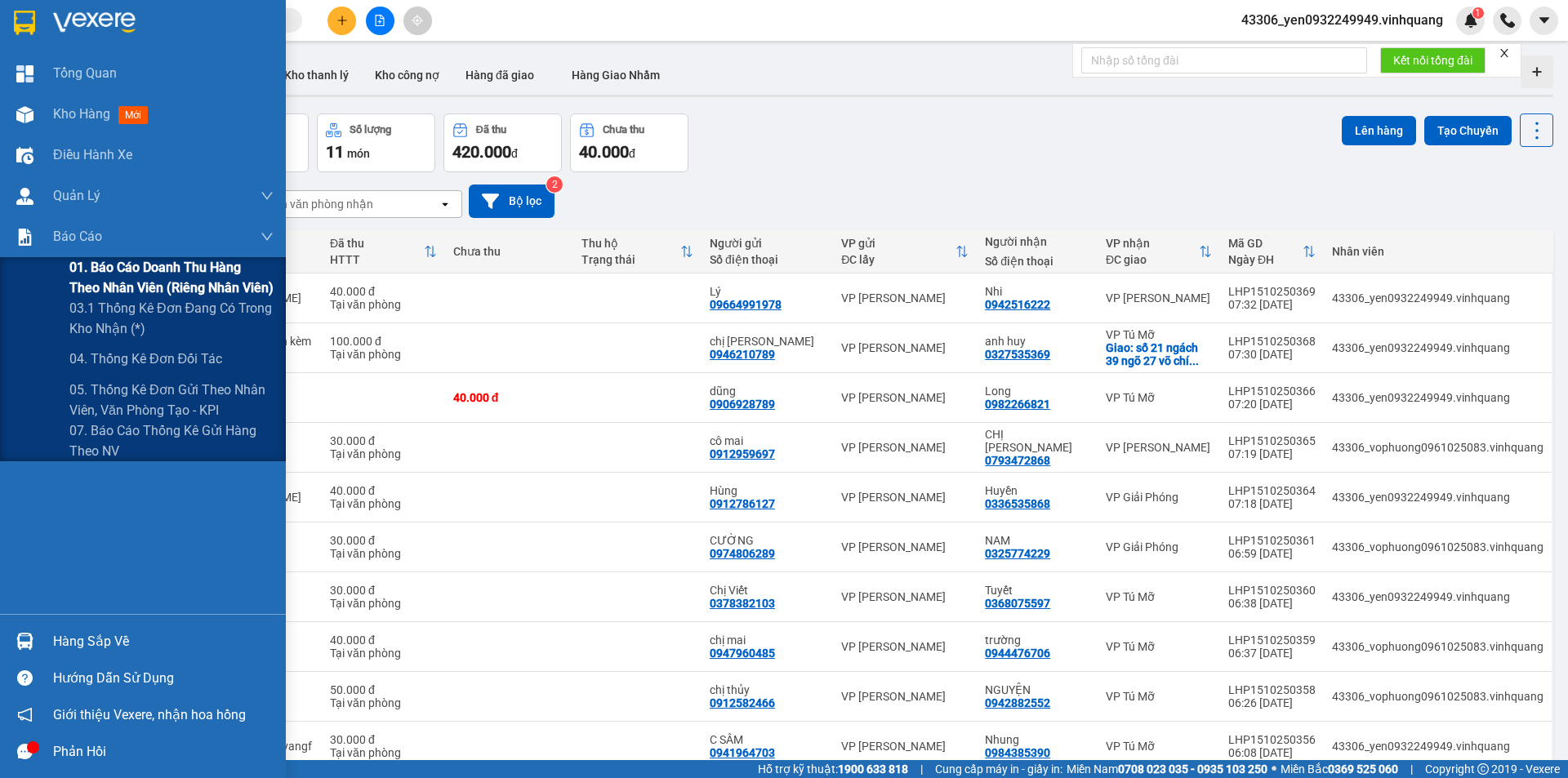
click at [119, 271] on span "01. Báo cáo doanh thu hàng theo nhân viên (riêng nhân viên)" at bounding box center [171, 278] width 205 height 41
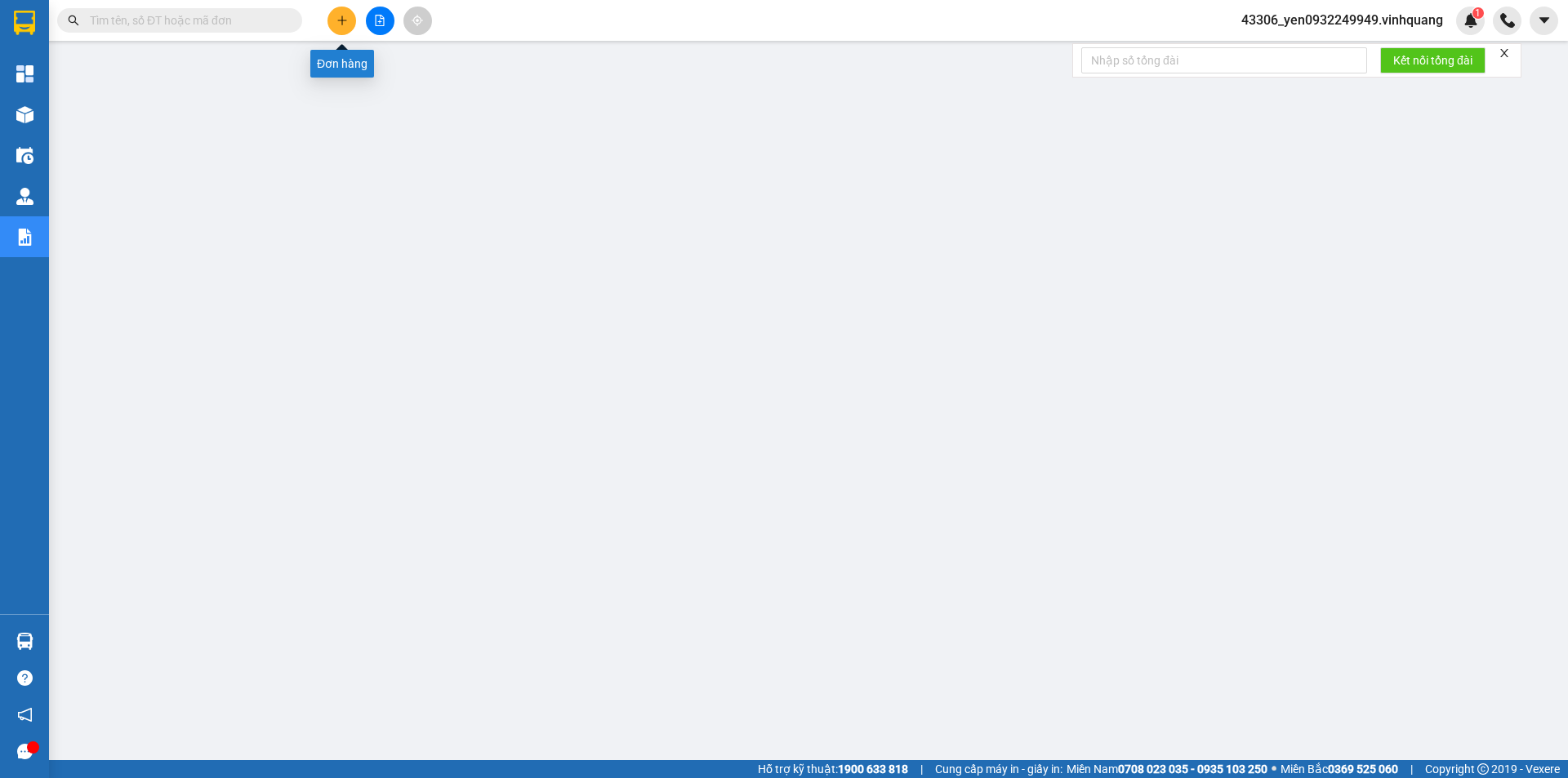
click at [345, 23] on icon "plus" at bounding box center [342, 20] width 11 height 11
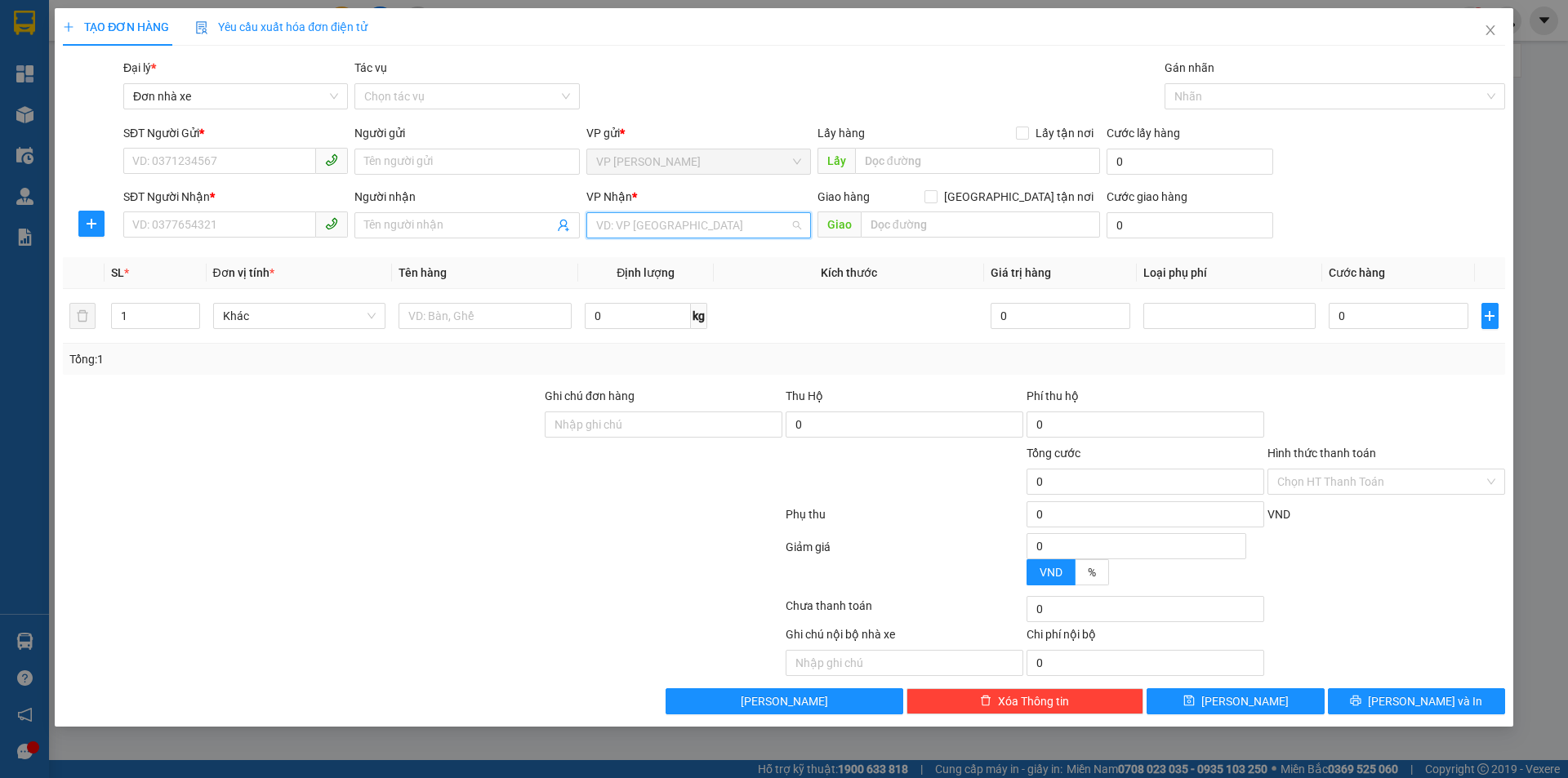
click at [734, 231] on input "search" at bounding box center [692, 225] width 193 height 25
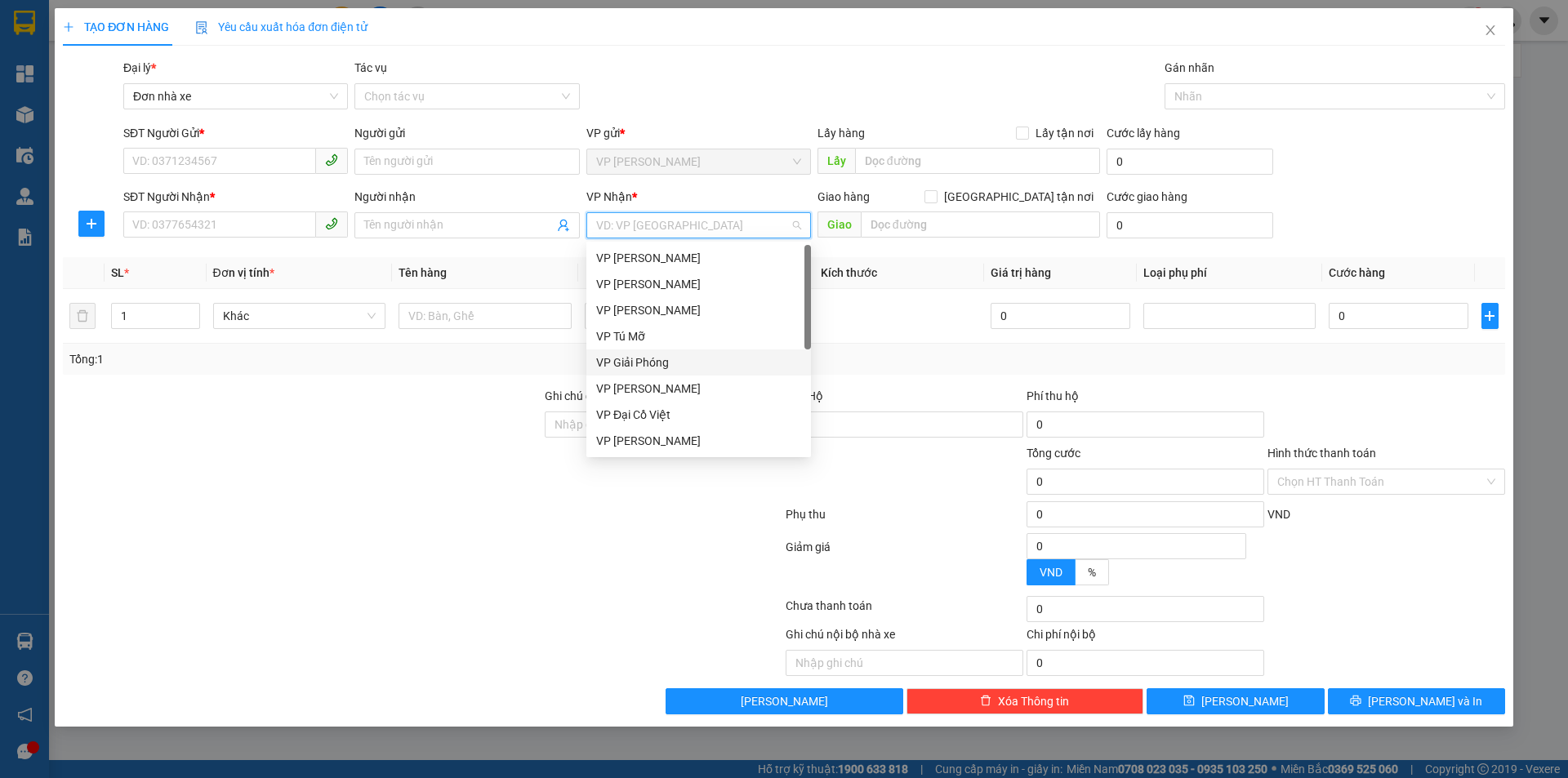
click at [675, 364] on div "VP Giải Phóng" at bounding box center [698, 362] width 205 height 18
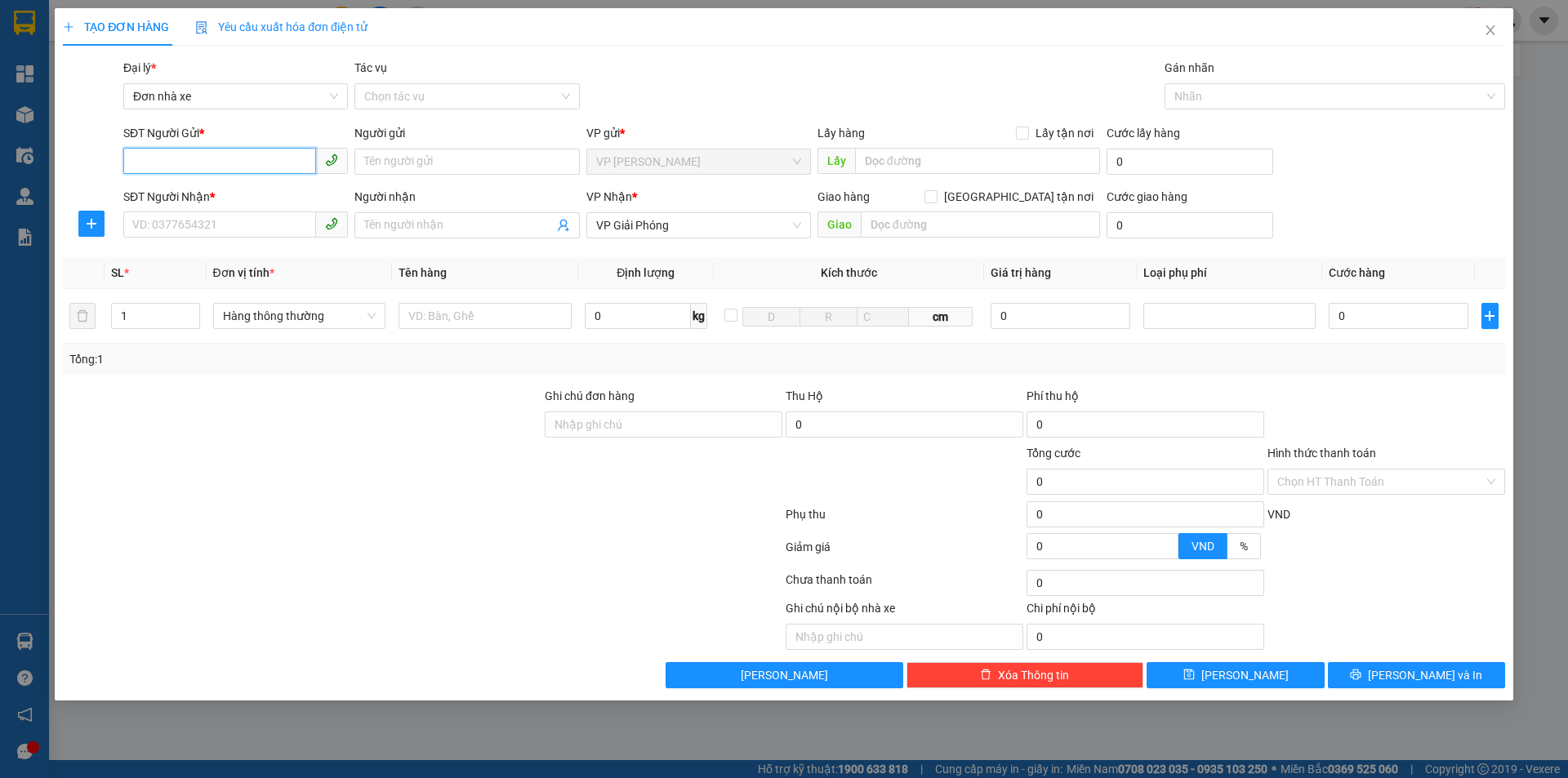
click at [277, 165] on input "SĐT Người Gửi *" at bounding box center [220, 160] width 193 height 26
type input "0888042018"
click at [224, 192] on div "0888042018 - phong" at bounding box center [235, 193] width 205 height 18
type input "phong"
type input "0888042018"
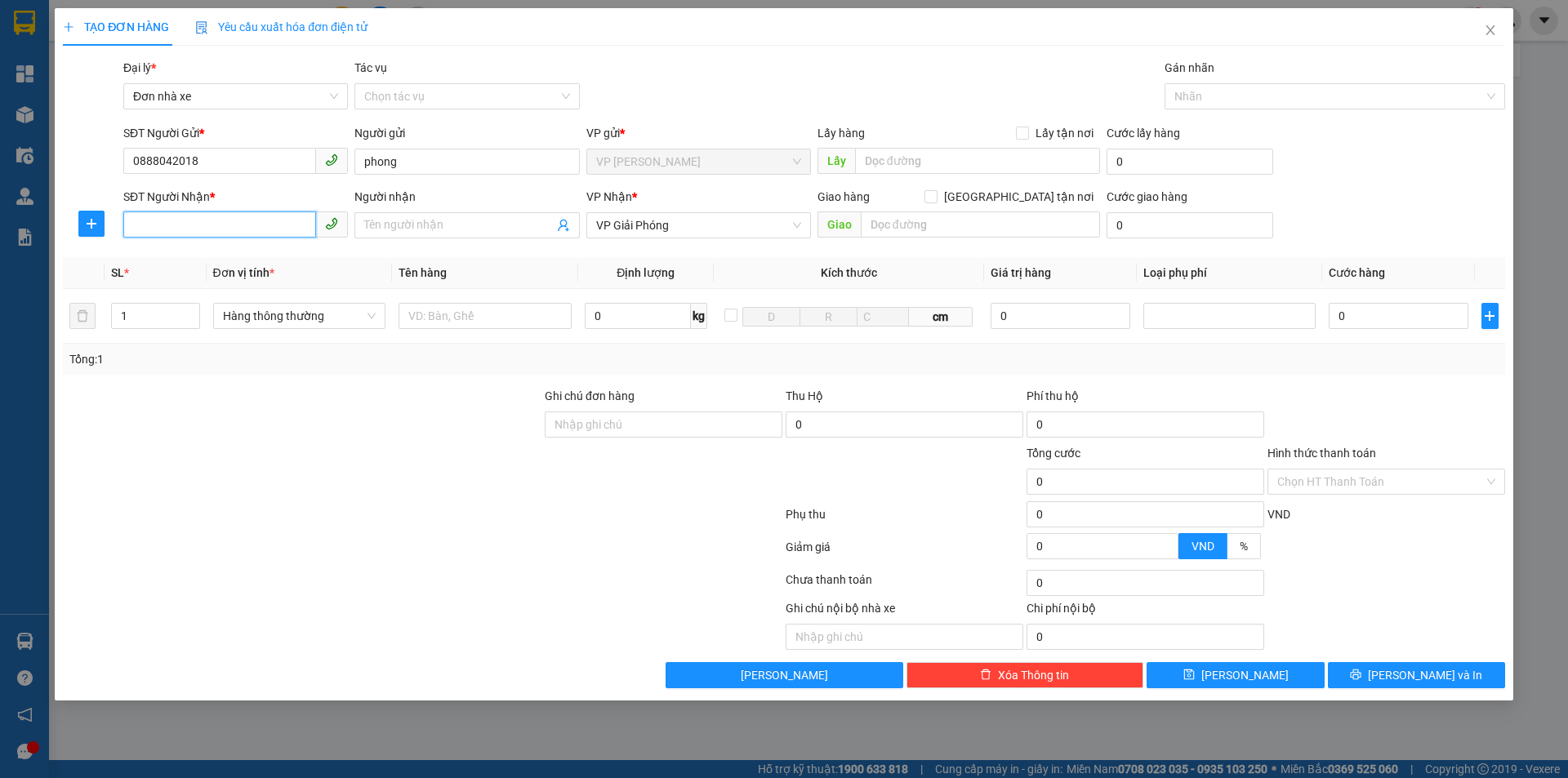
click at [245, 234] on input "SĐT Người Nhận *" at bounding box center [220, 224] width 193 height 26
type input "0928064444"
click at [213, 260] on div "0928064444 - tình" at bounding box center [235, 257] width 205 height 18
type input "tình"
type input "0928064444"
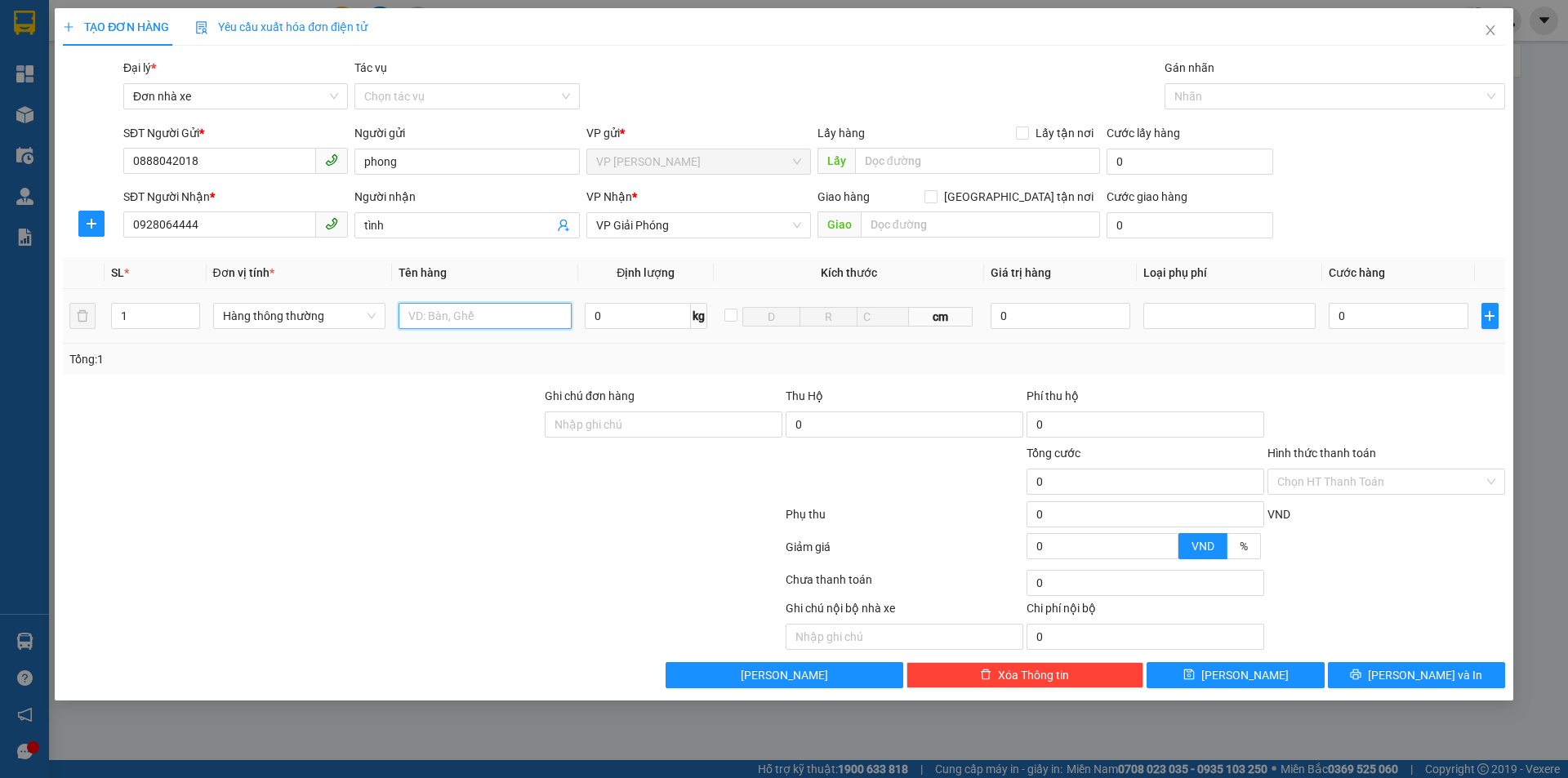
click at [517, 320] on input "text" at bounding box center [485, 315] width 173 height 26
type input "01 bọc băng dính hàng dễ vỡ"
click at [620, 327] on input "0" at bounding box center [637, 315] width 107 height 26
type input "1"
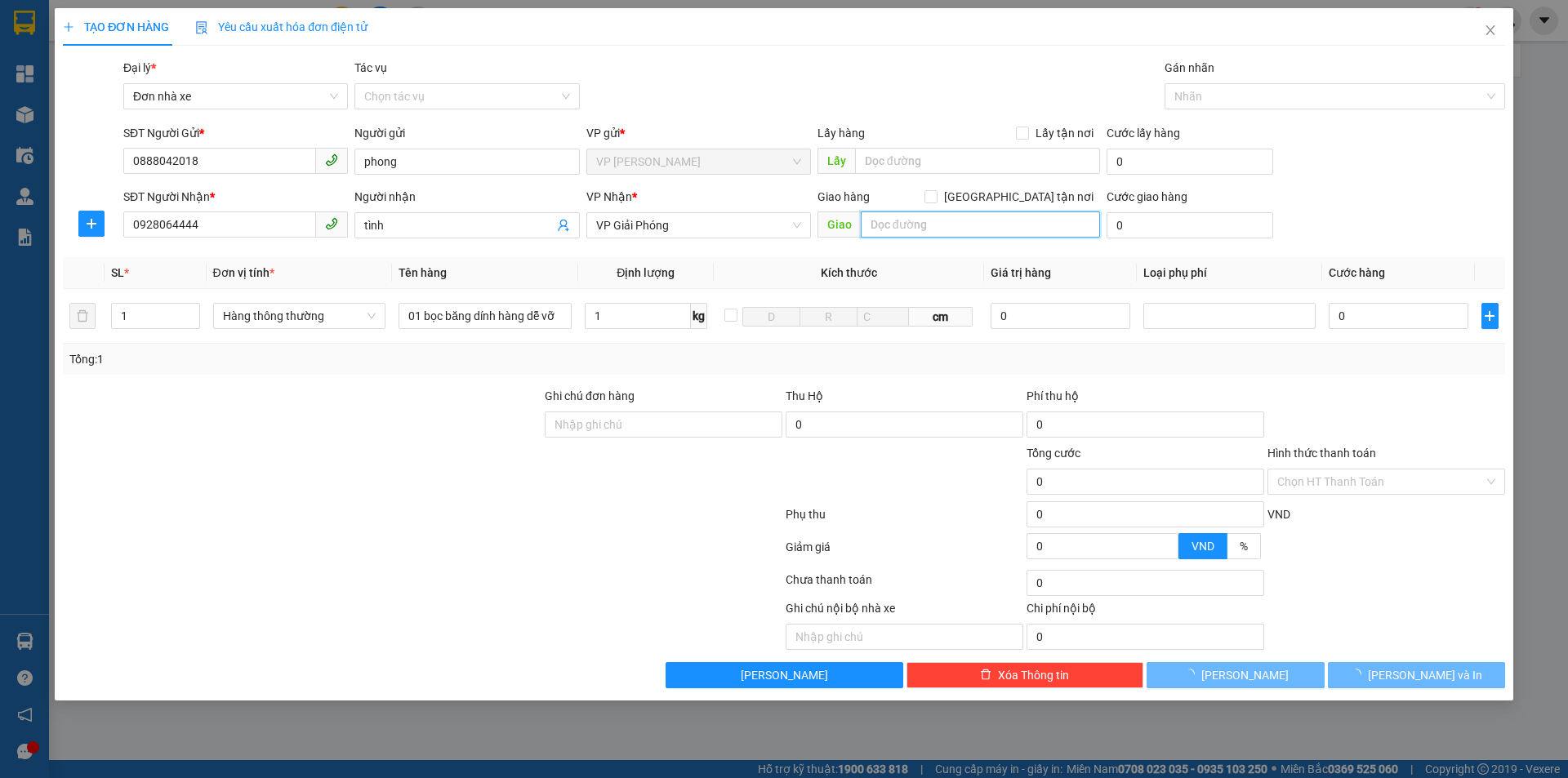
click at [934, 227] on input "text" at bounding box center [980, 224] width 239 height 26
type input "30.000"
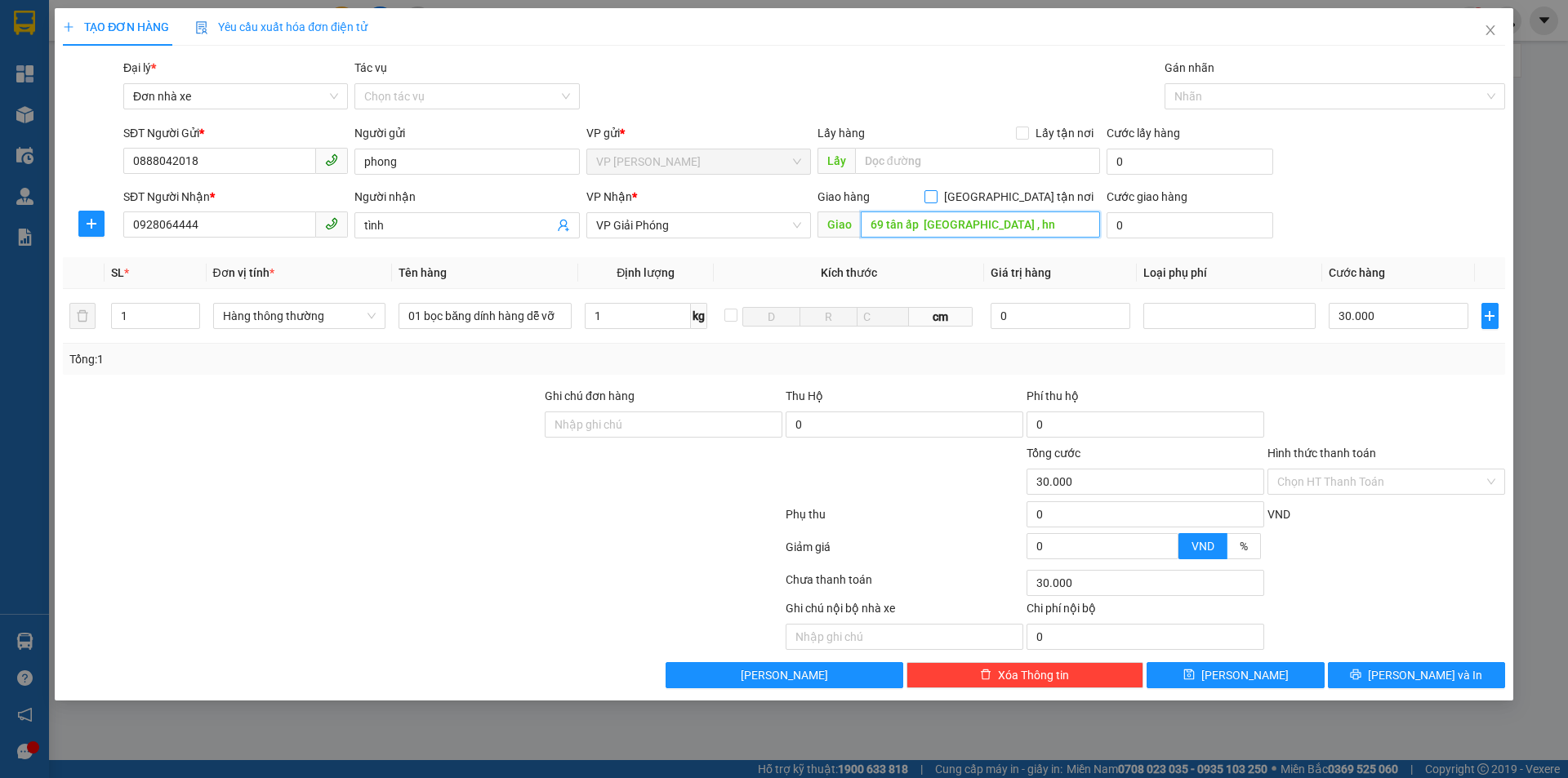
type input "69 tân ấp [GEOGRAPHIC_DATA] , hn"
click at [936, 195] on input "[GEOGRAPHIC_DATA] tận nơi" at bounding box center [930, 195] width 11 height 11
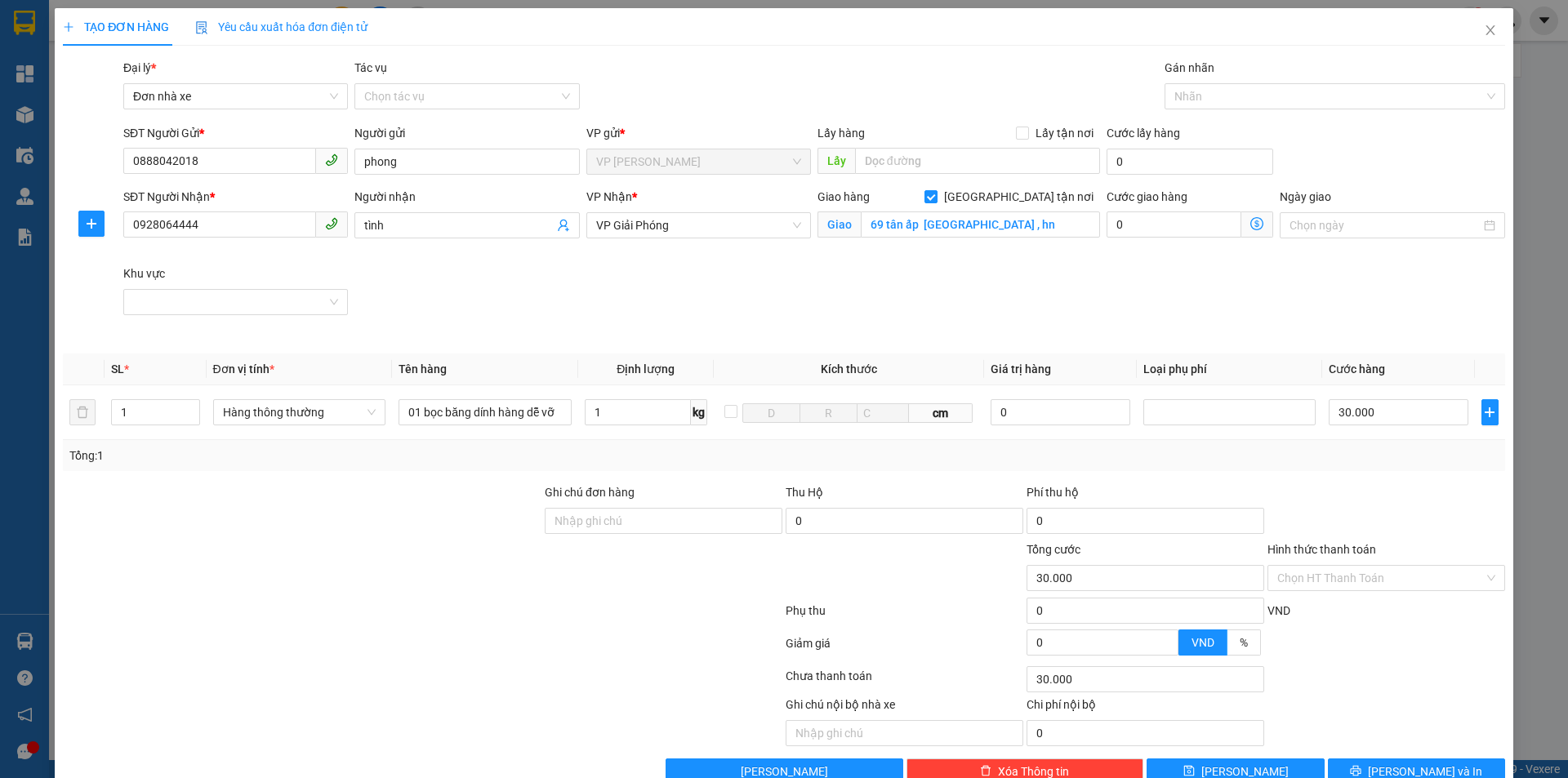
click at [1251, 224] on icon "dollar-circle" at bounding box center [1256, 223] width 13 height 13
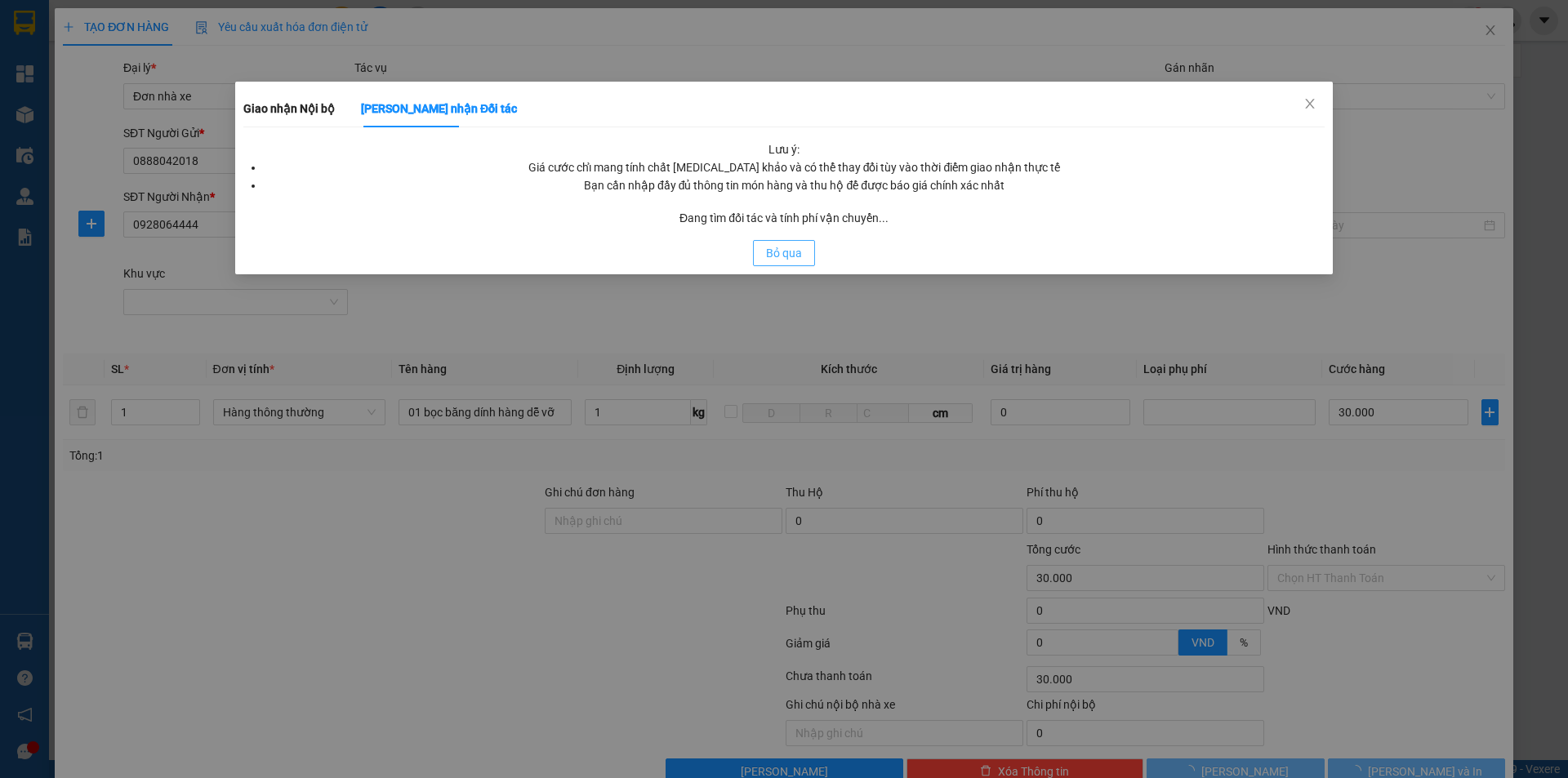
click at [766, 259] on span "Bỏ qua" at bounding box center [784, 252] width 36 height 18
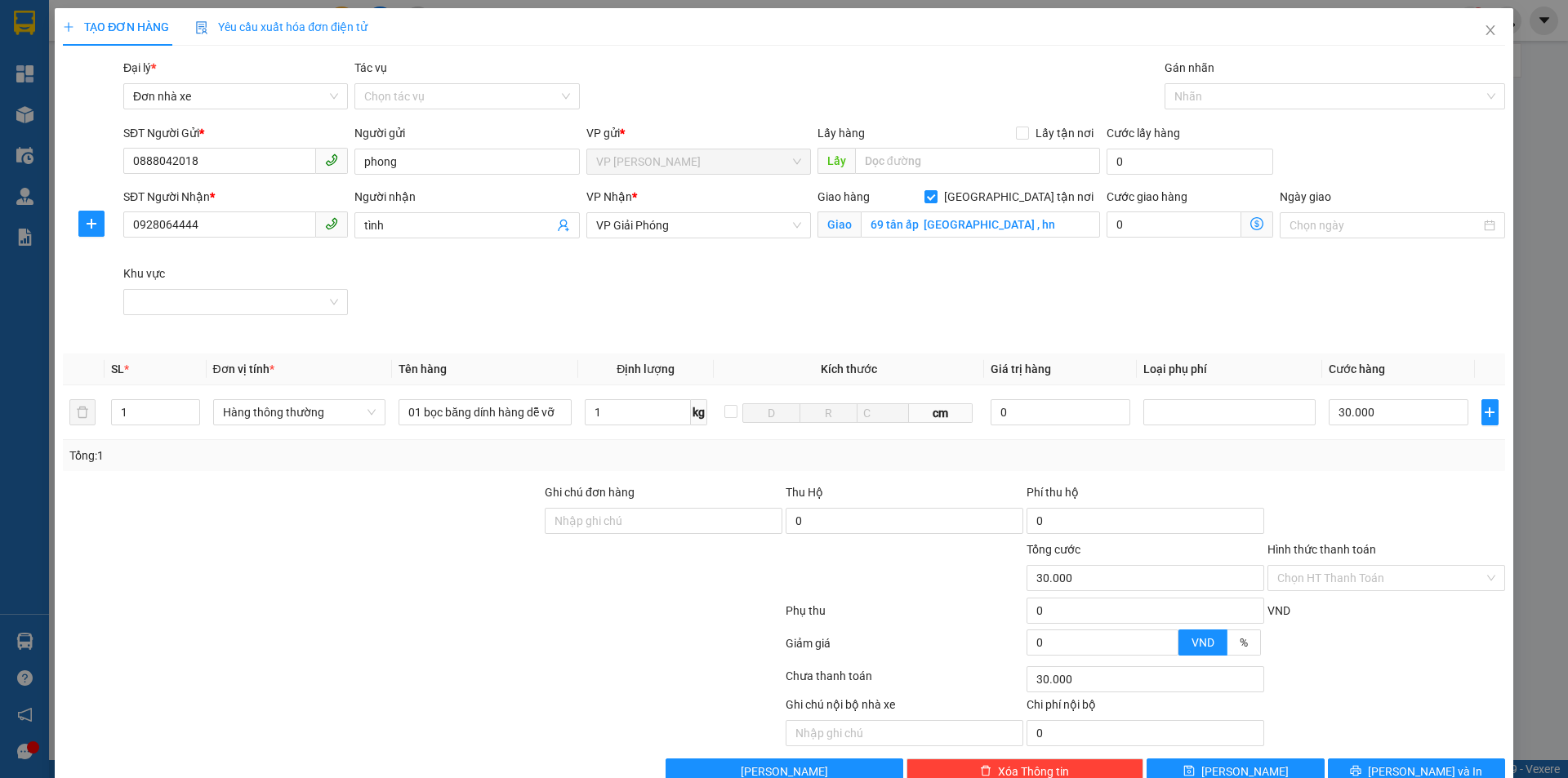
click at [1250, 223] on icon "dollar-circle" at bounding box center [1256, 223] width 13 height 13
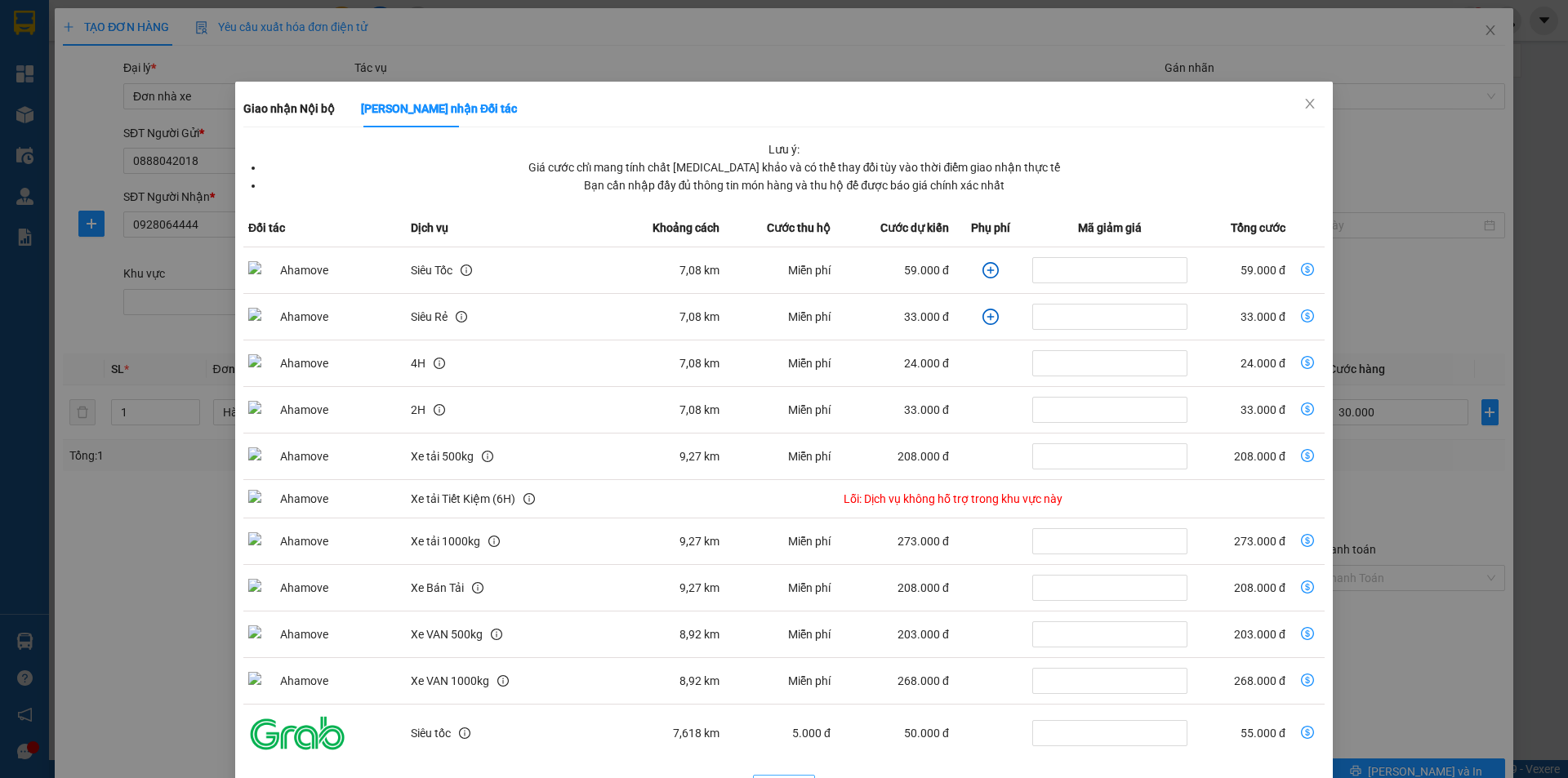
click at [792, 255] on td "Miễn phí" at bounding box center [780, 270] width 111 height 47
click at [1303, 101] on icon "close" at bounding box center [1309, 103] width 13 height 13
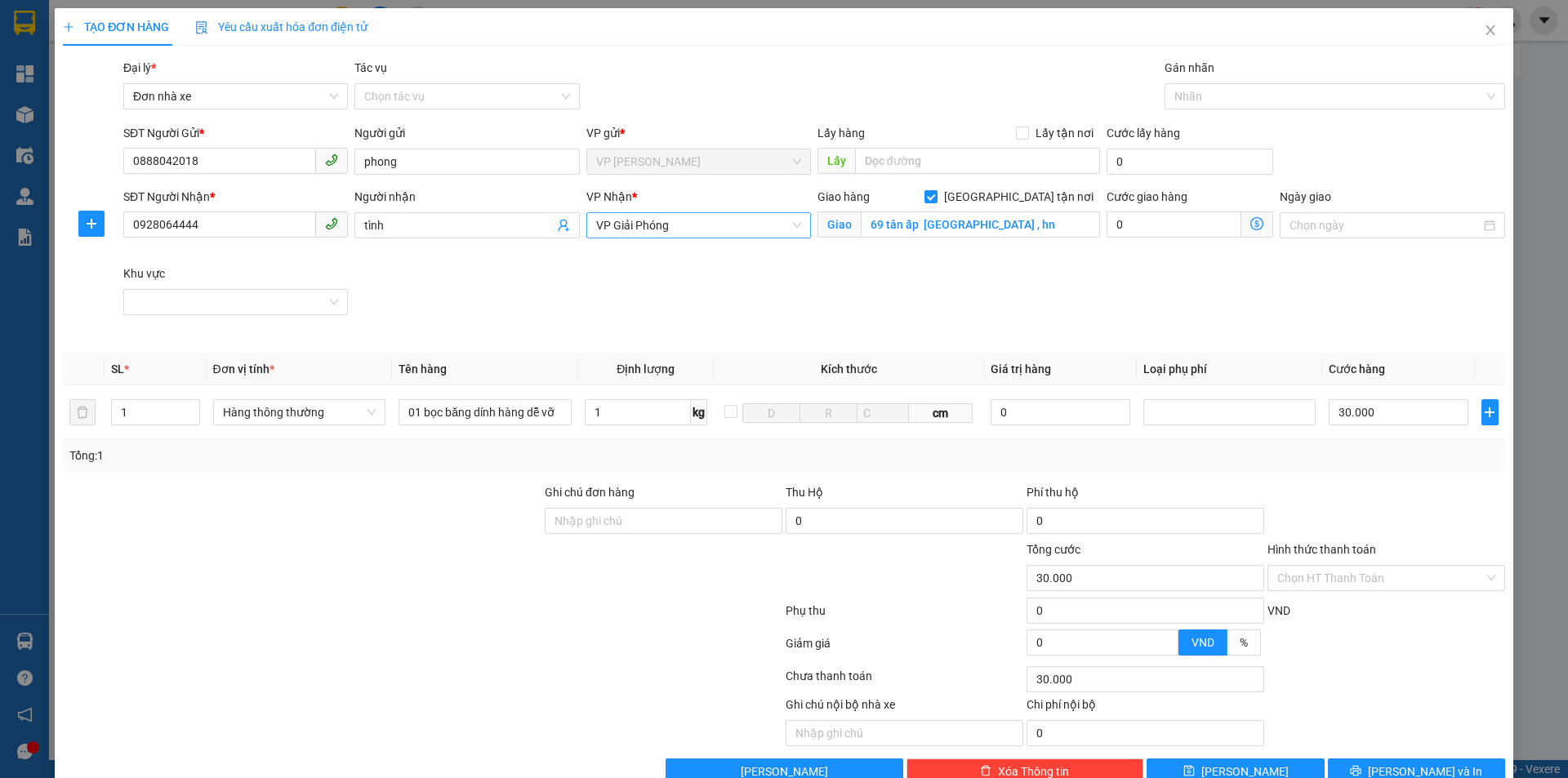
click at [752, 226] on span "VP Giải Phóng" at bounding box center [698, 225] width 205 height 25
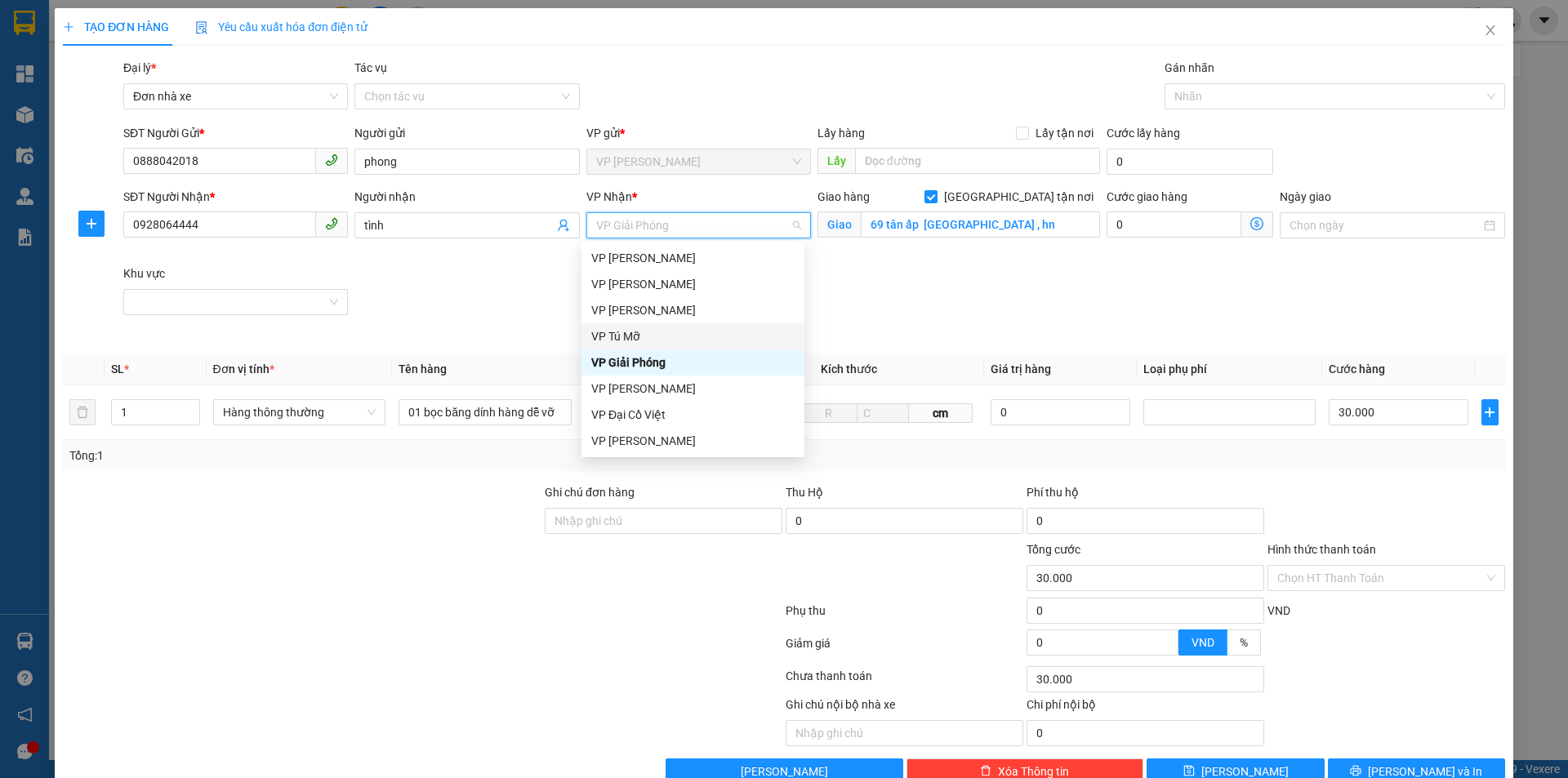
click at [655, 338] on div "VP Tú Mỡ" at bounding box center [693, 336] width 204 height 18
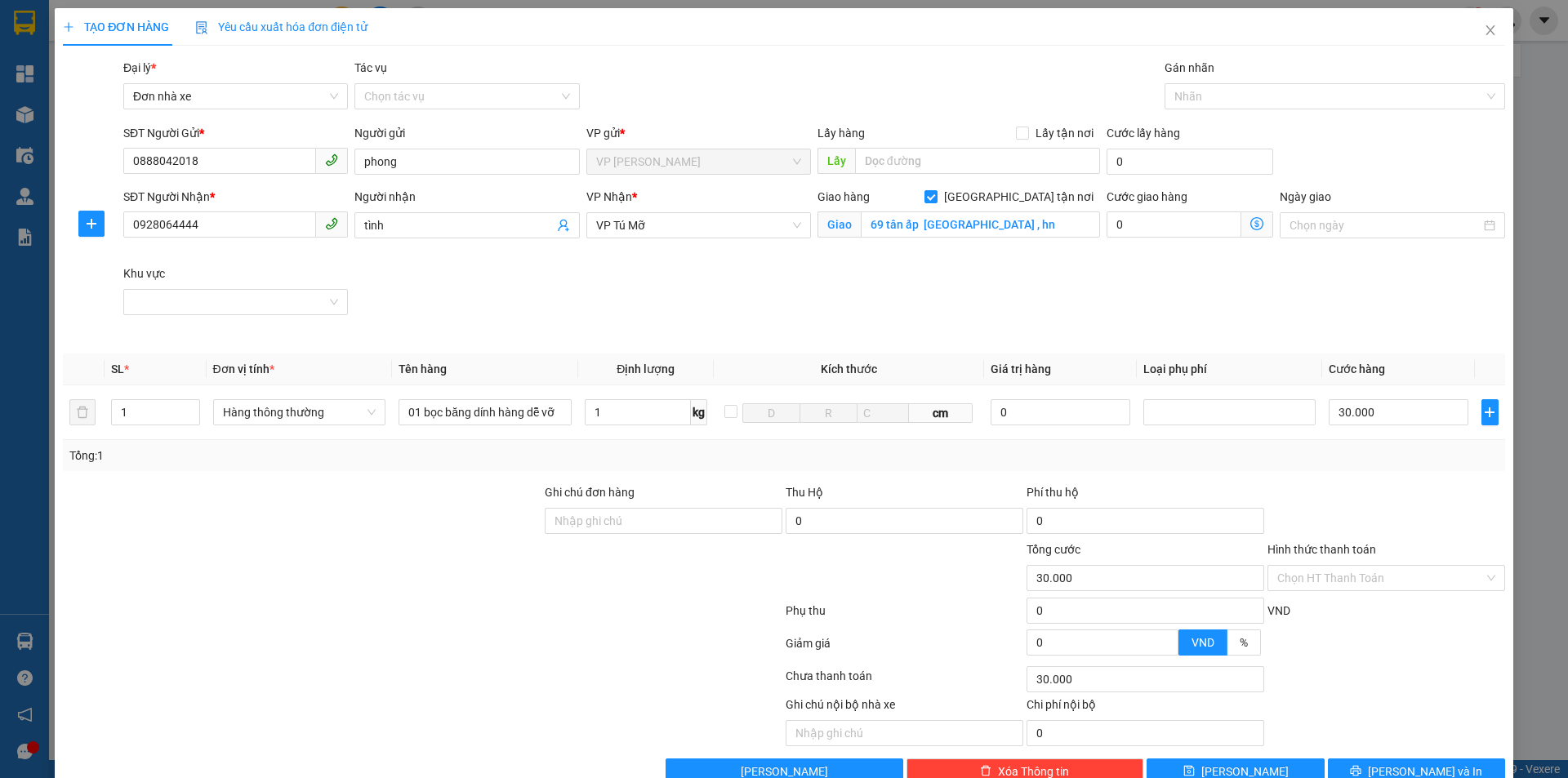
click at [1250, 224] on icon "dollar-circle" at bounding box center [1256, 223] width 13 height 13
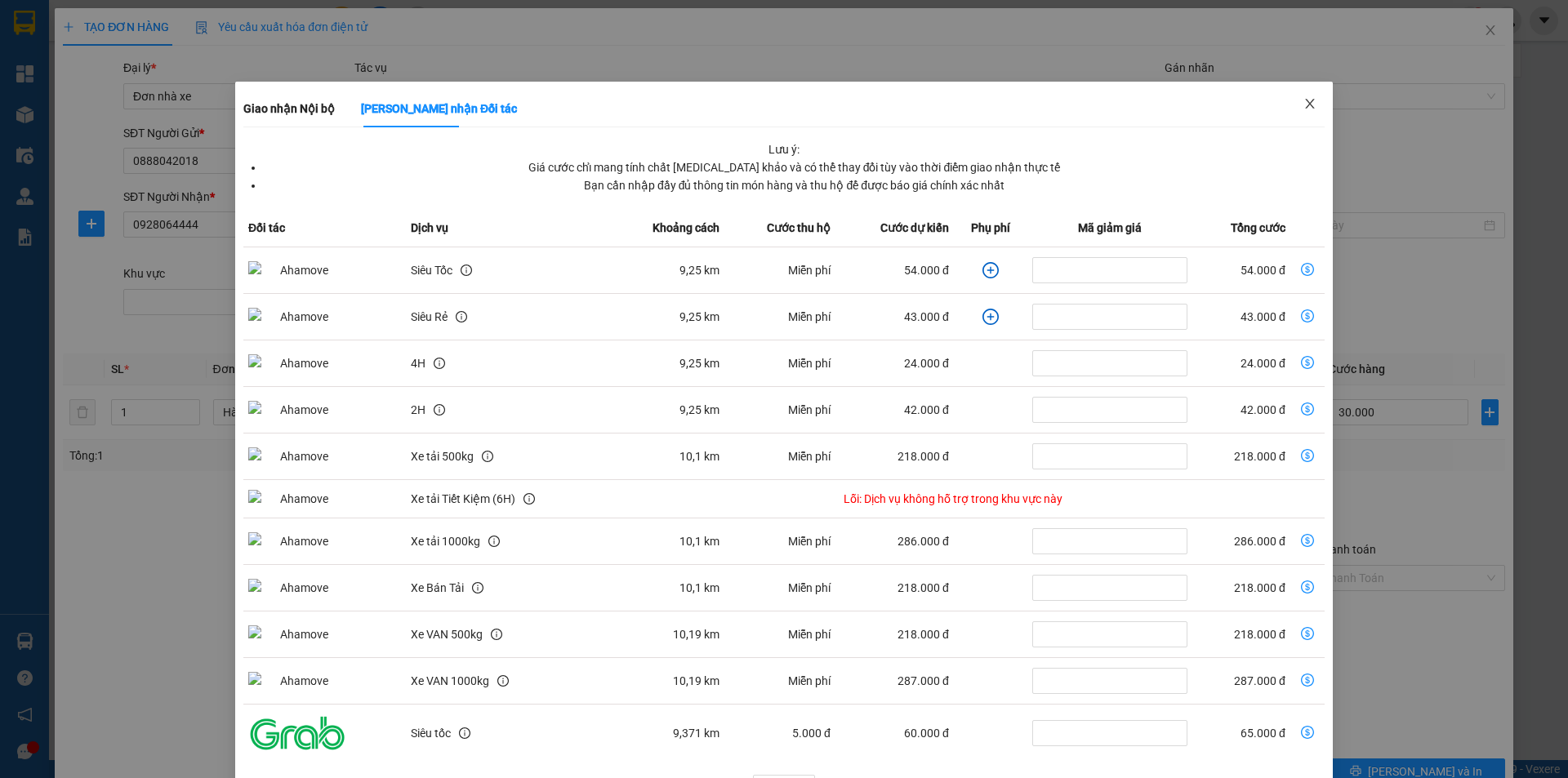
click at [1291, 107] on span "Close" at bounding box center [1310, 105] width 46 height 46
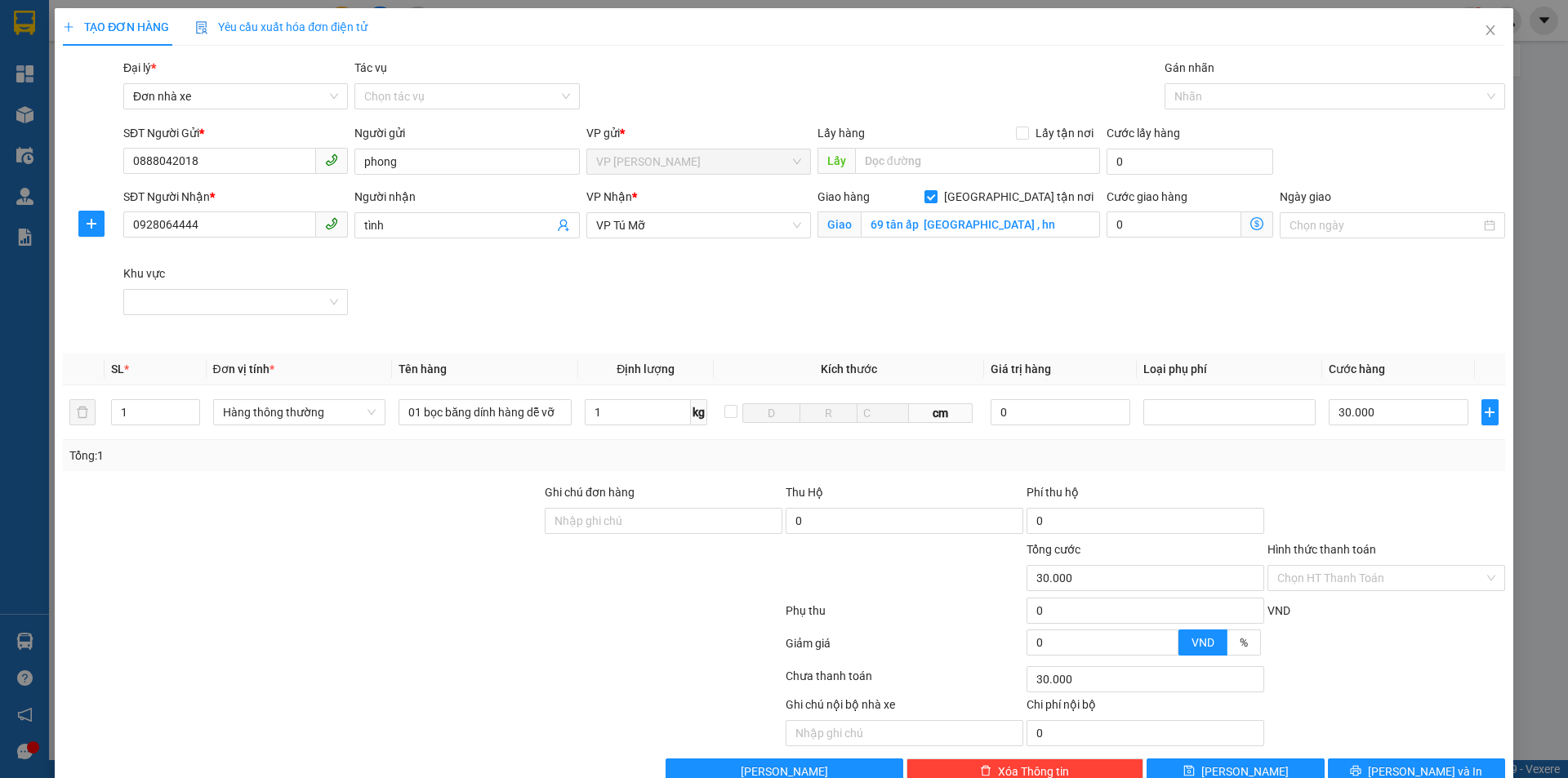
click at [1250, 222] on icon "dollar-circle" at bounding box center [1256, 223] width 13 height 13
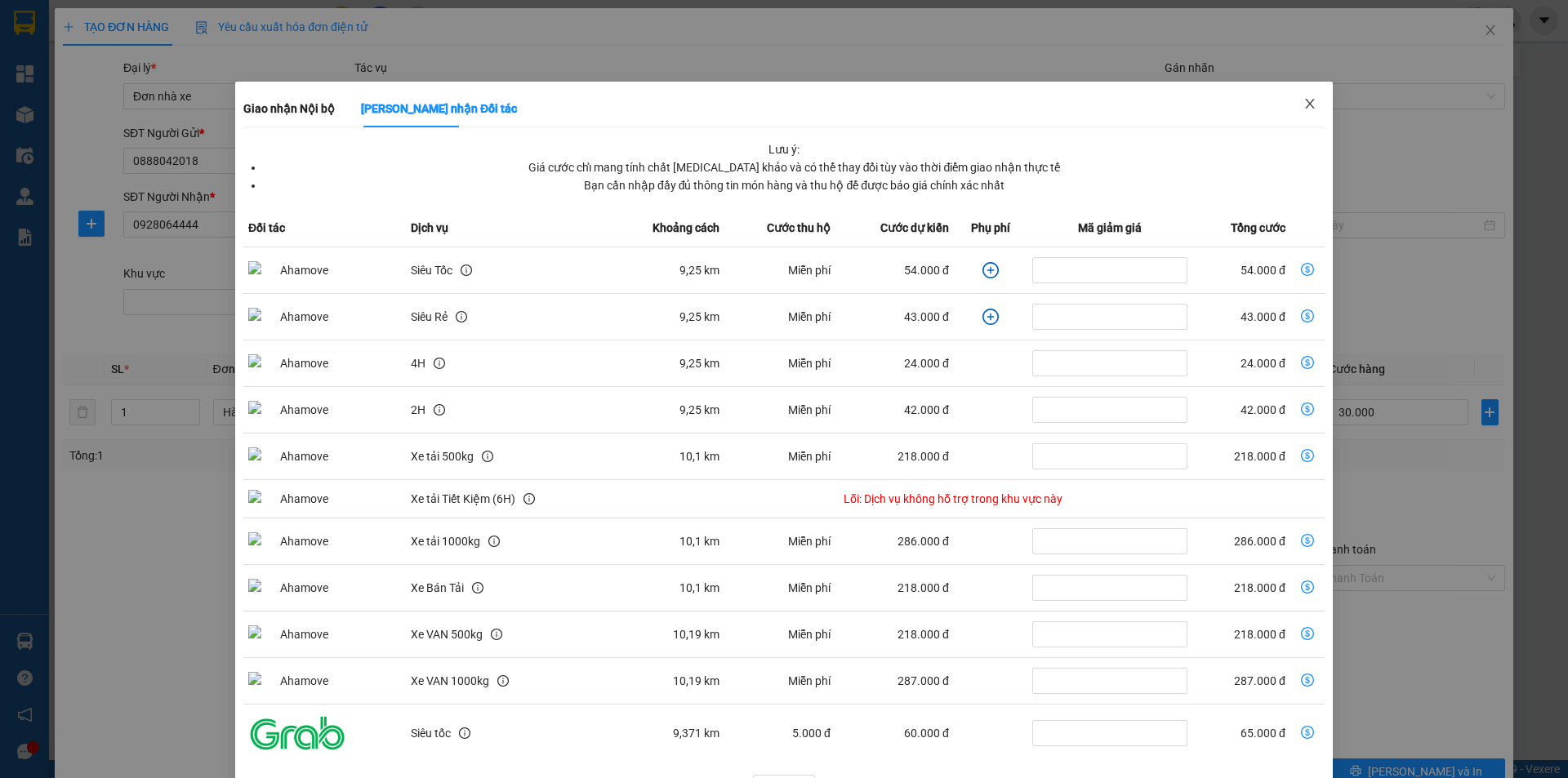
click at [1303, 99] on icon "close" at bounding box center [1309, 103] width 13 height 13
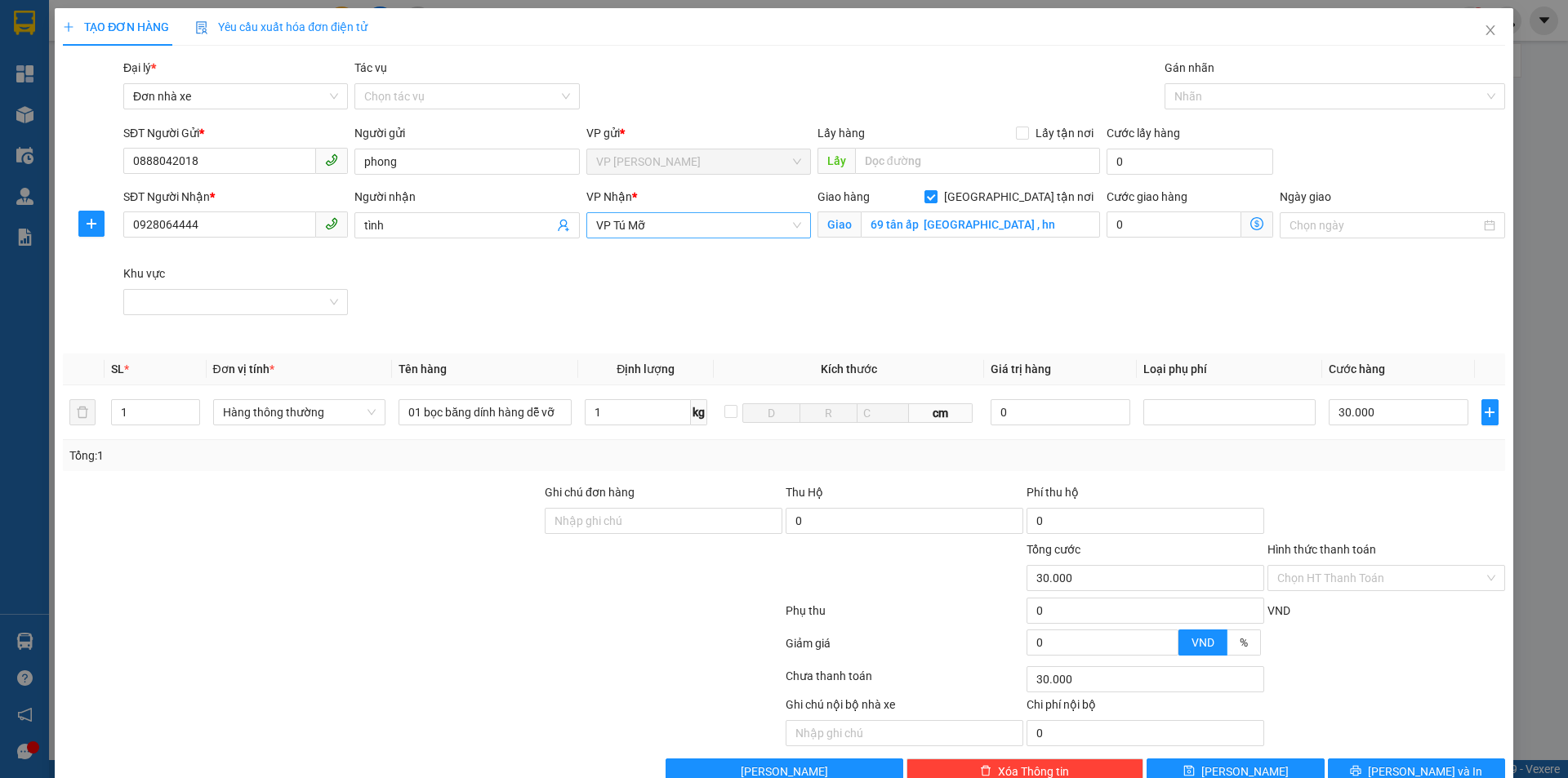
click at [637, 222] on span "VP Tú Mỡ" at bounding box center [698, 225] width 205 height 25
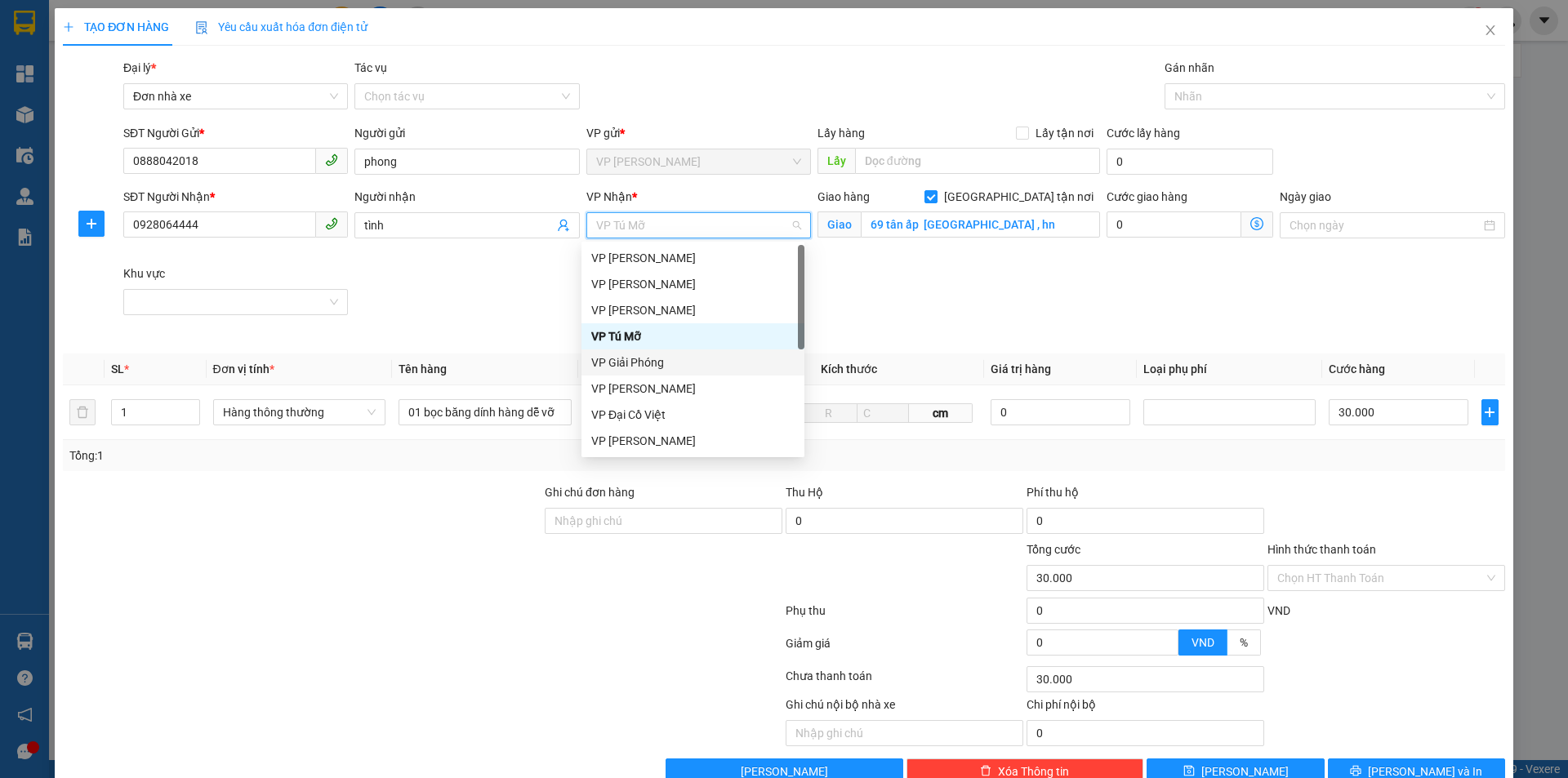
click at [659, 366] on div "VP Giải Phóng" at bounding box center [693, 362] width 204 height 18
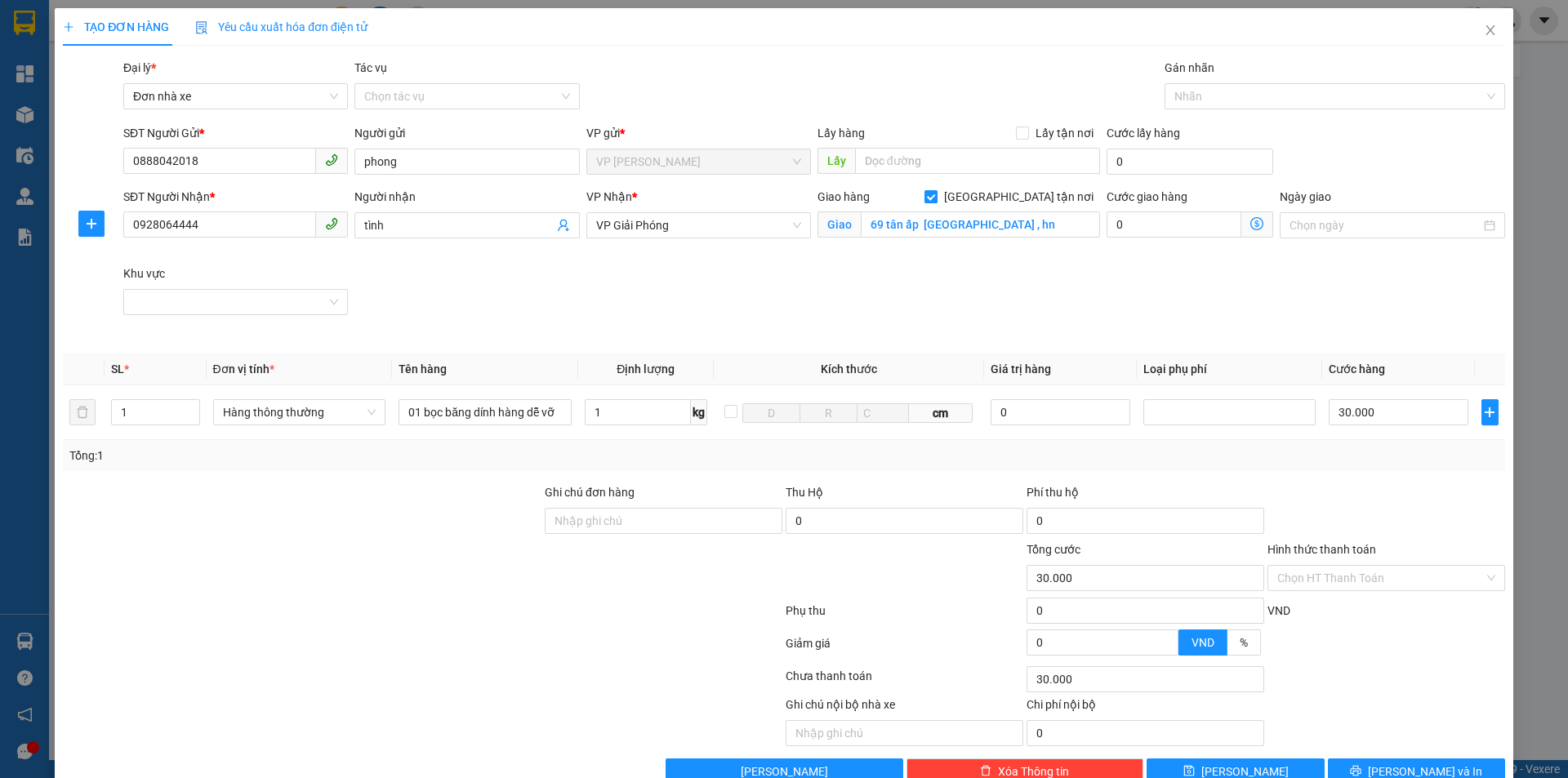
click at [936, 194] on input "[GEOGRAPHIC_DATA] tận nơi" at bounding box center [930, 195] width 11 height 11
checkbox input "false"
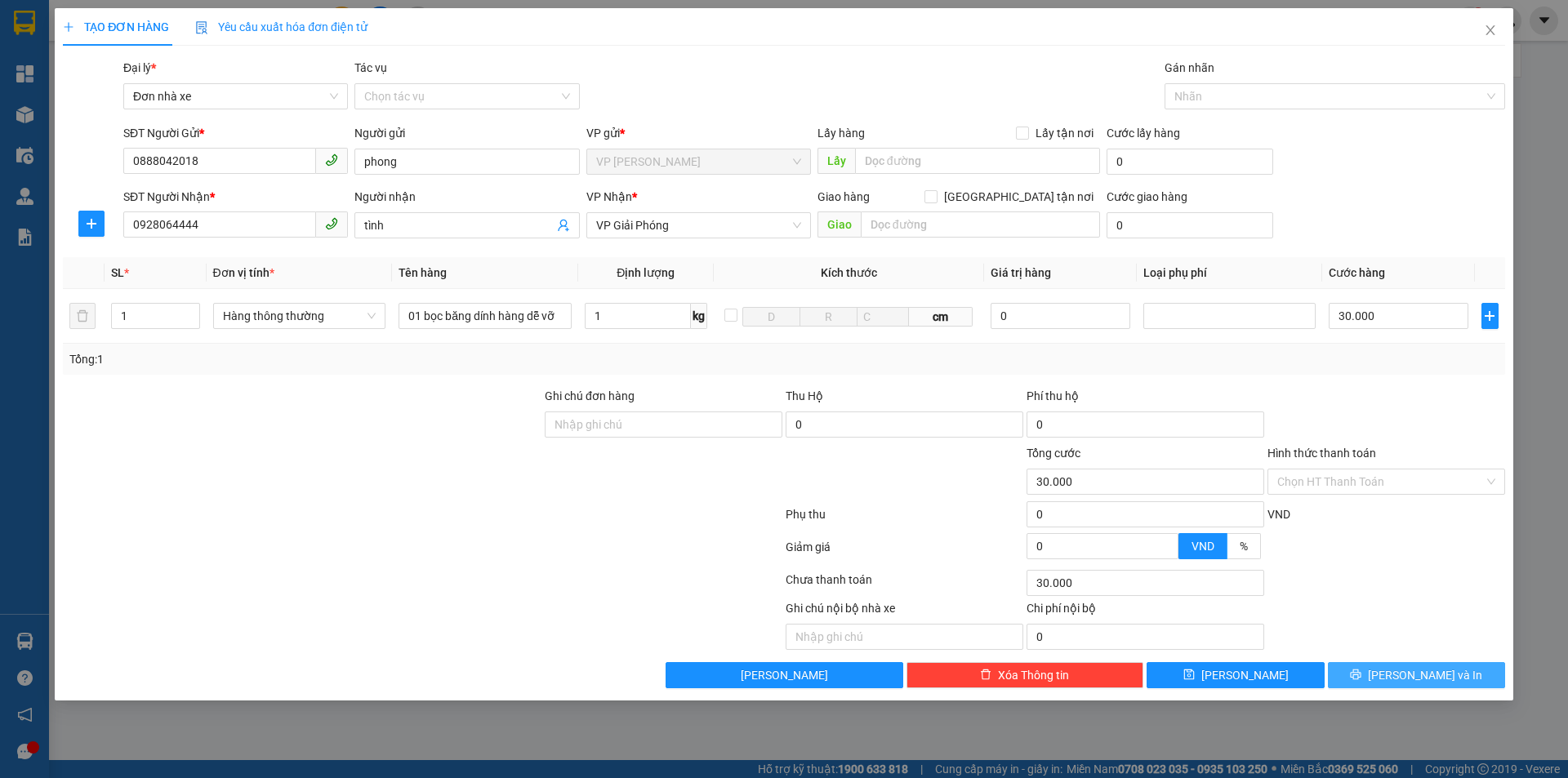
click at [1443, 669] on span "[PERSON_NAME] và In" at bounding box center [1425, 675] width 114 height 18
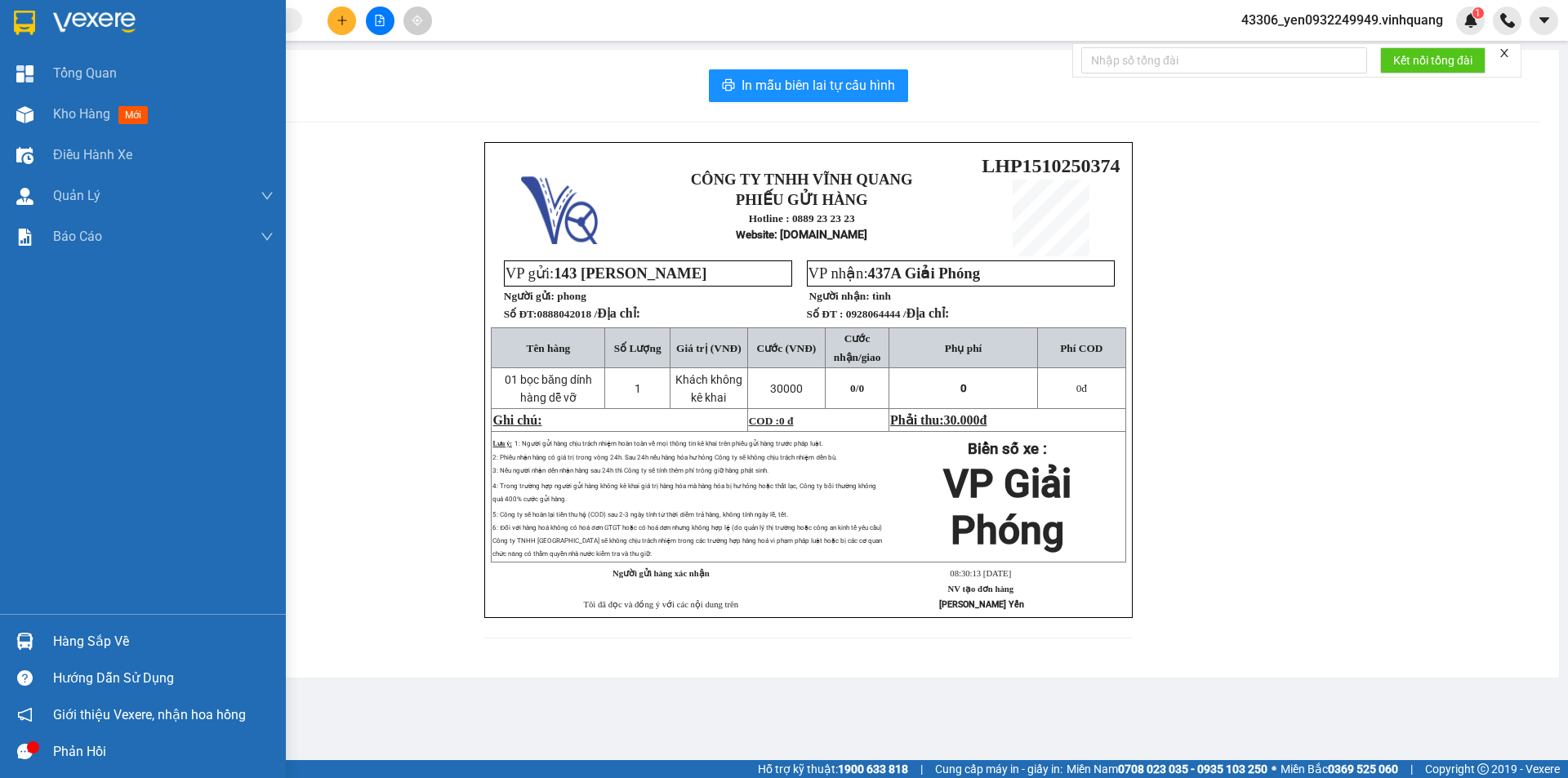
click at [105, 17] on img at bounding box center [94, 22] width 83 height 25
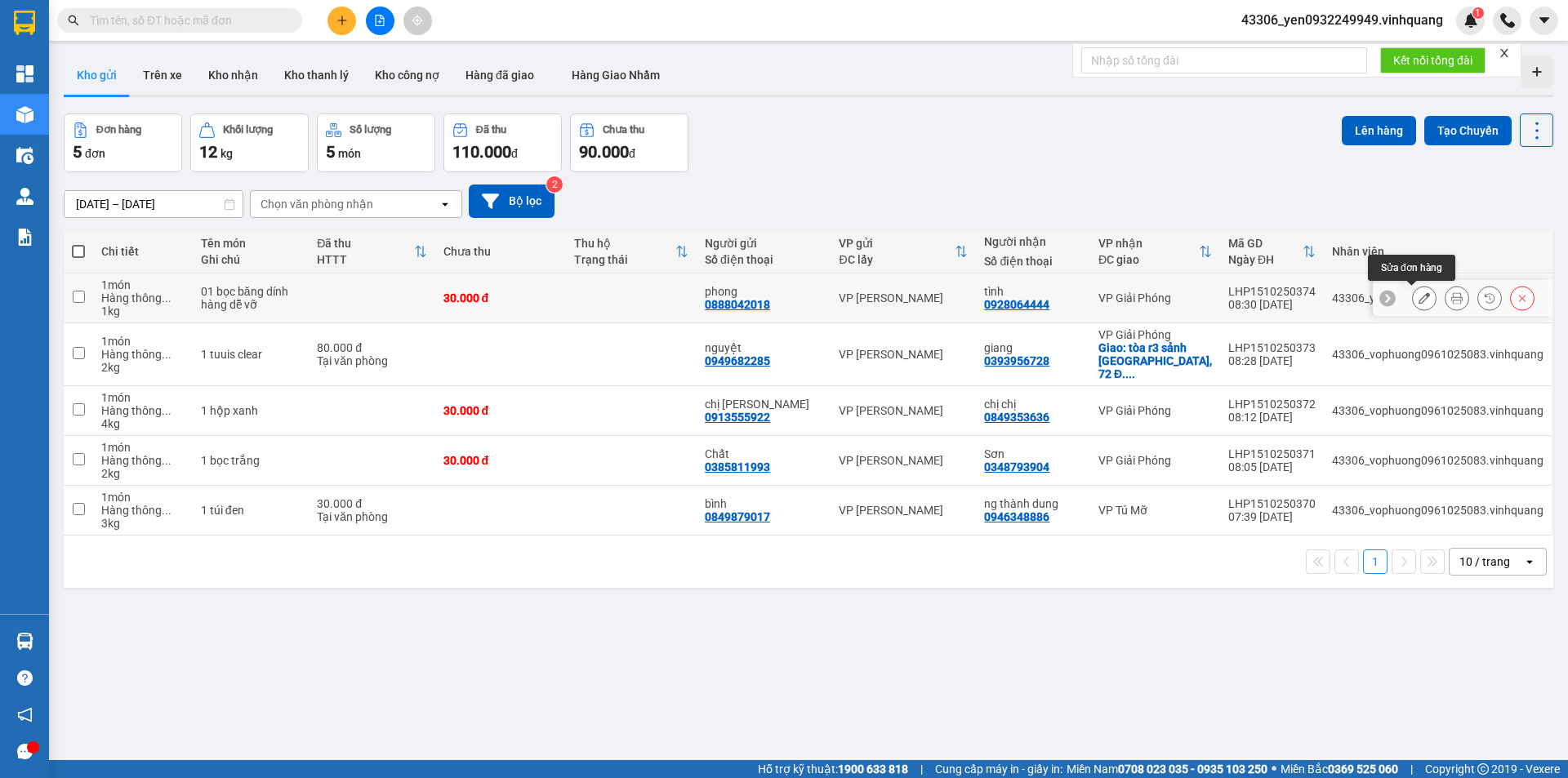
click at [1418, 300] on icon at bounding box center [1423, 297] width 11 height 11
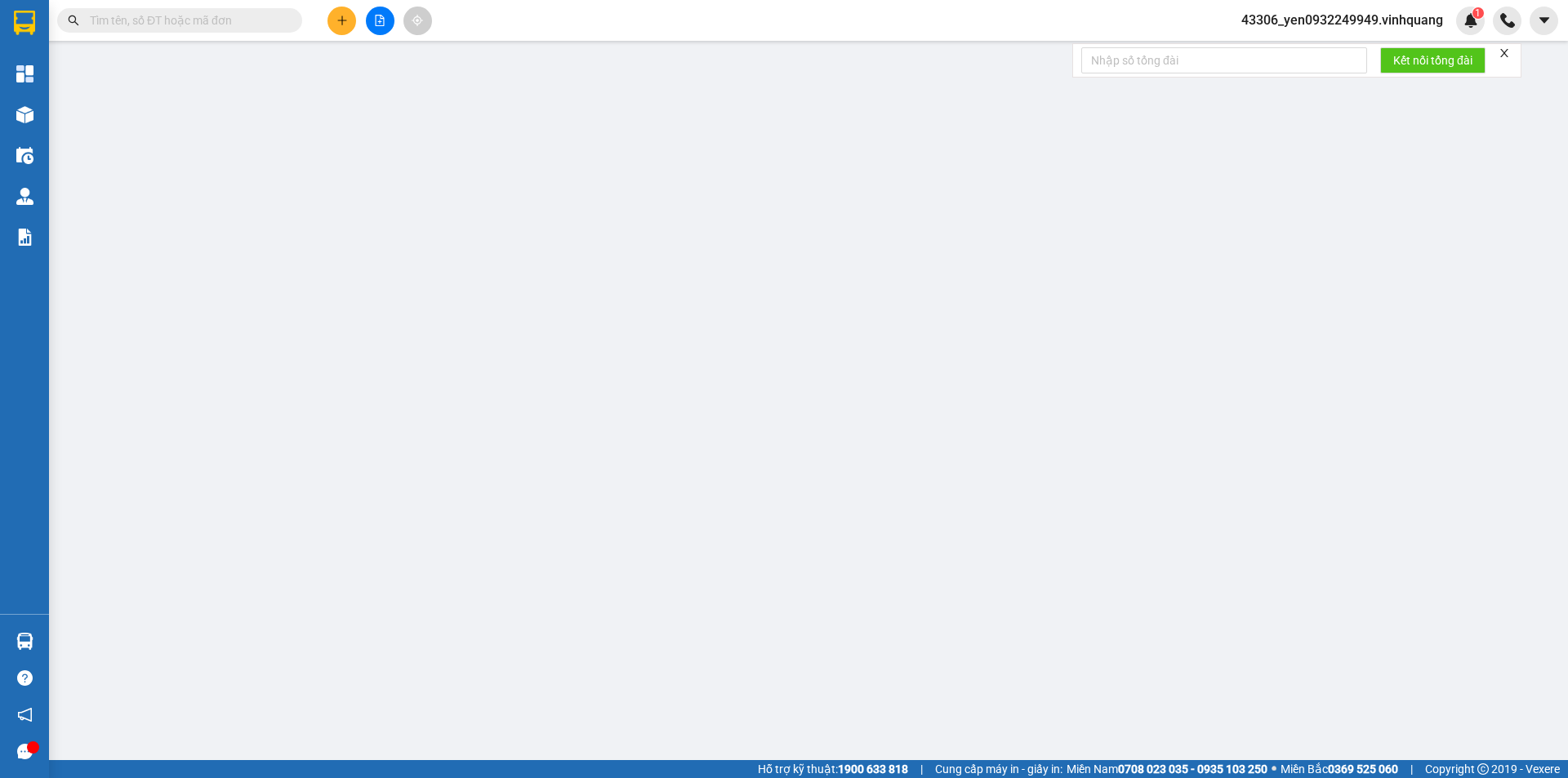
type input "0888042018"
type input "phong"
type input "0928064444"
type input "tình"
type input "0"
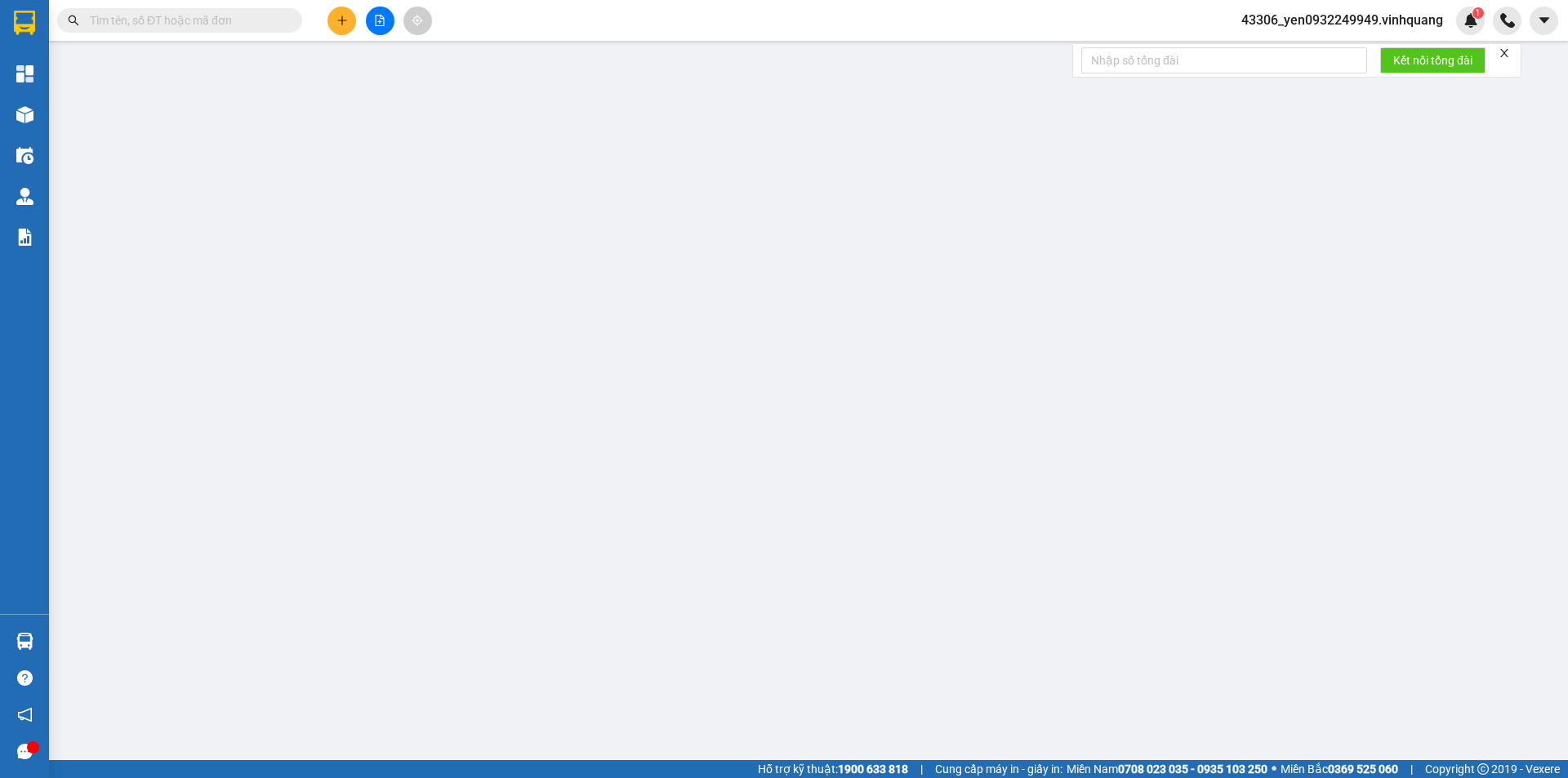
type input "30.000"
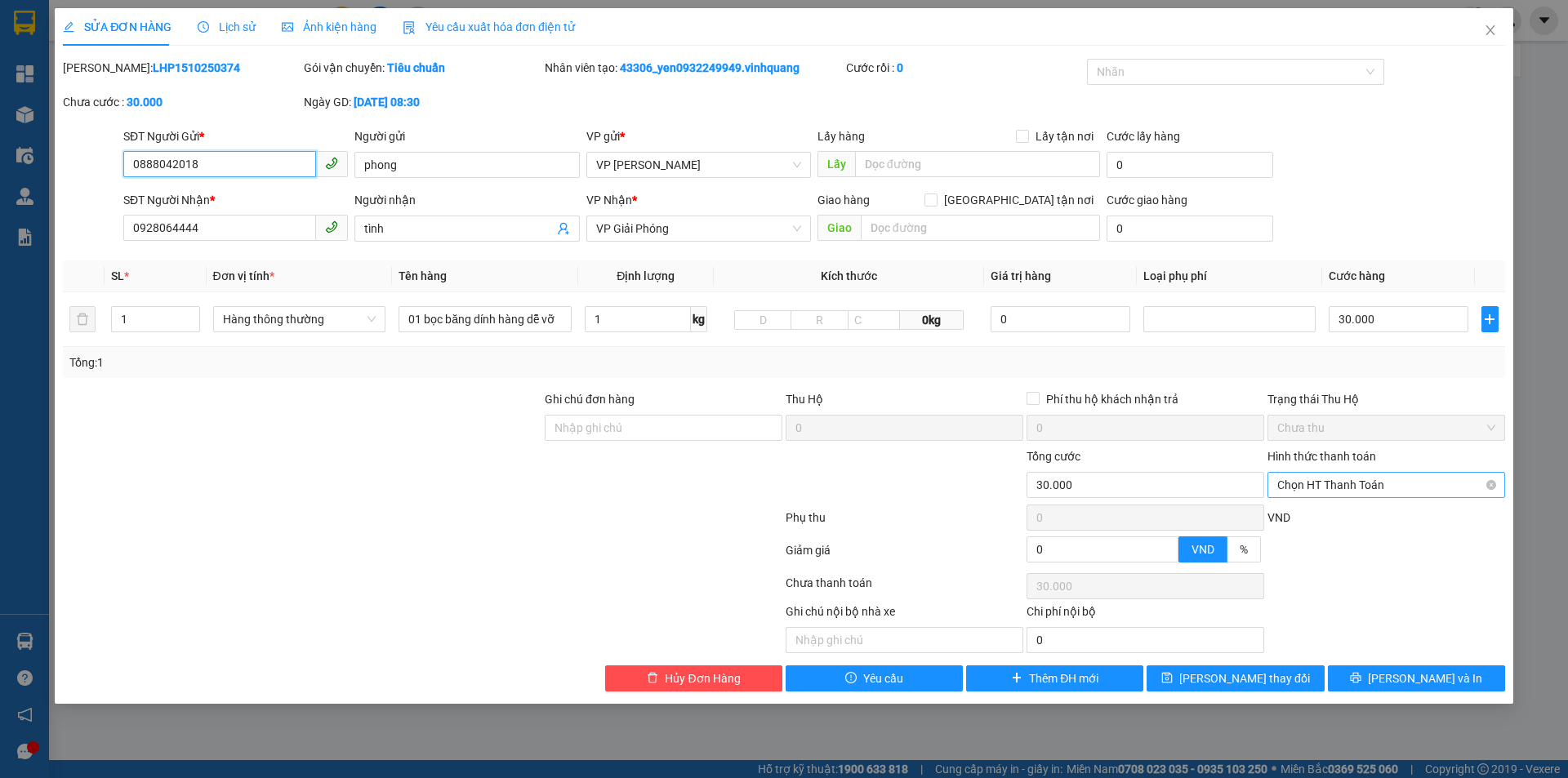
click at [1405, 484] on span "Chọn HT Thanh Toán" at bounding box center [1386, 485] width 218 height 25
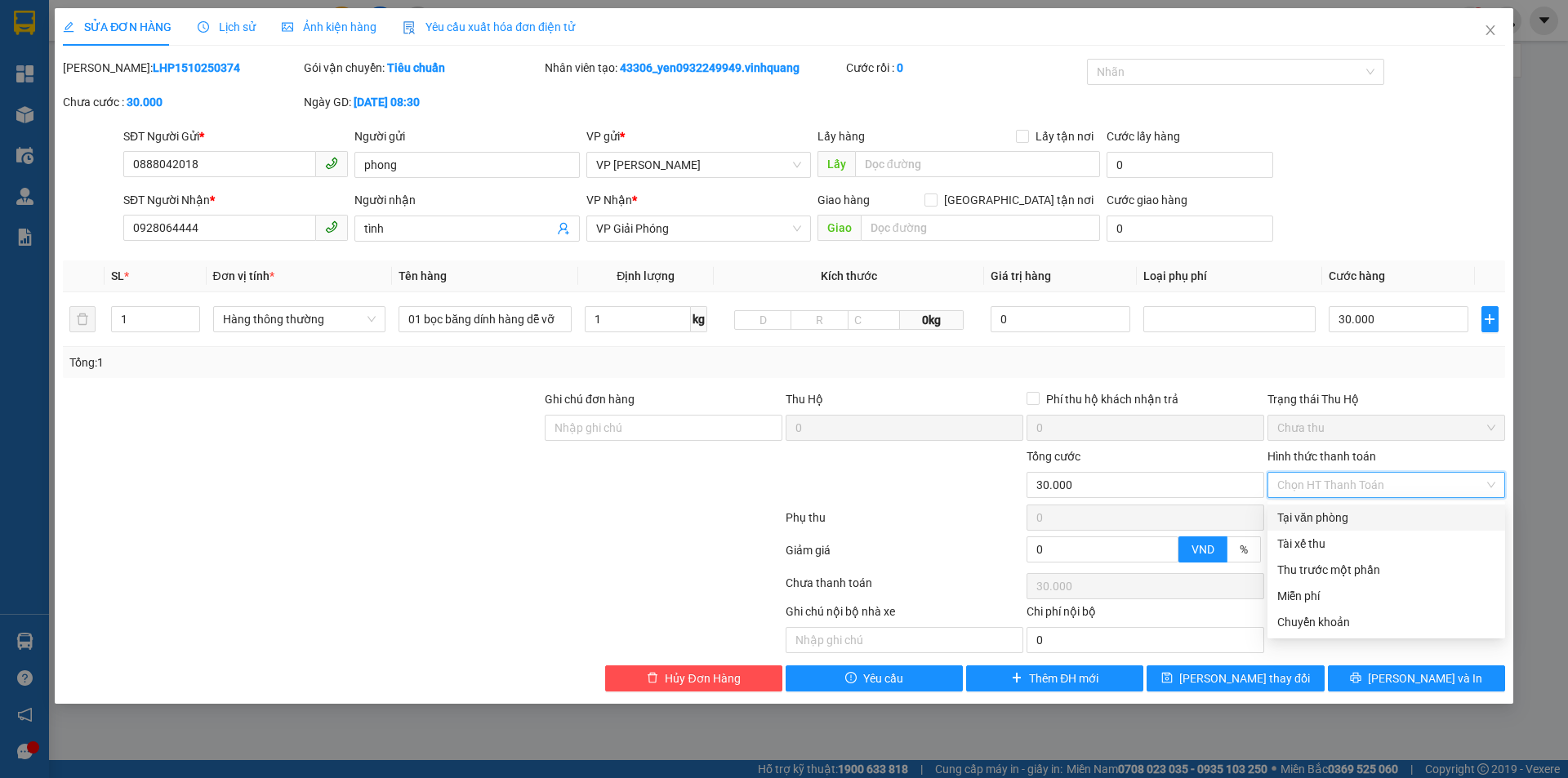
click at [1386, 516] on div "Tại văn phòng" at bounding box center [1386, 517] width 218 height 18
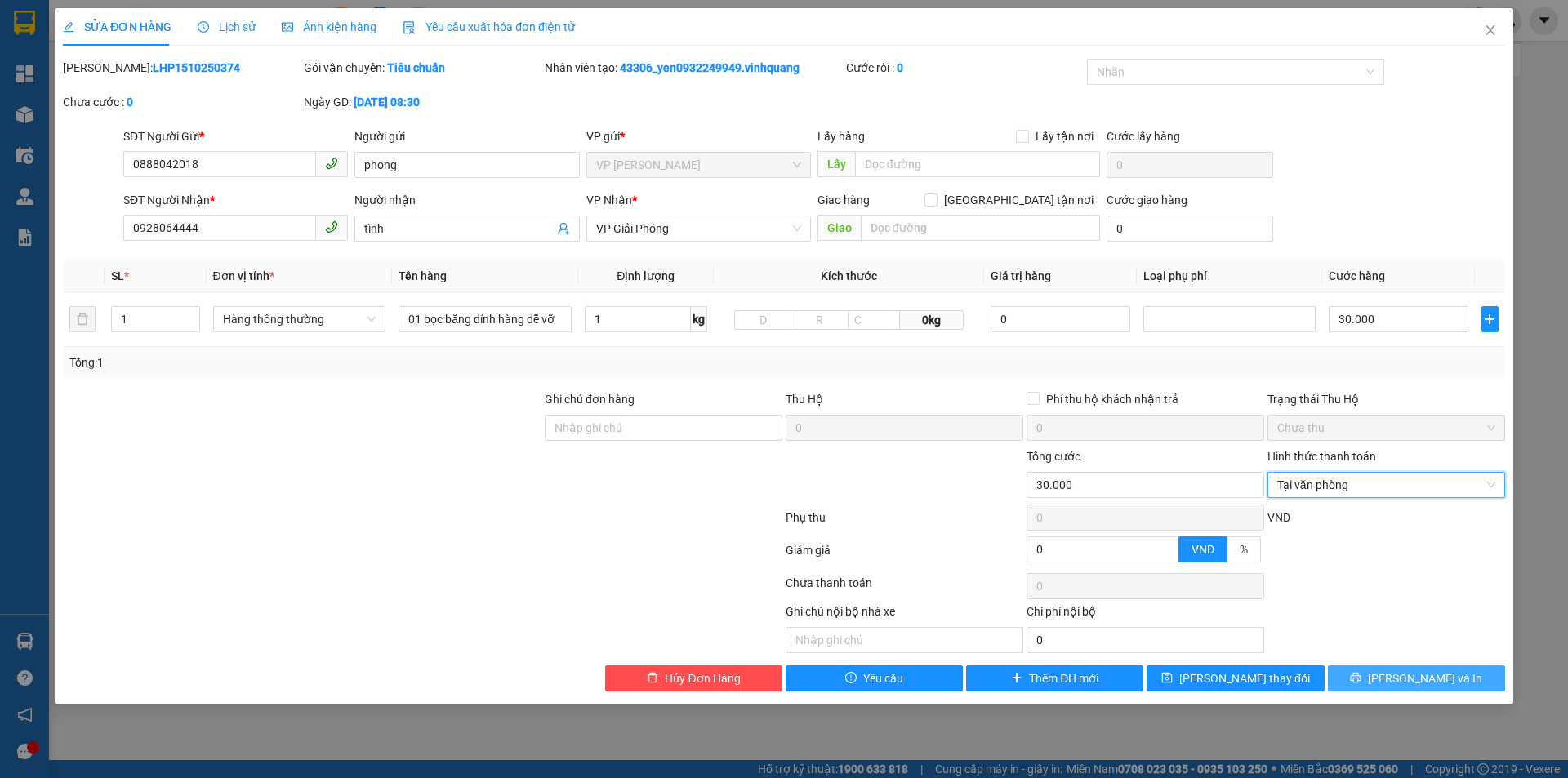
click at [1427, 682] on span "[PERSON_NAME] và In" at bounding box center [1425, 678] width 114 height 18
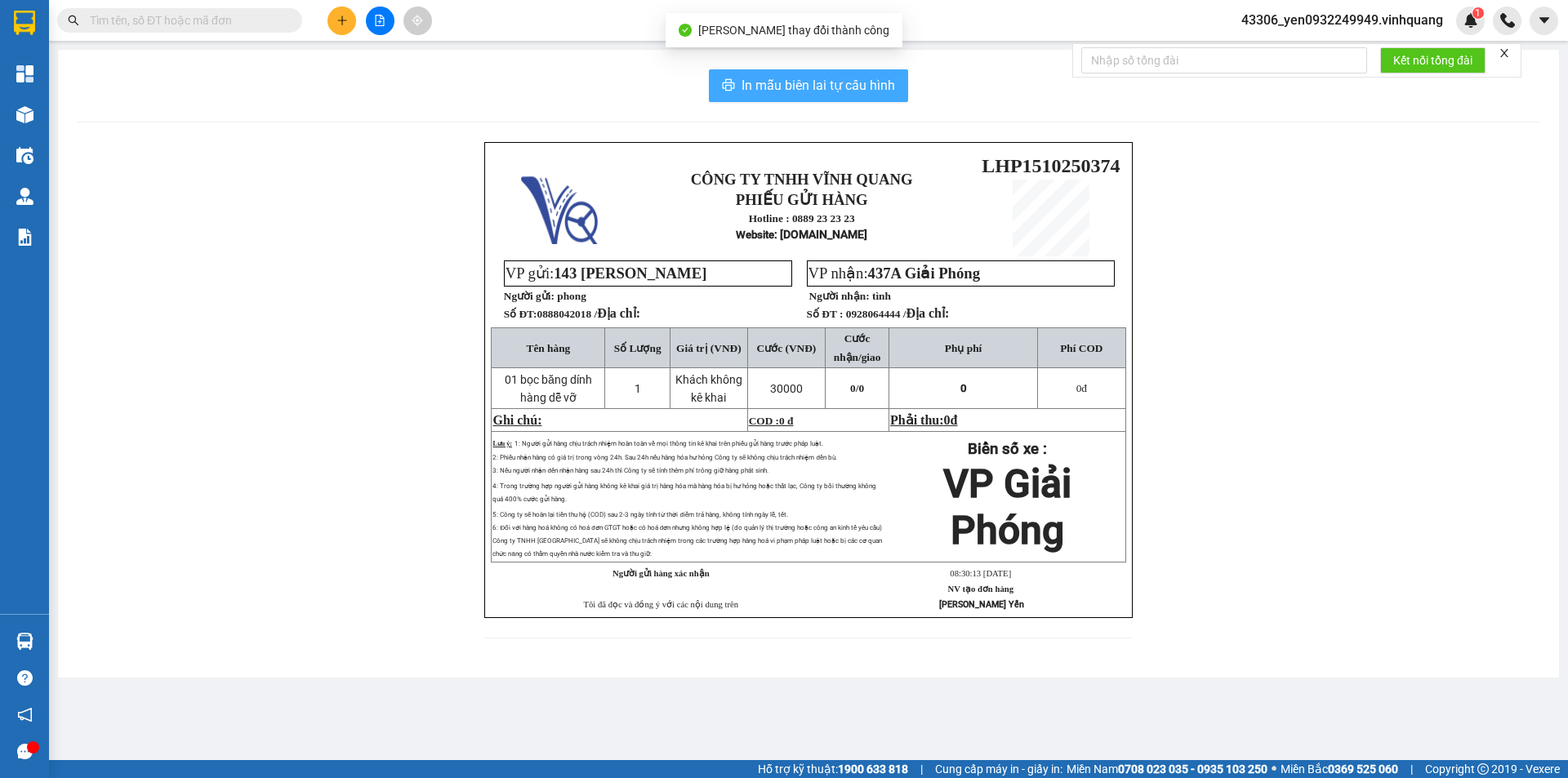
click at [787, 86] on span "In mẫu biên lai tự cấu hình" at bounding box center [818, 85] width 153 height 20
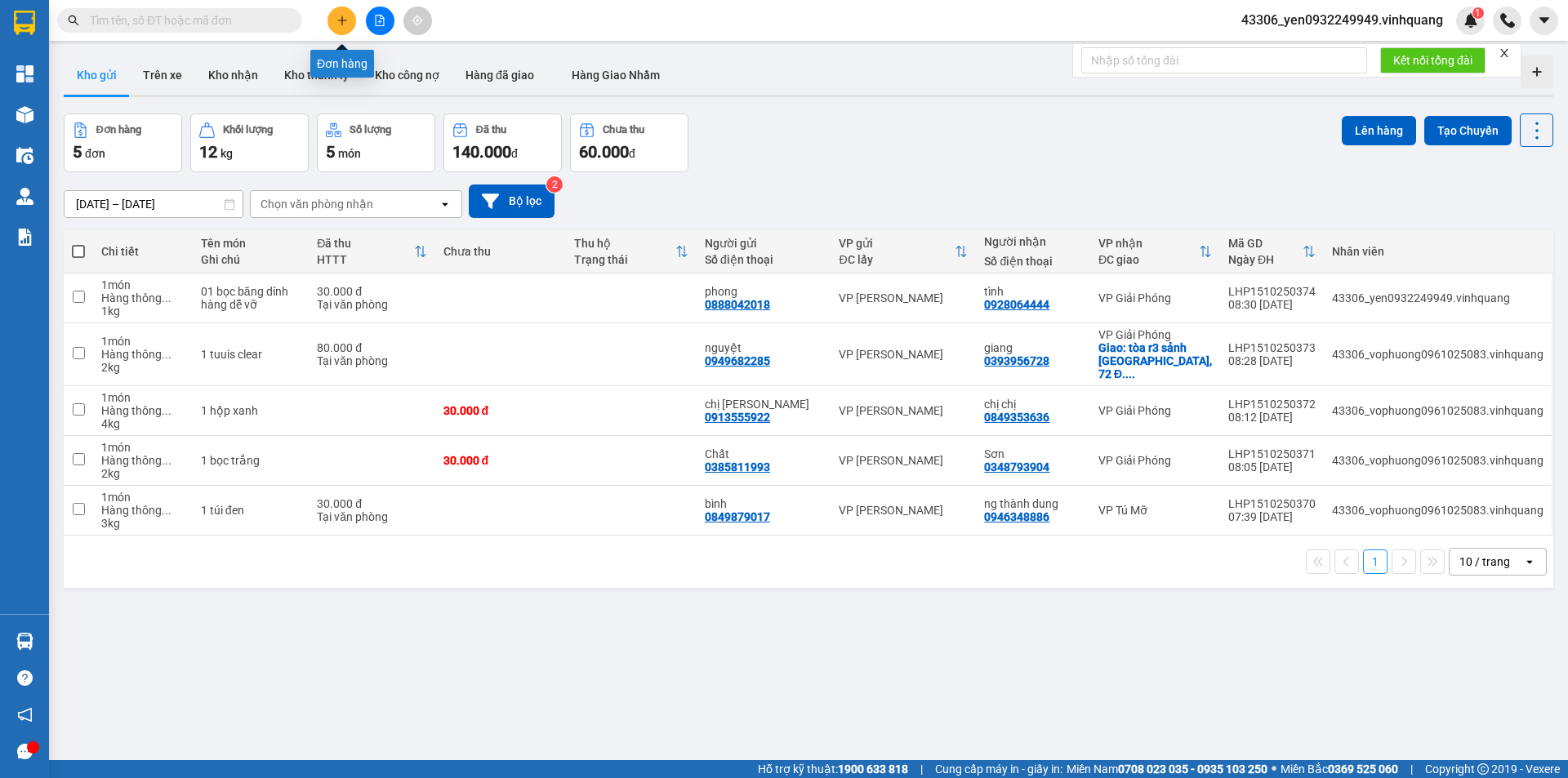
click at [340, 18] on icon "plus" at bounding box center [342, 20] width 11 height 11
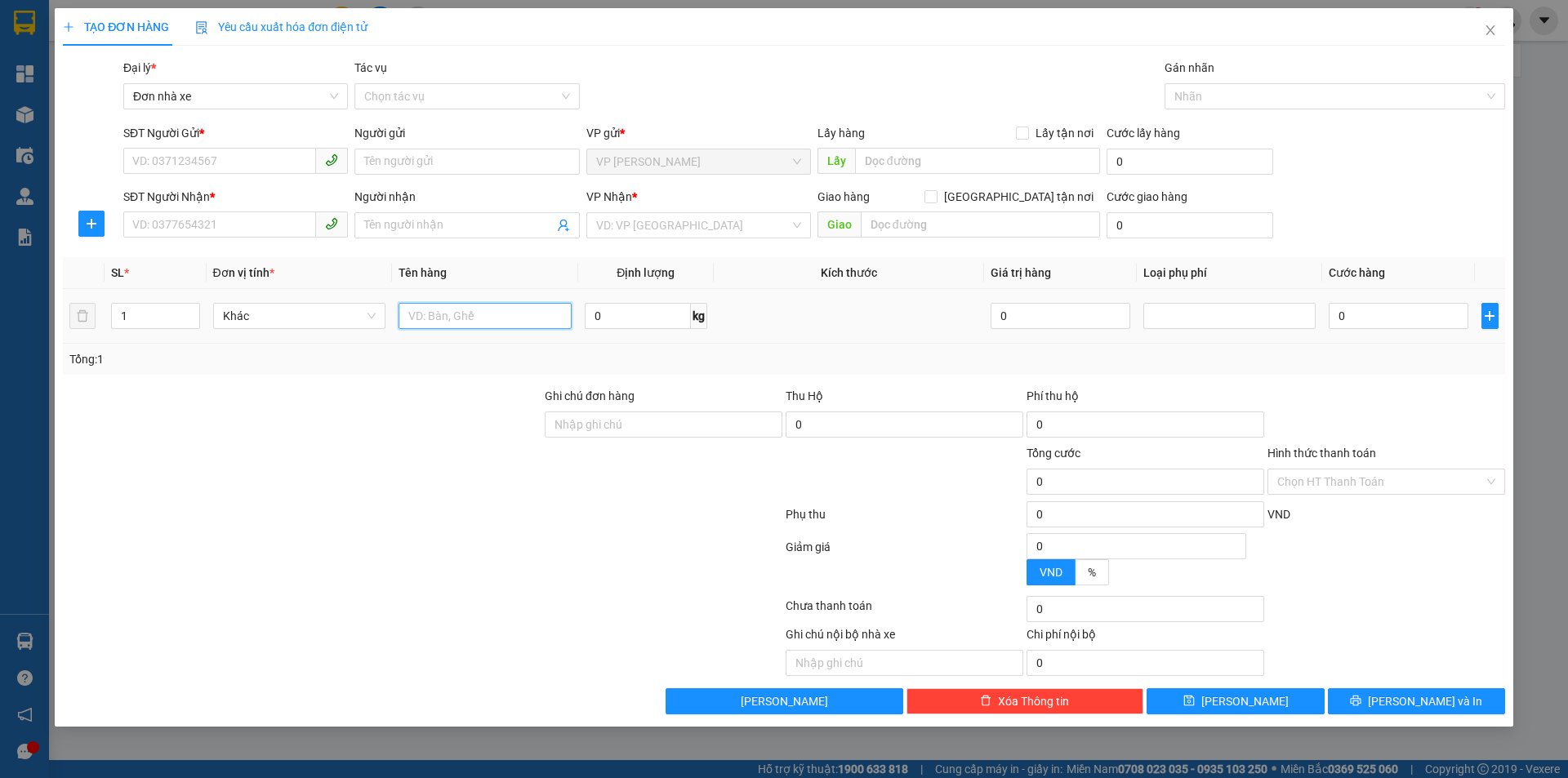
click at [478, 322] on input "text" at bounding box center [485, 315] width 173 height 26
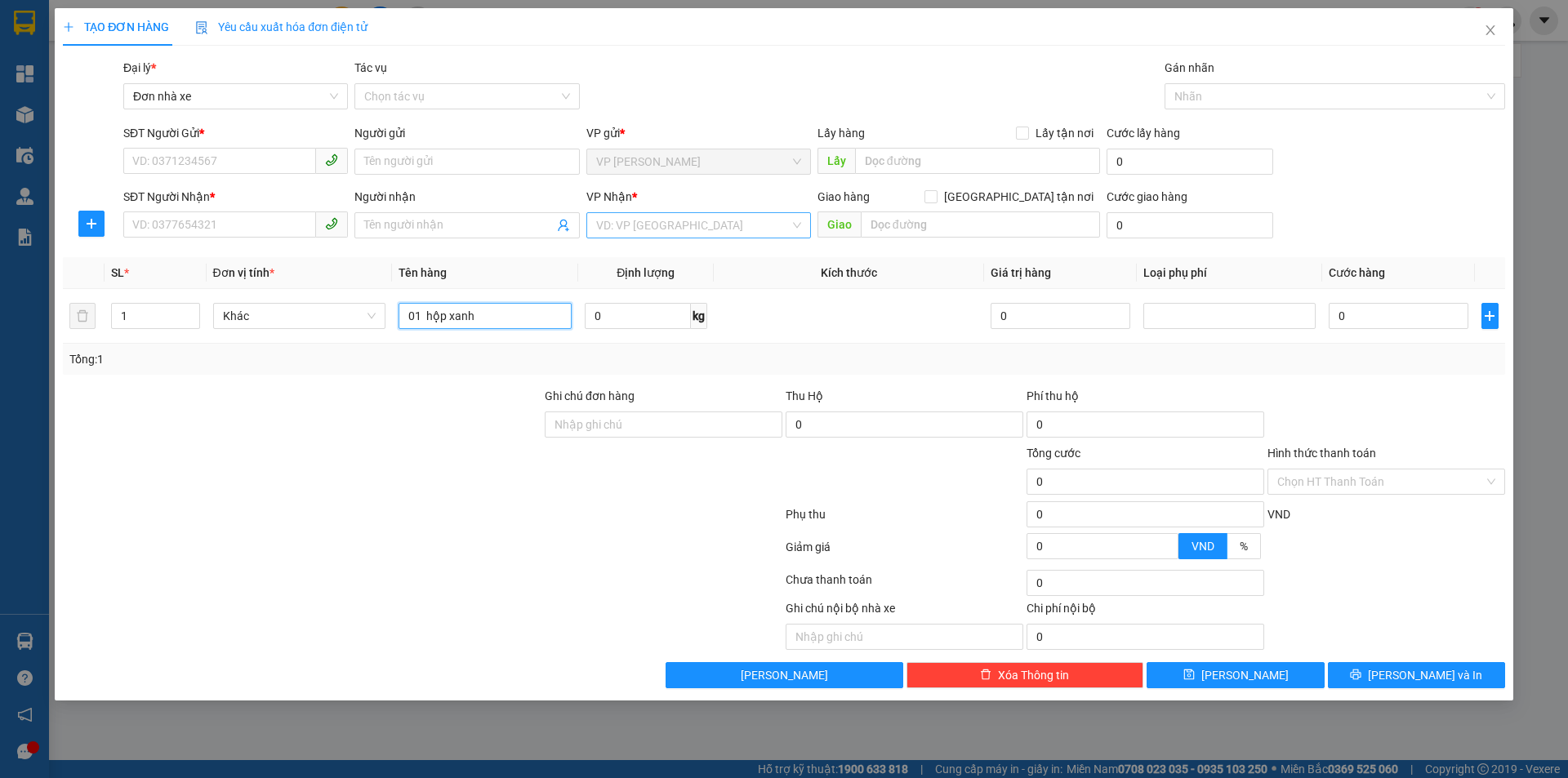
type input "01 hộp xanh"
click at [683, 228] on input "search" at bounding box center [692, 225] width 193 height 25
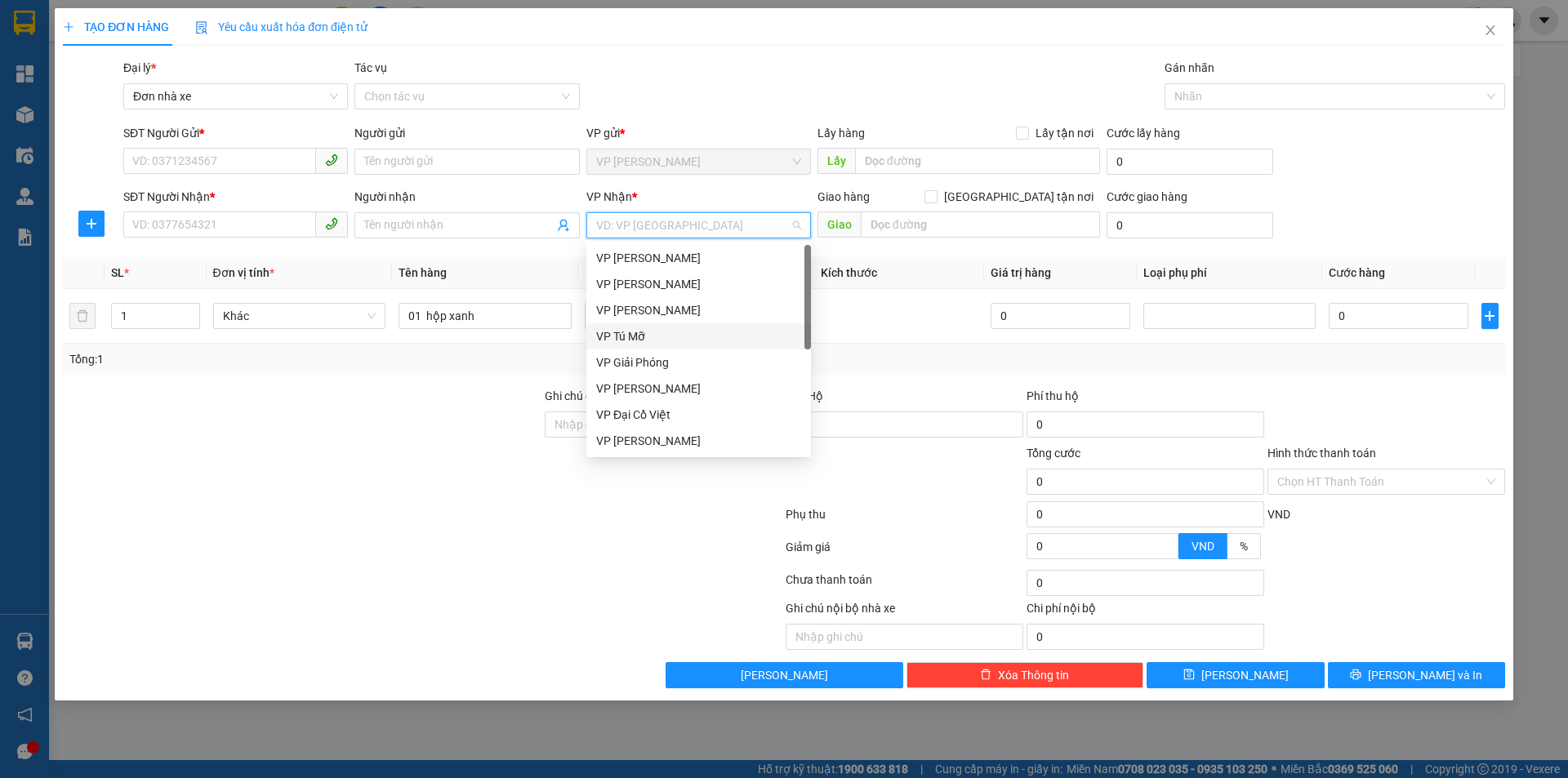
click at [645, 332] on div "VP Tú Mỡ" at bounding box center [698, 336] width 205 height 18
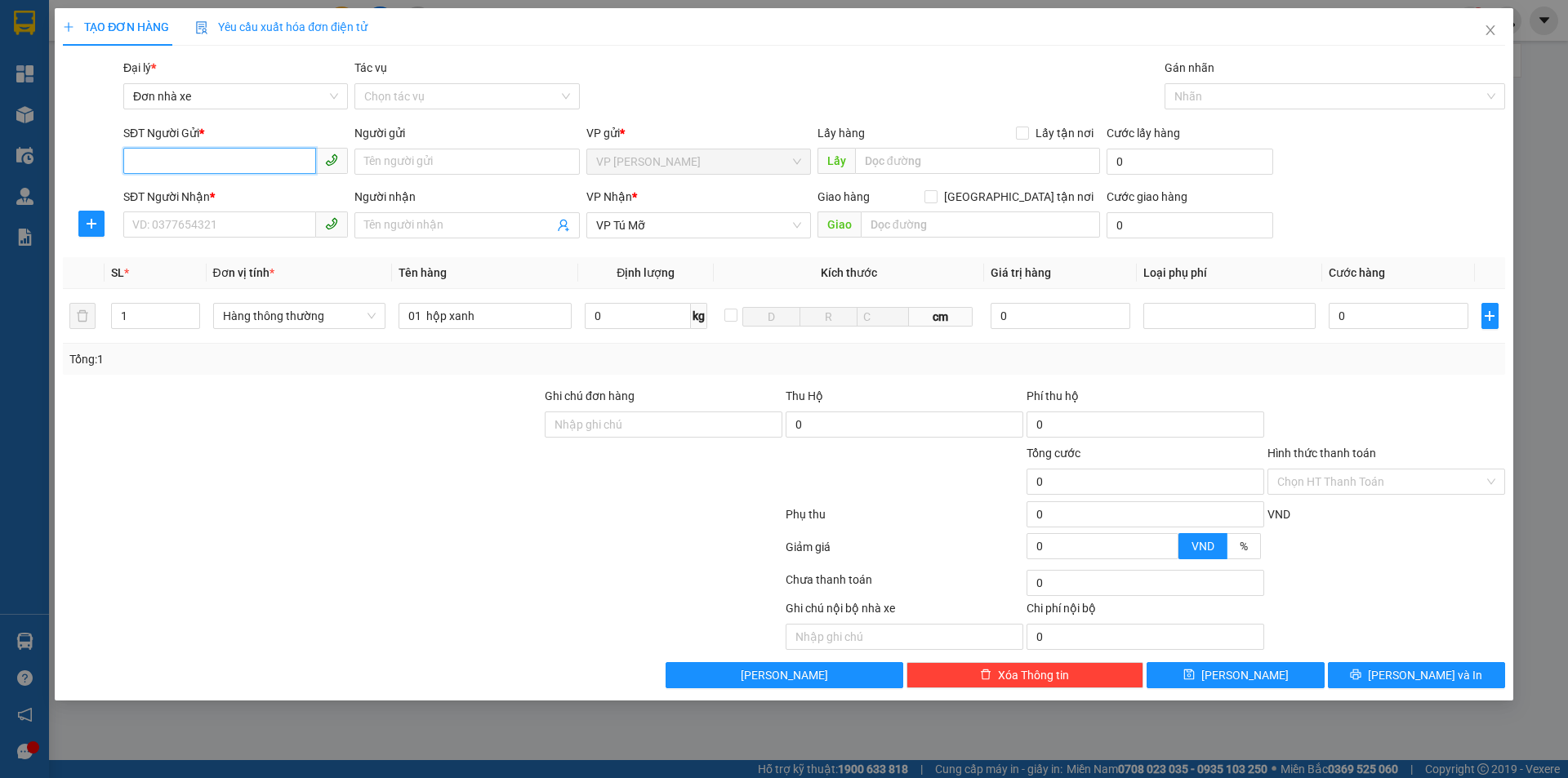
click at [170, 148] on input "SĐT Người Gửi *" at bounding box center [220, 160] width 193 height 26
type input "0965336813"
click at [215, 187] on div "0965336813 - hương" at bounding box center [235, 193] width 205 height 18
type input "hương"
type input "0965336813"
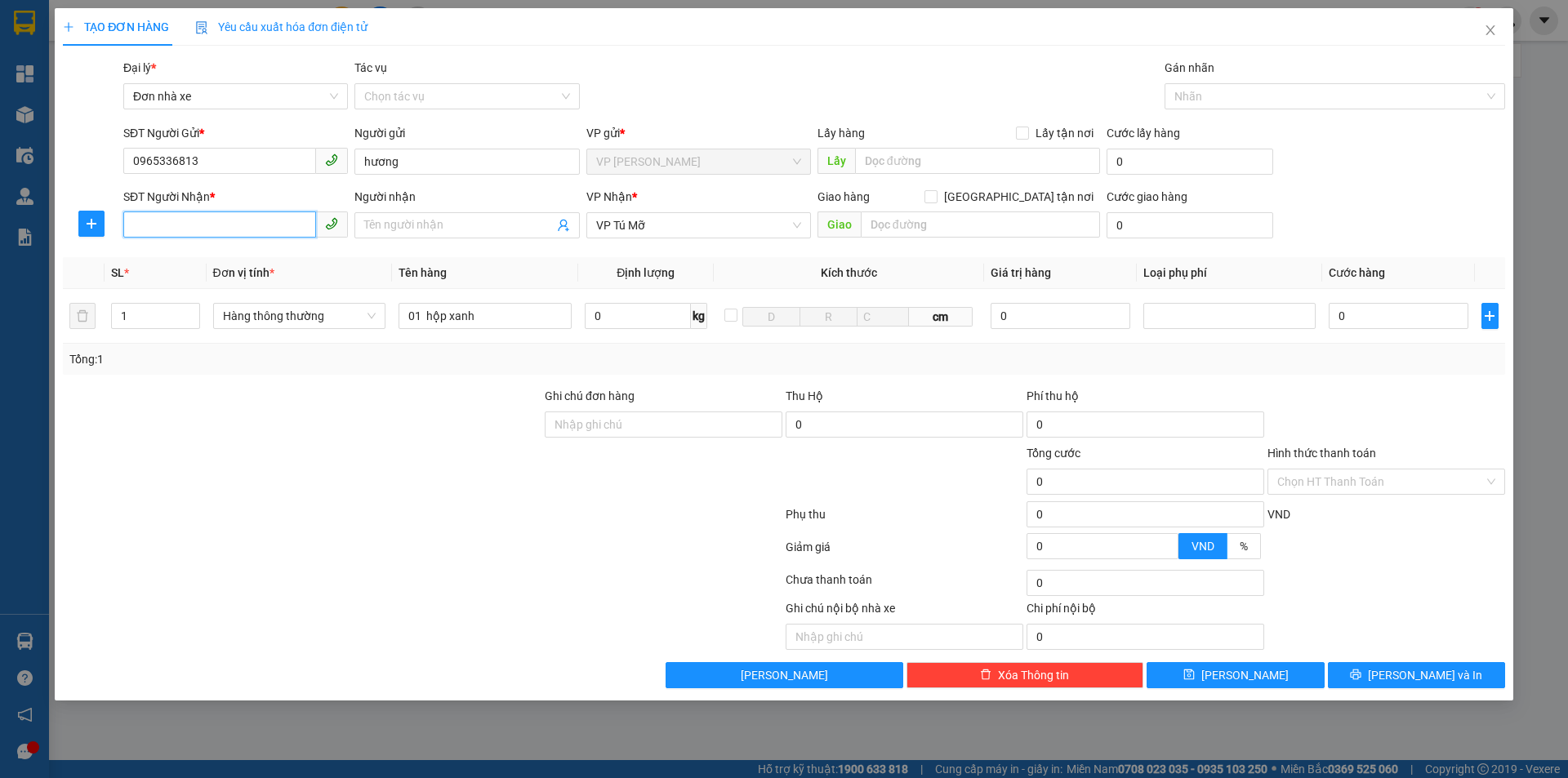
click at [205, 224] on input "SĐT Người Nhận *" at bounding box center [220, 224] width 193 height 26
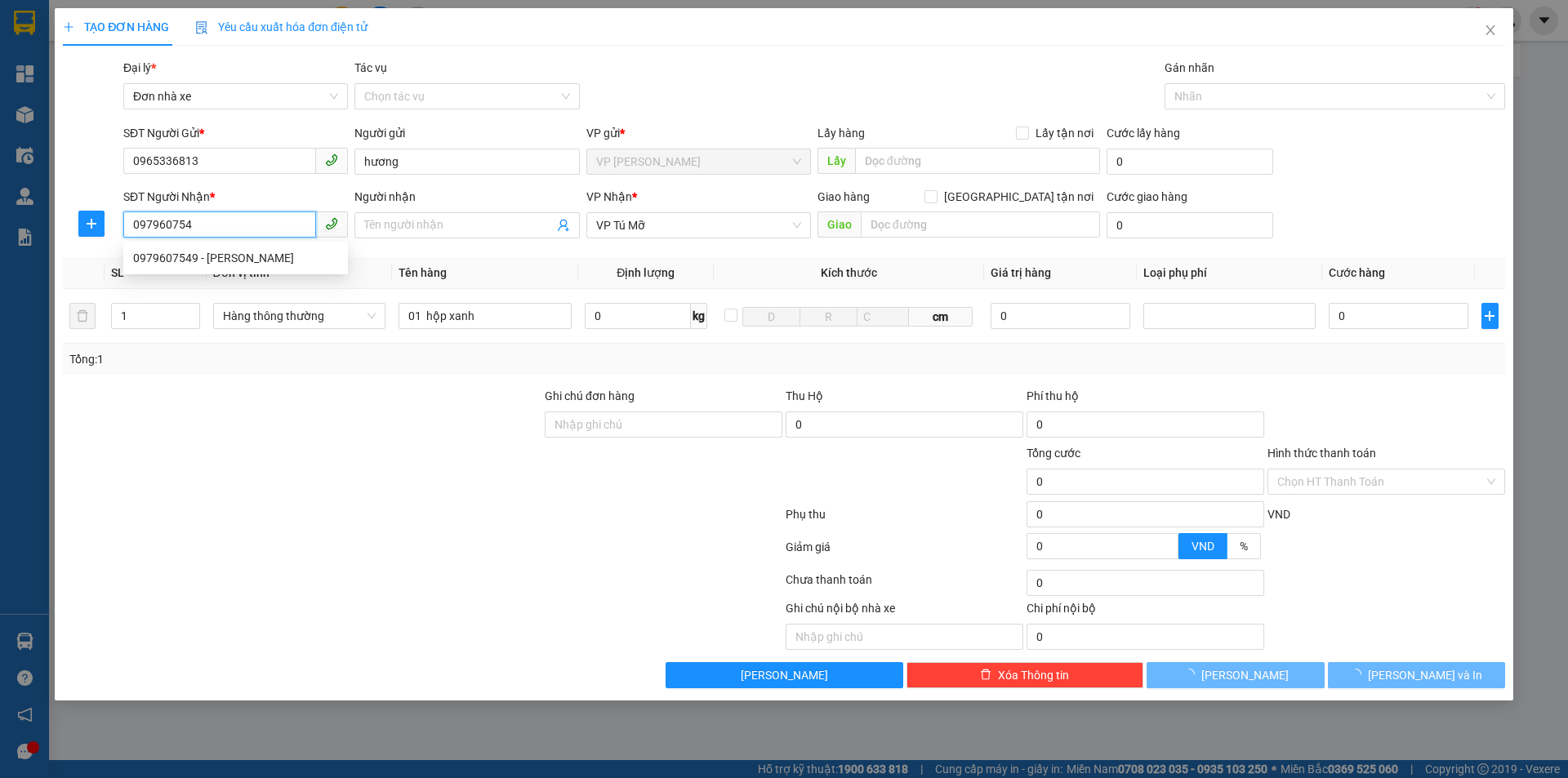
type input "0979607549"
click at [236, 256] on div "0979607549 - [PERSON_NAME]" at bounding box center [235, 257] width 205 height 18
type input "[PERSON_NAME]"
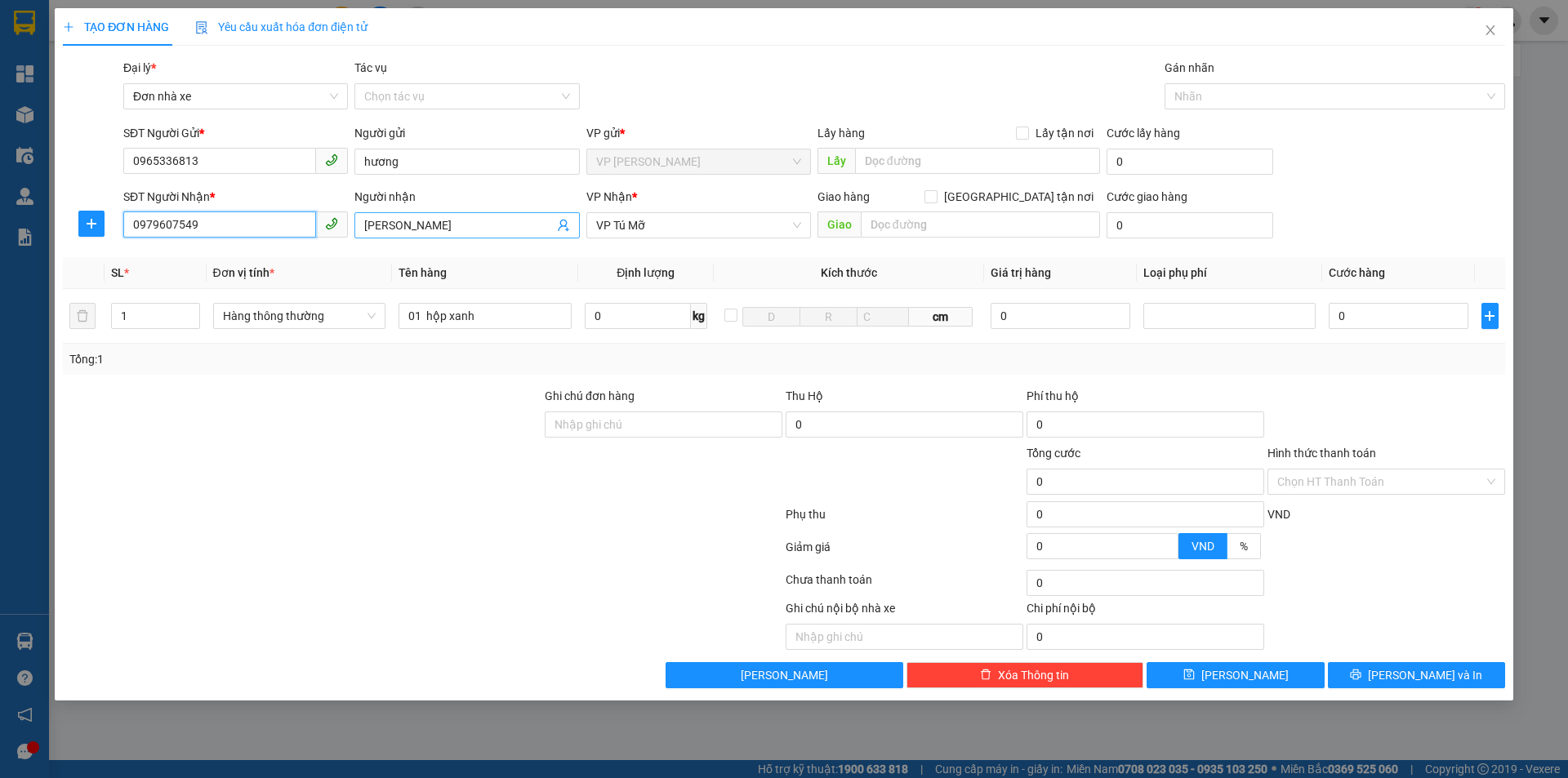
type input "0979607549"
click at [398, 224] on input "[PERSON_NAME]" at bounding box center [458, 225] width 188 height 18
click at [372, 229] on input "tung lâm" at bounding box center [458, 225] width 188 height 18
type input "[PERSON_NAME]"
click at [370, 508] on div at bounding box center [423, 517] width 723 height 32
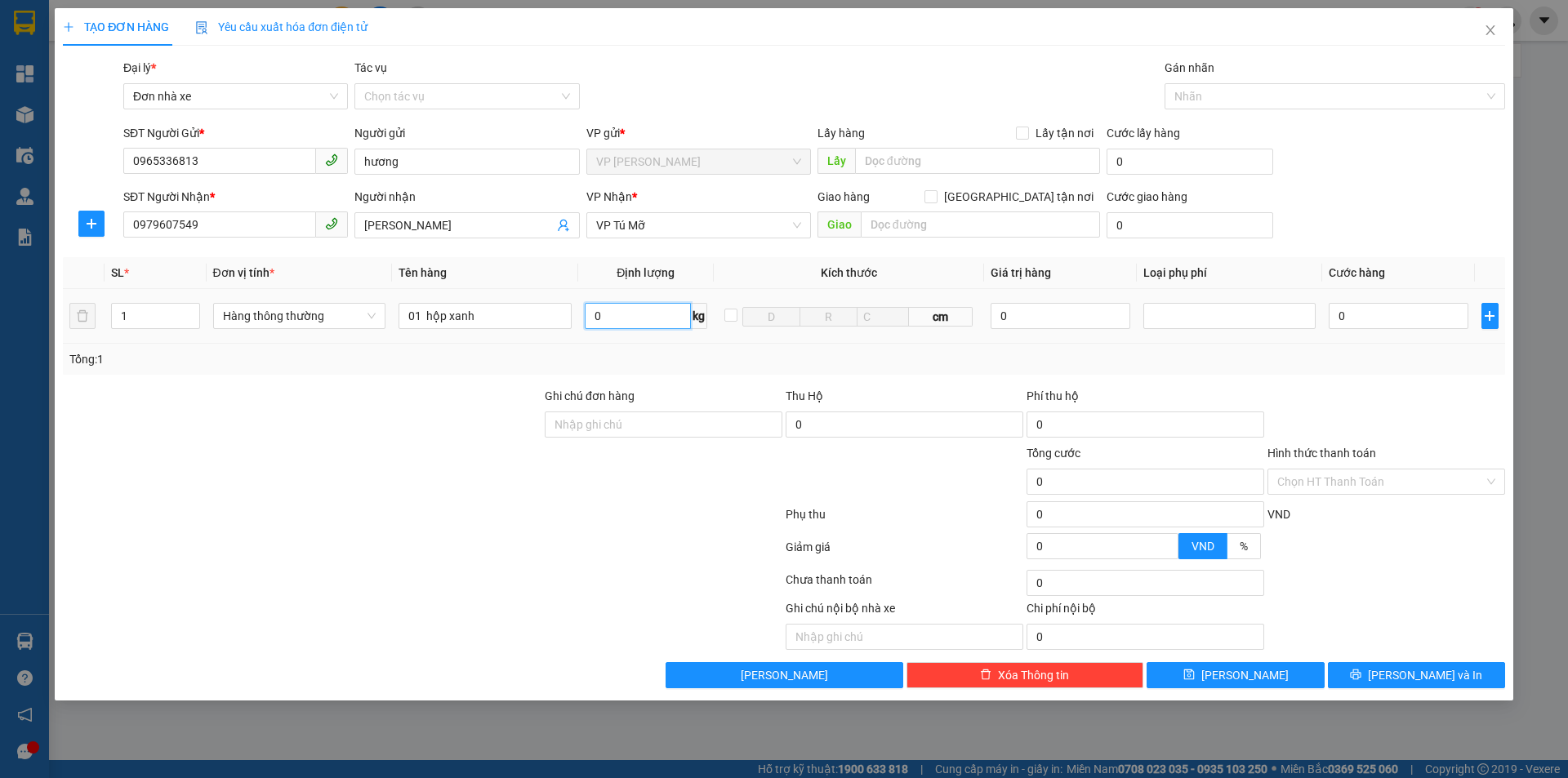
click at [609, 308] on input "0" at bounding box center [637, 315] width 107 height 26
type input "1"
click at [1360, 393] on div at bounding box center [1386, 415] width 241 height 57
type input "30.000"
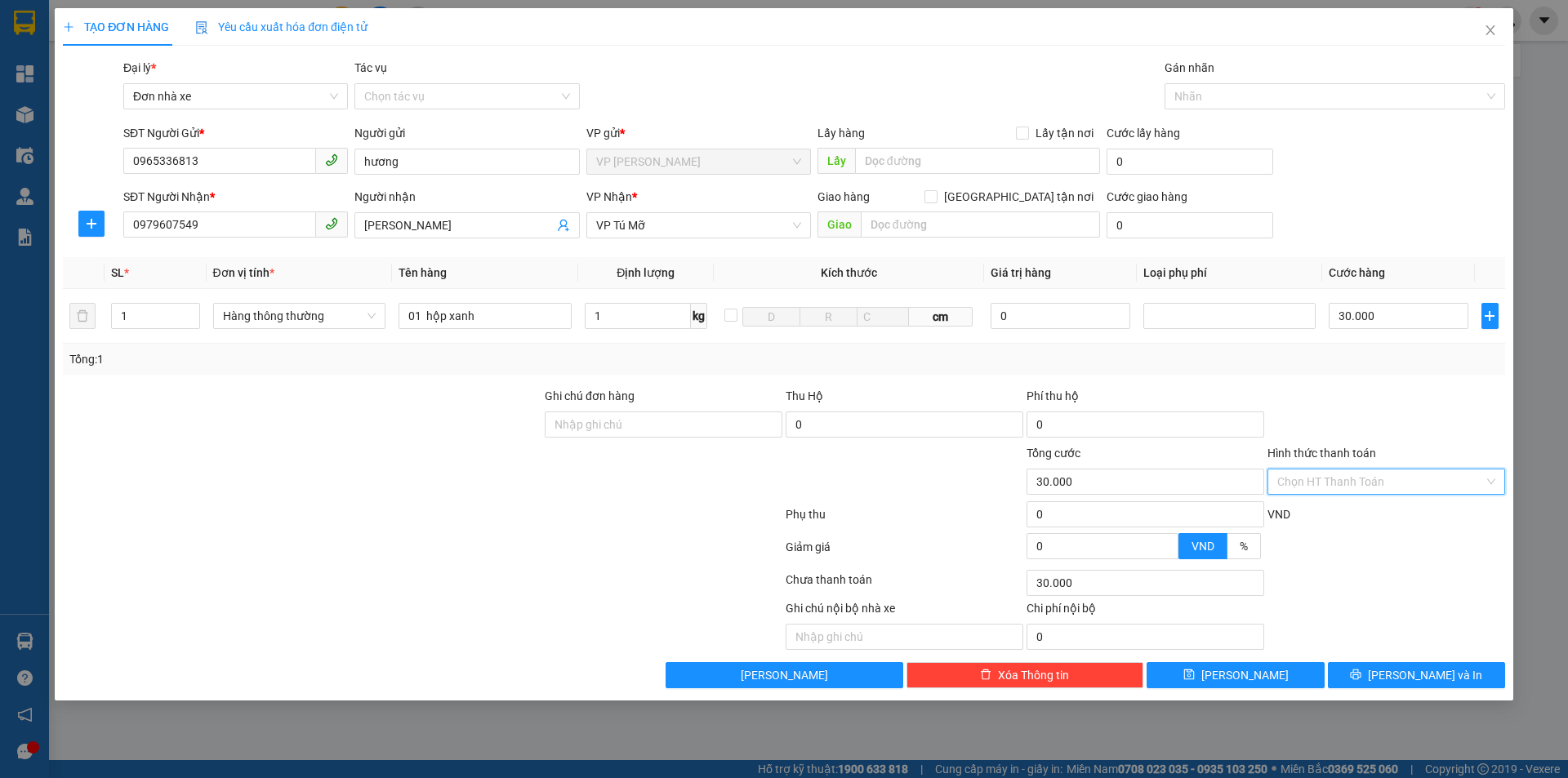
click at [1323, 473] on input "Hình thức thanh toán" at bounding box center [1381, 481] width 206 height 25
click at [1339, 514] on div "Tại văn phòng" at bounding box center [1386, 514] width 218 height 18
type input "0"
click at [1396, 668] on button "[PERSON_NAME] và In" at bounding box center [1416, 675] width 177 height 26
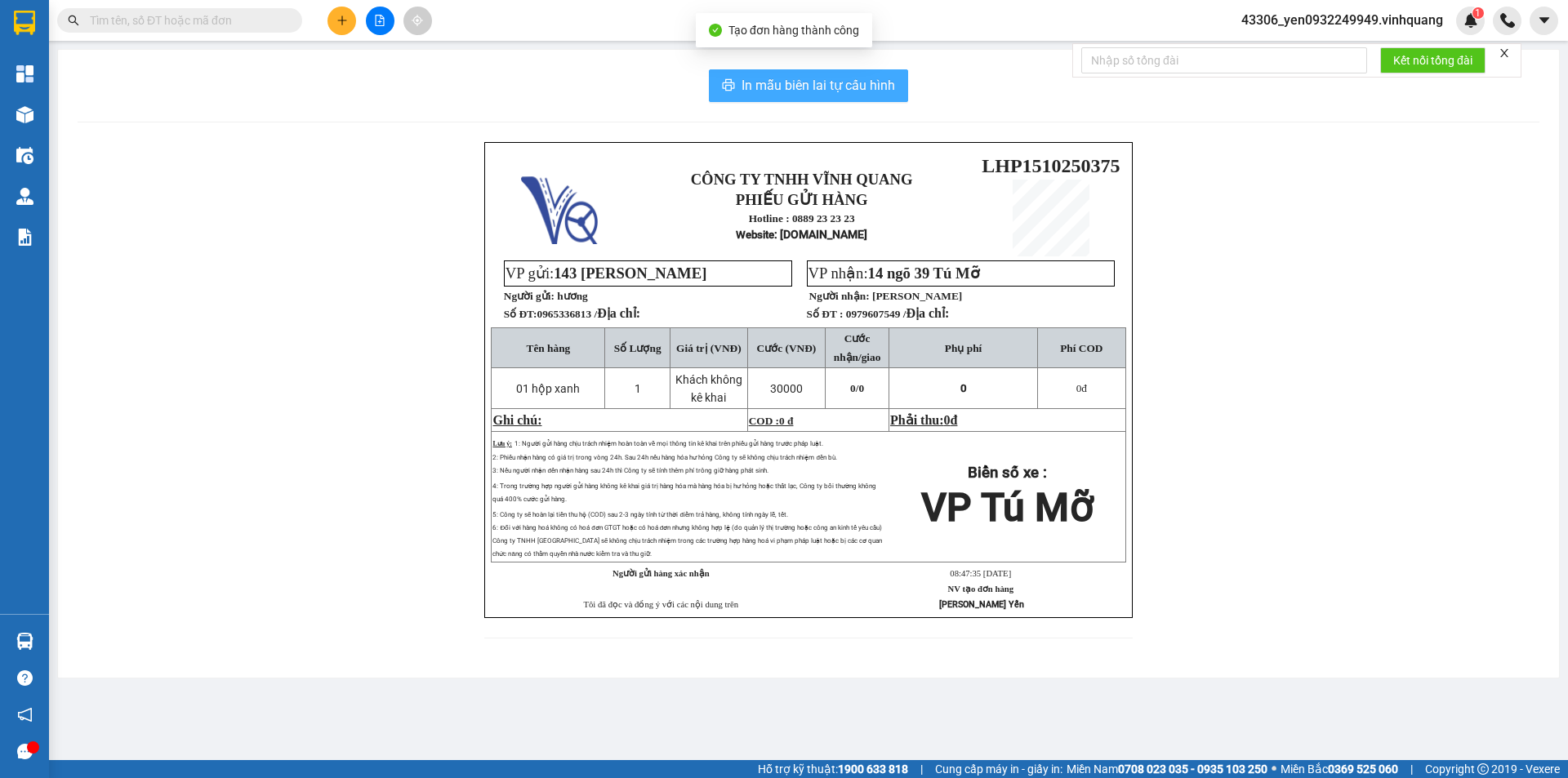
click at [850, 84] on span "In mẫu biên lai tự cấu hình" at bounding box center [818, 85] width 153 height 20
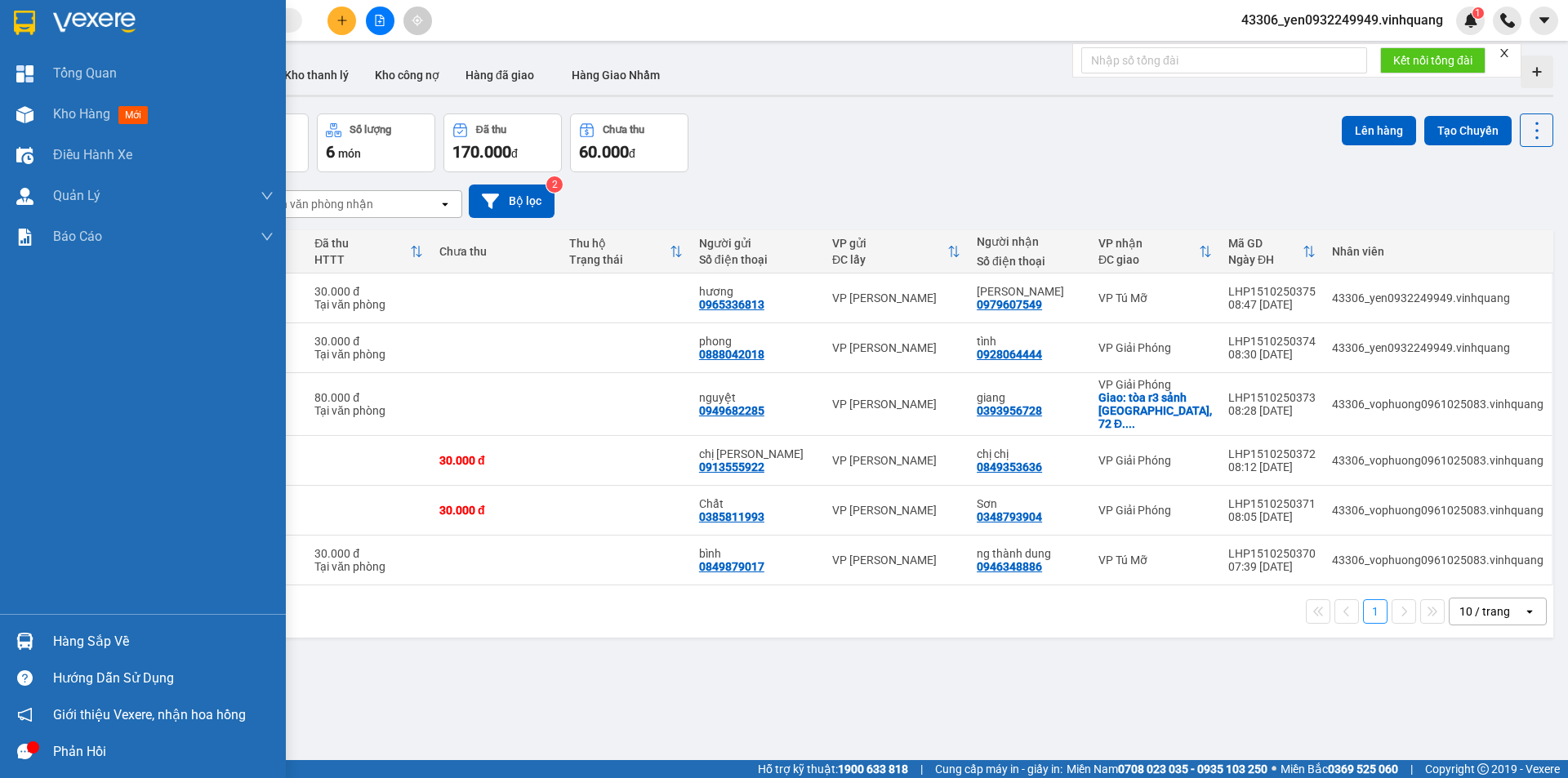
drag, startPoint x: 113, startPoint y: 643, endPoint x: 124, endPoint y: 642, distance: 11.0
click at [116, 643] on div "Hàng sắp về" at bounding box center [163, 642] width 221 height 25
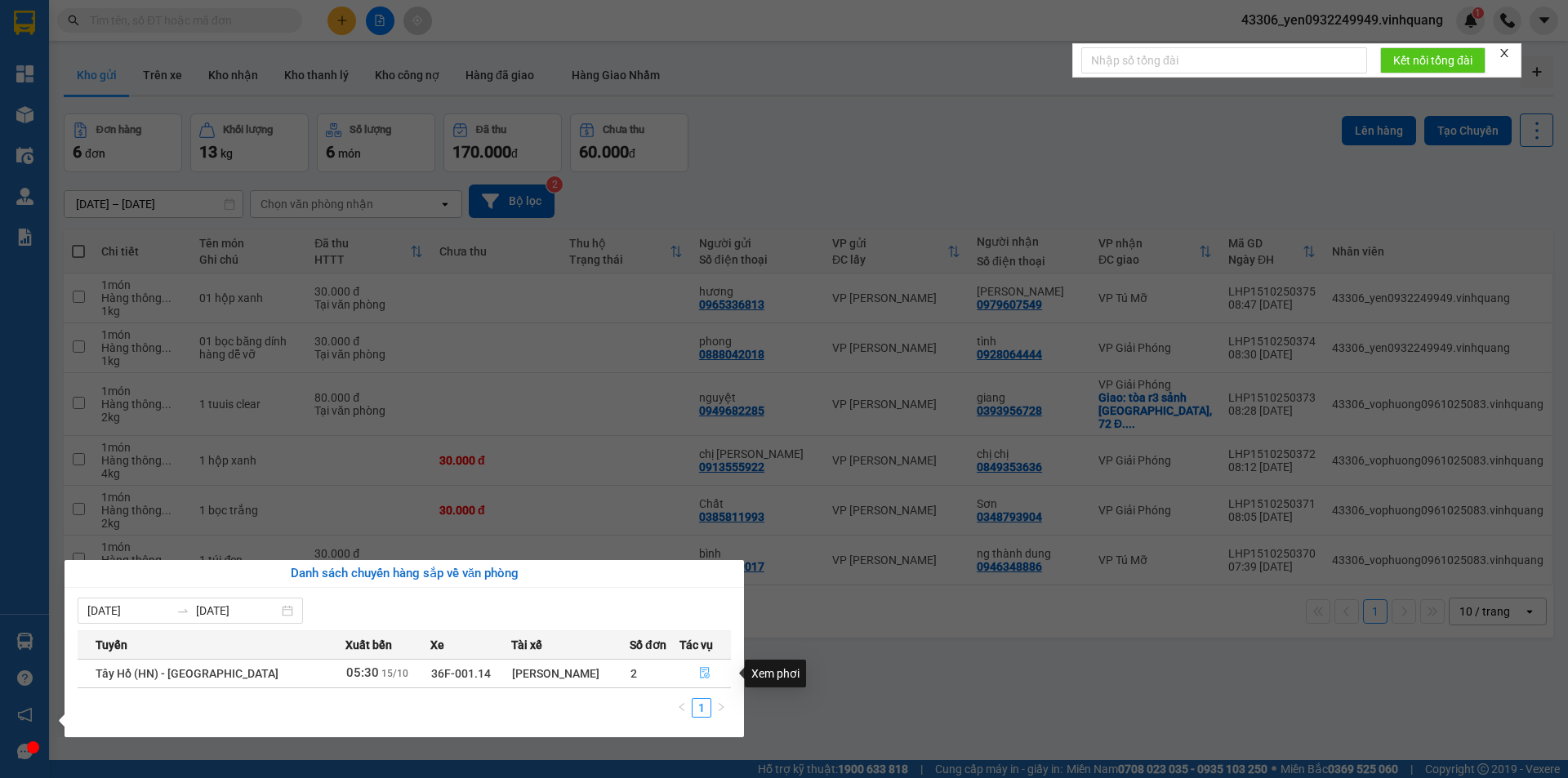
click at [702, 676] on icon "file-done" at bounding box center [704, 672] width 11 height 11
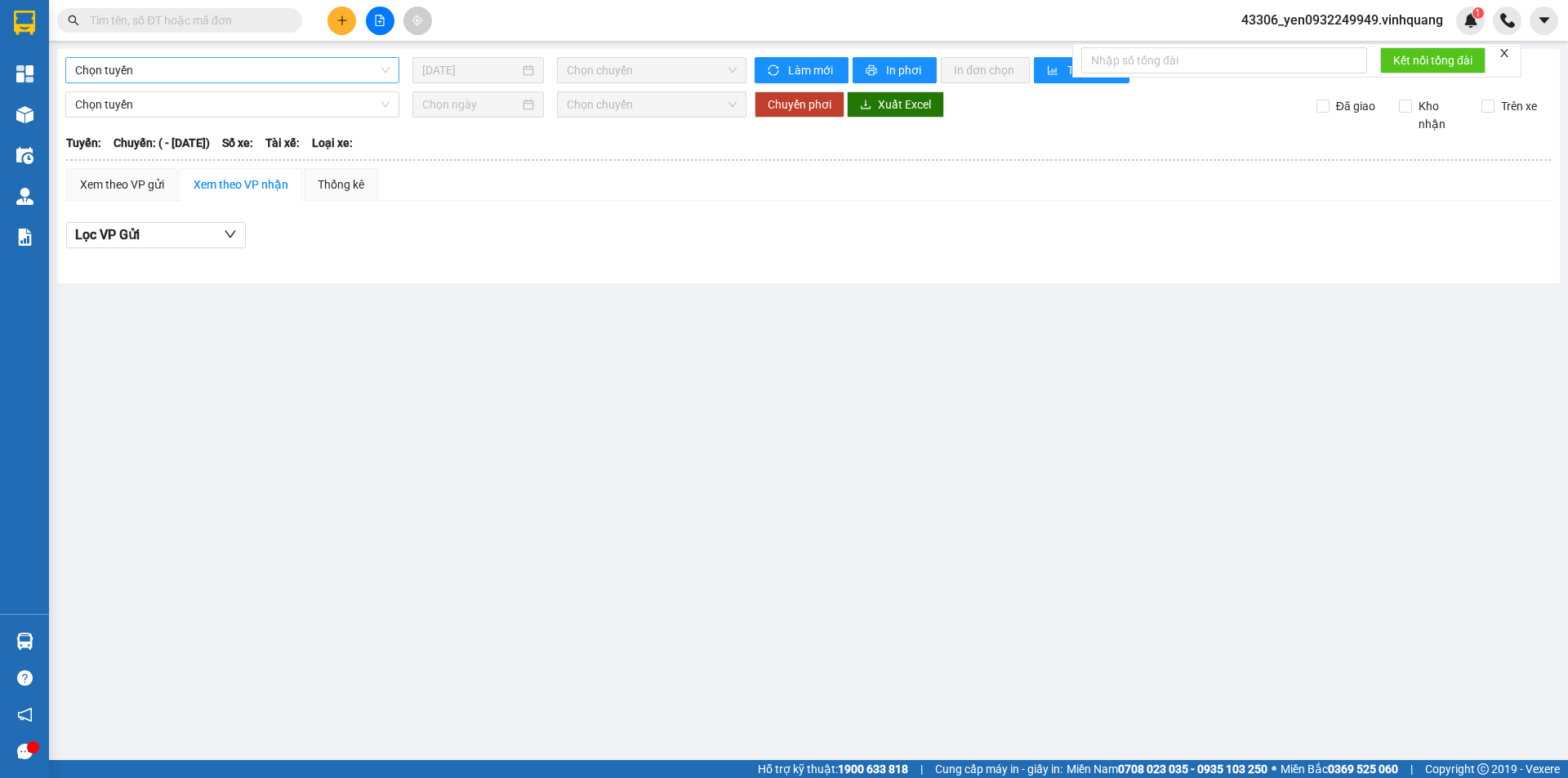
click at [122, 76] on span "Chọn tuyến" at bounding box center [232, 70] width 314 height 25
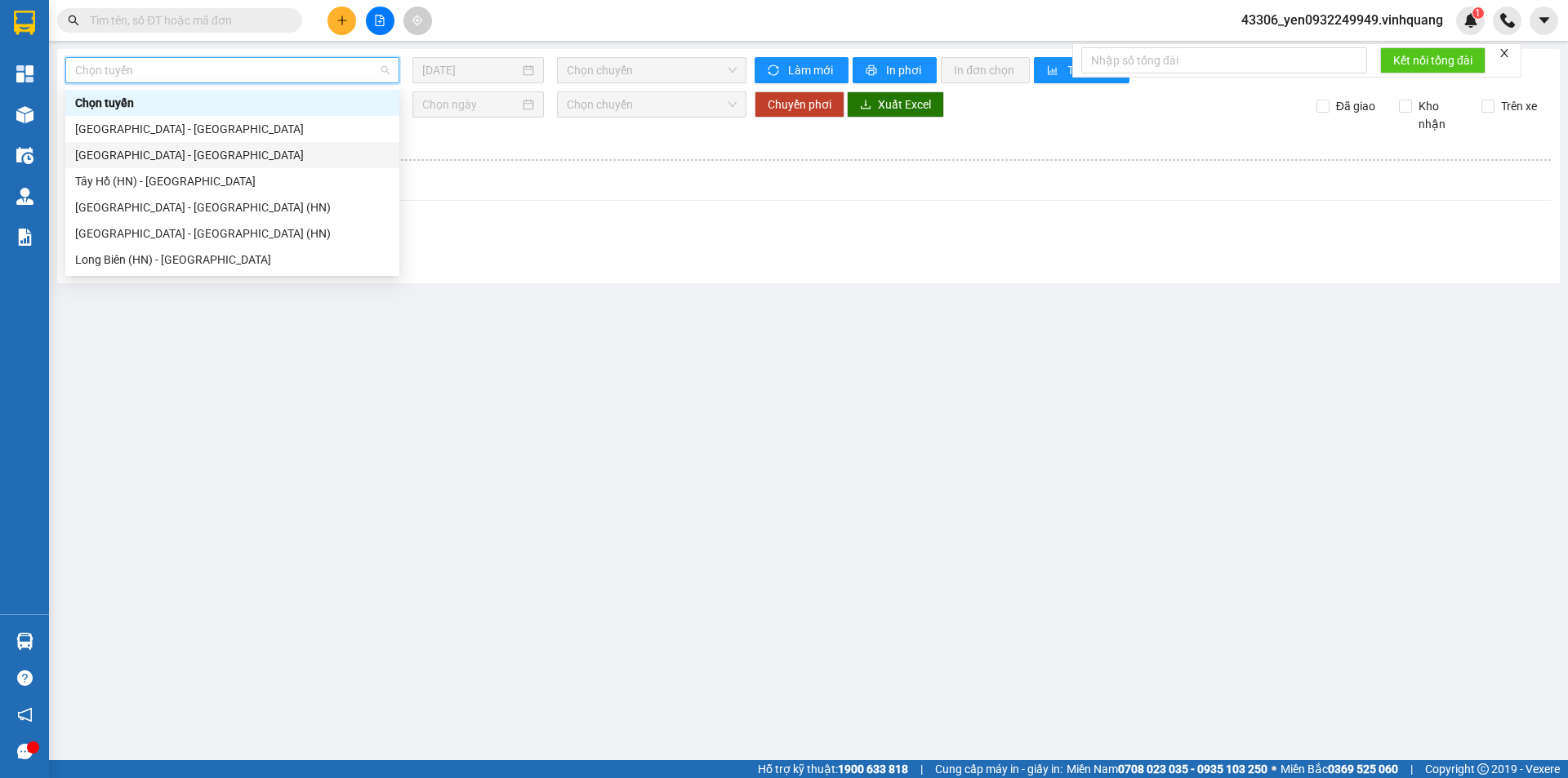
click at [92, 156] on div "[GEOGRAPHIC_DATA] - [GEOGRAPHIC_DATA]" at bounding box center [232, 155] width 314 height 18
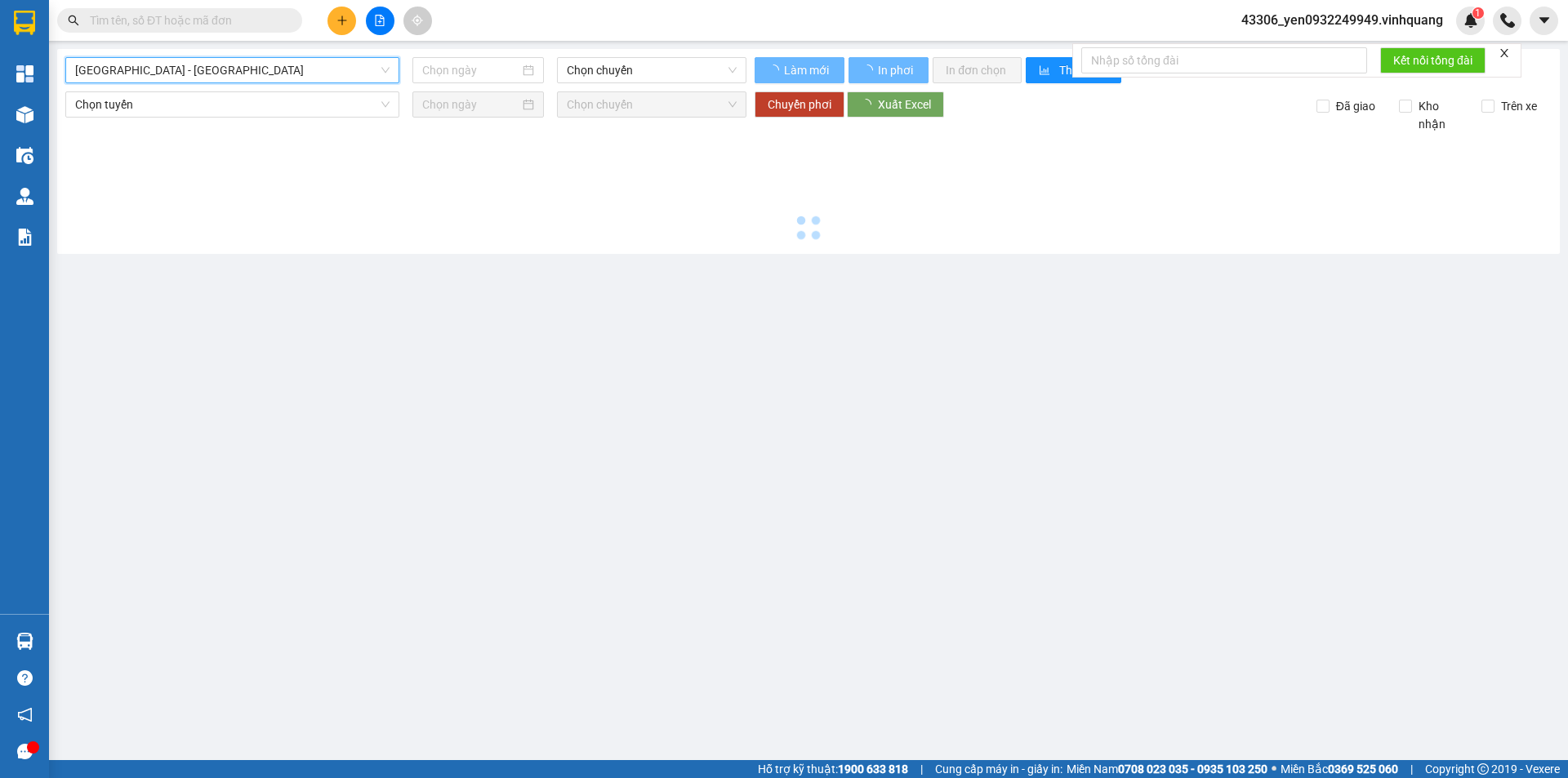
type input "[DATE]"
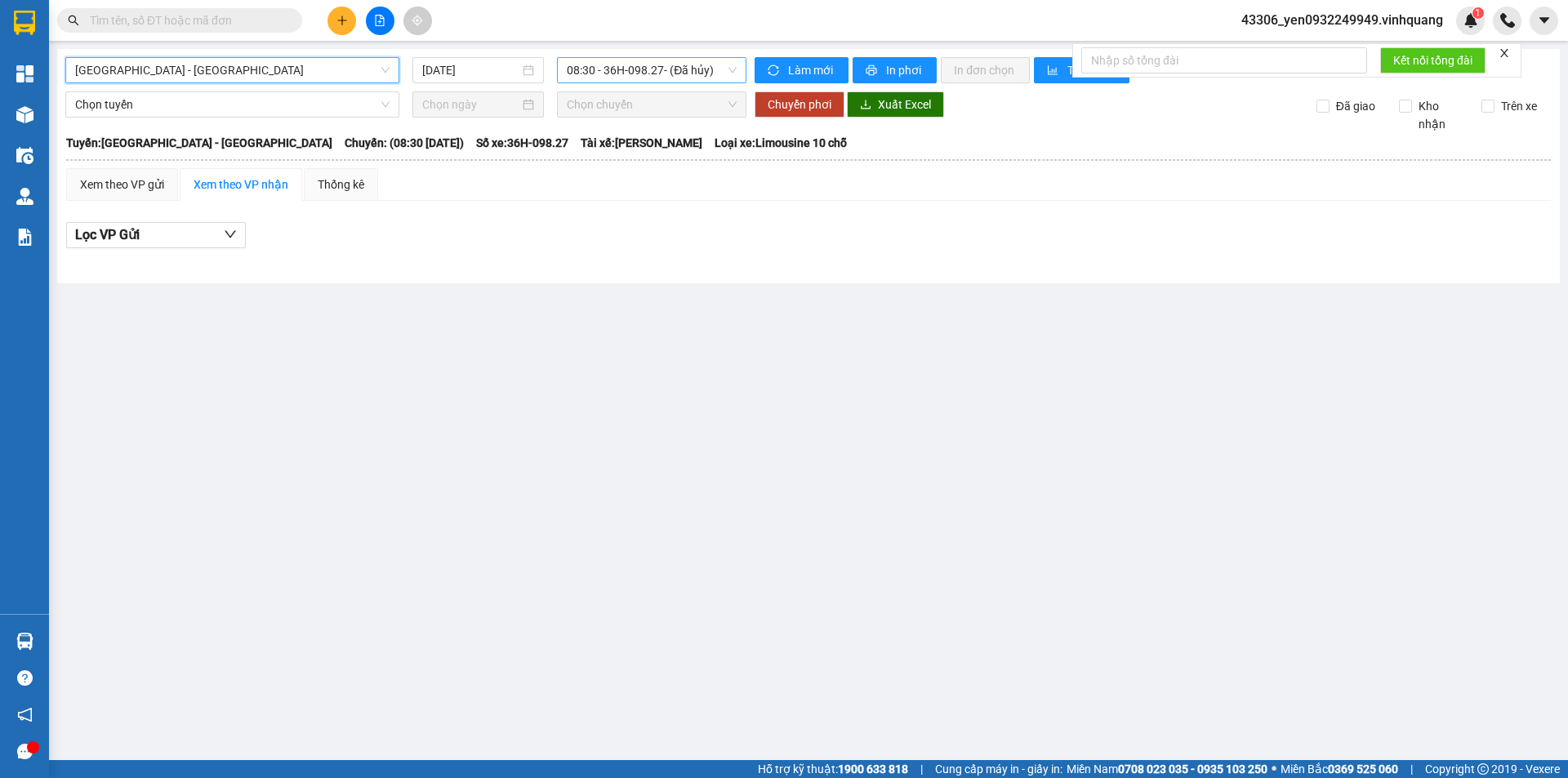
click at [674, 77] on span "08:30 - 36H-098.27 - (Đã hủy)" at bounding box center [651, 70] width 170 height 25
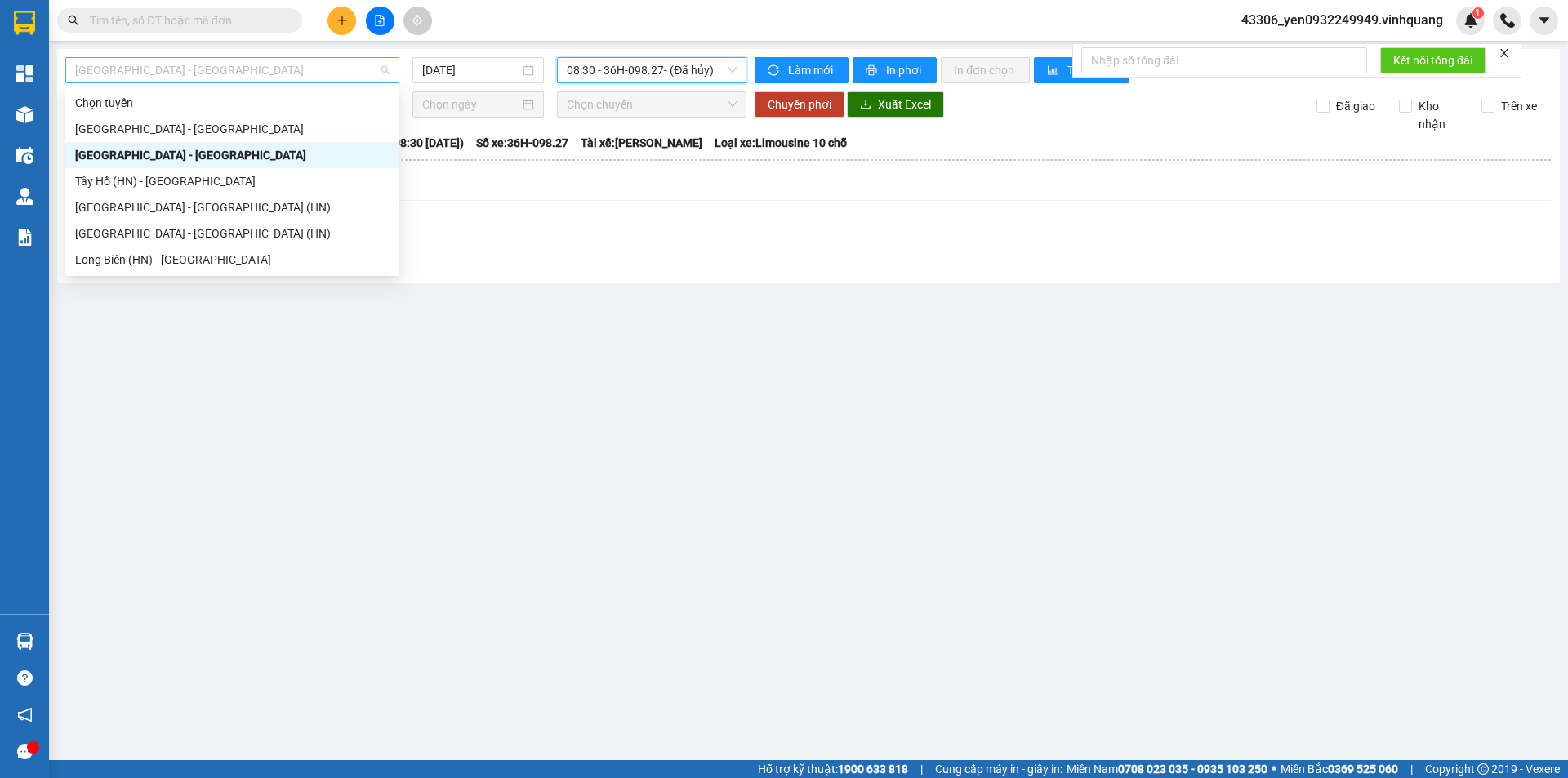
click at [83, 71] on span "[GEOGRAPHIC_DATA] - [GEOGRAPHIC_DATA]" at bounding box center [232, 70] width 314 height 25
click at [79, 180] on div "Tây Hồ (HN) - [GEOGRAPHIC_DATA]" at bounding box center [232, 181] width 314 height 18
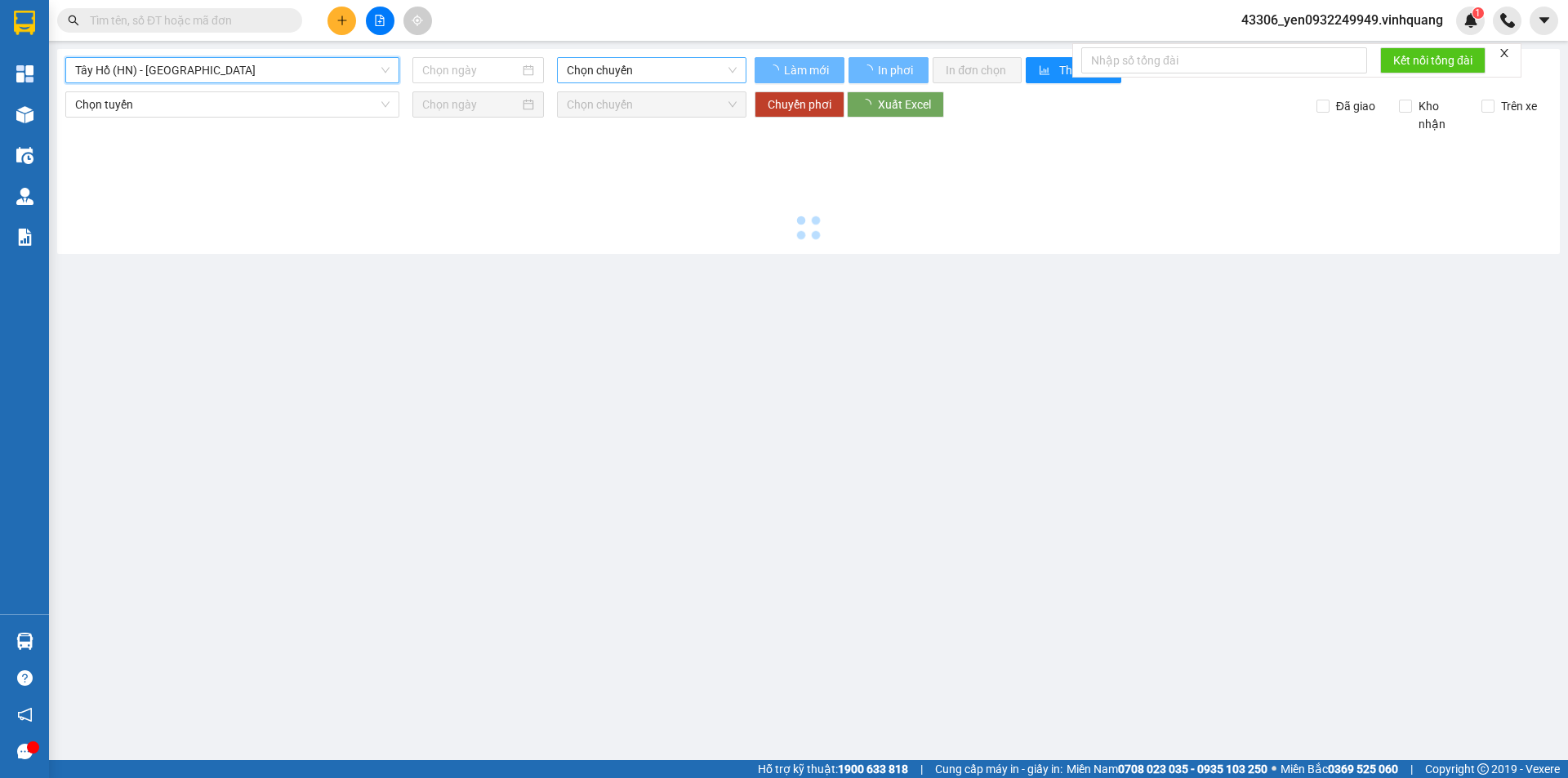
type input "[DATE]"
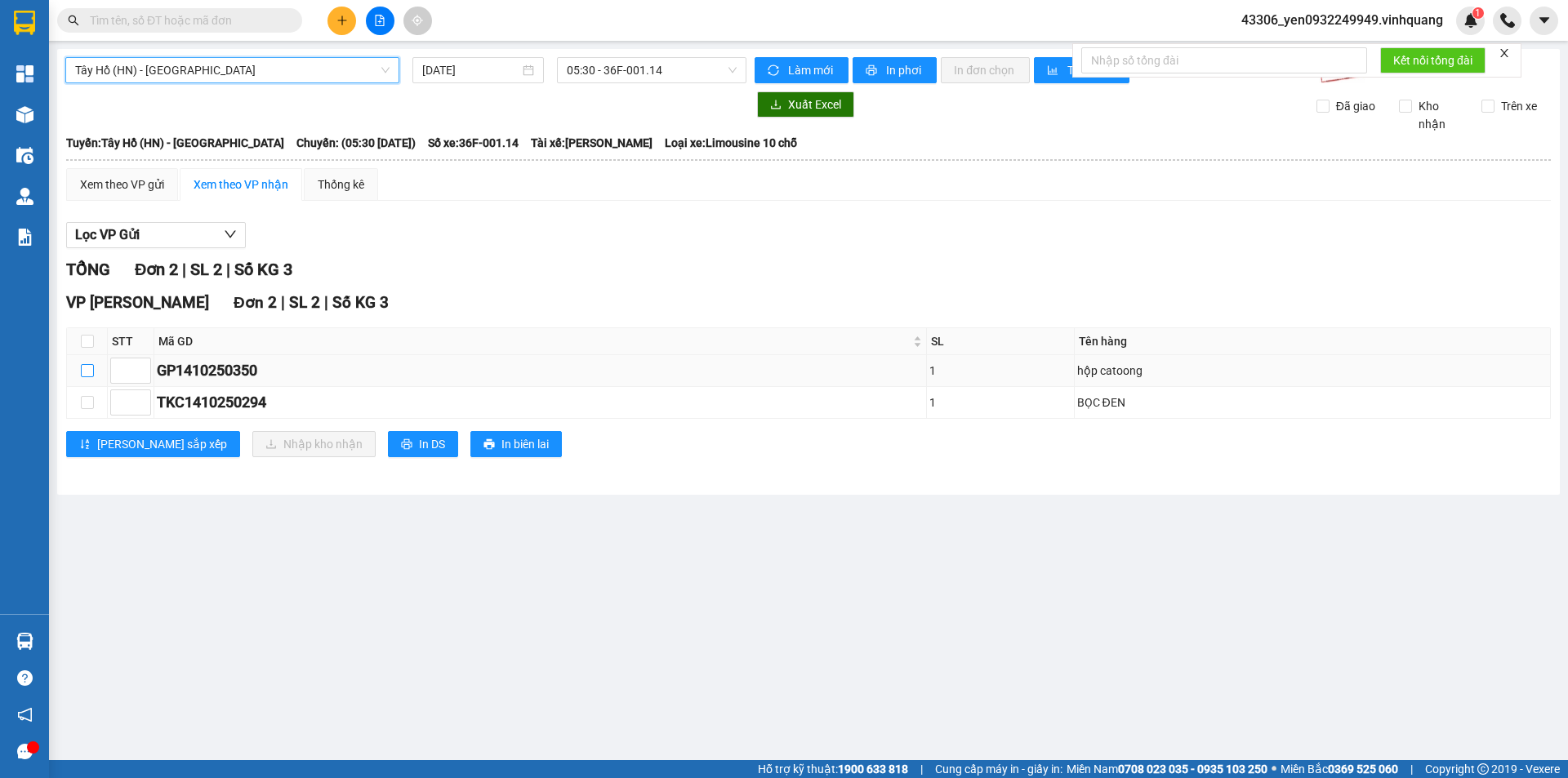
click at [88, 369] on input "checkbox" at bounding box center [87, 370] width 13 height 13
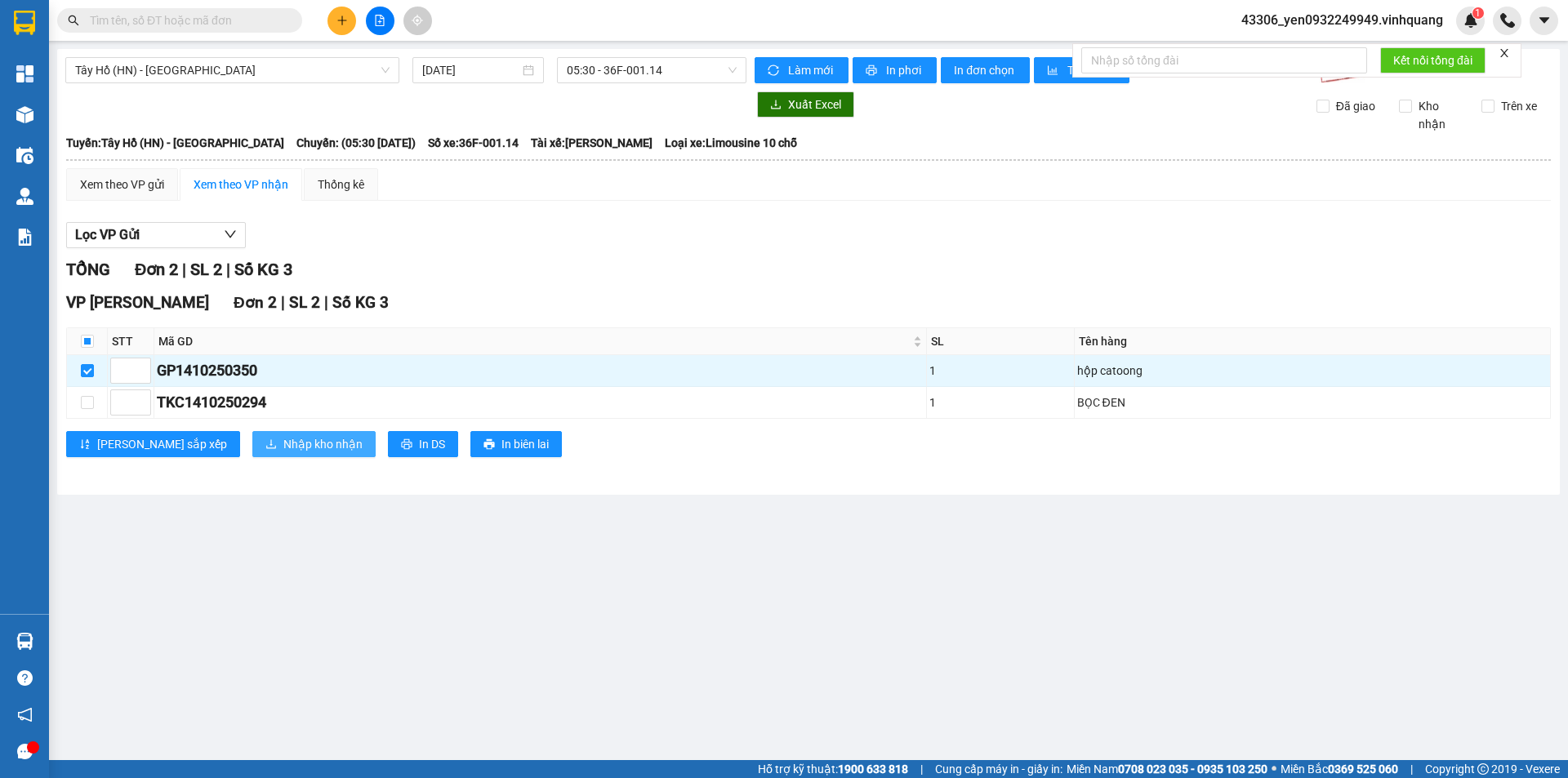
click at [283, 446] on span "Nhập kho nhận" at bounding box center [322, 444] width 79 height 18
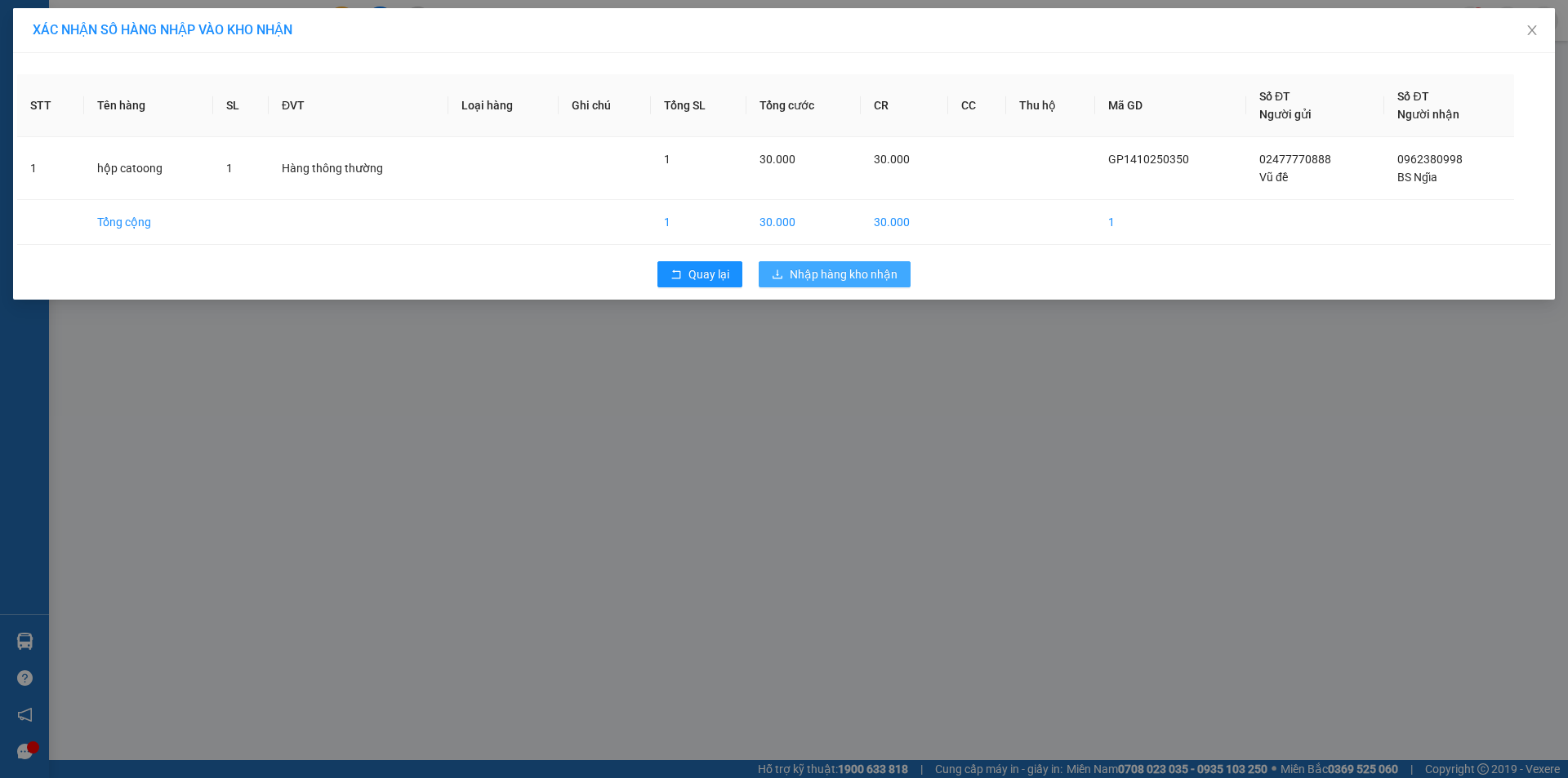
click at [852, 274] on span "Nhập hàng kho nhận" at bounding box center [844, 274] width 107 height 18
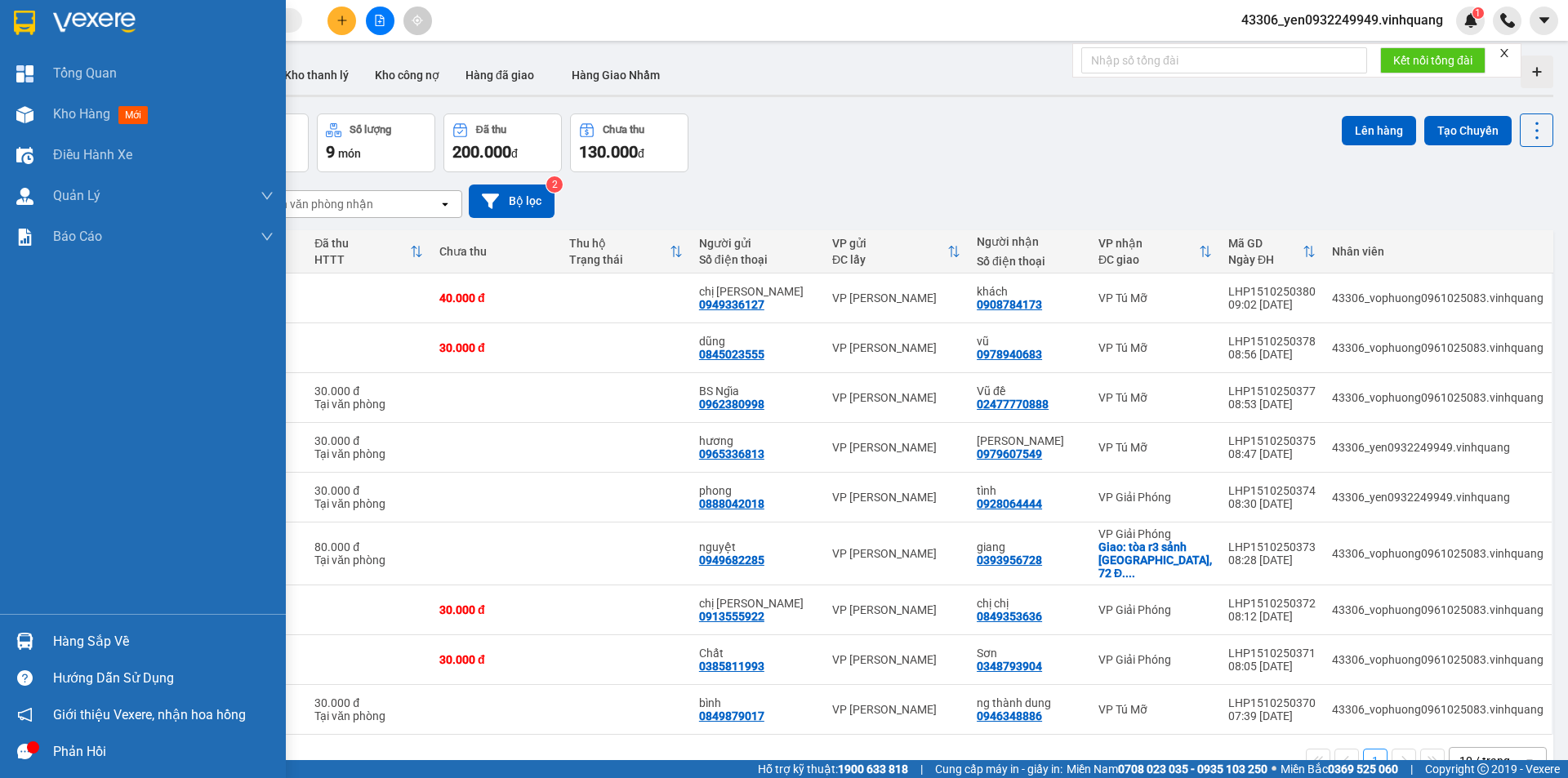
click at [106, 646] on div "Hàng sắp về" at bounding box center [163, 642] width 221 height 25
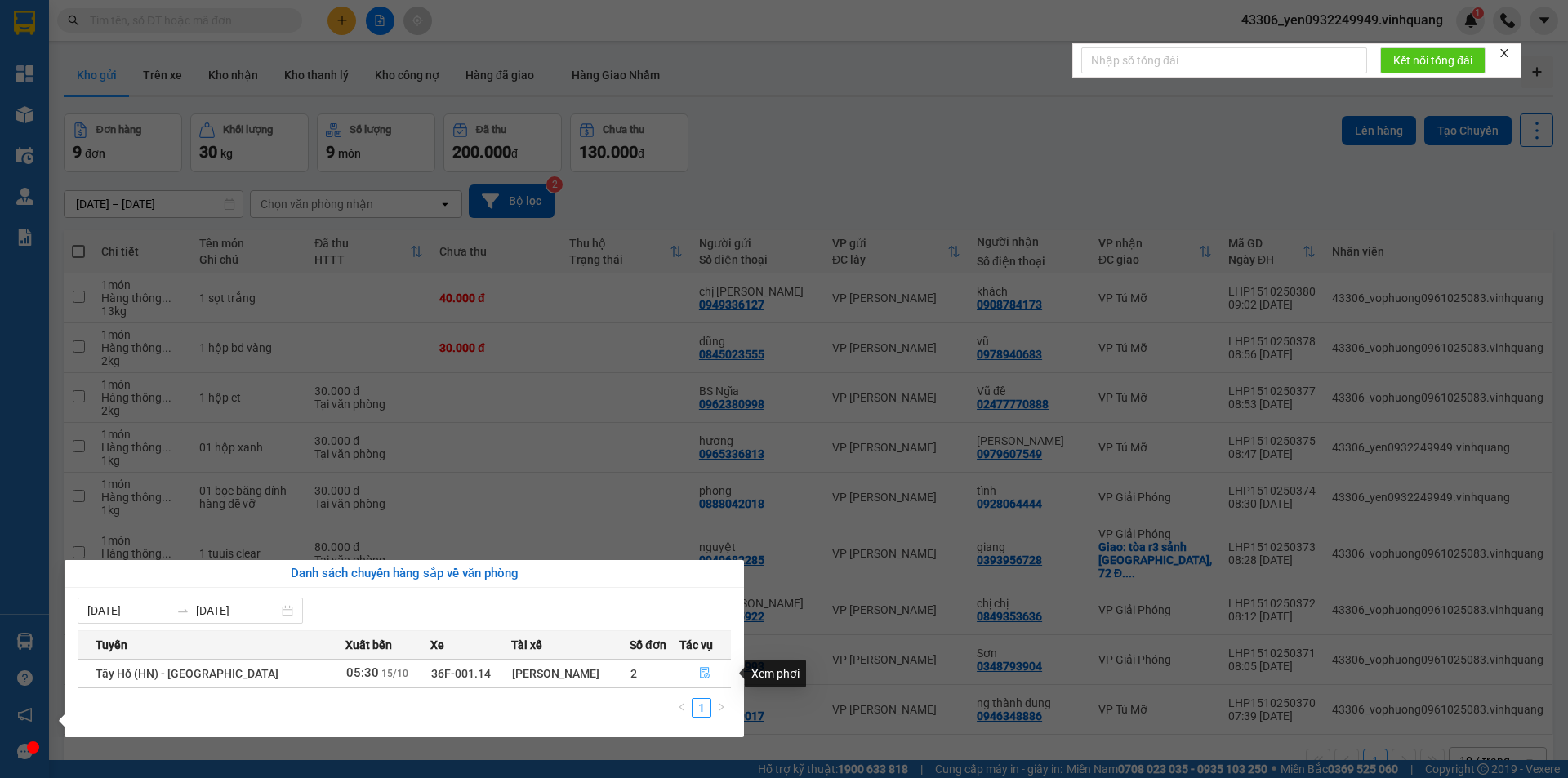
click at [699, 677] on icon "file-done" at bounding box center [704, 672] width 11 height 11
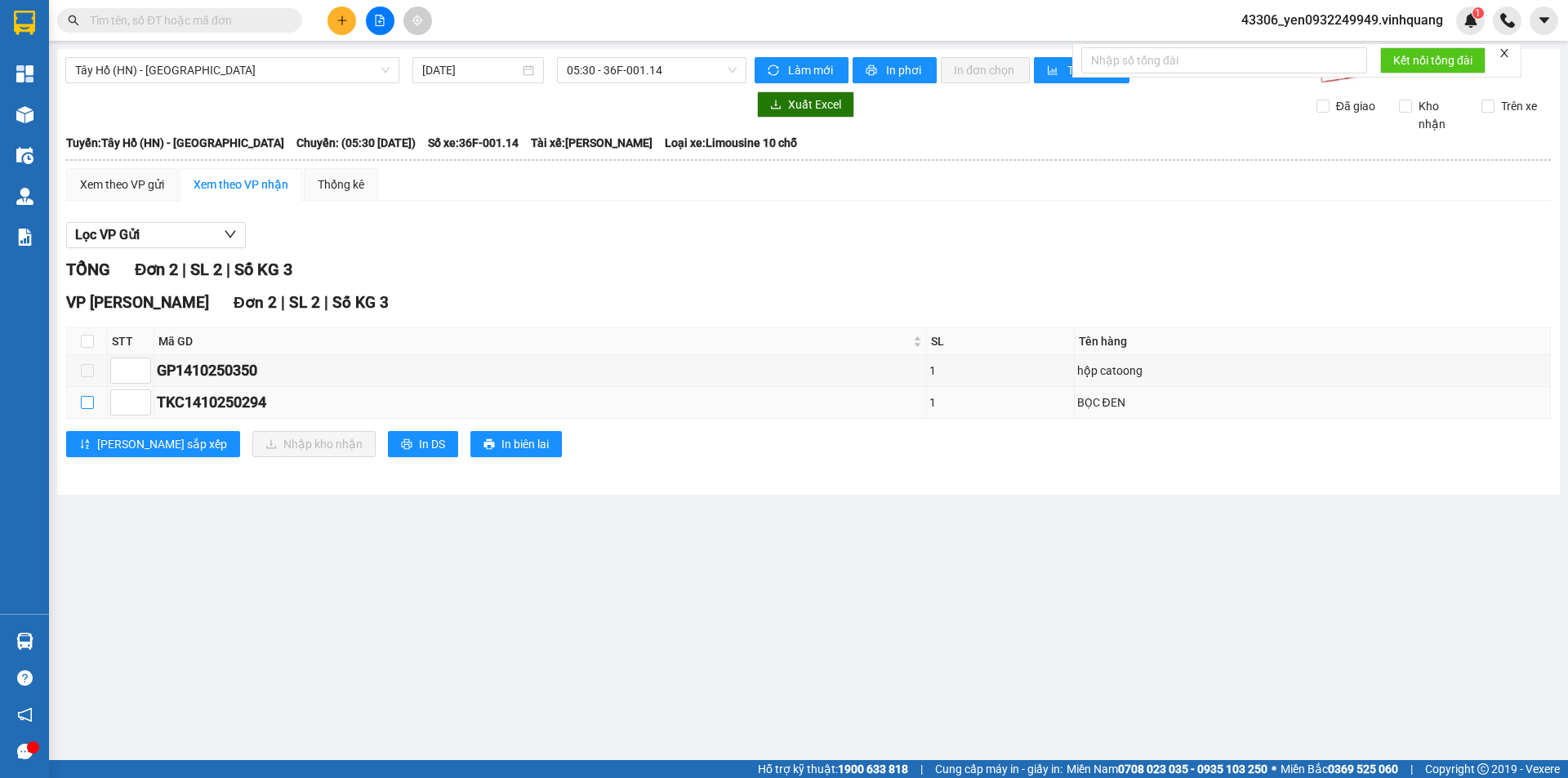
click at [88, 404] on input "checkbox" at bounding box center [87, 402] width 13 height 13
checkbox input "true"
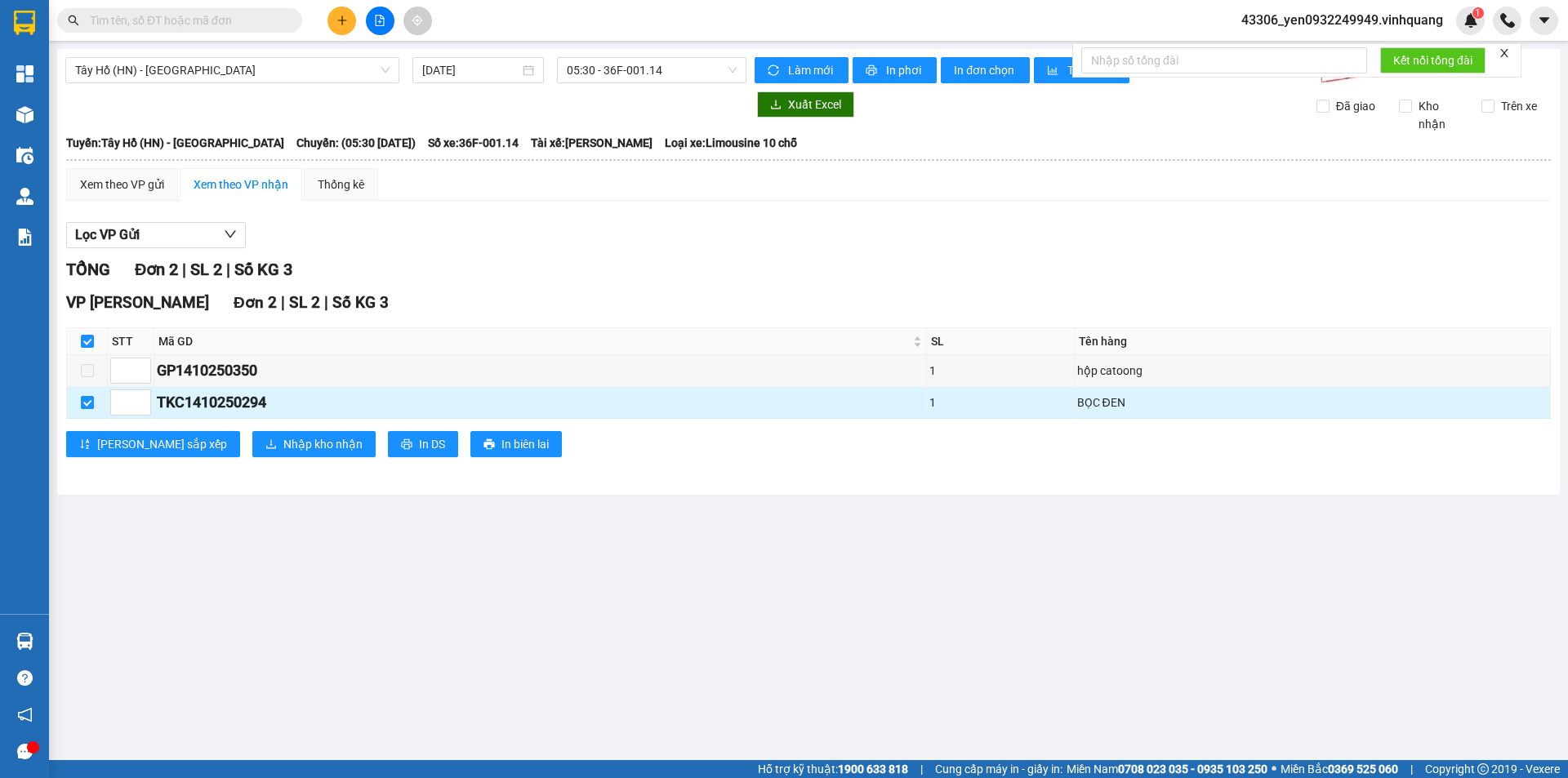
checkbox input "true"
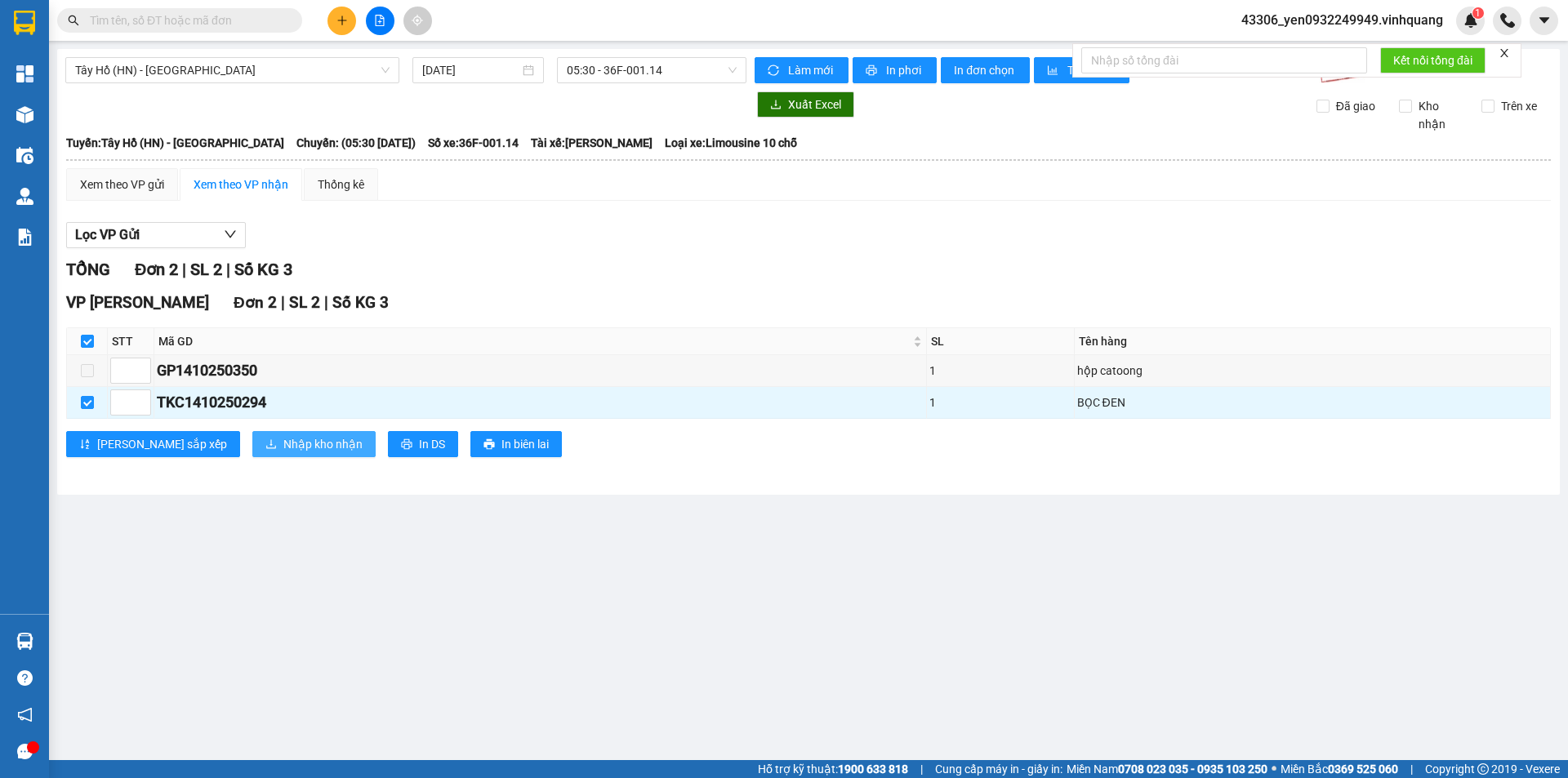
click at [283, 447] on span "Nhập kho nhận" at bounding box center [322, 444] width 79 height 18
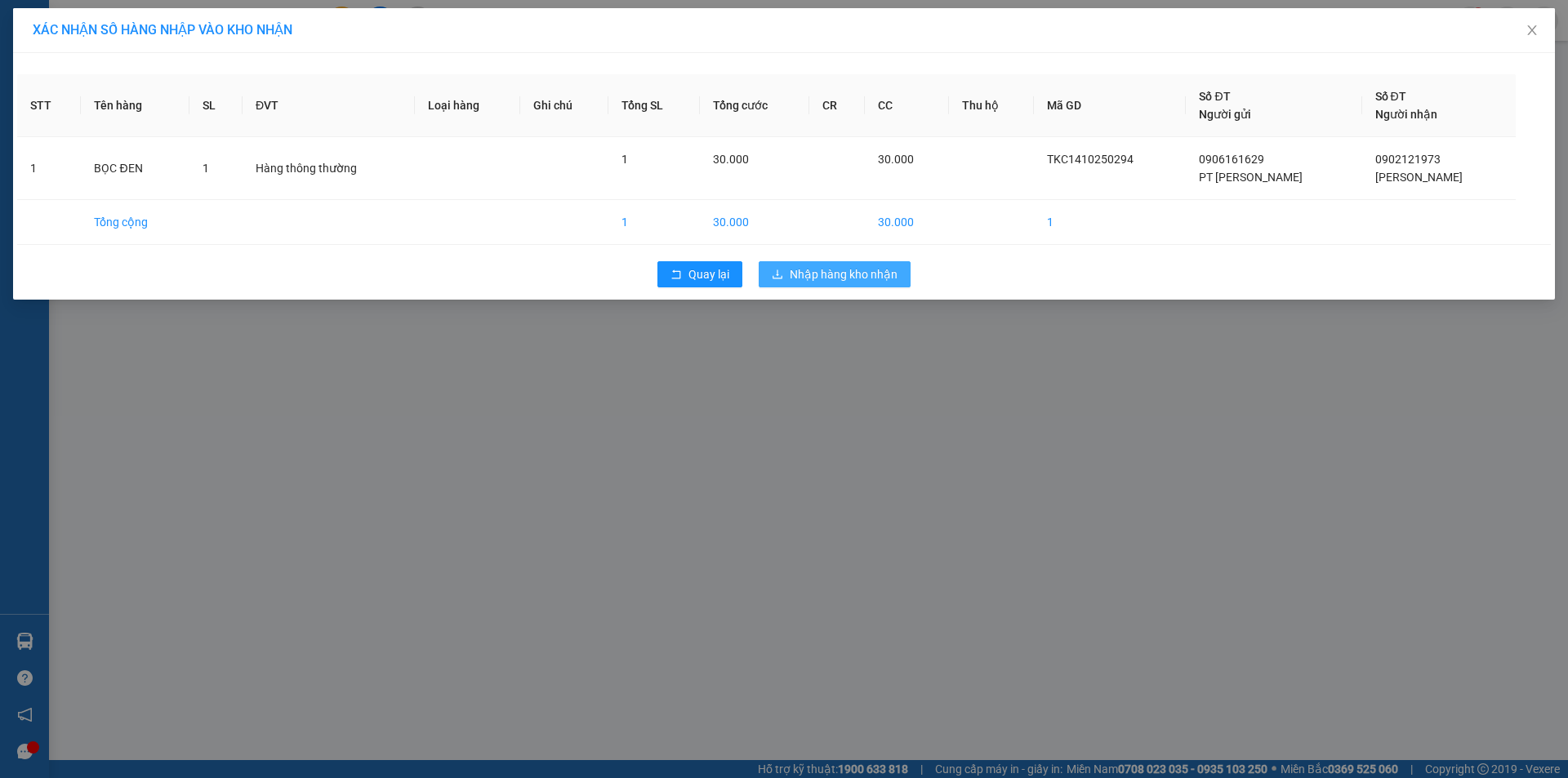
click at [845, 272] on span "Nhập hàng kho nhận" at bounding box center [844, 274] width 107 height 18
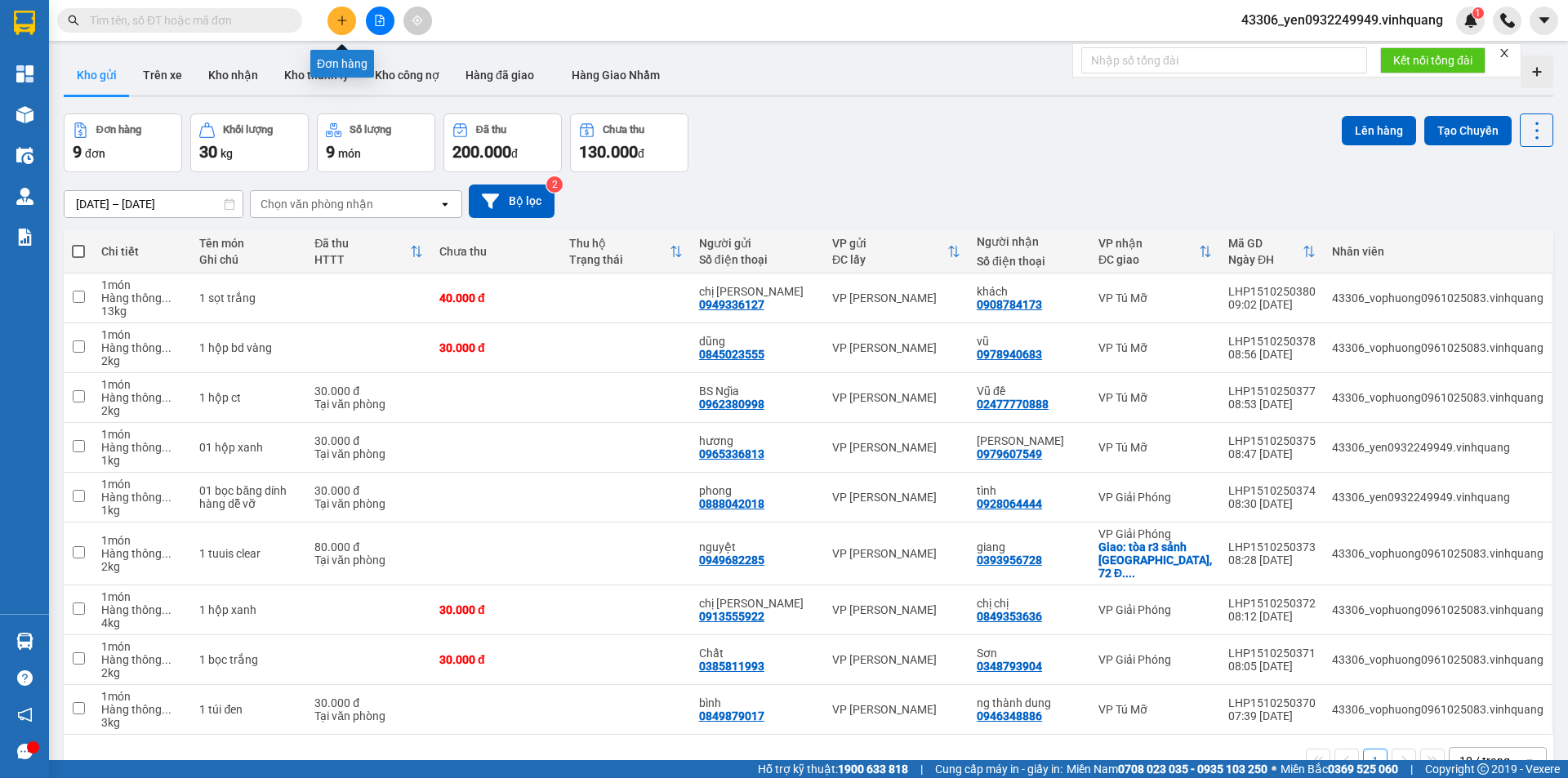
click at [348, 21] on button at bounding box center [342, 21] width 29 height 29
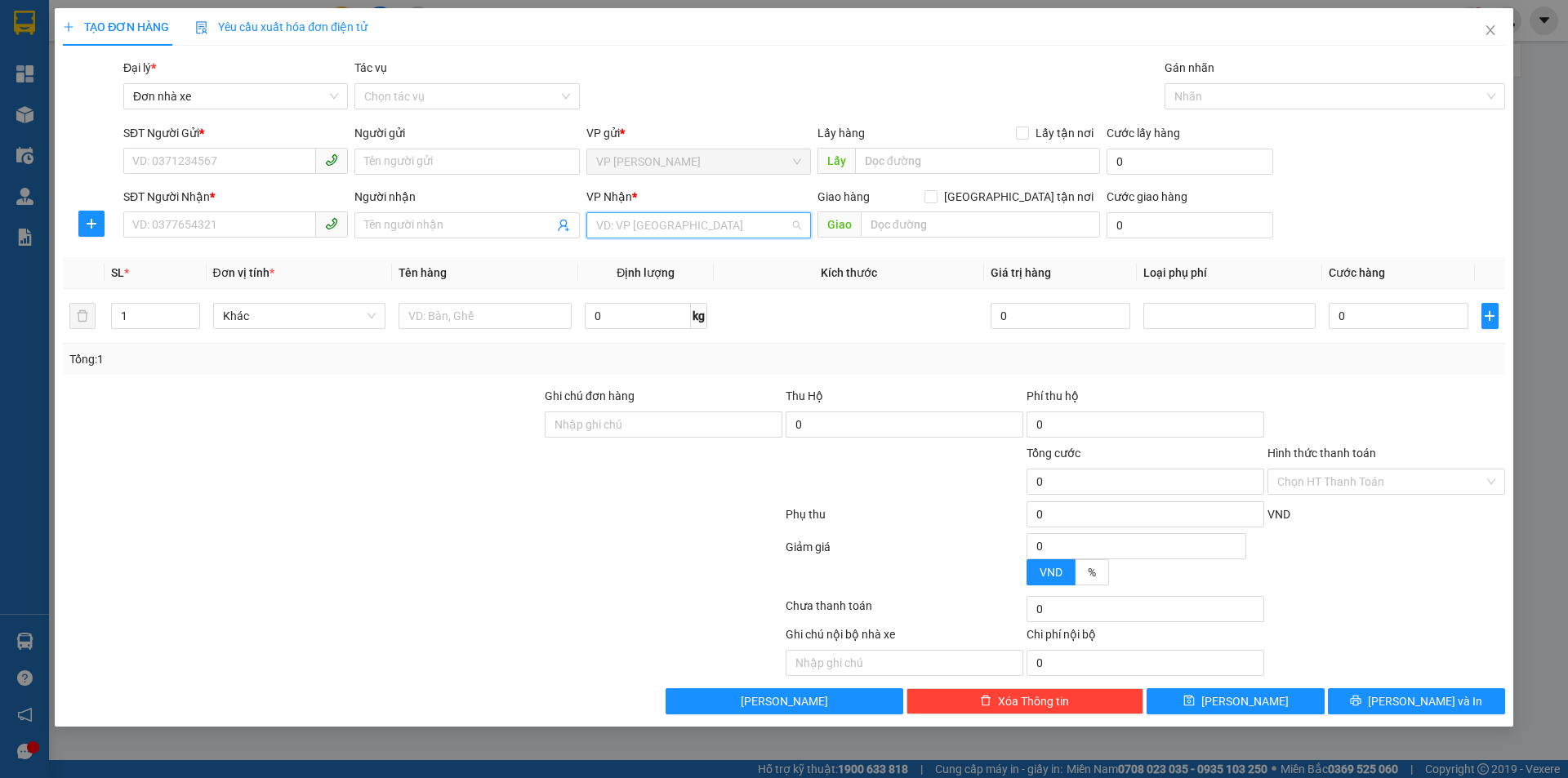
click at [770, 227] on input "search" at bounding box center [692, 225] width 193 height 25
click at [244, 164] on input "SĐT Người Gửi *" at bounding box center [220, 160] width 193 height 26
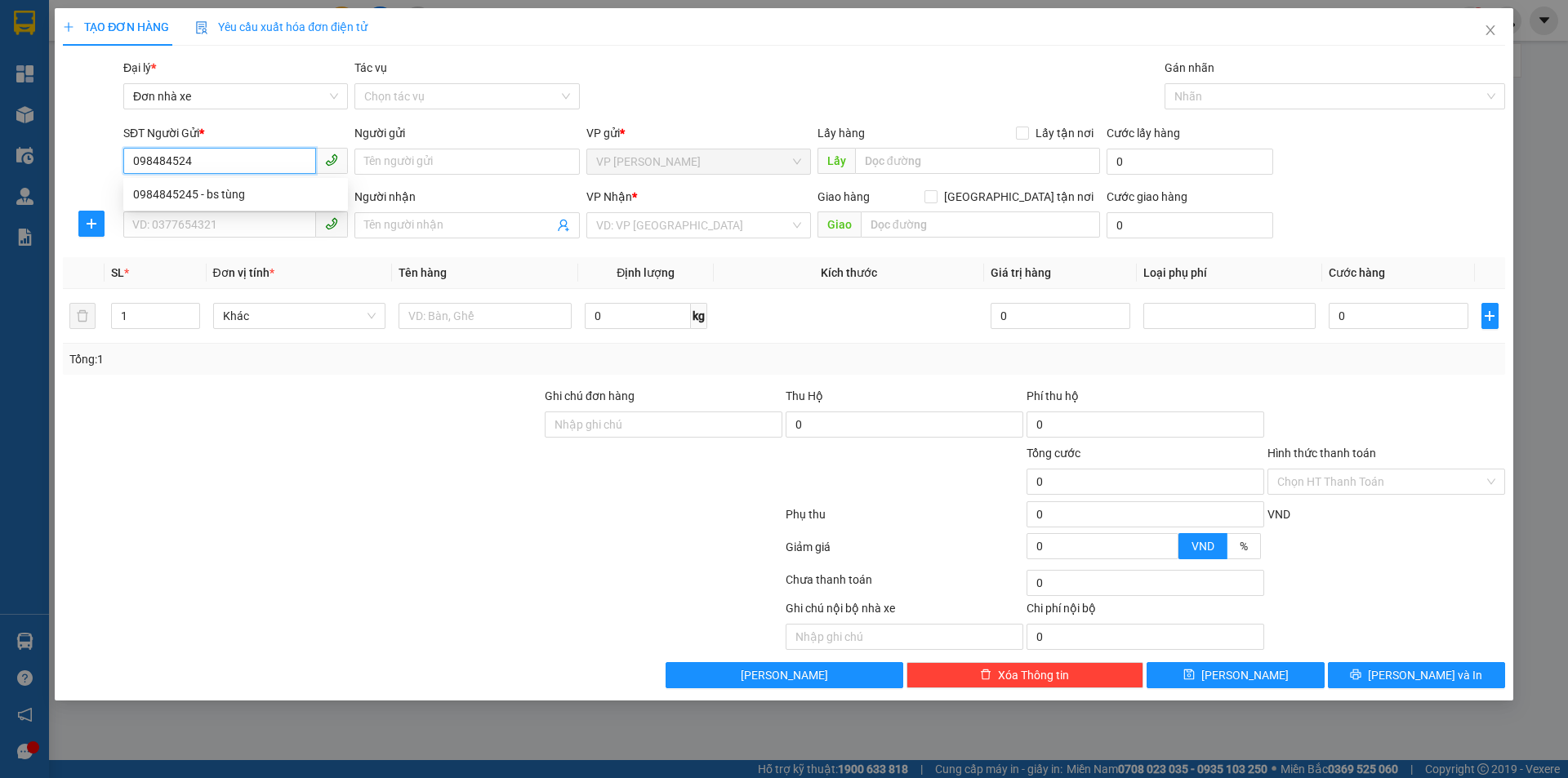
type input "0984845245"
click at [236, 193] on div "0984845245 - bs tùng" at bounding box center [235, 193] width 205 height 18
type input "bs tùng"
type input "0967419894"
type input "LABO KACHI"
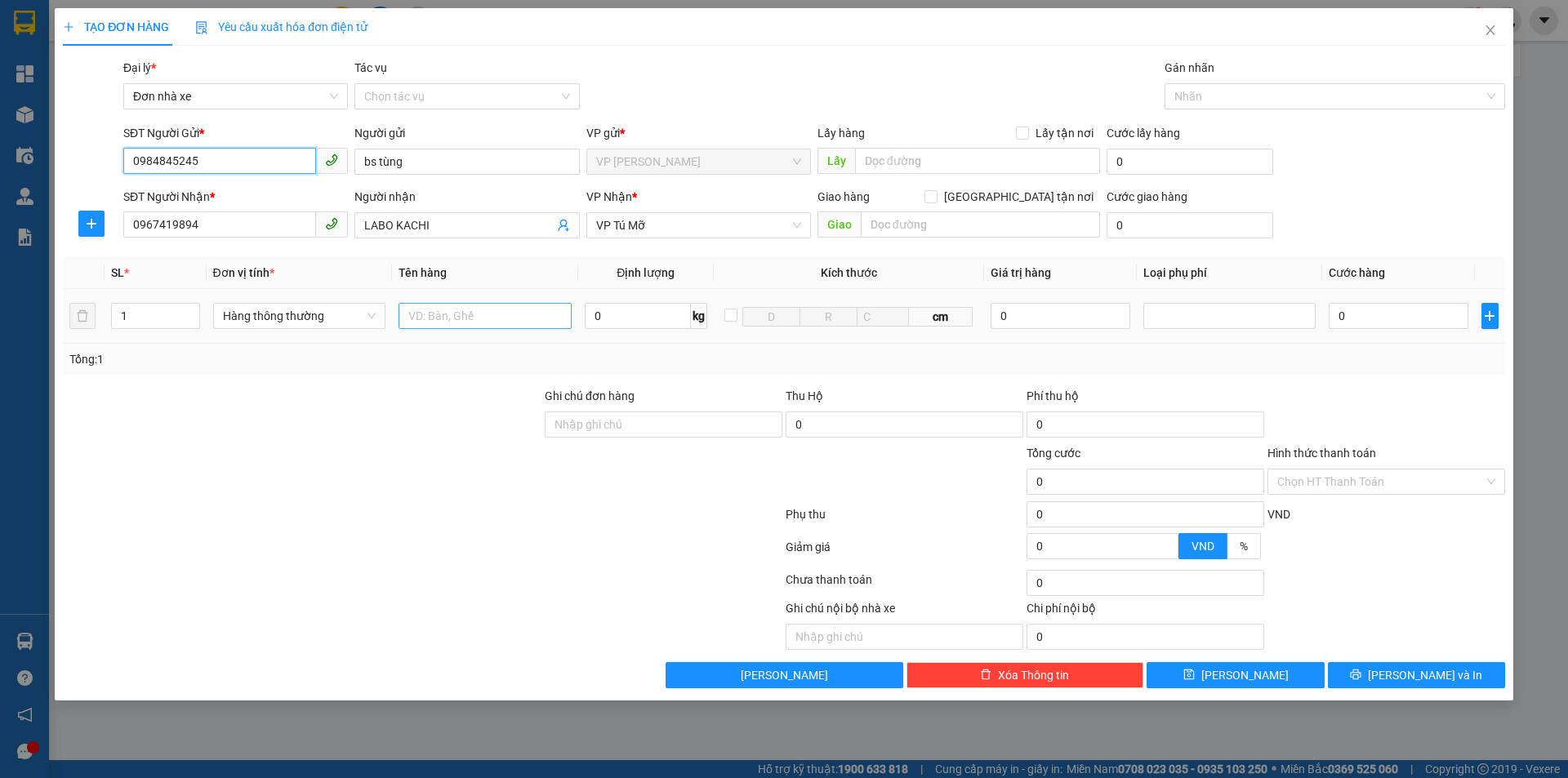
type input "0984845245"
click at [468, 320] on input "text" at bounding box center [485, 315] width 173 height 26
type input "01 hộp nhỏ"
click at [598, 316] on input "0" at bounding box center [637, 315] width 107 height 26
type input "1"
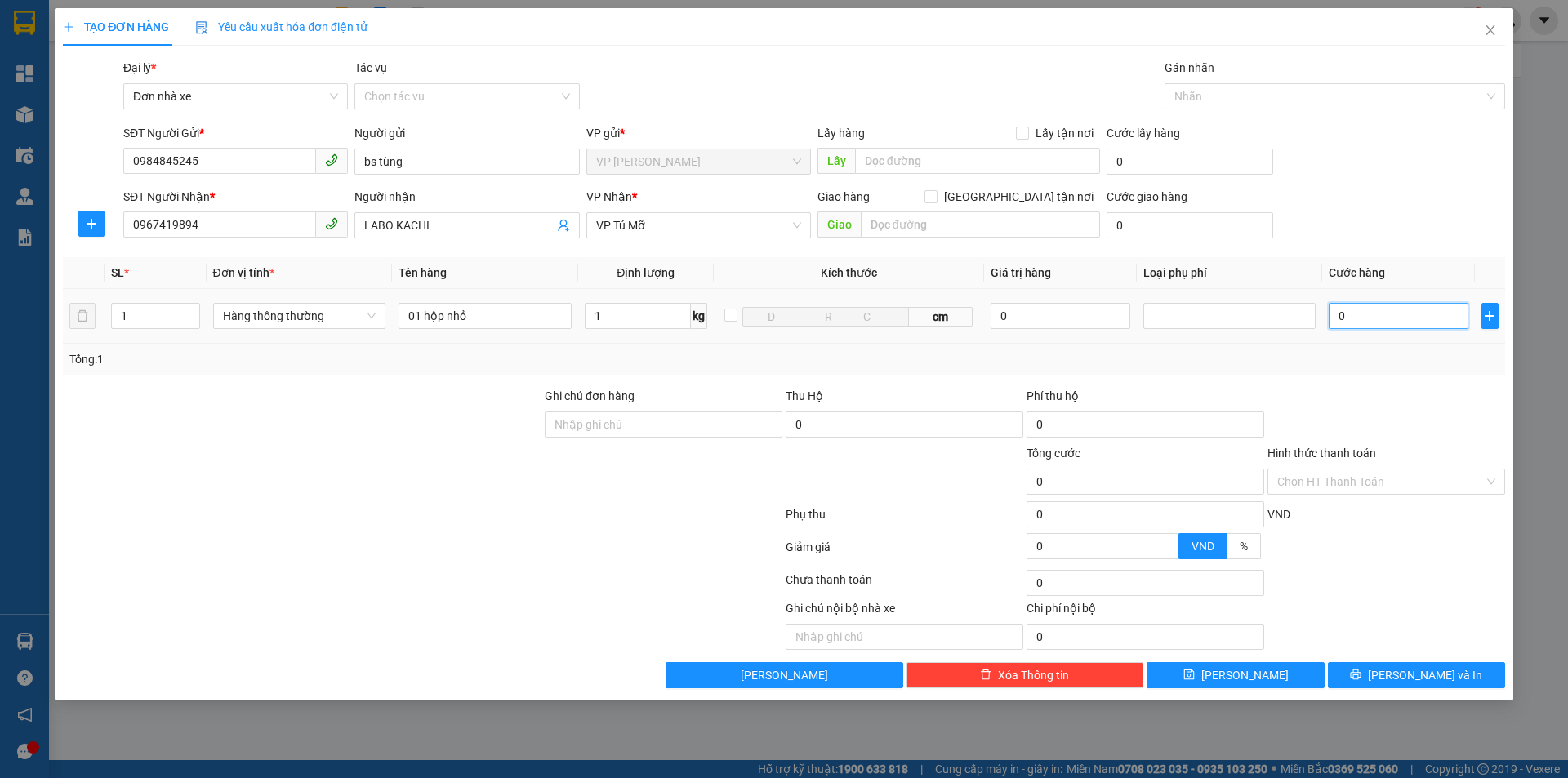
click at [1430, 322] on input "0" at bounding box center [1398, 315] width 139 height 26
type input "30.000"
click at [1360, 475] on input "Hình thức thanh toán" at bounding box center [1381, 481] width 206 height 25
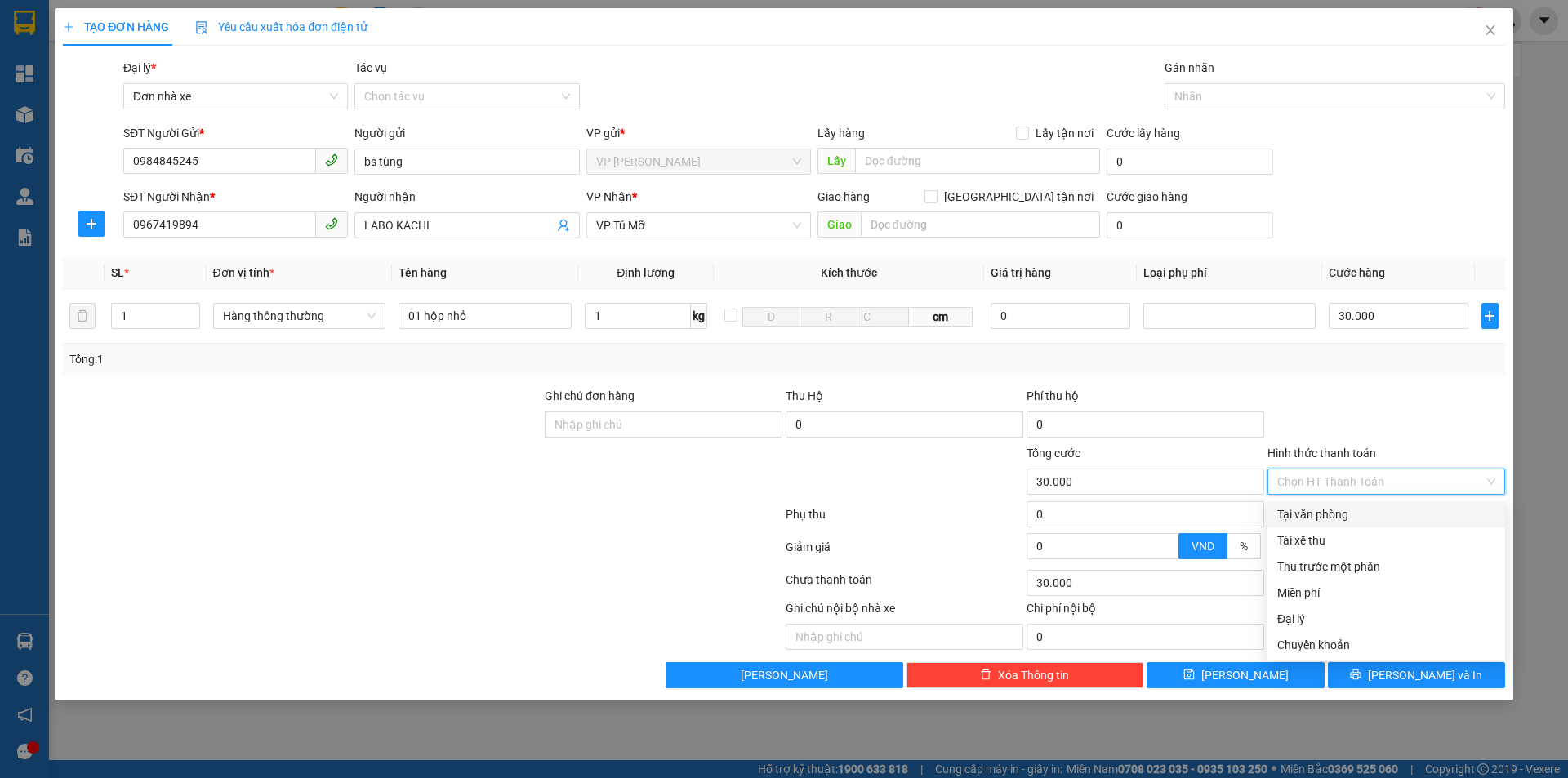
click at [1356, 510] on div "Tại văn phòng" at bounding box center [1386, 514] width 218 height 18
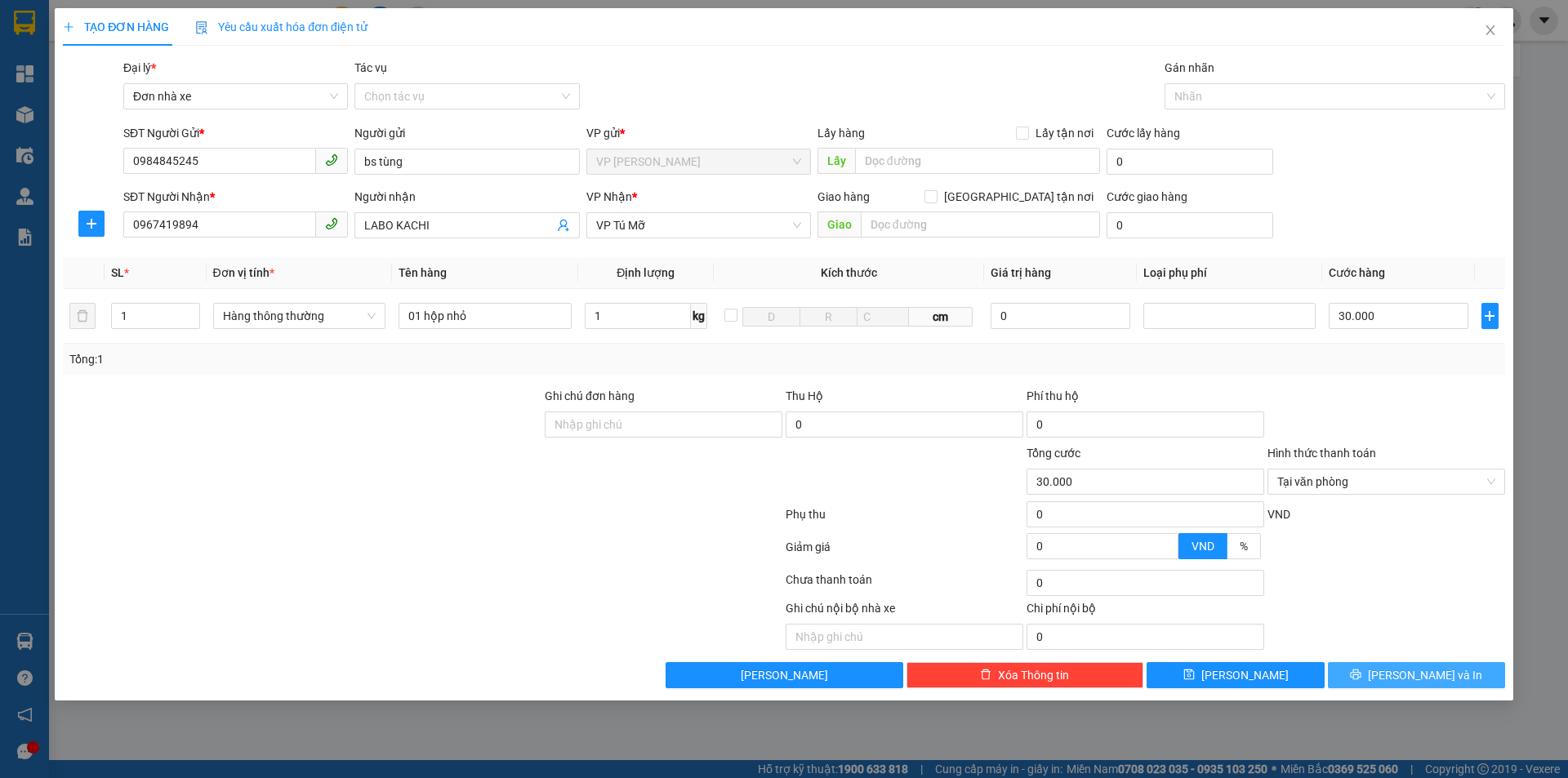
click at [1415, 673] on span "[PERSON_NAME] và In" at bounding box center [1425, 675] width 114 height 18
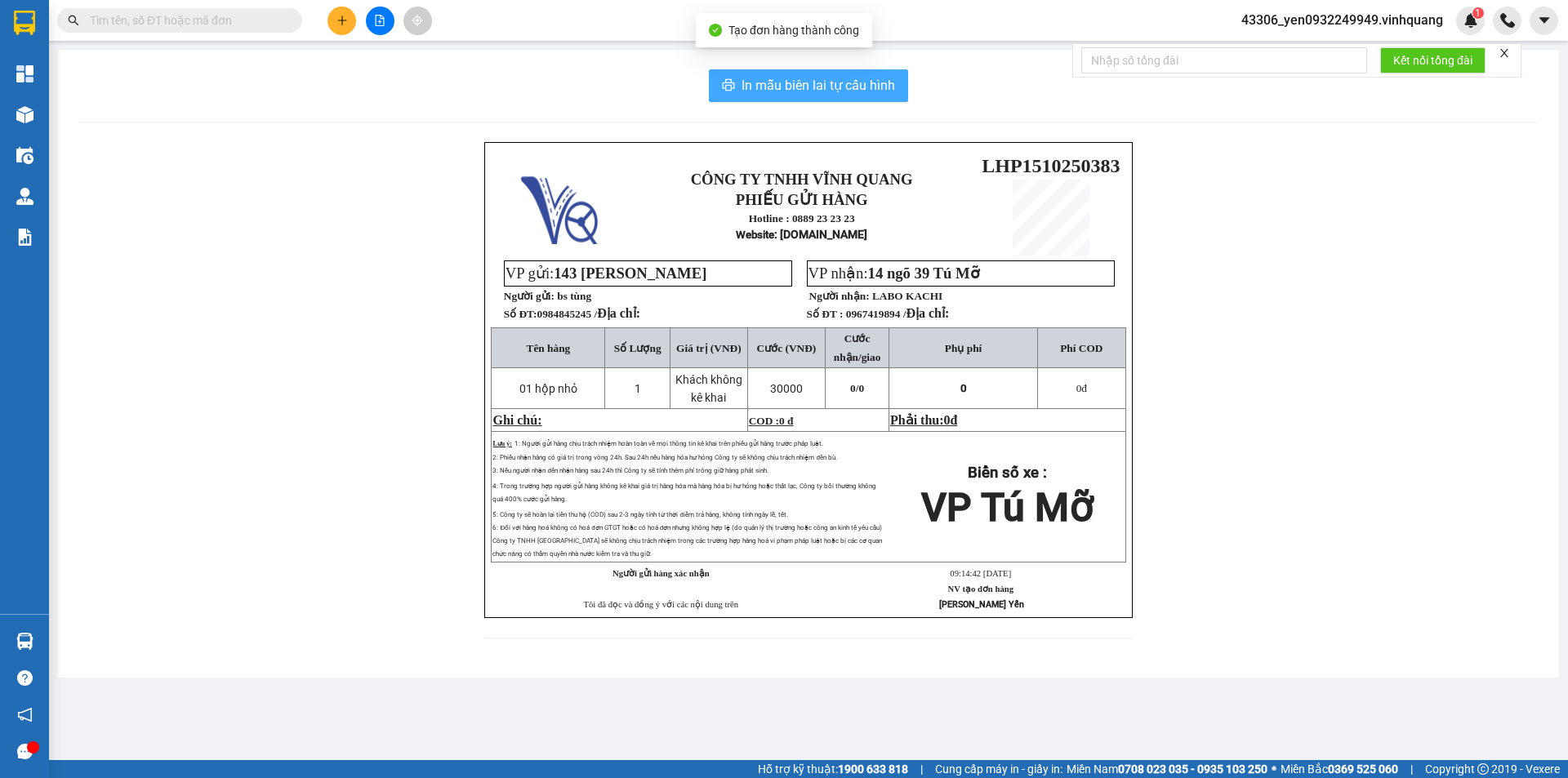
click at [781, 78] on span "In mẫu biên lai tự cấu hình" at bounding box center [818, 85] width 153 height 20
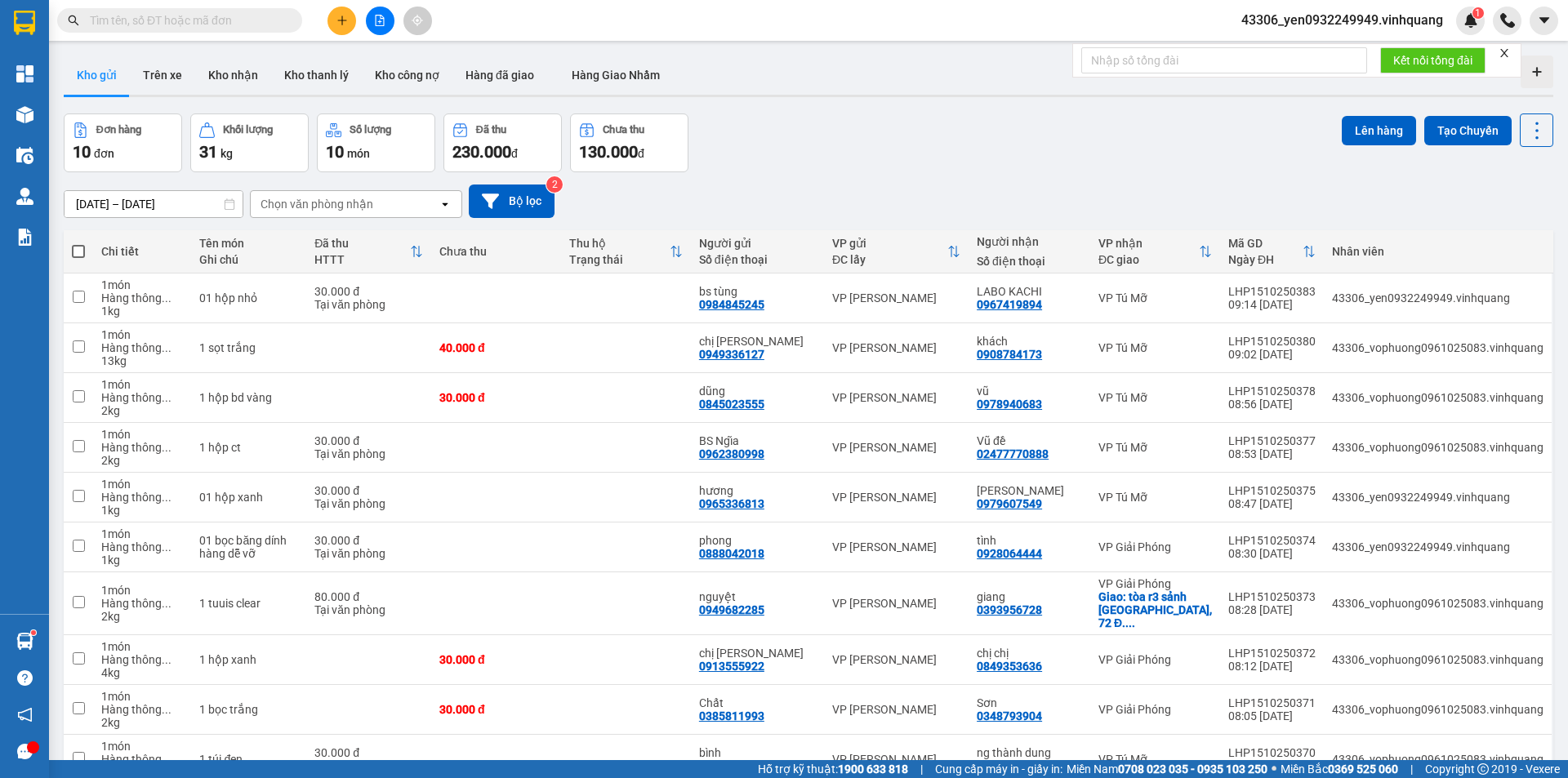
click at [216, 12] on input "text" at bounding box center [186, 20] width 193 height 18
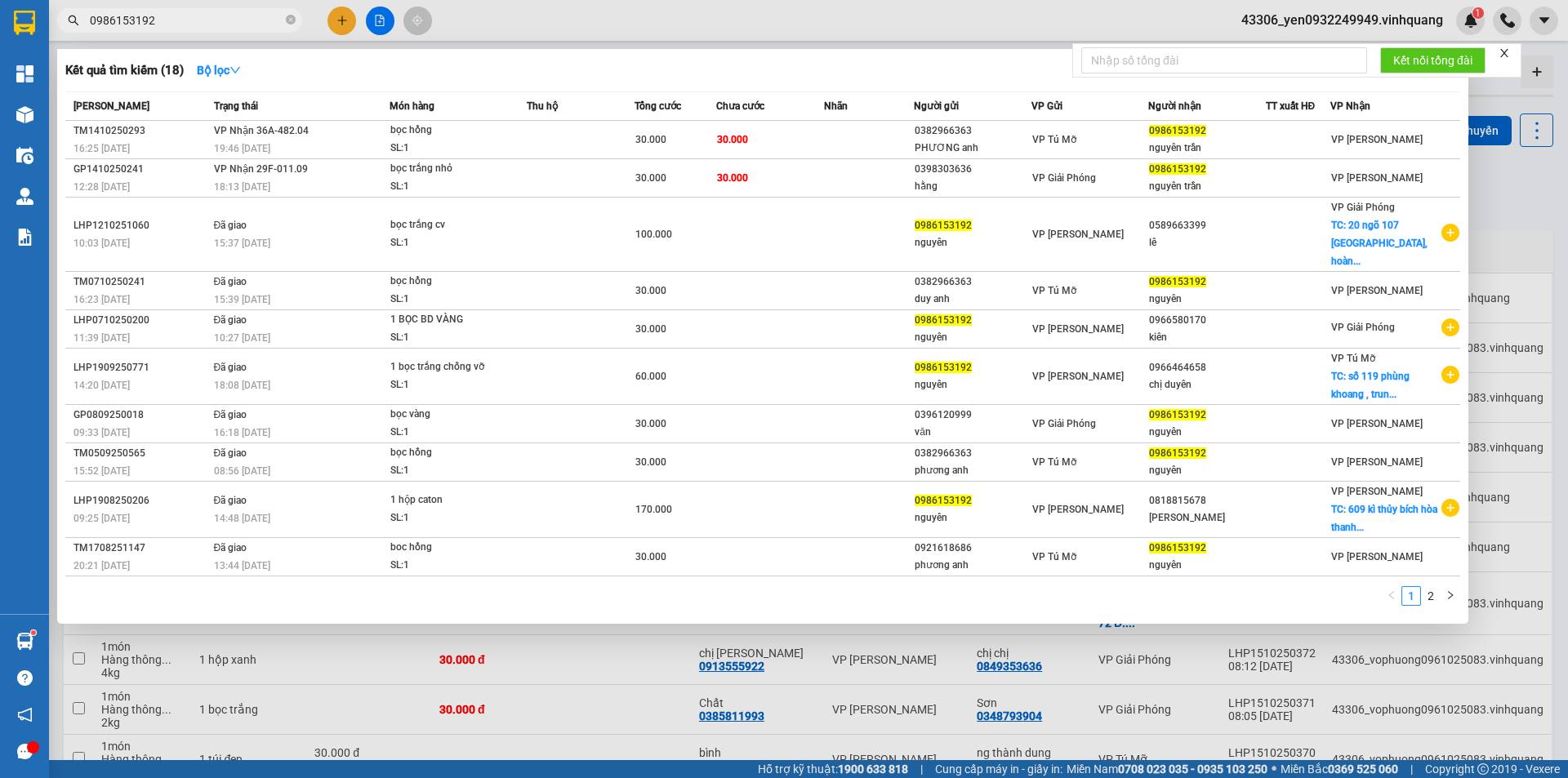
type input "0986153192"
click at [339, 26] on div at bounding box center [784, 389] width 1568 height 778
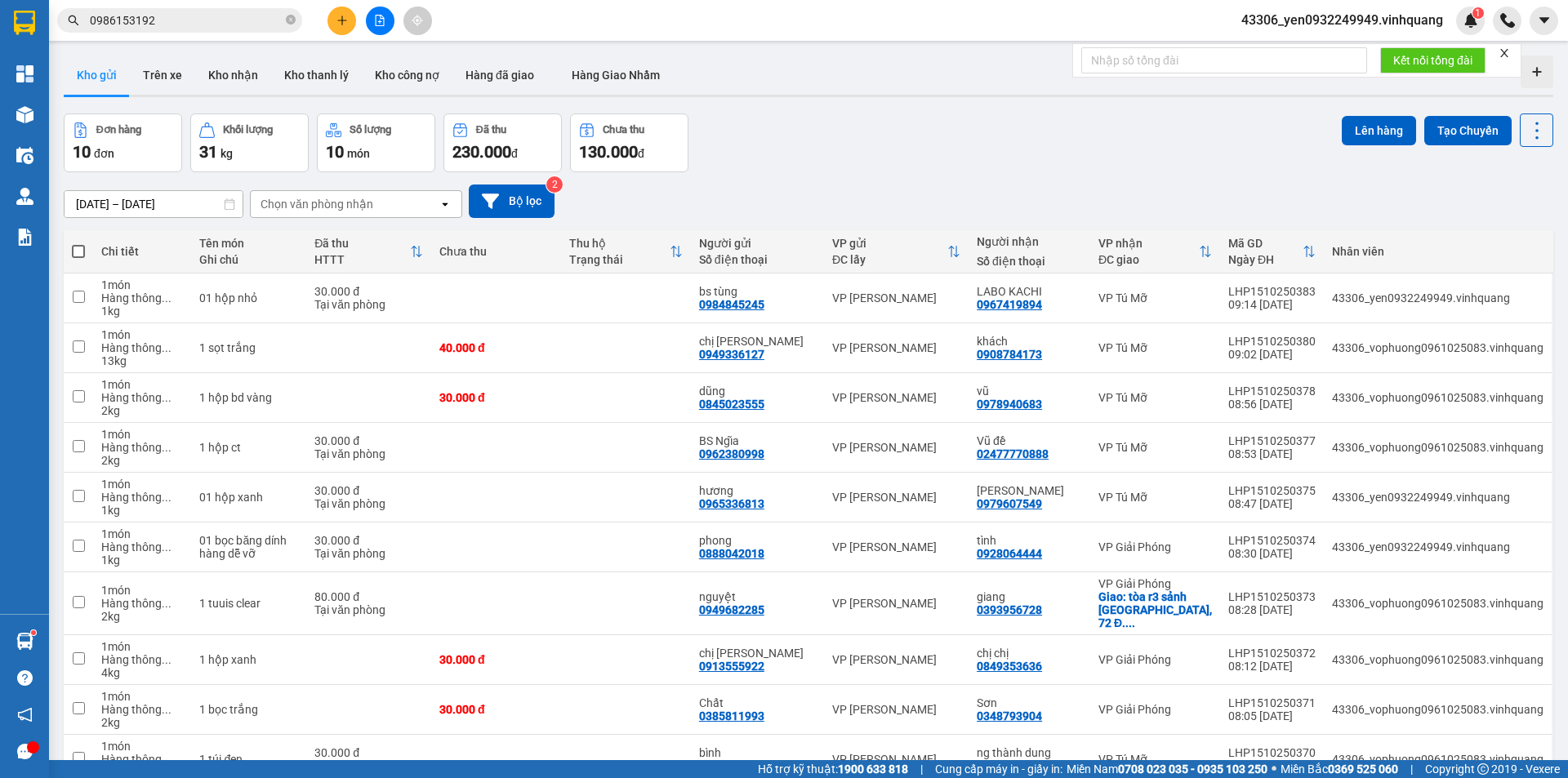
click at [346, 27] on button at bounding box center [342, 21] width 29 height 29
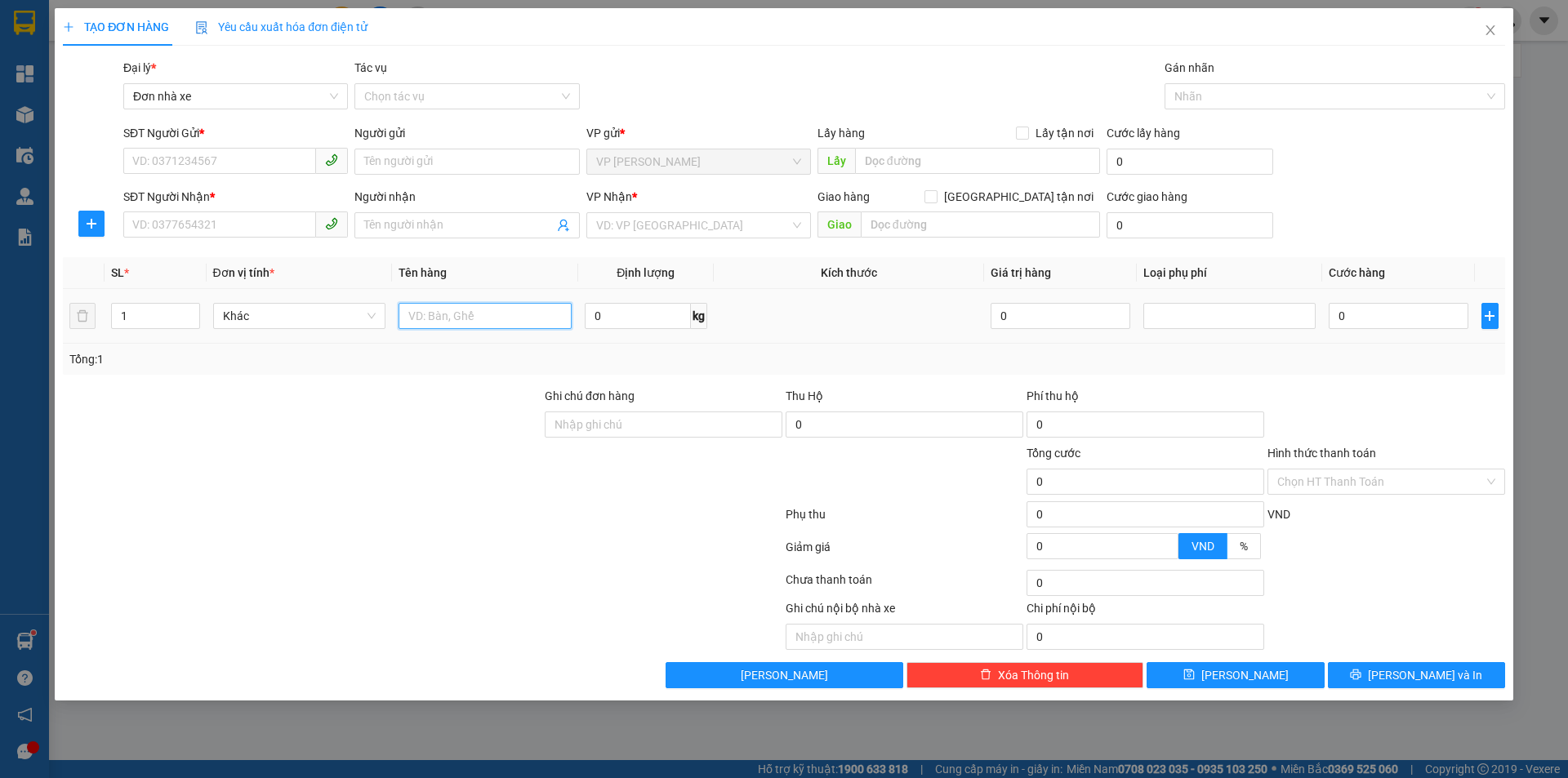
click at [464, 323] on input "text" at bounding box center [485, 315] width 173 height 26
type input "01 túi trắng"
click at [684, 228] on input "search" at bounding box center [692, 225] width 193 height 25
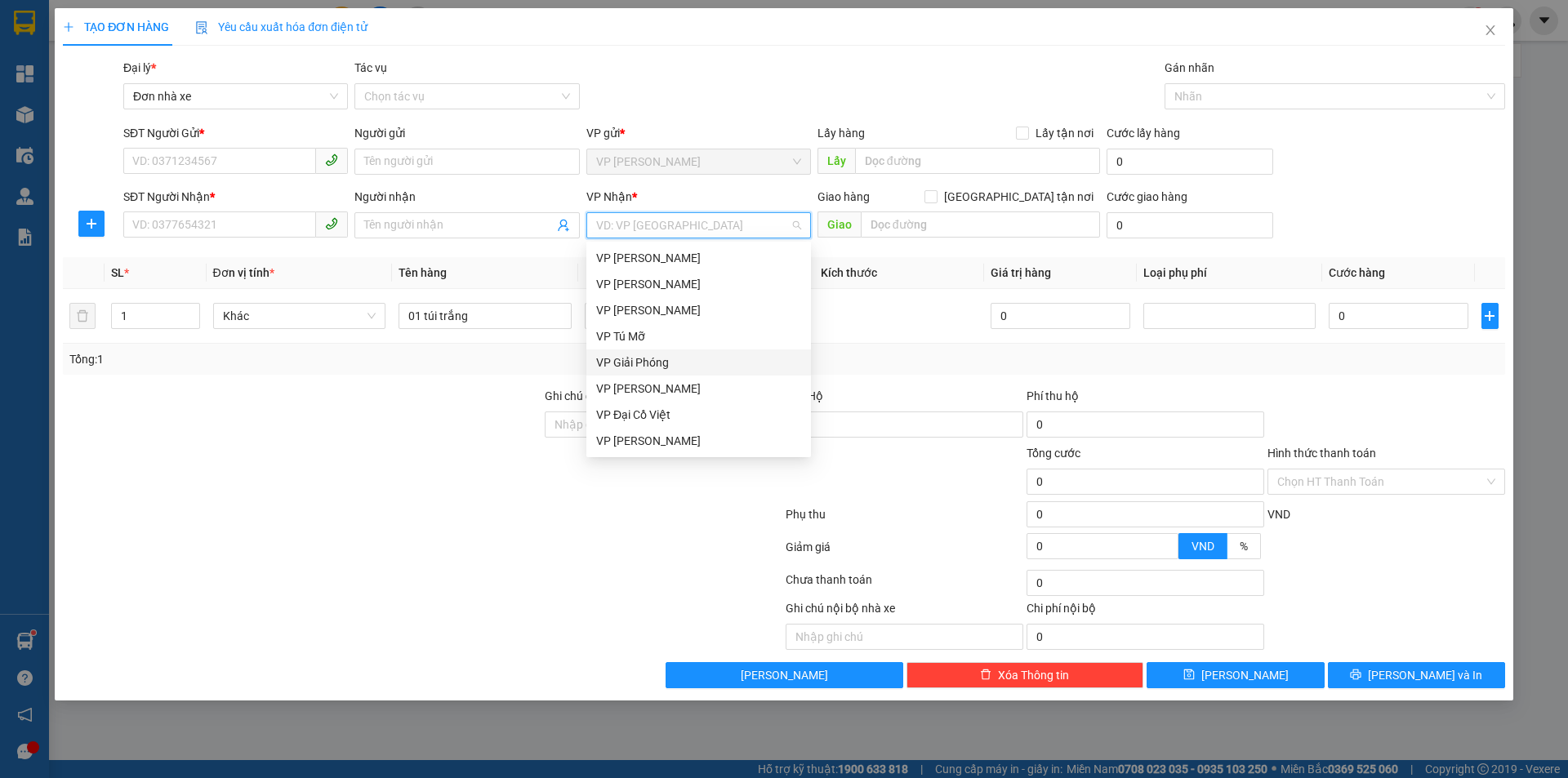
click at [660, 364] on div "VP Giải Phóng" at bounding box center [698, 362] width 205 height 18
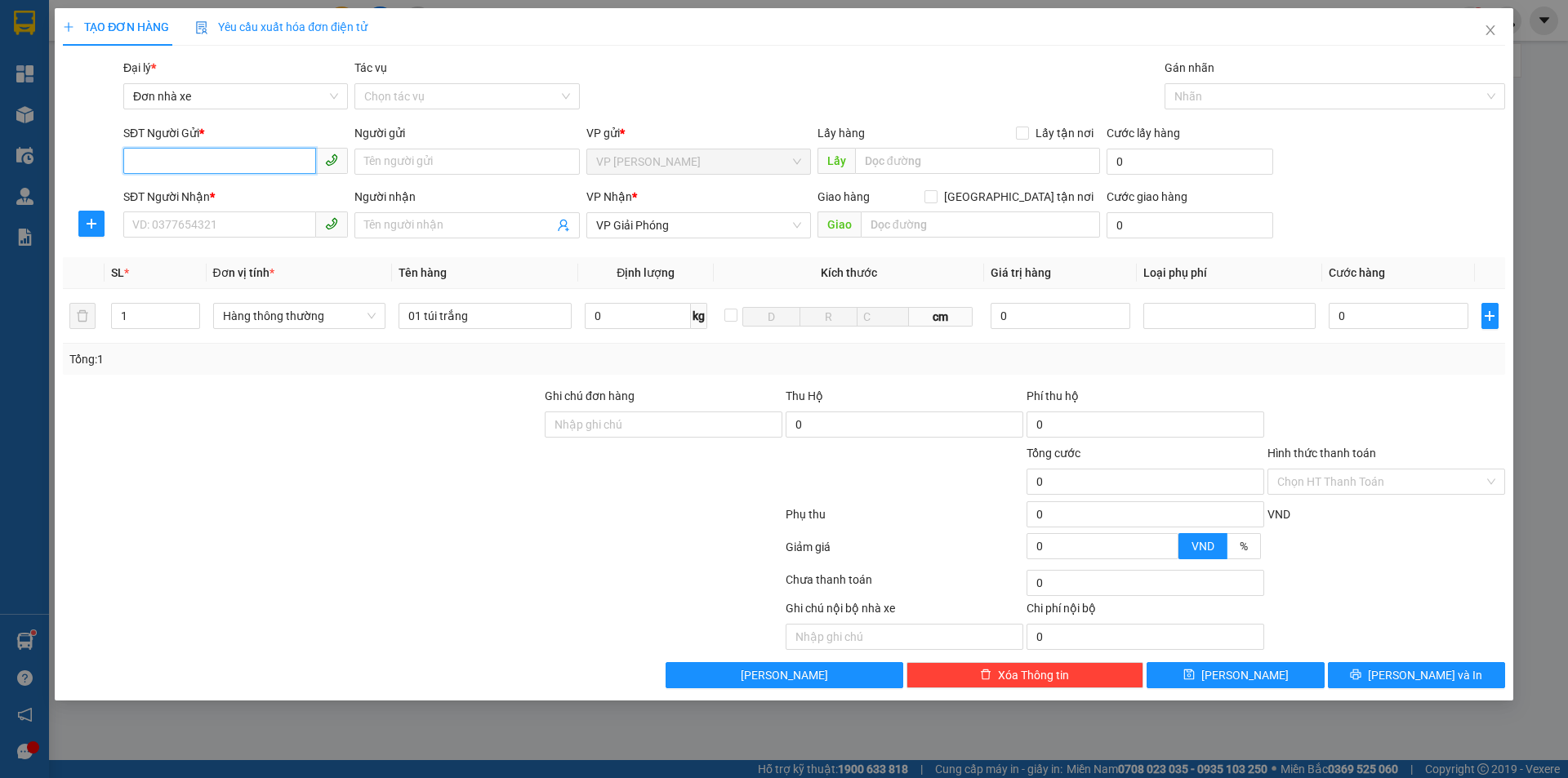
click at [206, 161] on input "SĐT Người Gửi *" at bounding box center [220, 160] width 193 height 26
type input "0976202758"
click at [212, 190] on div "0976202758 - [PERSON_NAME]" at bounding box center [235, 193] width 205 height 18
type input "Minh"
type input "0976202758"
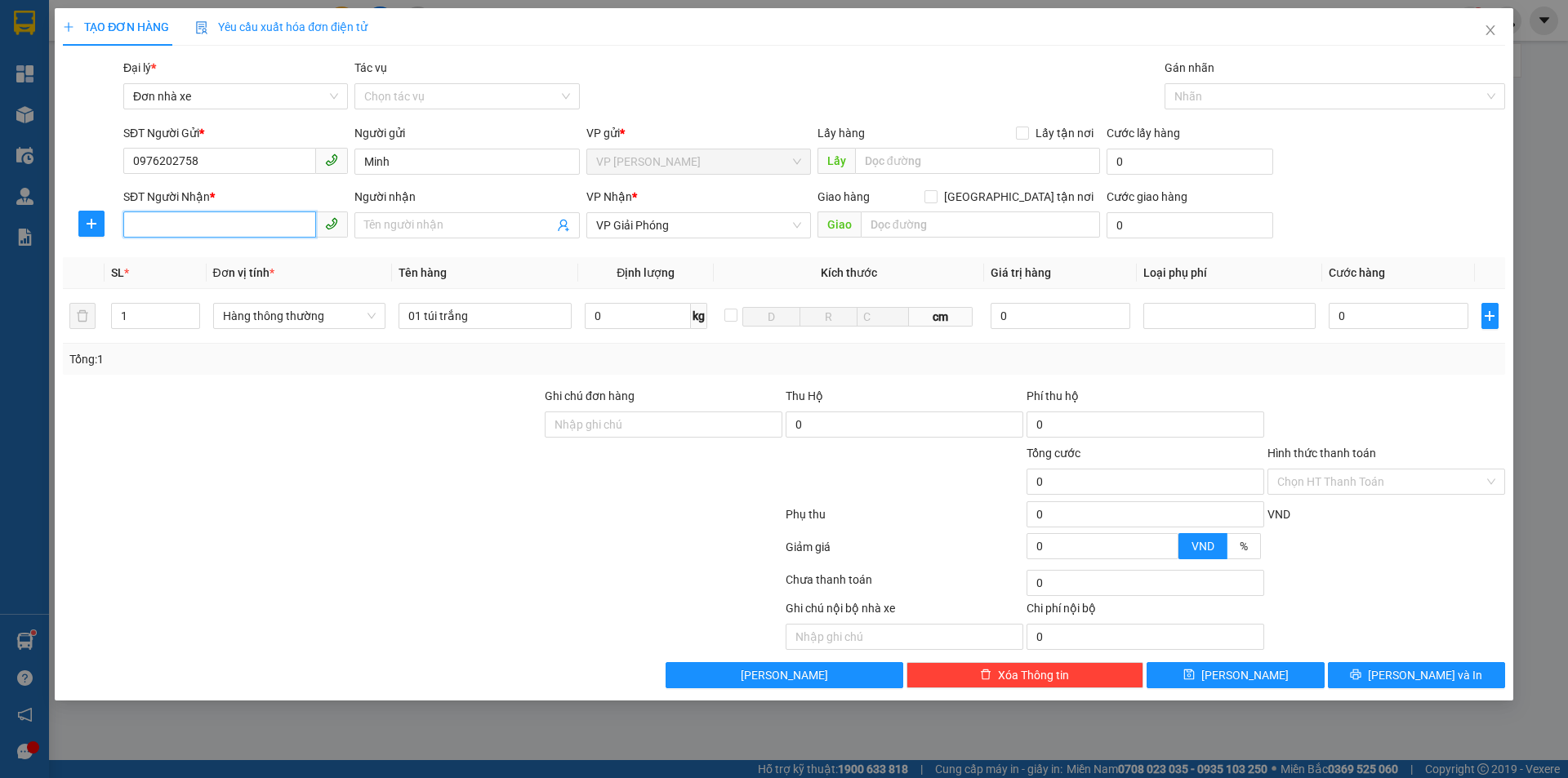
click at [223, 222] on input "SĐT Người Nhận *" at bounding box center [220, 224] width 193 height 26
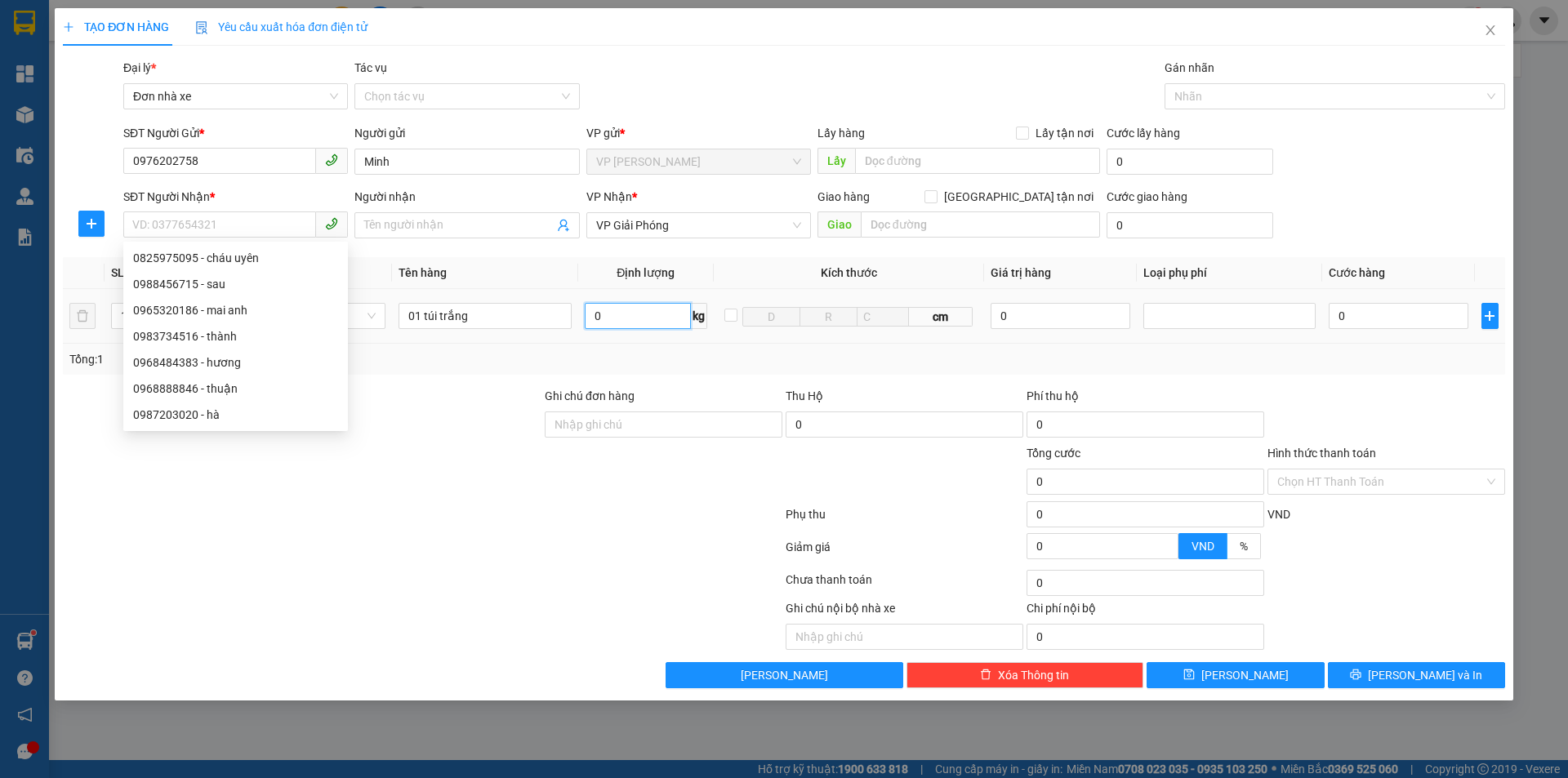
click at [612, 317] on input "0" at bounding box center [637, 315] width 107 height 26
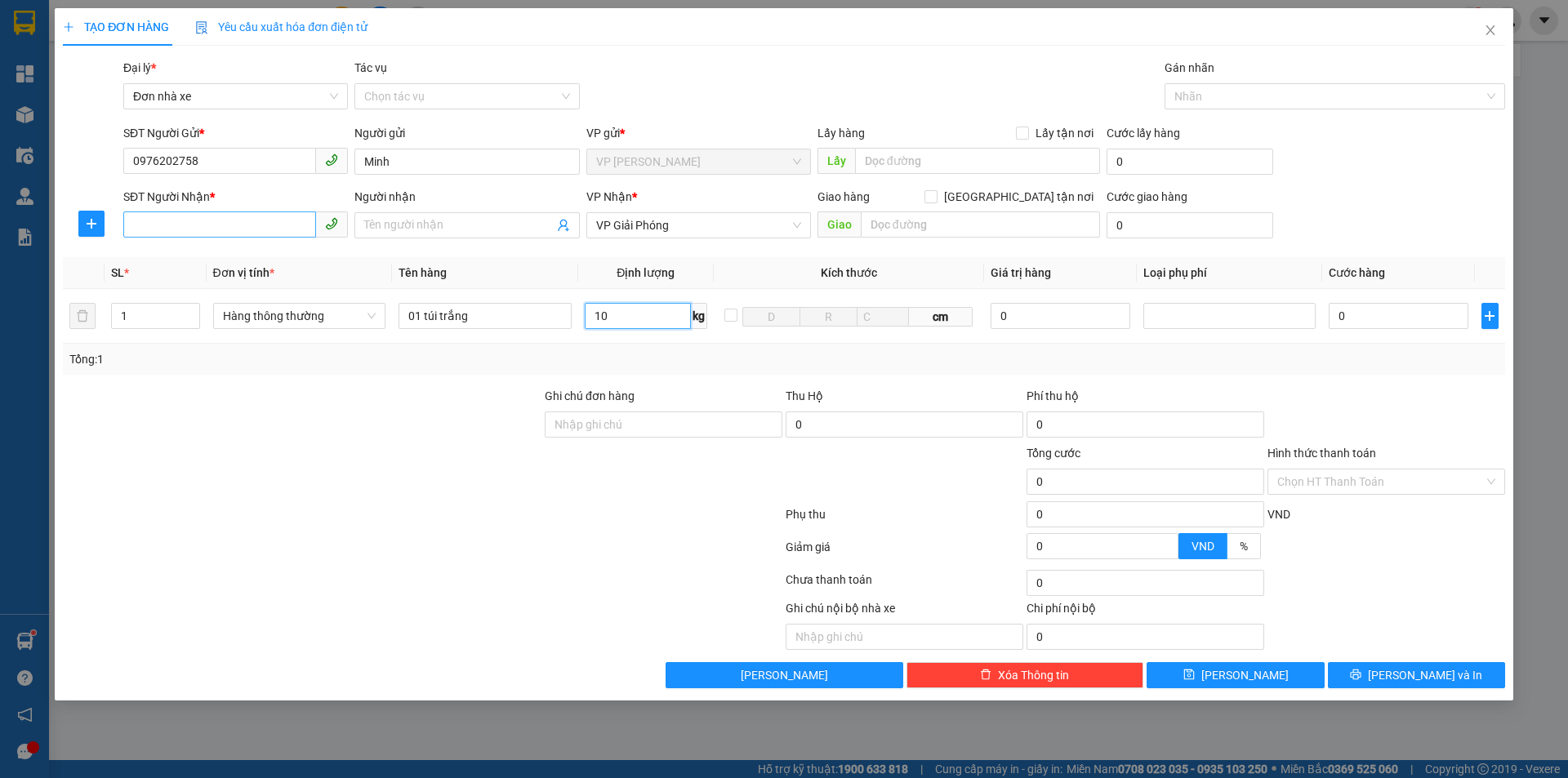
type input "10"
click at [180, 223] on input "SĐT Người Nhận *" at bounding box center [220, 224] width 193 height 26
type input "40.000"
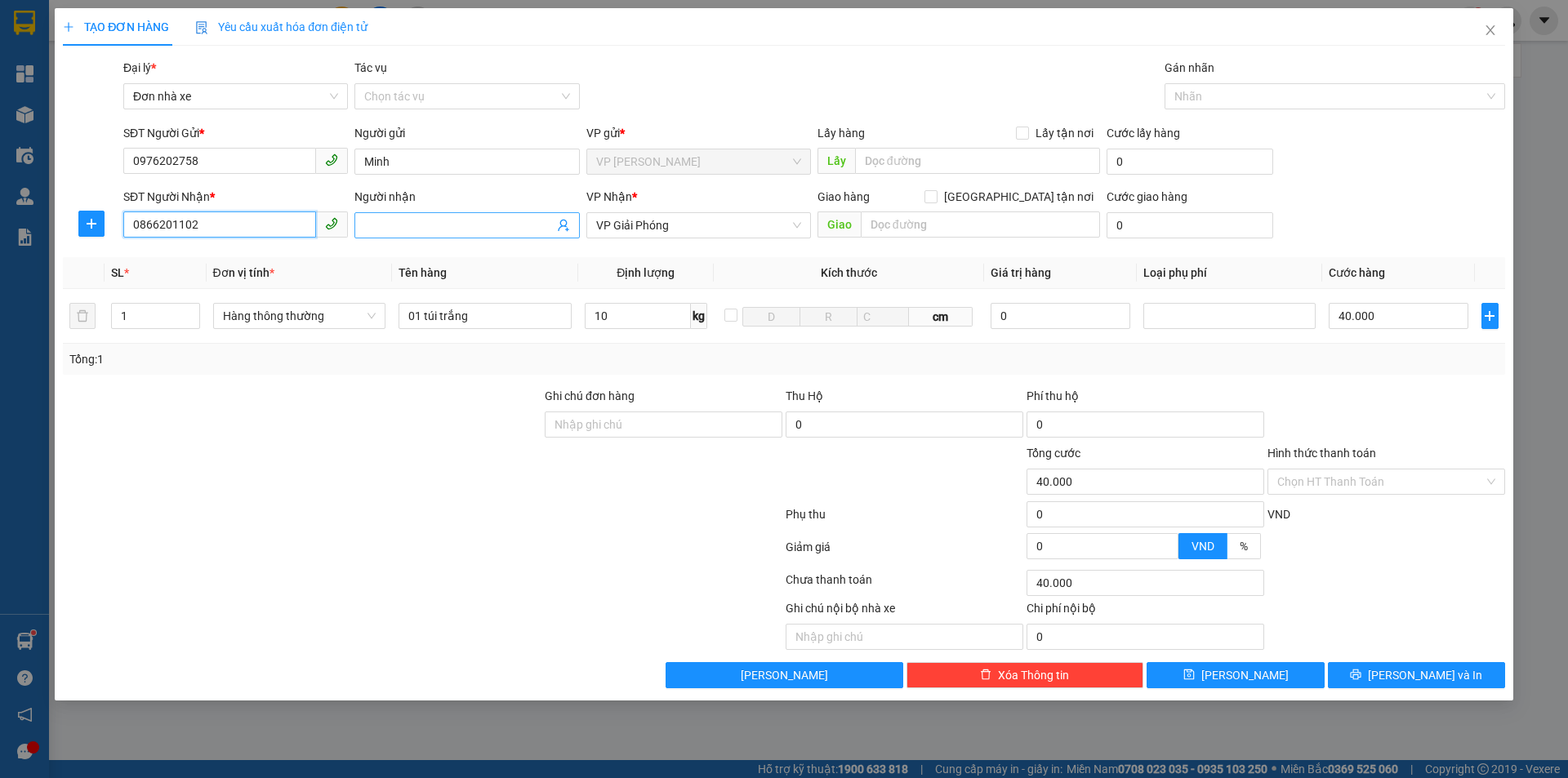
type input "0866201102"
click at [406, 224] on input "Người nhận" at bounding box center [458, 225] width 188 height 18
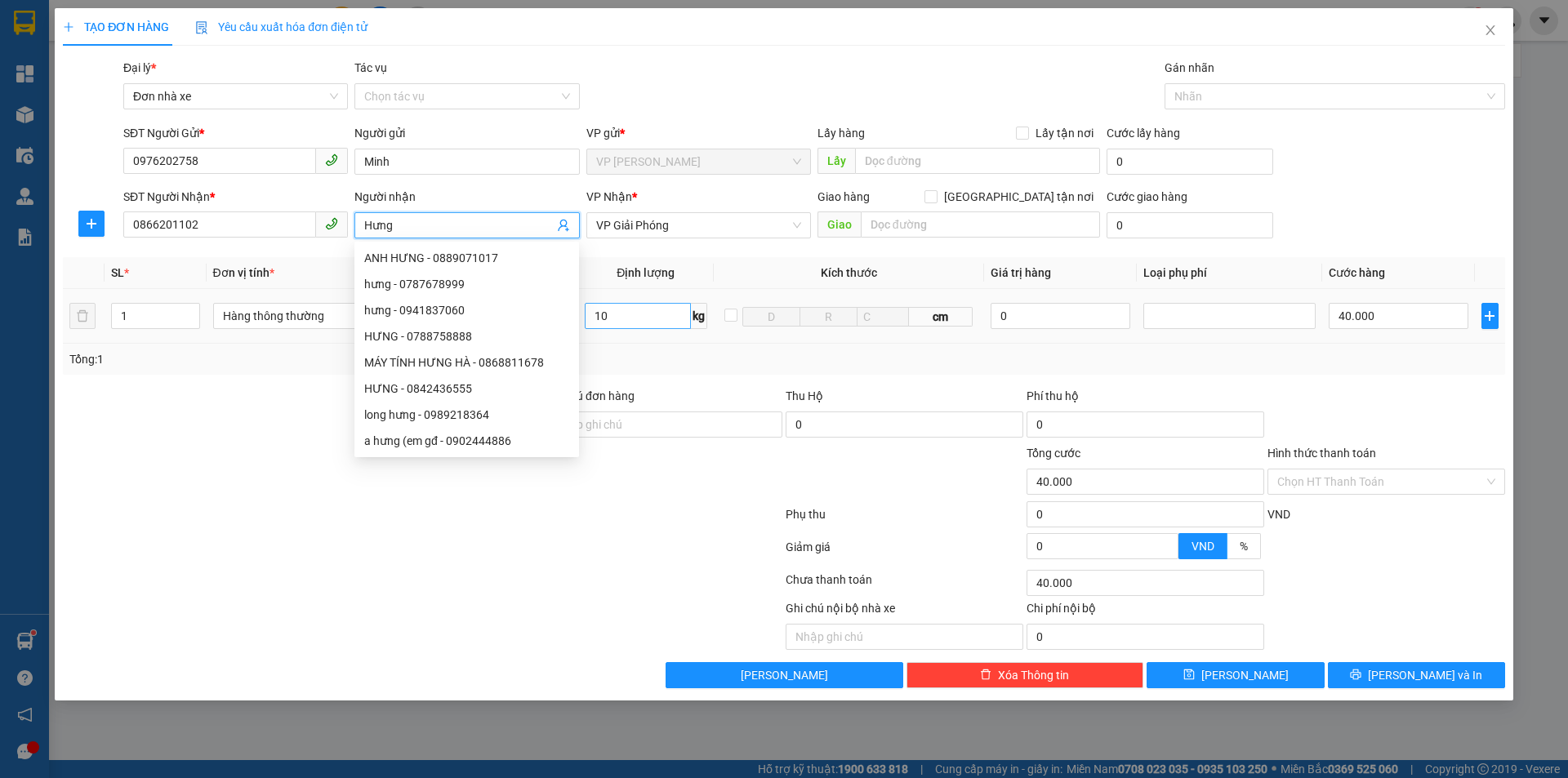
type input "Hưng"
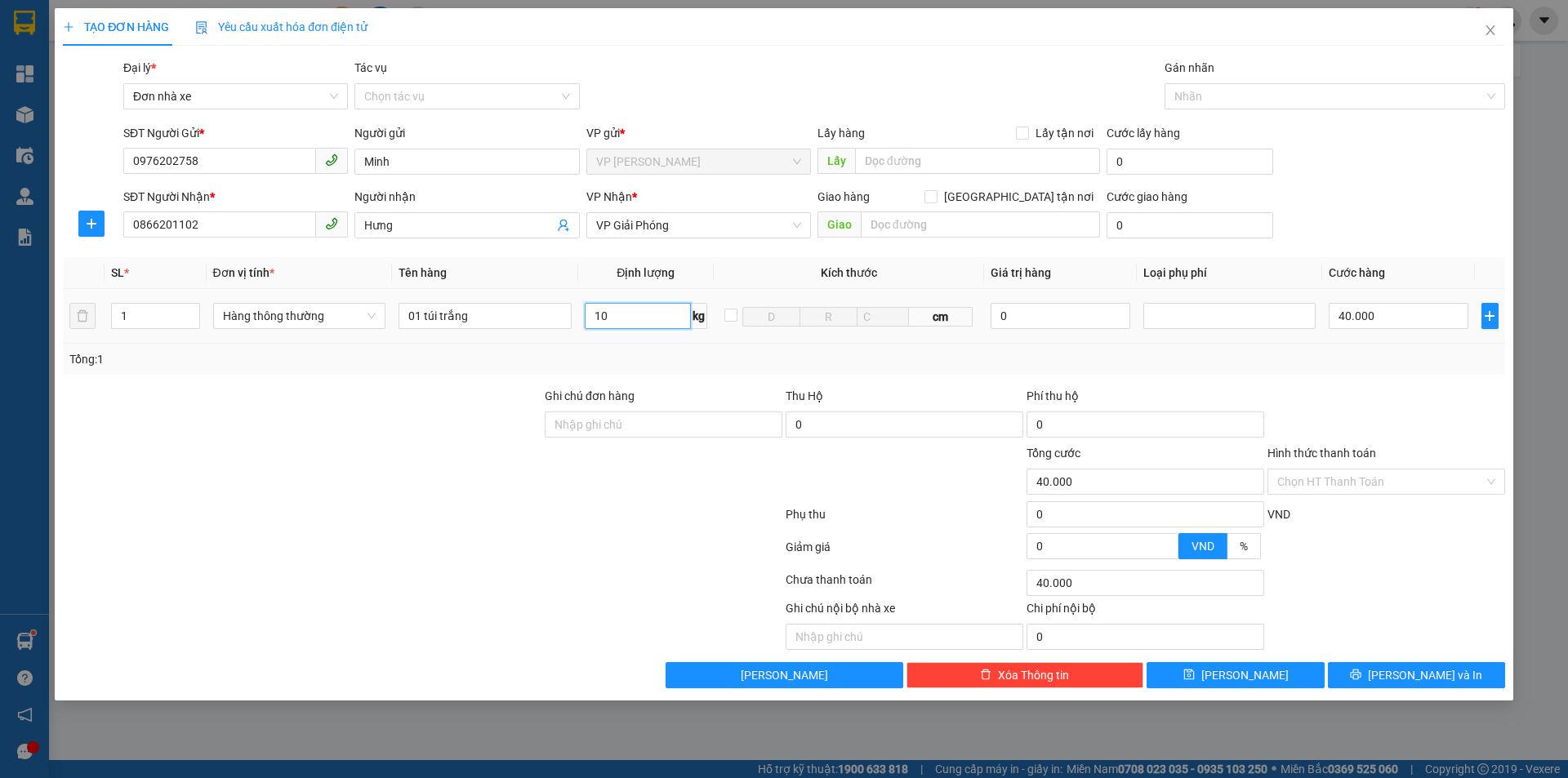
click at [606, 320] on input "10" at bounding box center [637, 315] width 107 height 26
click at [1421, 677] on span "[PERSON_NAME] và In" at bounding box center [1425, 675] width 114 height 18
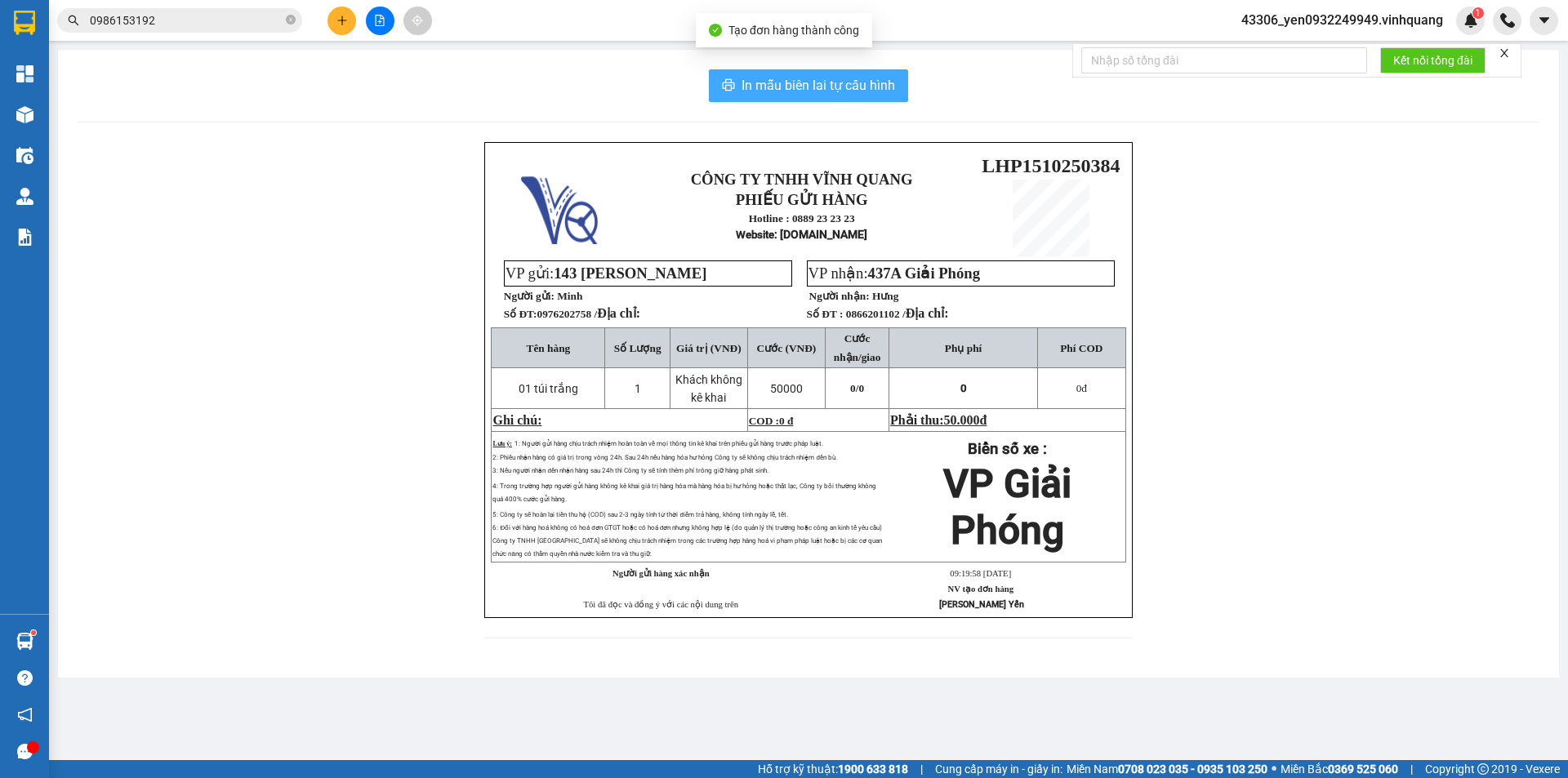
click at [816, 88] on span "In mẫu biên lai tự cấu hình" at bounding box center [818, 85] width 153 height 20
